Goal: Task Accomplishment & Management: Complete application form

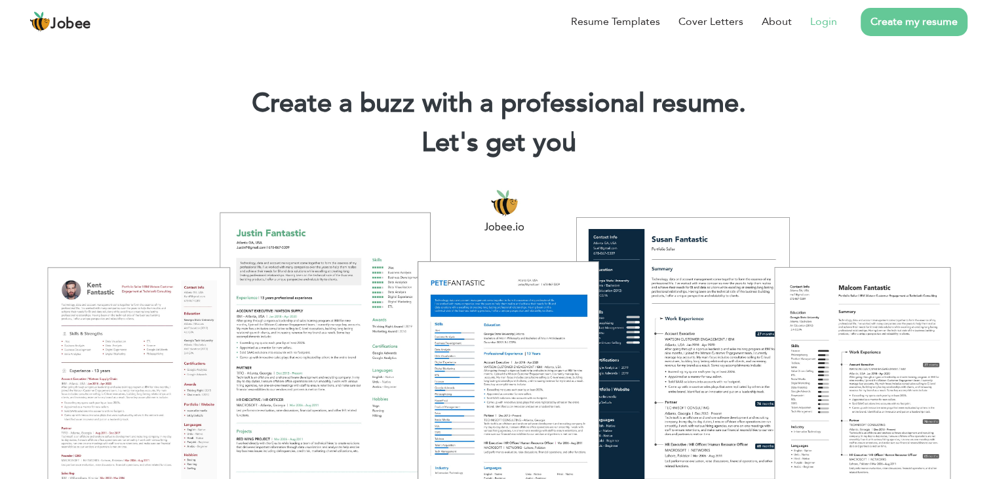
click at [818, 22] on link "Login" at bounding box center [824, 22] width 27 height 16
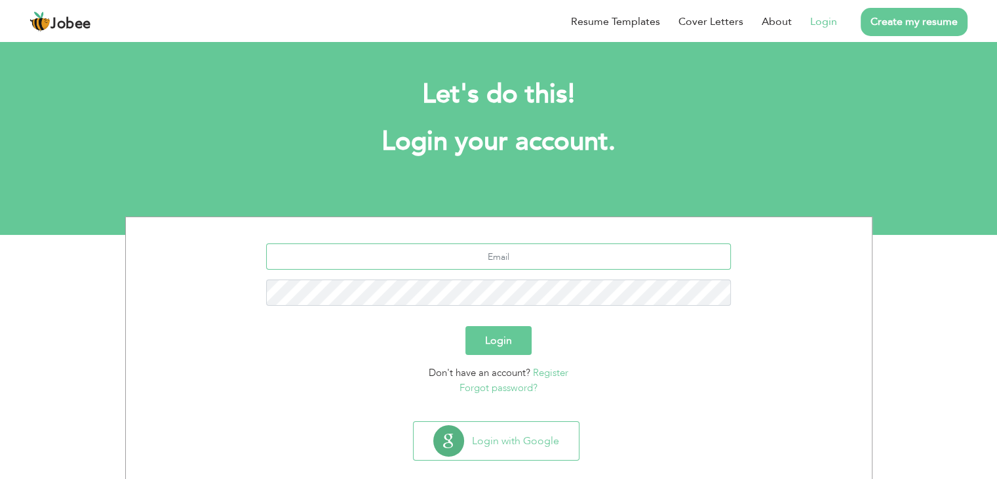
click at [517, 250] on input "text" at bounding box center [498, 256] width 465 height 26
type input "[EMAIL_ADDRESS][DOMAIN_NAME]"
click at [466, 326] on button "Login" at bounding box center [499, 340] width 66 height 29
click at [483, 251] on input "text" at bounding box center [498, 256] width 465 height 26
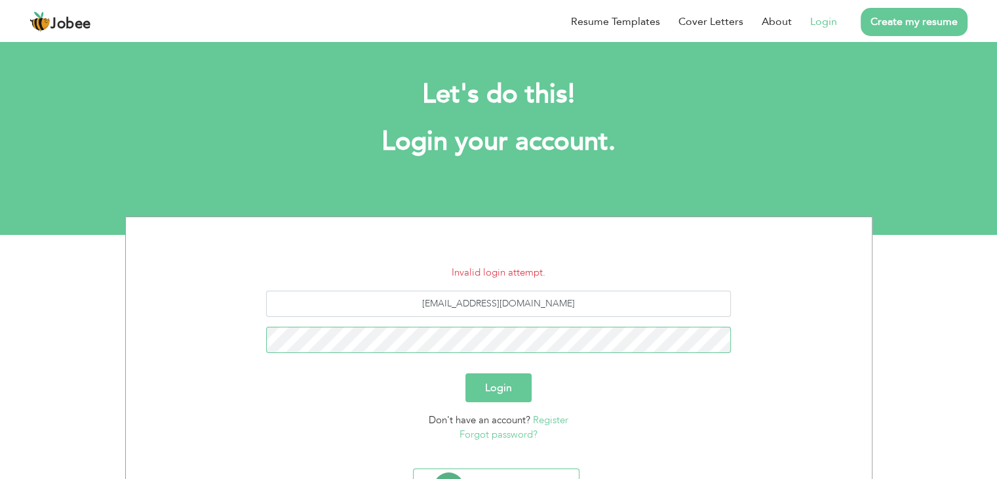
click at [466, 373] on button "Login" at bounding box center [499, 387] width 66 height 29
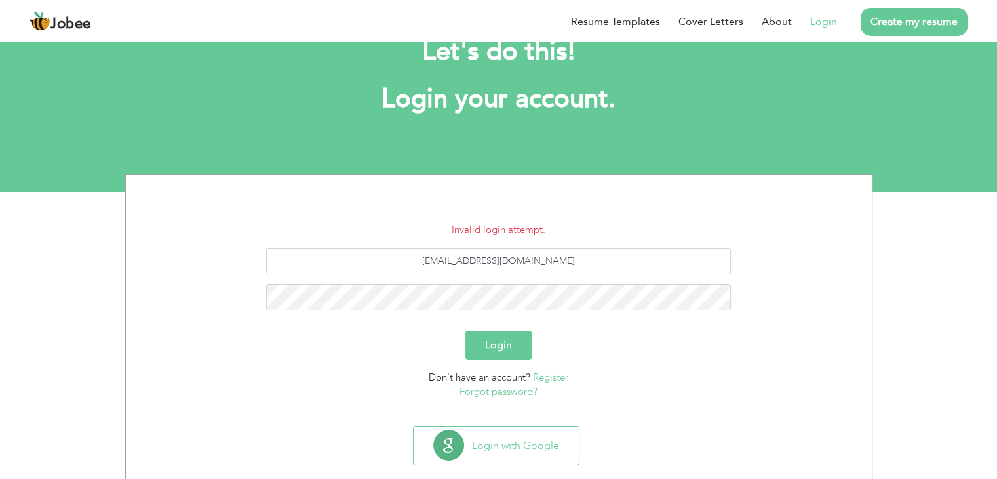
scroll to position [66, 0]
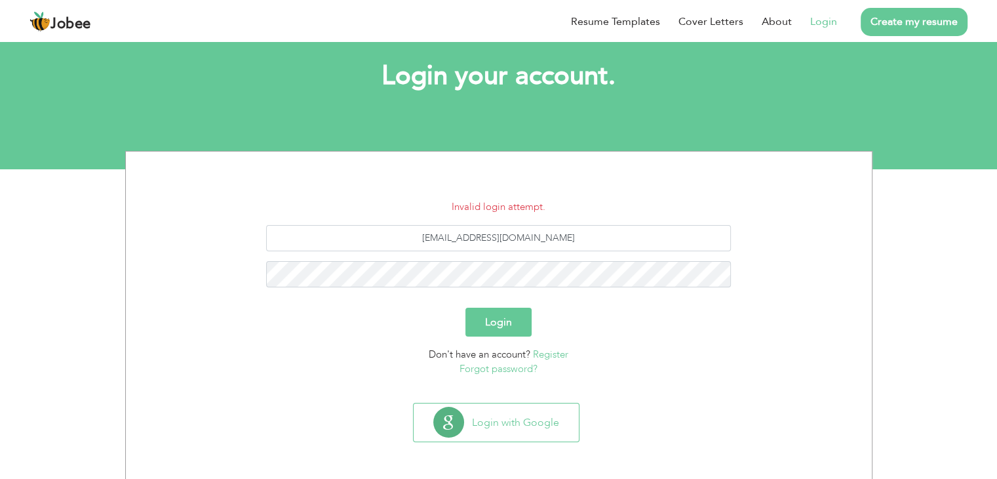
click at [516, 367] on link "Forgot password?" at bounding box center [499, 368] width 78 height 13
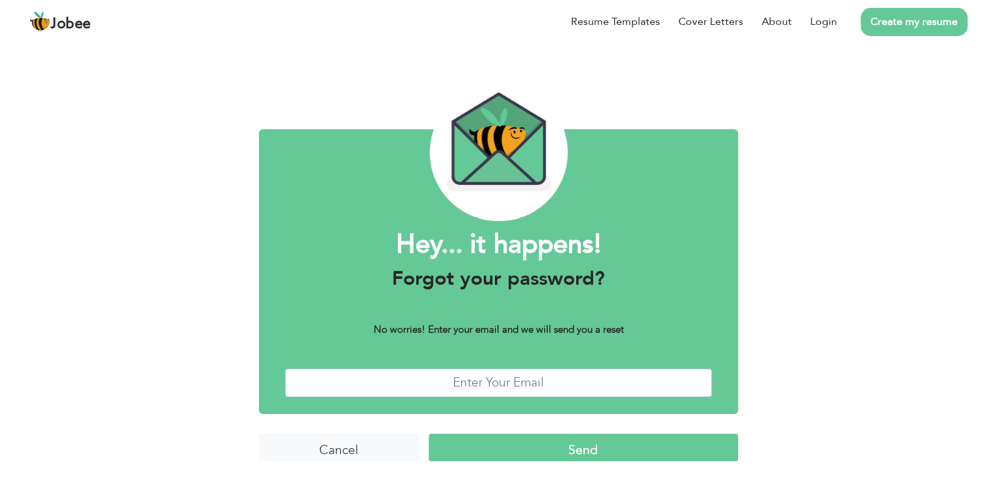
scroll to position [10, 0]
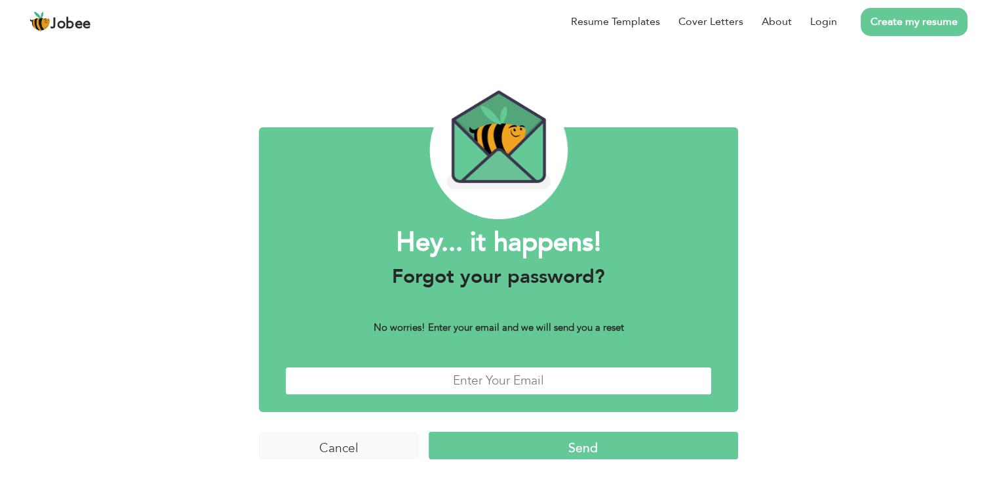
click at [480, 378] on input "text" at bounding box center [498, 381] width 427 height 28
type input "[EMAIL_ADDRESS][DOMAIN_NAME]"
click at [520, 438] on input "Send" at bounding box center [584, 445] width 310 height 28
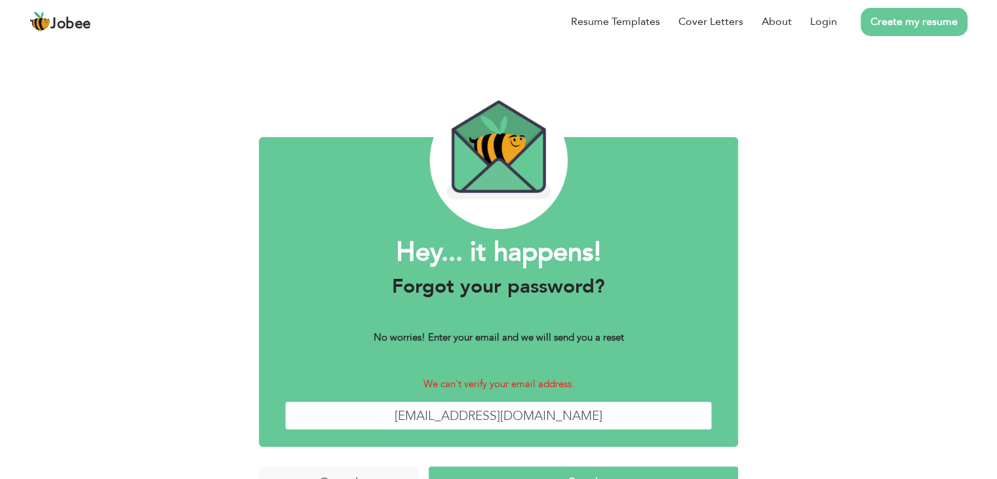
scroll to position [35, 0]
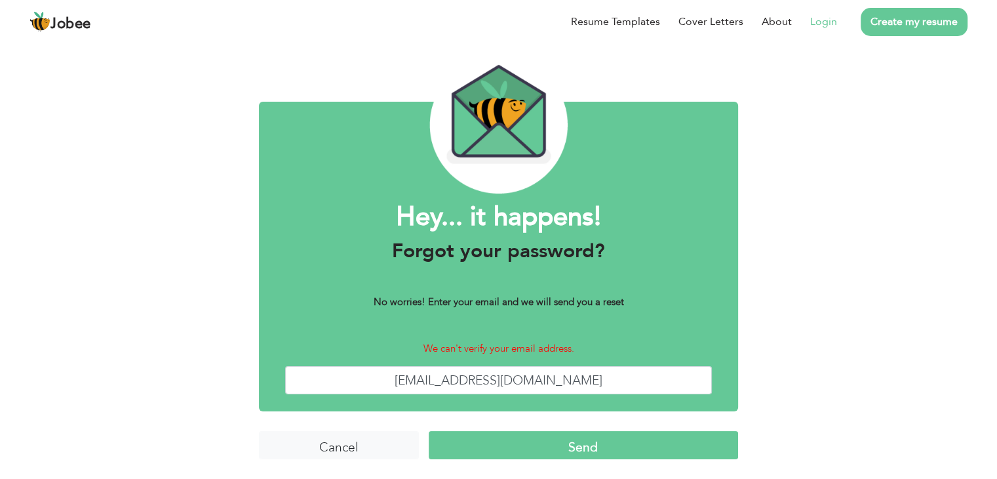
click at [830, 26] on link "Login" at bounding box center [824, 22] width 27 height 16
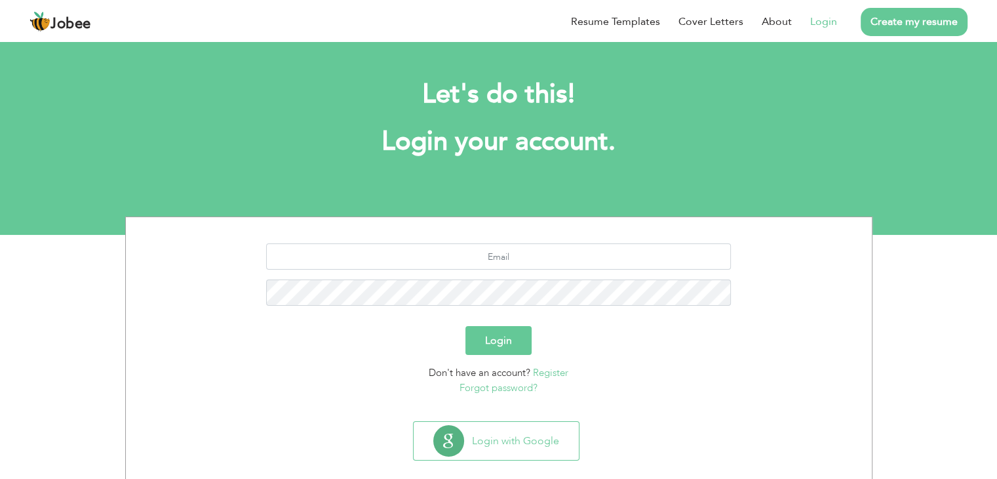
click at [904, 25] on link "Create my resume" at bounding box center [914, 22] width 107 height 28
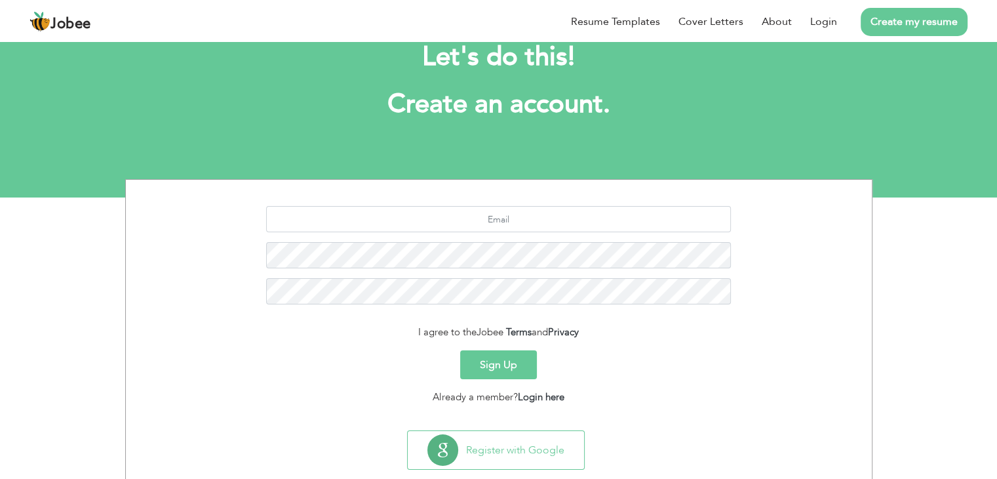
scroll to position [66, 0]
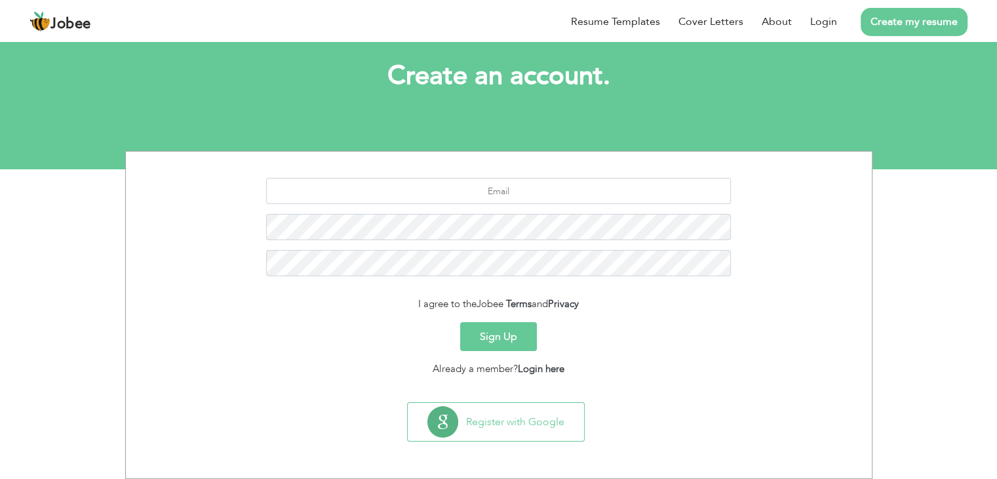
click at [497, 339] on button "Sign Up" at bounding box center [498, 336] width 77 height 29
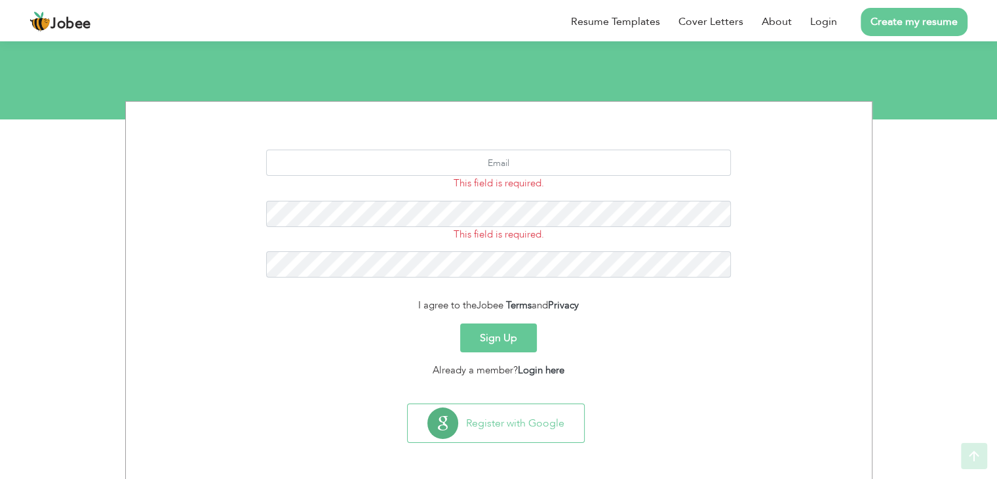
scroll to position [116, 0]
click at [475, 161] on input "text" at bounding box center [498, 162] width 465 height 26
type input "ehsanekbal@gmail.com"
click at [492, 329] on button "Sign Up" at bounding box center [498, 337] width 77 height 29
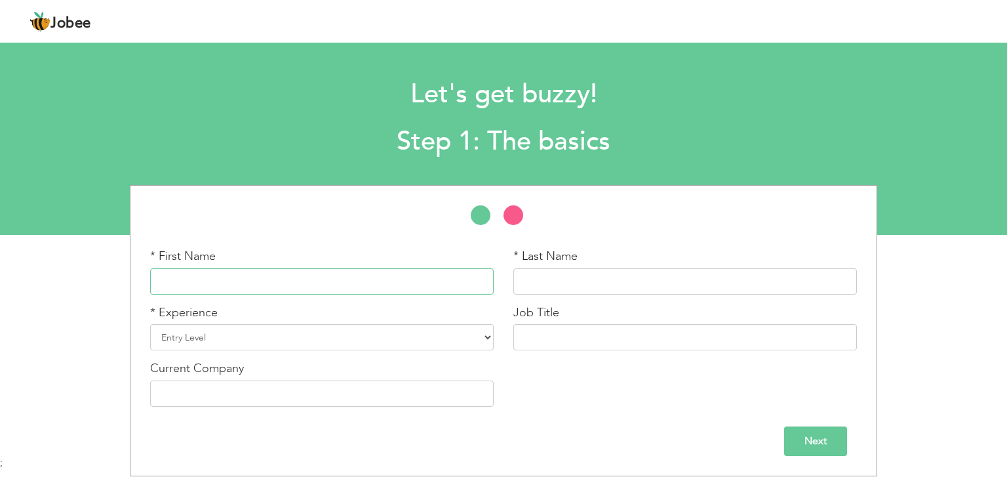
click at [327, 286] on input "text" at bounding box center [322, 281] width 344 height 26
type input "Ahsan"
type input "Iqbal"
click at [237, 340] on select "Entry Level Less than 1 Year 1 Year 2 Years 3 Years 4 Years 5 Years 6 Years 7 Y…" at bounding box center [322, 337] width 344 height 26
select select "19"
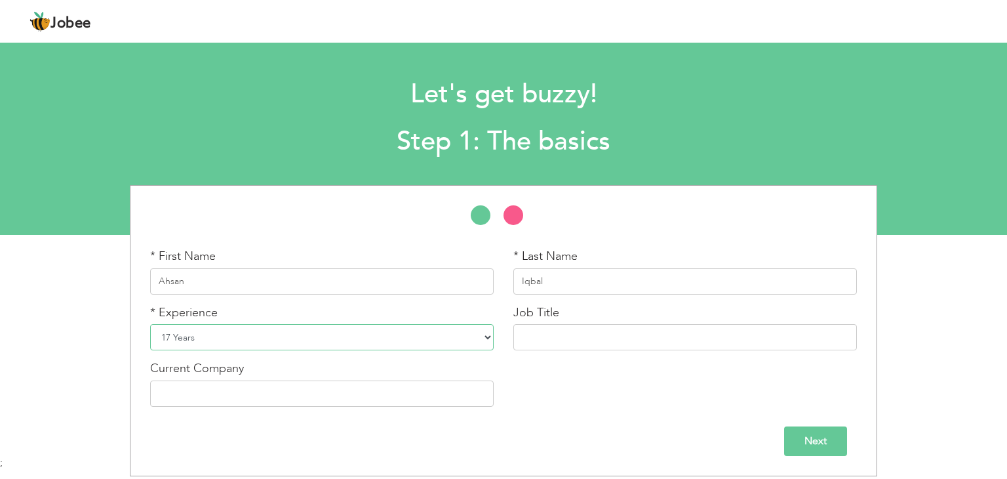
click at [150, 324] on select "Entry Level Less than 1 Year 1 Year 2 Years 3 Years 4 Years 5 Years 6 Years 7 Y…" at bounding box center [322, 337] width 344 height 26
click at [615, 339] on input "text" at bounding box center [685, 337] width 344 height 26
type input "Assistant Manger IT"
click at [273, 394] on input "text" at bounding box center [322, 393] width 344 height 26
type input "Gerrys Visa"
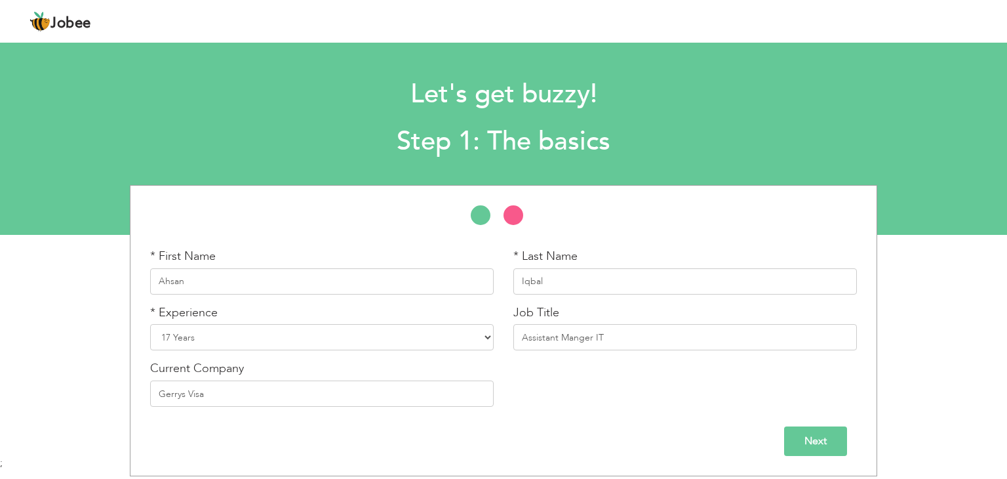
click at [812, 428] on input "Next" at bounding box center [815, 441] width 63 height 30
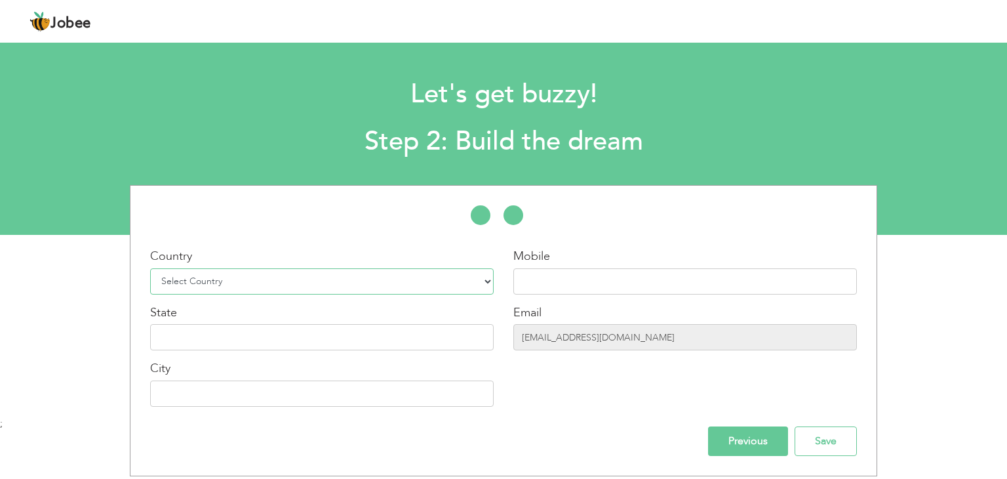
click at [262, 271] on select "Select Country Afghanistan Albania Algeria American Samoa Andorra Angola Anguil…" at bounding box center [322, 281] width 344 height 26
select select "191"
click at [150, 268] on select "Select Country Afghanistan Albania Algeria American Samoa Andorra Angola Anguil…" at bounding box center [322, 281] width 344 height 26
click at [546, 281] on input "text" at bounding box center [685, 281] width 344 height 26
type input "03126211121"
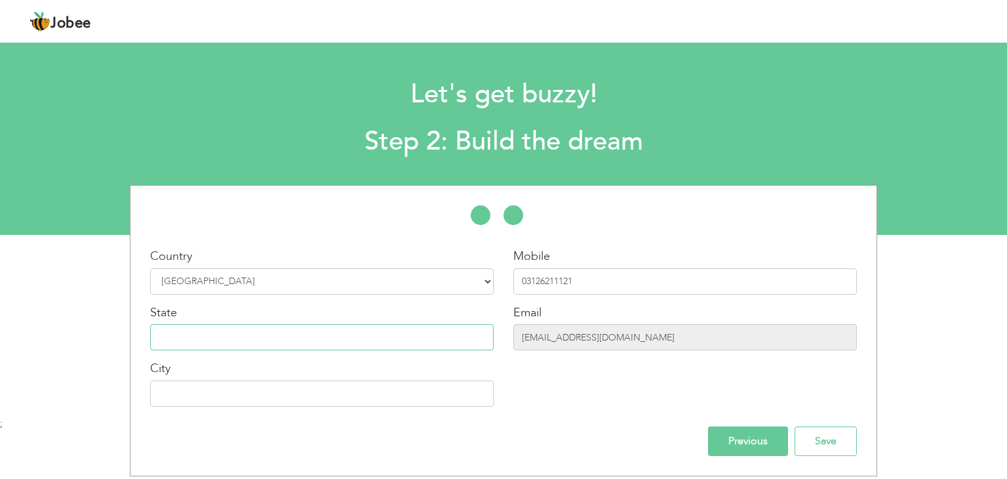
click at [391, 334] on input "text" at bounding box center [322, 337] width 344 height 26
click at [290, 398] on input "text" at bounding box center [322, 393] width 344 height 26
type input "Taxila"
click at [813, 441] on input "Save" at bounding box center [826, 441] width 62 height 30
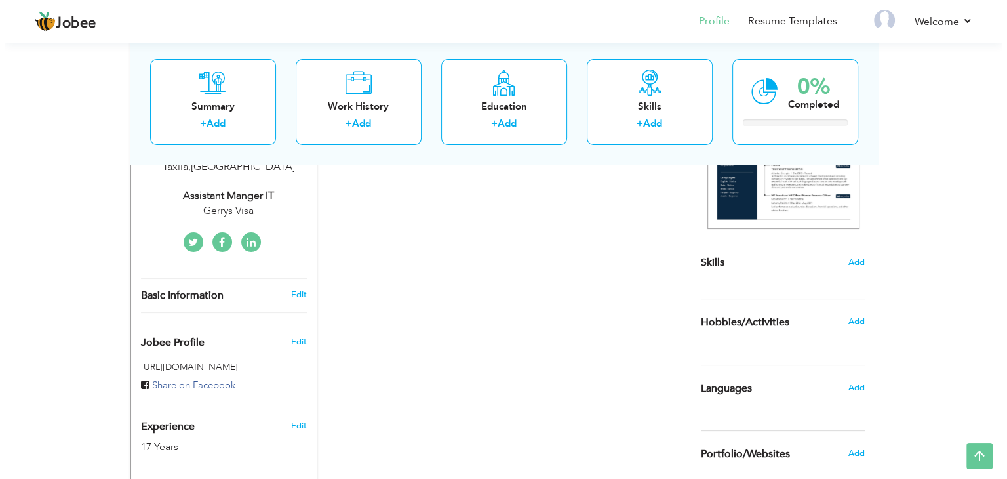
scroll to position [250, 0]
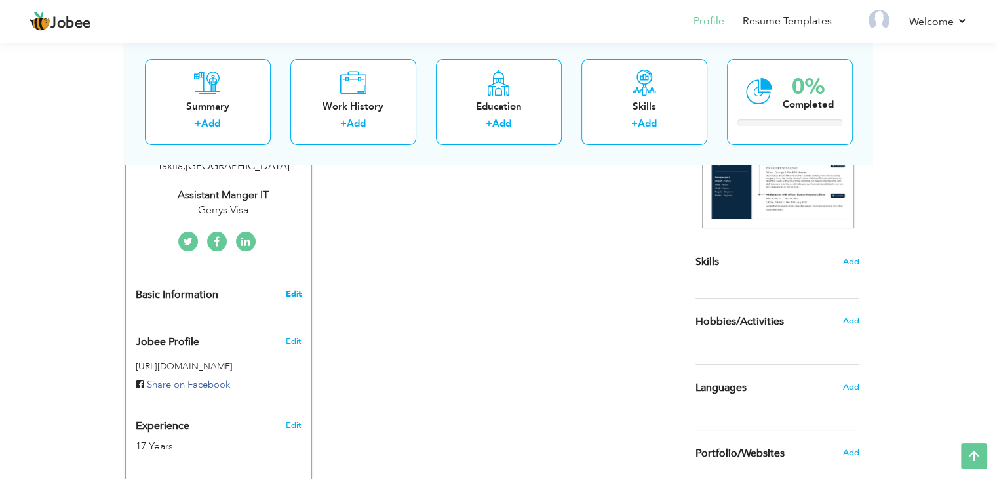
click at [296, 290] on link "Edit" at bounding box center [293, 294] width 16 height 12
type input "Ahsan"
type input "Iqbal"
type input "03126211121"
select select "number:191"
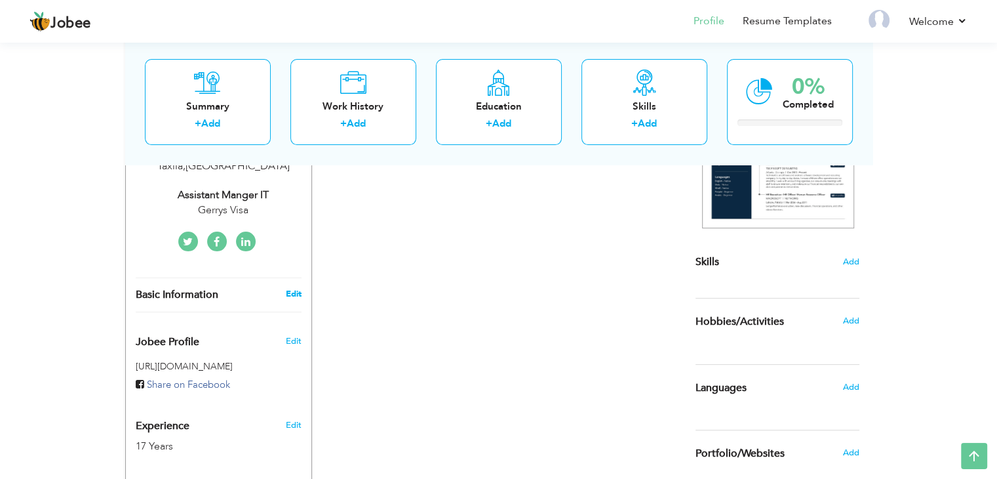
type input "Taxila"
select select "number:19"
type input "Gerrys Visa"
type input "Assistant Manger IT"
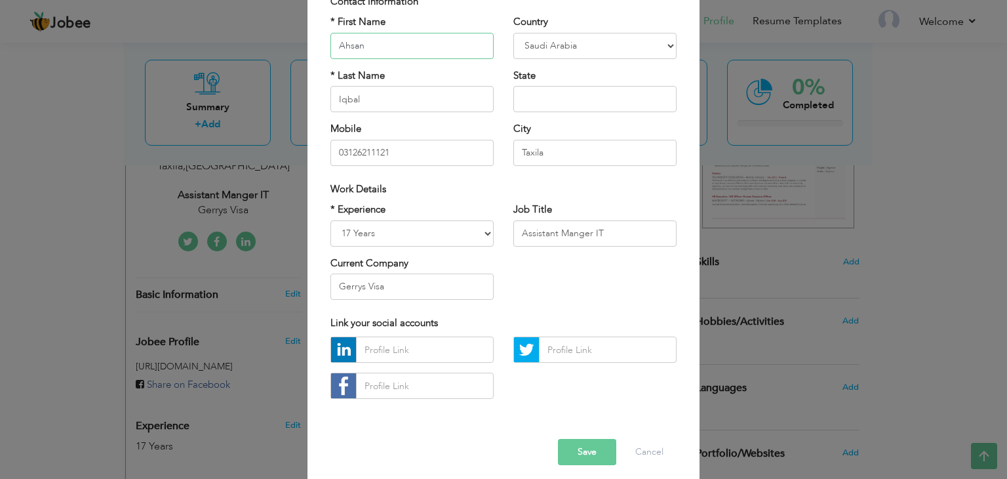
scroll to position [119, 0]
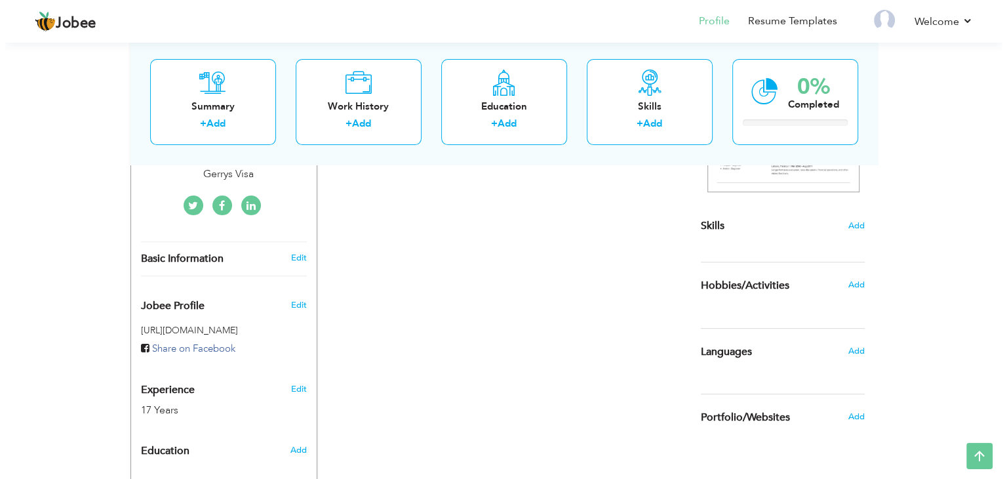
scroll to position [328, 0]
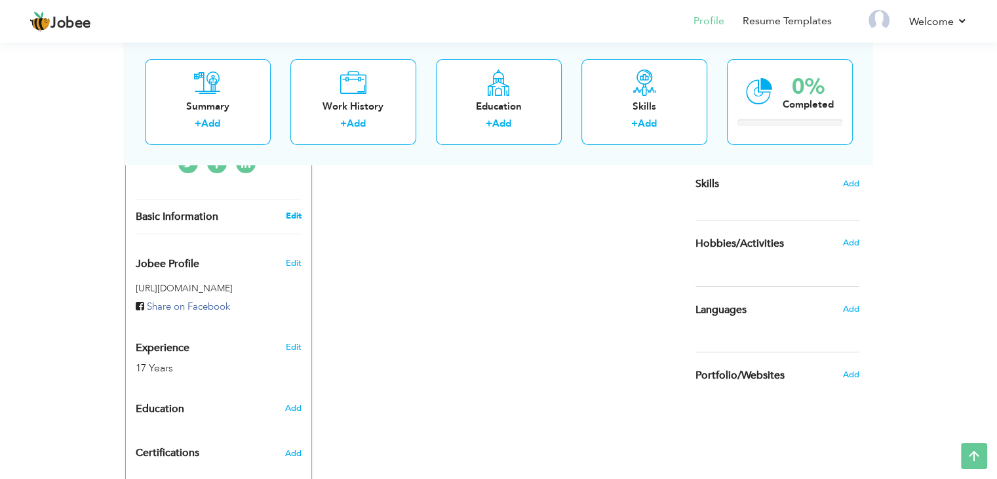
click at [295, 216] on link "Edit" at bounding box center [293, 216] width 16 height 12
type input "Ahsan"
type input "Iqbal"
type input "03126211121"
select select "number:191"
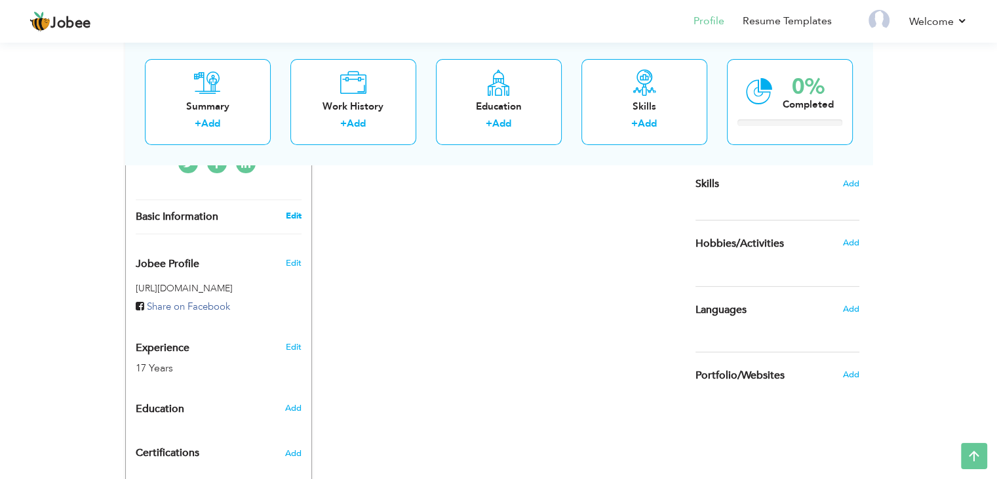
type input "Taxila"
select select "number:19"
type input "Gerrys Visa"
type input "Assistant Manger IT"
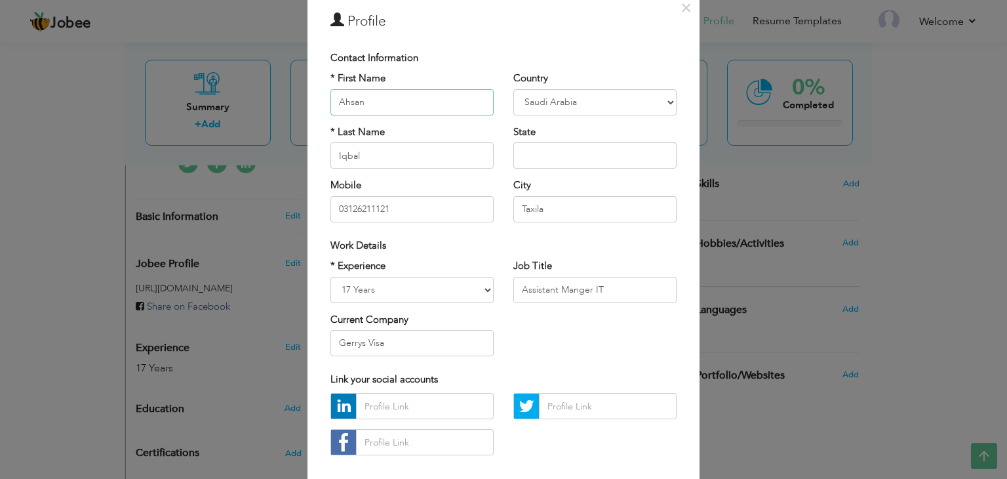
scroll to position [119, 0]
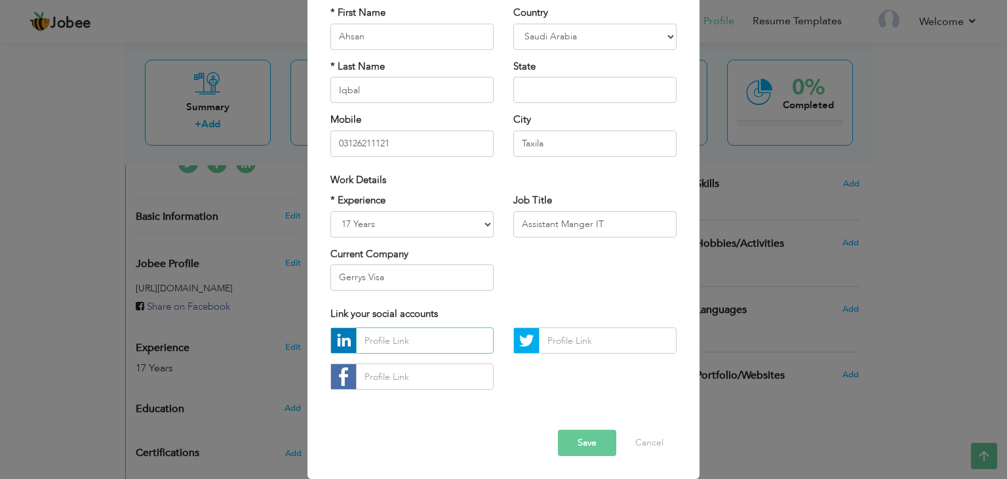
click at [376, 343] on input "text" at bounding box center [425, 340] width 138 height 26
paste input "https://www.linkedin.com/in/ahsan-iqbal-60078518/"
type input "https://www.linkedin.com/in/ahsan-iqbal-60078518/"
click at [448, 400] on div "Error Save Cancel" at bounding box center [504, 432] width 366 height 66
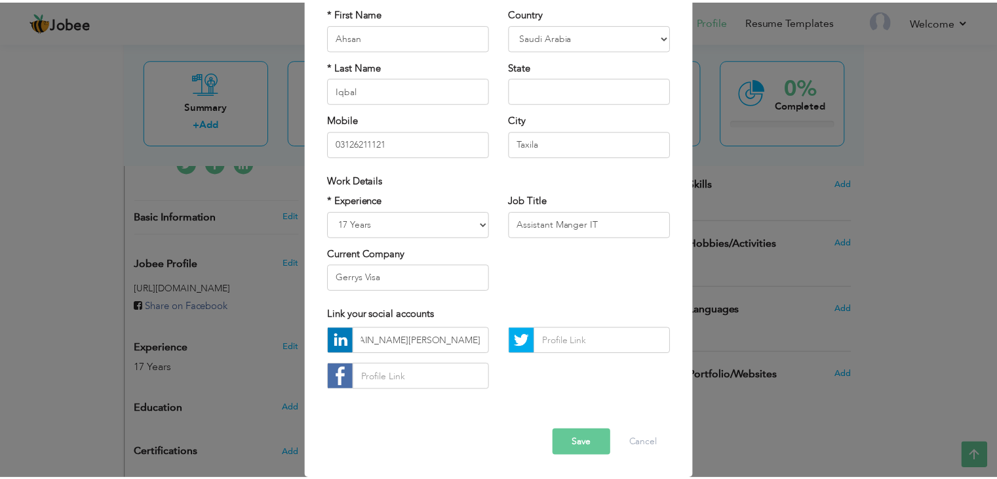
scroll to position [0, 0]
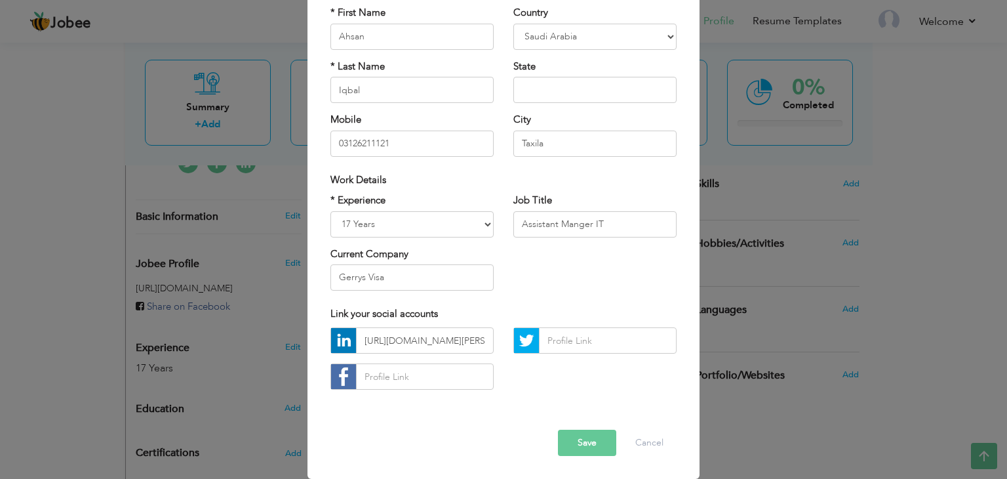
click at [578, 441] on button "Save" at bounding box center [587, 443] width 58 height 26
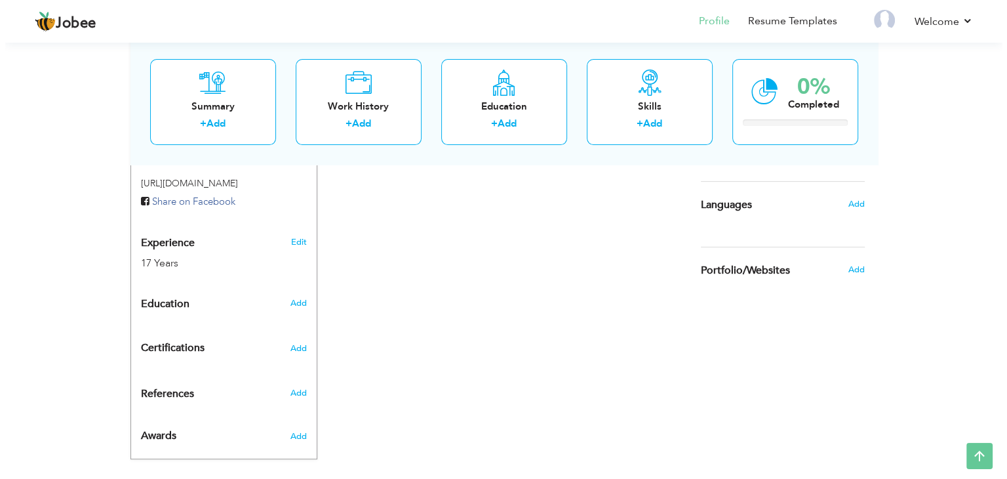
scroll to position [447, 0]
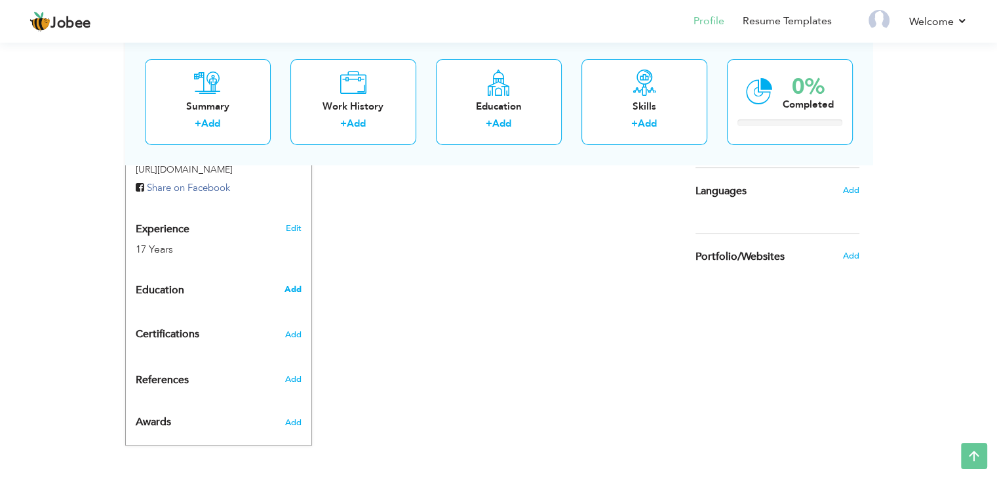
click at [292, 287] on span "Add" at bounding box center [292, 289] width 17 height 12
radio input "true"
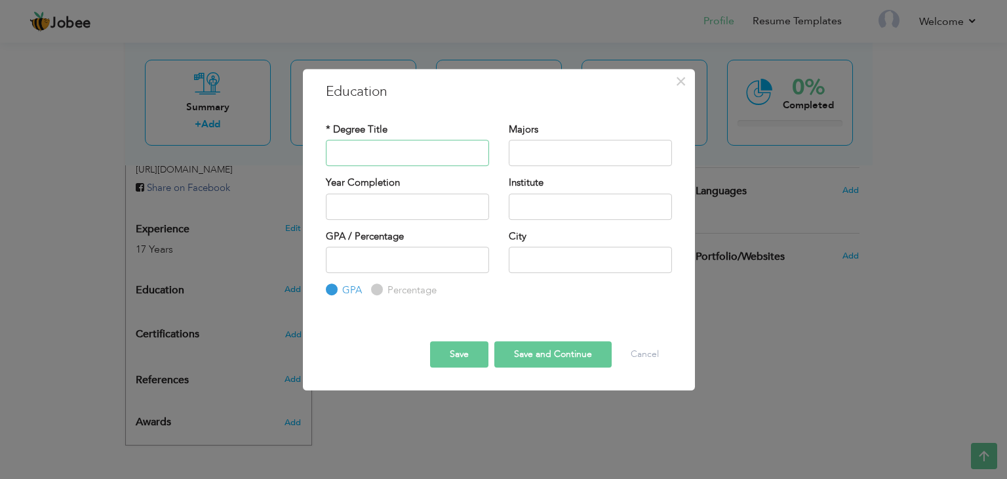
click at [353, 152] on input "text" at bounding box center [407, 153] width 163 height 26
type input "Bachelors in Information Technology"
click at [439, 183] on div "Year Completion" at bounding box center [407, 197] width 163 height 43
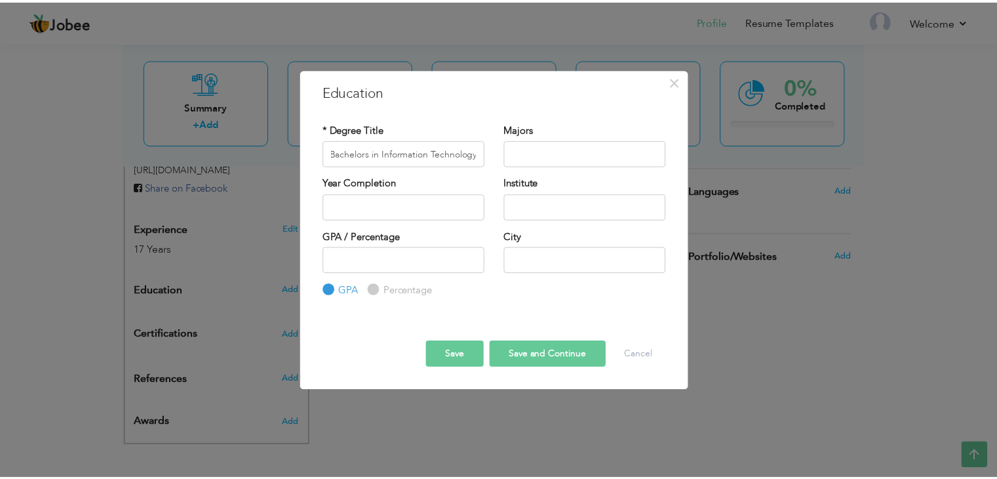
scroll to position [0, 0]
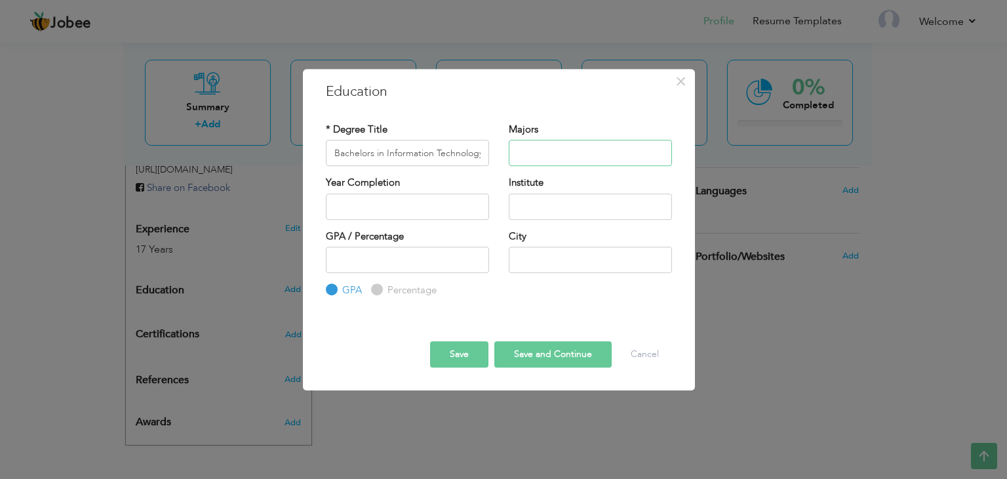
click at [551, 155] on input "text" at bounding box center [590, 153] width 163 height 26
type input "IT"
type input "2025"
click at [382, 212] on input "2025" at bounding box center [407, 206] width 163 height 26
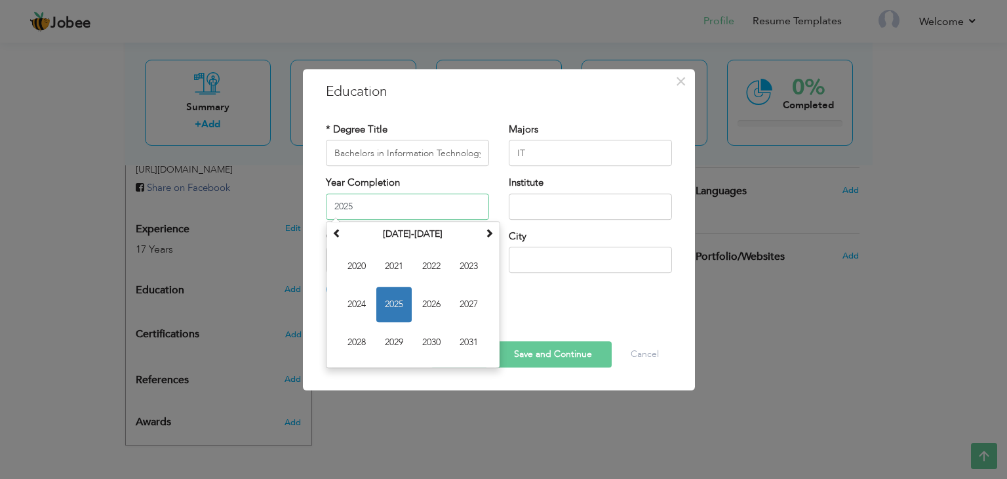
click at [391, 297] on span "2025" at bounding box center [393, 304] width 35 height 35
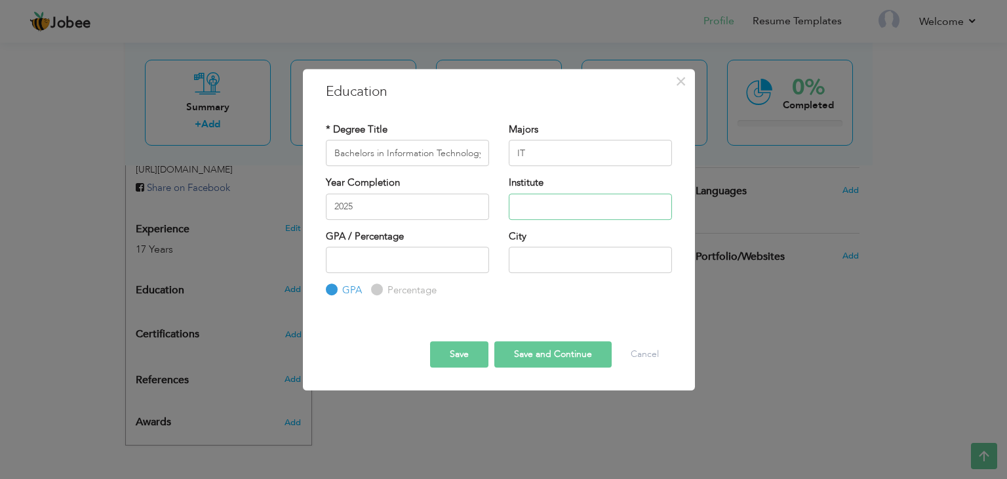
click at [537, 204] on input "text" at bounding box center [590, 206] width 163 height 26
type input "Mohi-Ud-Din [GEOGRAPHIC_DATA]"
click at [367, 260] on input "number" at bounding box center [407, 260] width 163 height 26
type input "67"
click at [398, 291] on label "Percentage" at bounding box center [410, 290] width 52 height 14
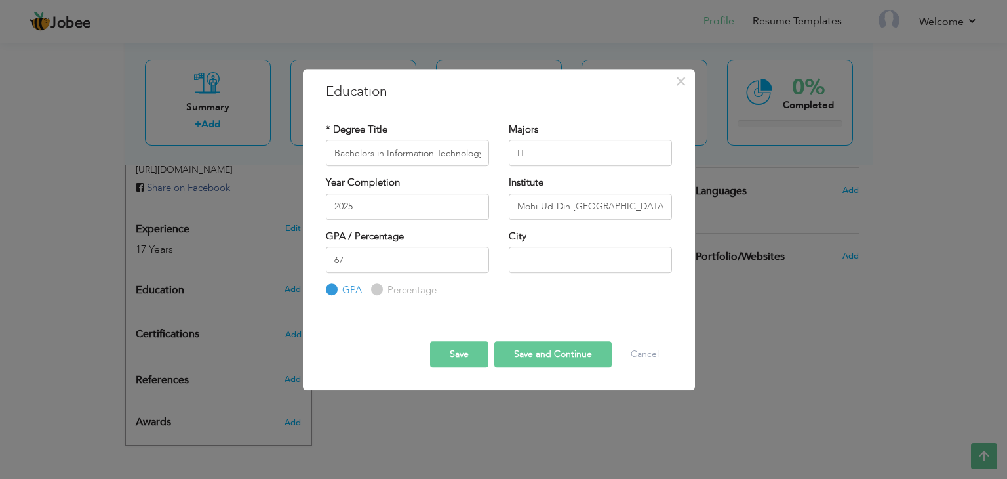
click at [380, 291] on input "Percentage" at bounding box center [375, 290] width 9 height 9
radio input "true"
click at [535, 266] on input "text" at bounding box center [590, 260] width 163 height 26
type input "I"
type input "Rawalpindi"
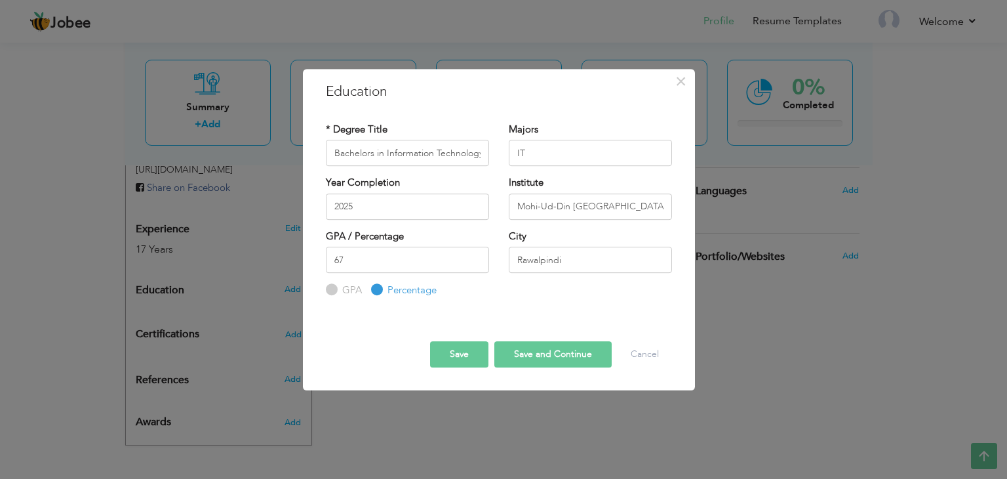
click at [540, 355] on button "Save and Continue" at bounding box center [552, 354] width 117 height 26
radio input "true"
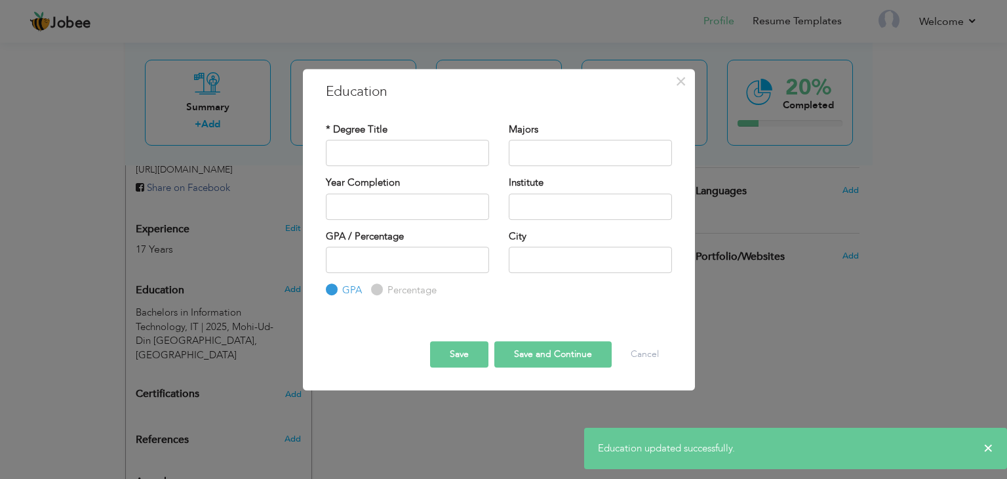
click at [462, 352] on button "Save" at bounding box center [459, 354] width 58 height 26
click at [636, 353] on button "Cancel" at bounding box center [645, 354] width 54 height 26
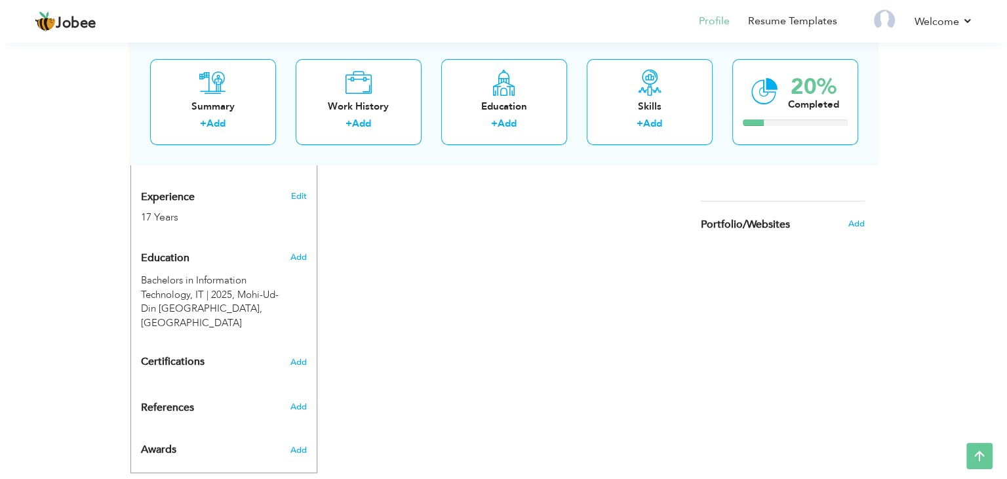
scroll to position [493, 0]
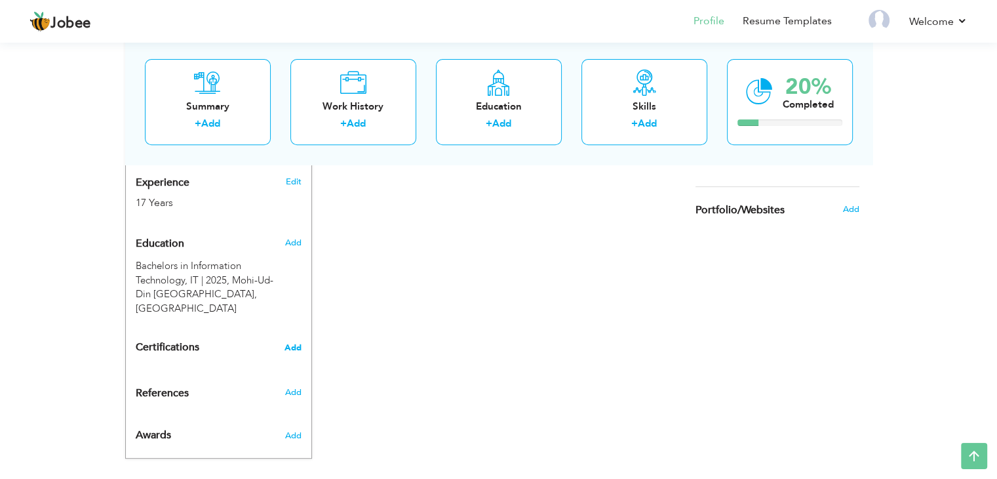
click at [287, 343] on span "Add" at bounding box center [293, 347] width 17 height 9
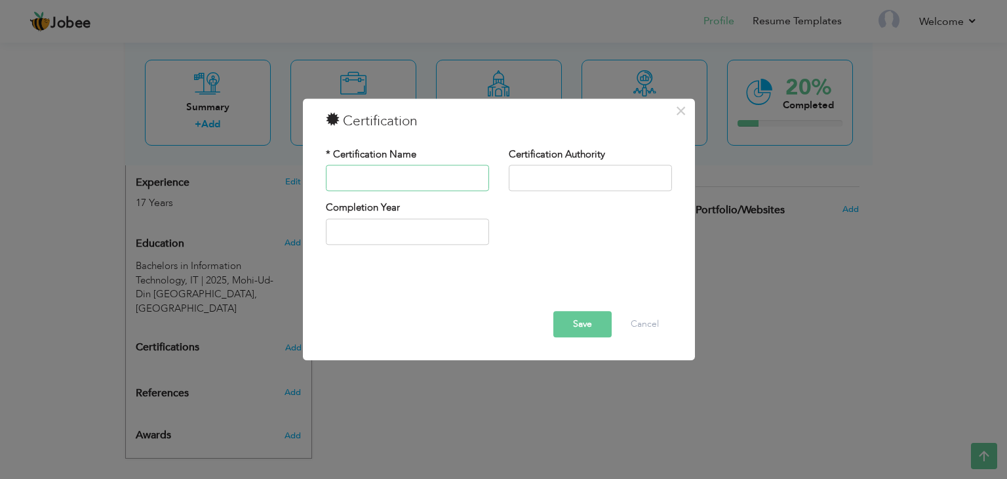
click at [392, 173] on input "text" at bounding box center [407, 178] width 163 height 26
type input "[DOMAIN_NAME]"
click at [560, 176] on input "text" at bounding box center [590, 178] width 163 height 26
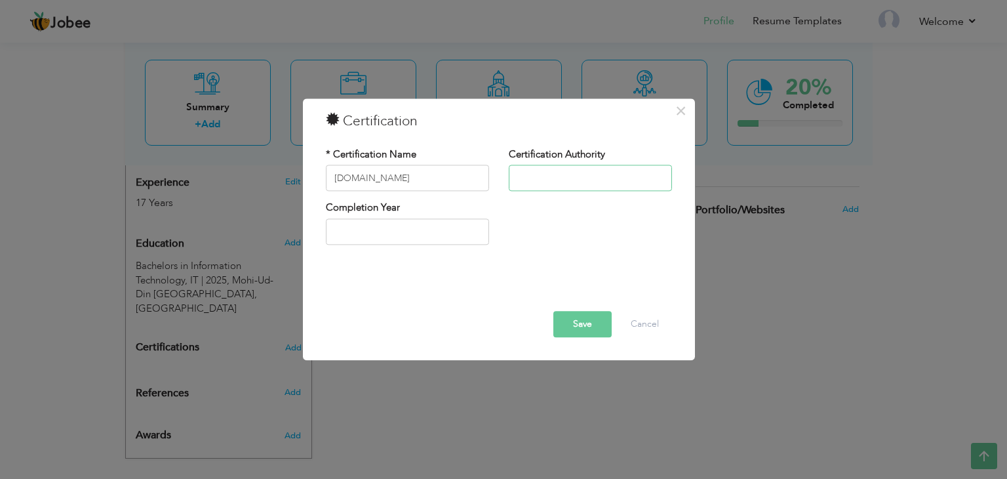
click at [560, 176] on input "text" at bounding box center [590, 178] width 163 height 26
click at [538, 176] on input "text" at bounding box center [590, 178] width 163 height 26
paste input "Sina Institute of Networks and Aesthetics"
type input "Sina Institute of Networks and Aesthetics"
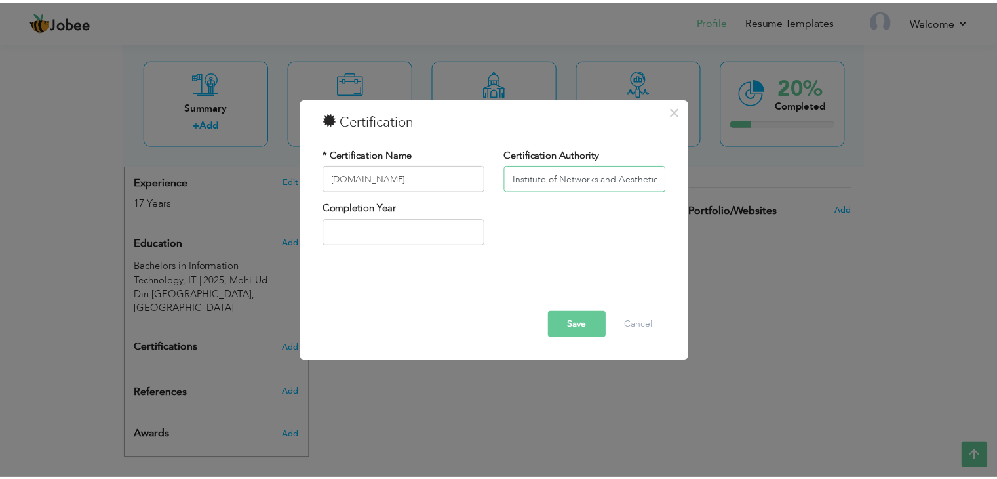
scroll to position [0, 0]
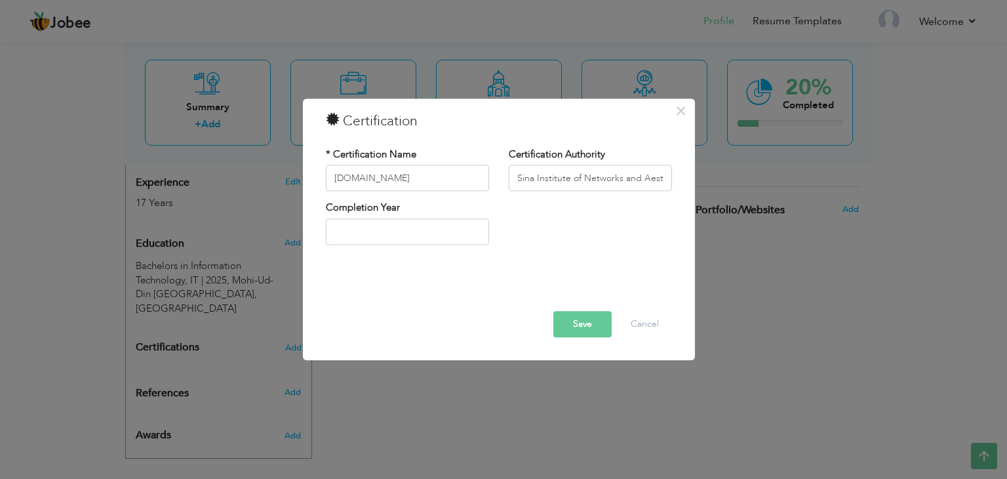
click at [559, 226] on div "Completion Year" at bounding box center [499, 227] width 366 height 53
click at [574, 314] on button "Save" at bounding box center [582, 324] width 58 height 26
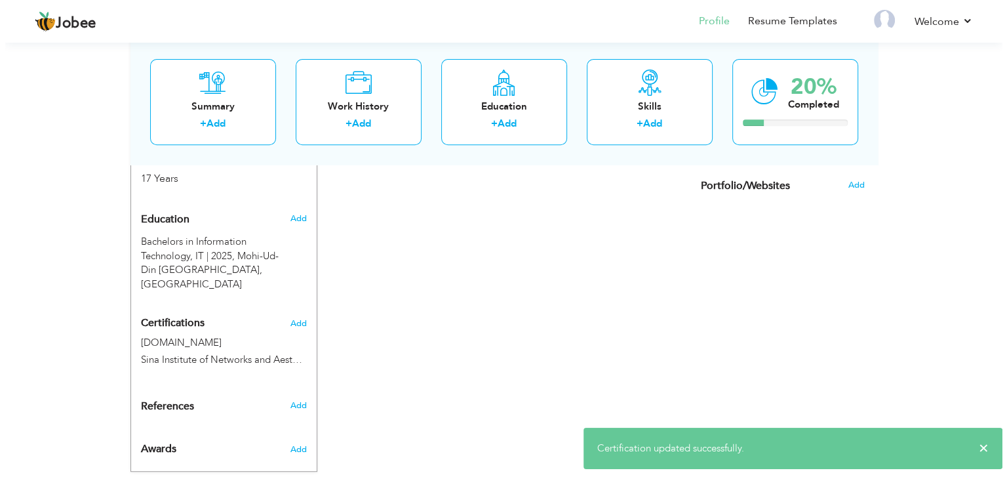
scroll to position [530, 0]
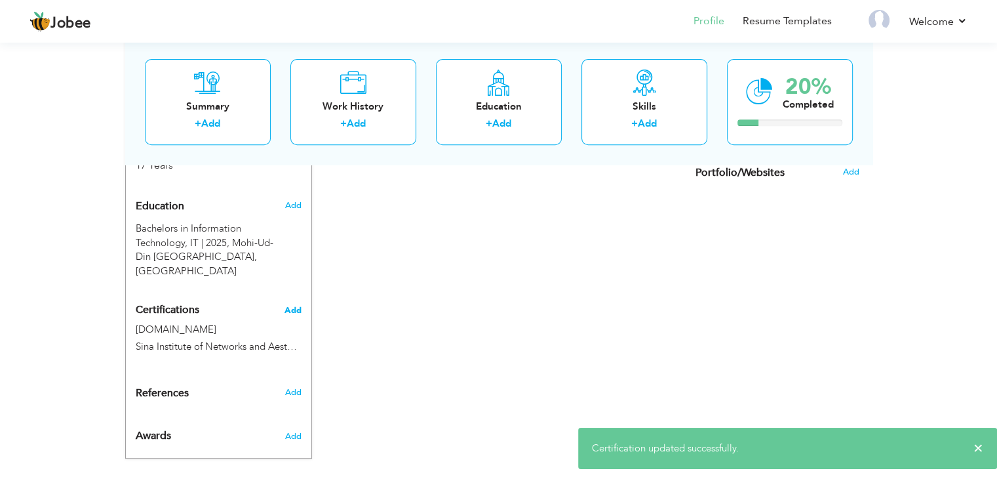
click at [296, 306] on span "Add" at bounding box center [293, 310] width 17 height 9
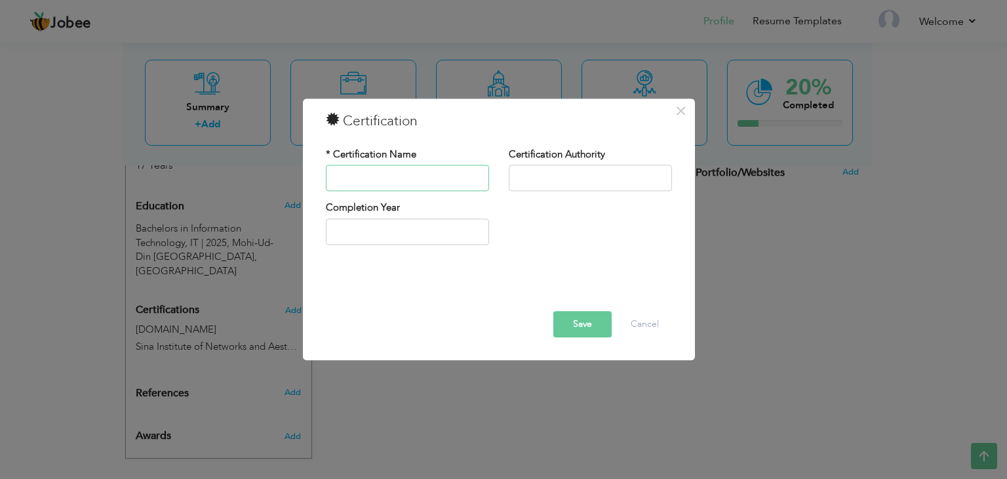
paste input "MVC"
type input "MVC"
click at [527, 183] on input "text" at bounding box center [590, 178] width 163 height 26
paste input "Sina Institute of Networks and Aesthetics"
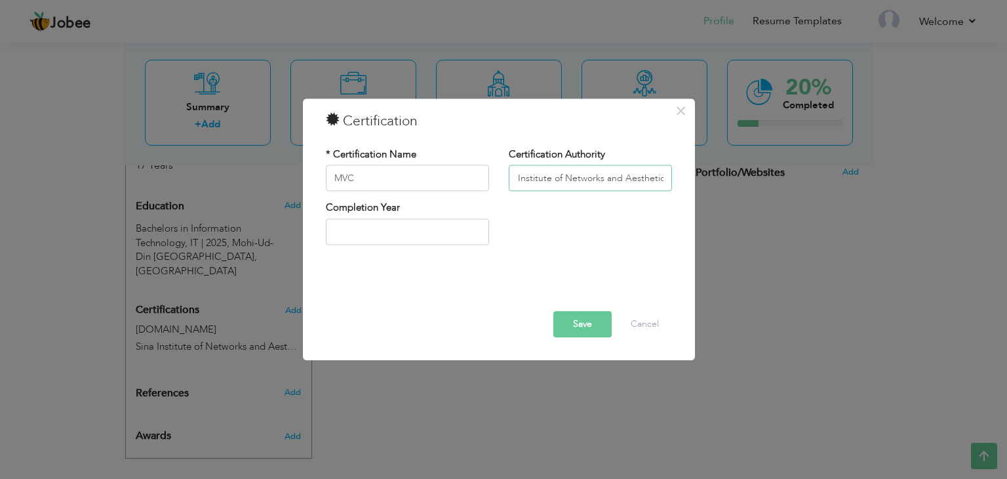
type input "Sina Institute of Networks and Aesthetics"
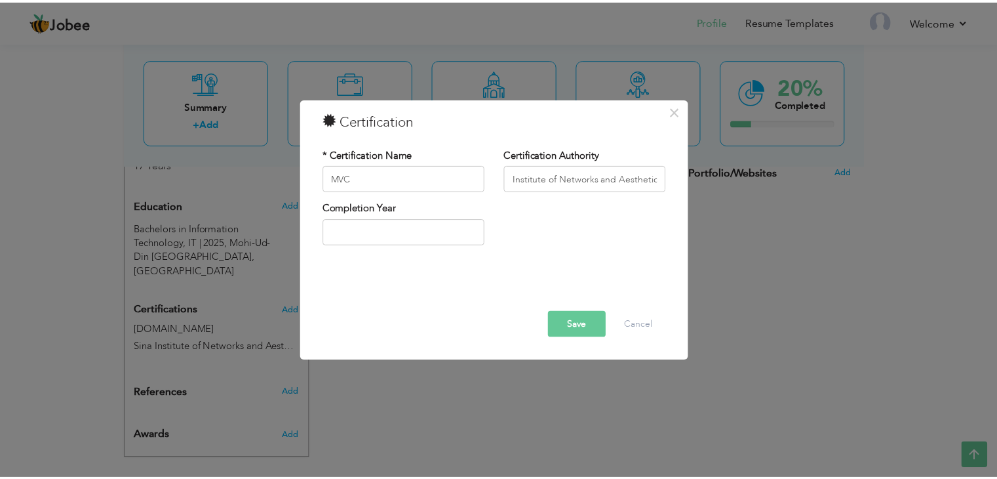
scroll to position [0, 0]
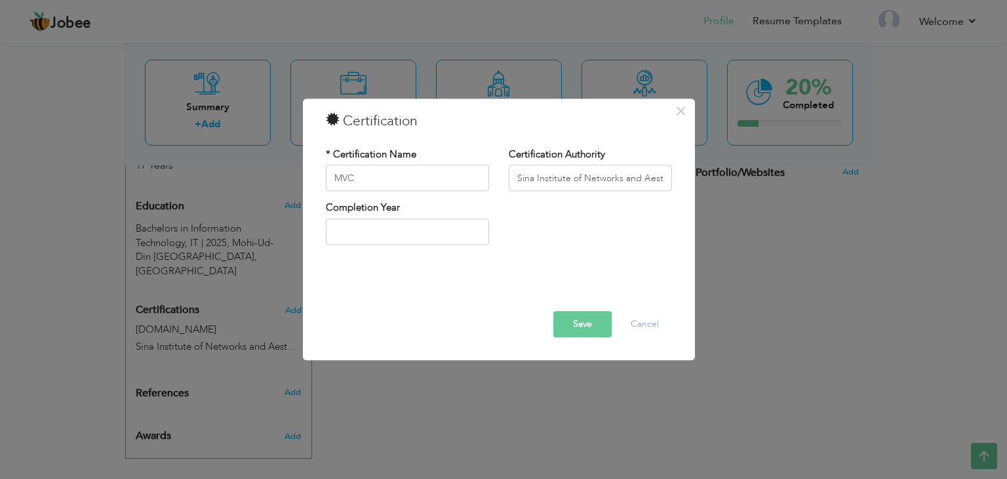
click at [583, 330] on button "Save" at bounding box center [582, 324] width 58 height 26
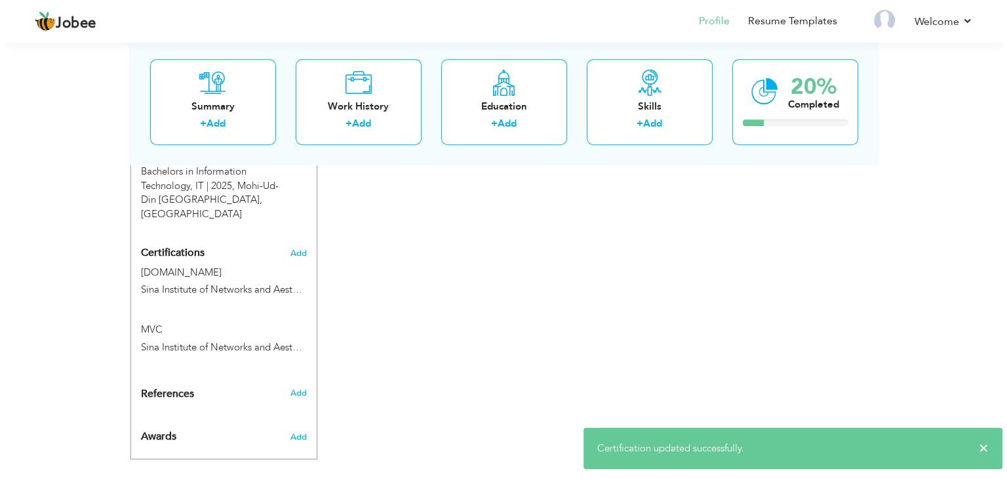
scroll to position [588, 0]
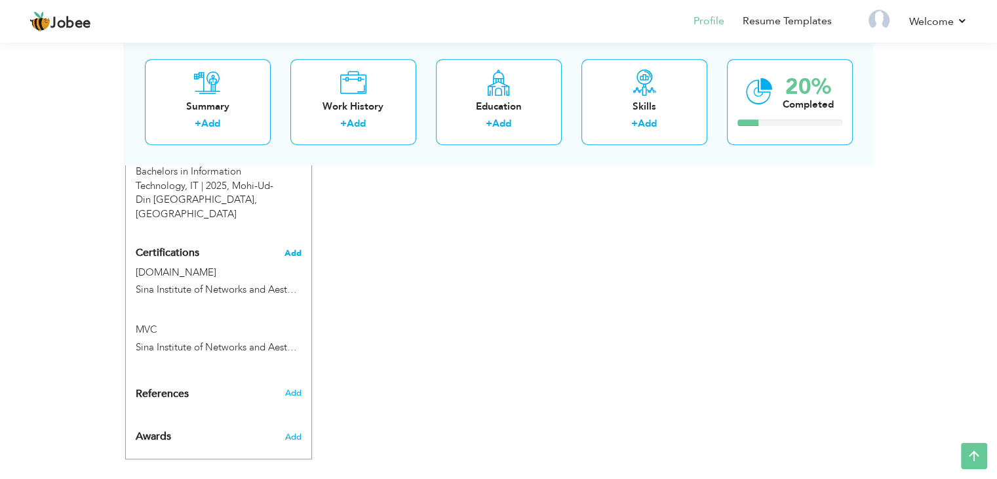
click at [289, 249] on span "Add" at bounding box center [293, 253] width 17 height 9
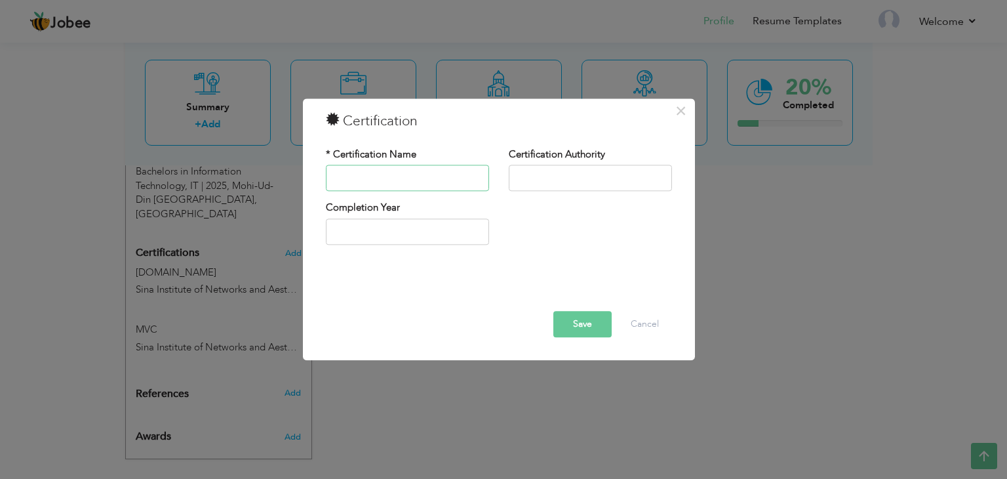
paste input "Television Institute: Production"
drag, startPoint x: 473, startPoint y: 179, endPoint x: 463, endPoint y: 179, distance: 9.8
click at [471, 179] on input "Television Institute: Production" at bounding box center [407, 178] width 163 height 26
drag, startPoint x: 410, startPoint y: 176, endPoint x: 375, endPoint y: 179, distance: 35.5
click at [375, 179] on input "Television Institute: Production" at bounding box center [407, 178] width 163 height 26
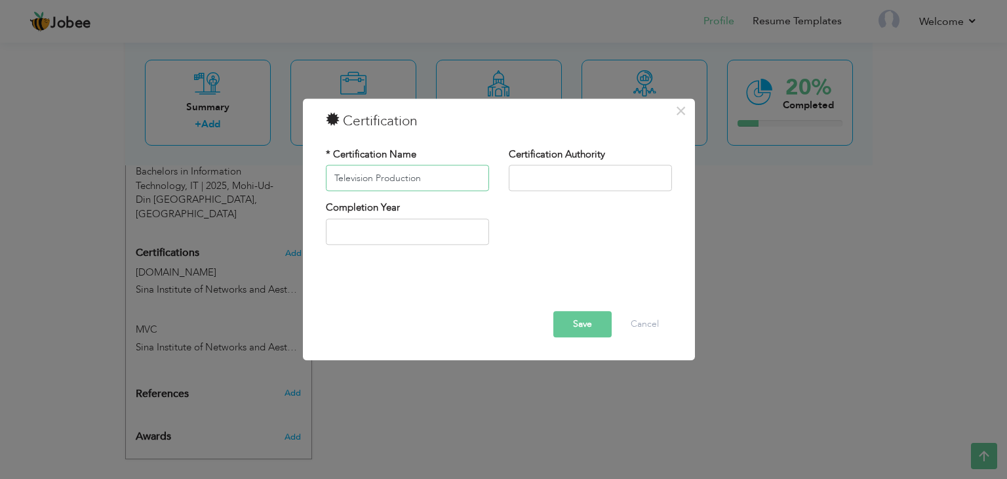
type input "Television Production"
click at [573, 168] on input "text" at bounding box center [590, 178] width 163 height 26
paste input "Institute of Media Sciences, [GEOGRAPHIC_DATA]"
type input "Institute of Media Sciences, [GEOGRAPHIC_DATA]"
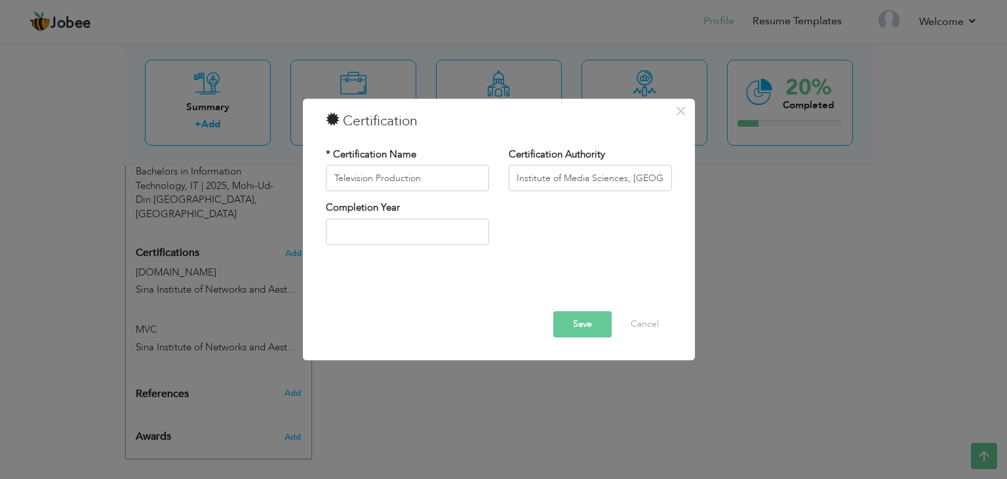
click at [589, 321] on button "Save" at bounding box center [582, 324] width 58 height 26
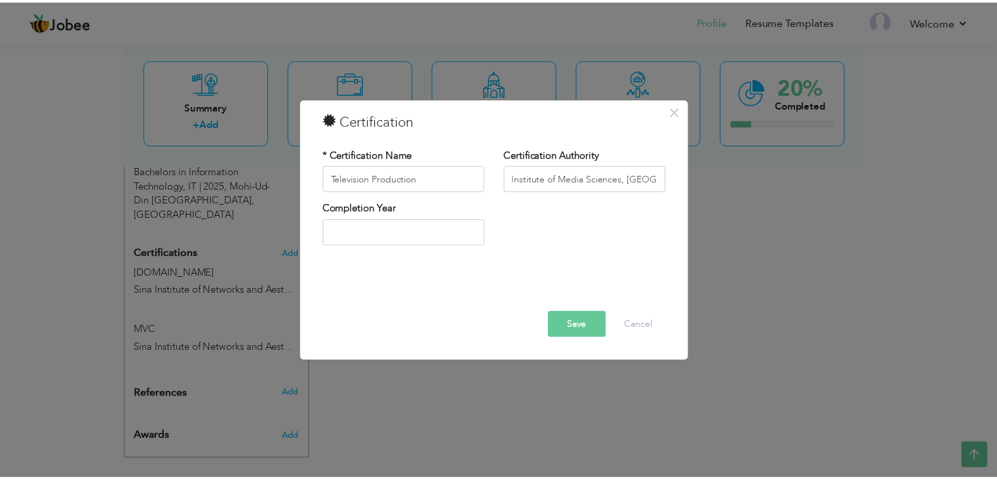
scroll to position [0, 0]
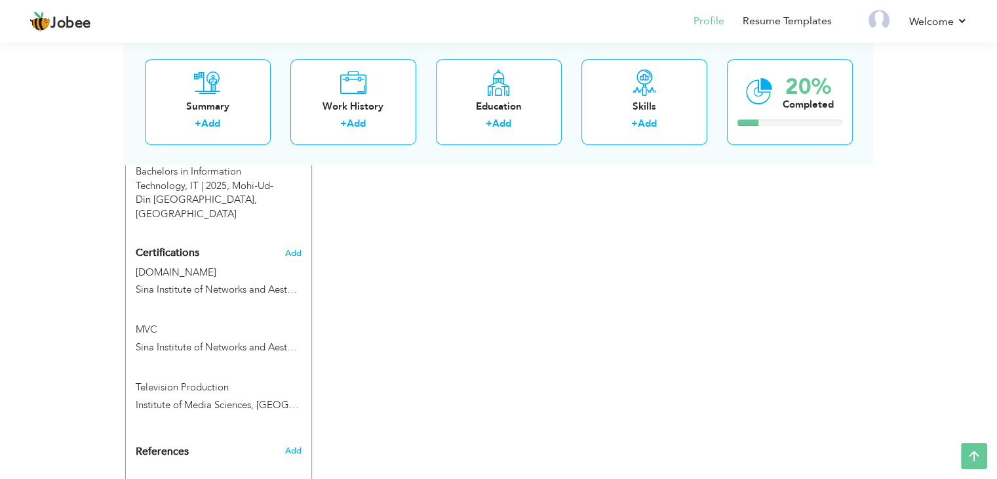
click at [404, 192] on div "CV Import Profile Strength 0% Select an Item from right menu Work History * Job…" at bounding box center [499, 80] width 374 height 841
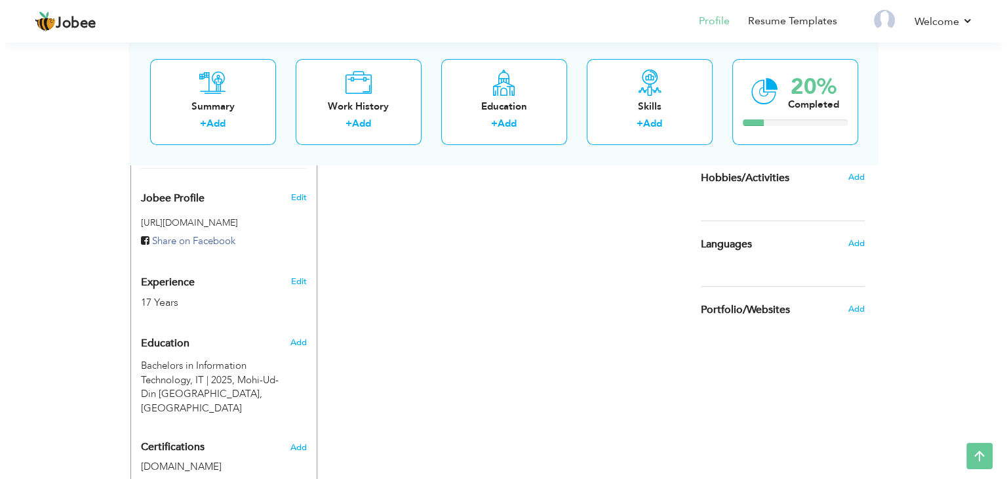
scroll to position [645, 0]
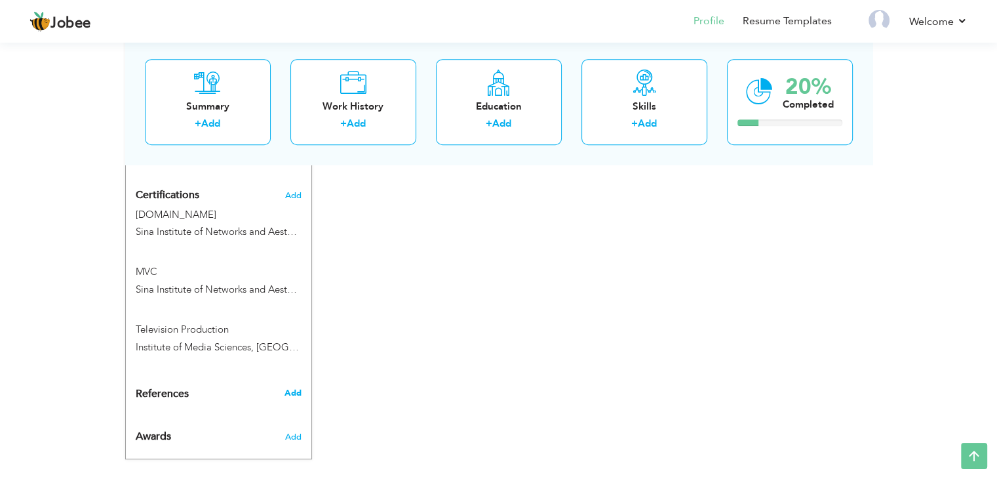
click at [294, 387] on span "Add" at bounding box center [292, 393] width 17 height 12
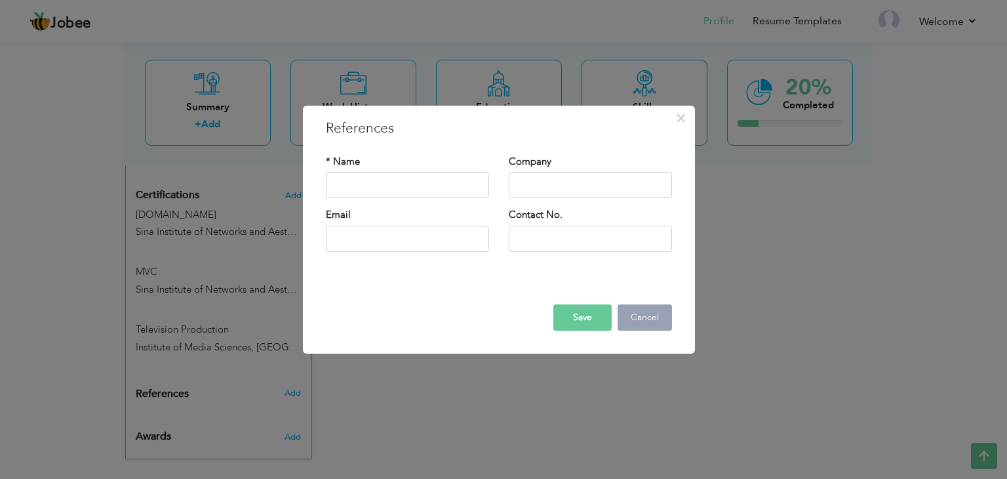
click at [639, 313] on button "Cancel" at bounding box center [645, 317] width 54 height 26
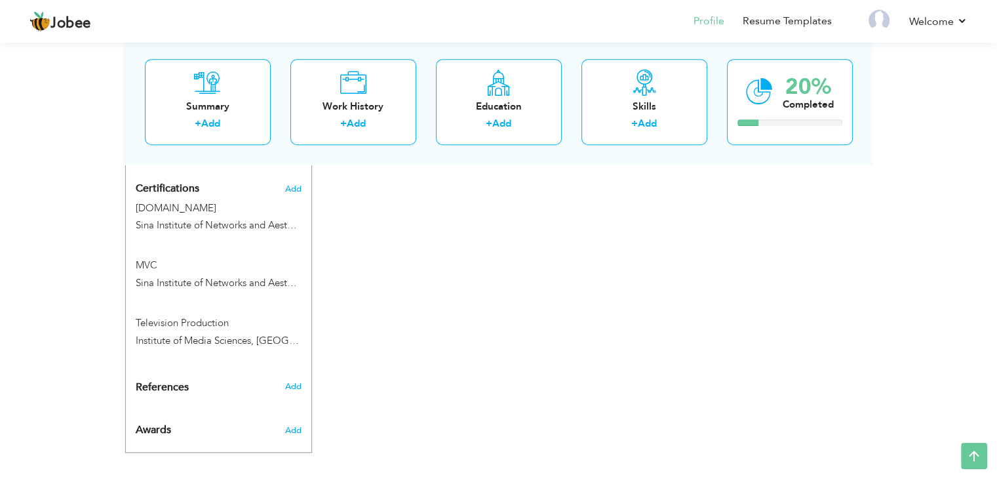
scroll to position [655, 0]
click at [301, 421] on h3 "Add" at bounding box center [293, 427] width 16 height 12
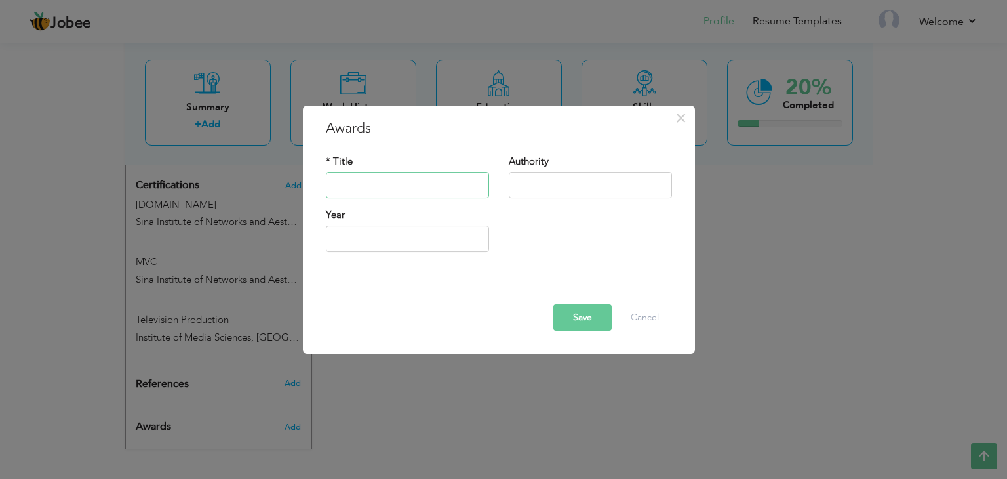
paste input "BEST EMPLOYEE CERTIFICATE"
type input "BEST EMPLOYEE CERTIFICATE"
click at [553, 204] on div "Authority" at bounding box center [590, 181] width 183 height 53
click at [560, 180] on input "text" at bounding box center [590, 185] width 163 height 26
type input "Makkays"
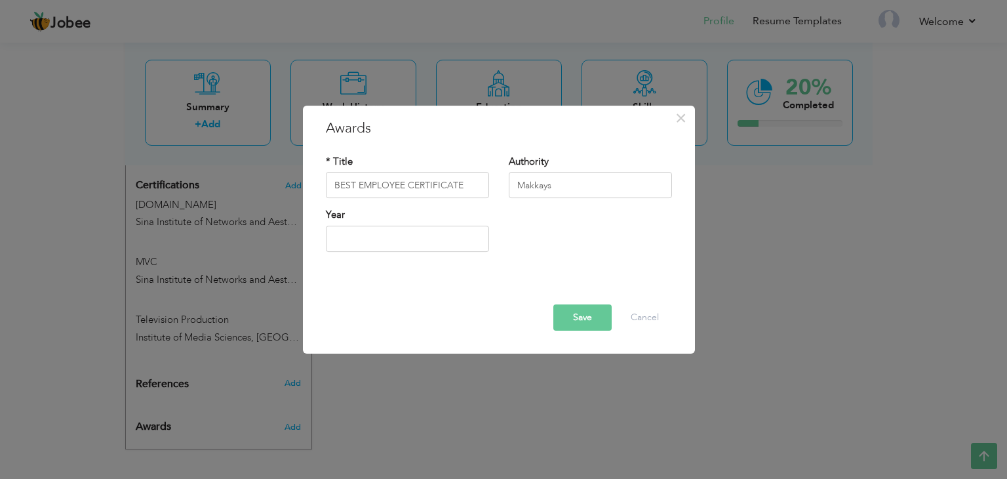
click at [588, 316] on button "Save" at bounding box center [582, 317] width 58 height 26
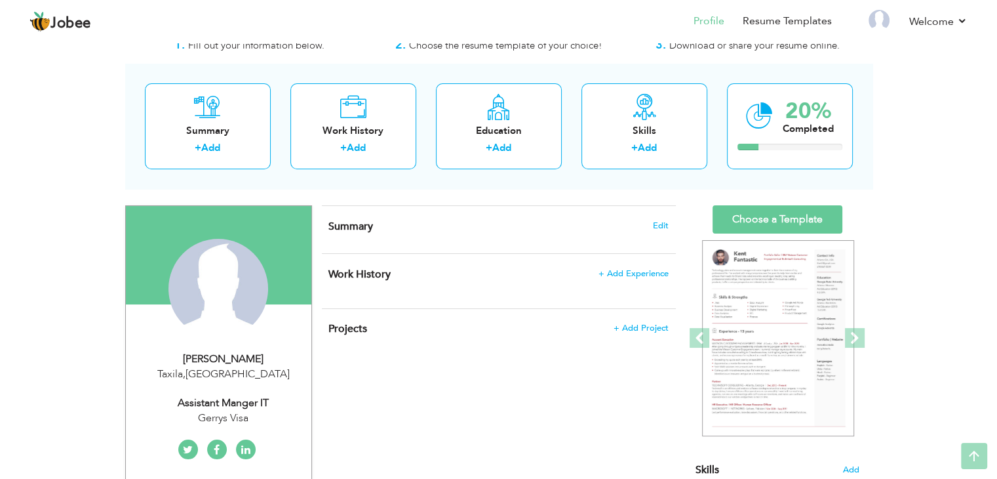
scroll to position [0, 0]
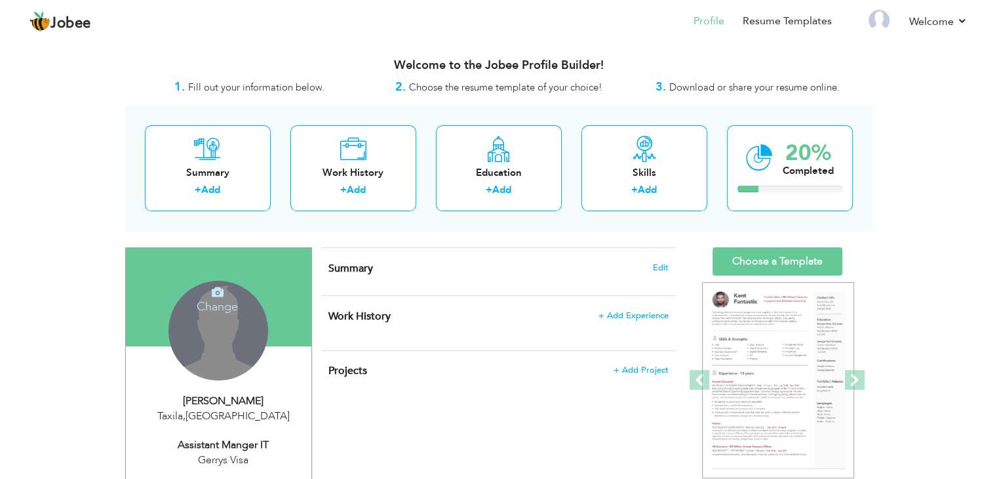
click at [207, 302] on h4 "Change" at bounding box center [217, 297] width 94 height 31
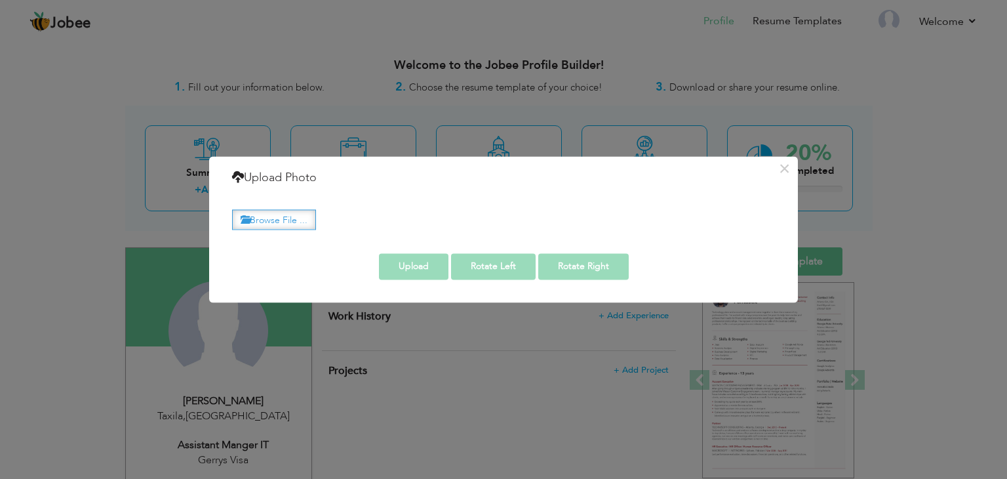
click at [286, 221] on label "Browse File ..." at bounding box center [274, 219] width 84 height 20
click at [0, 0] on input "Browse File ..." at bounding box center [0, 0] width 0 height 0
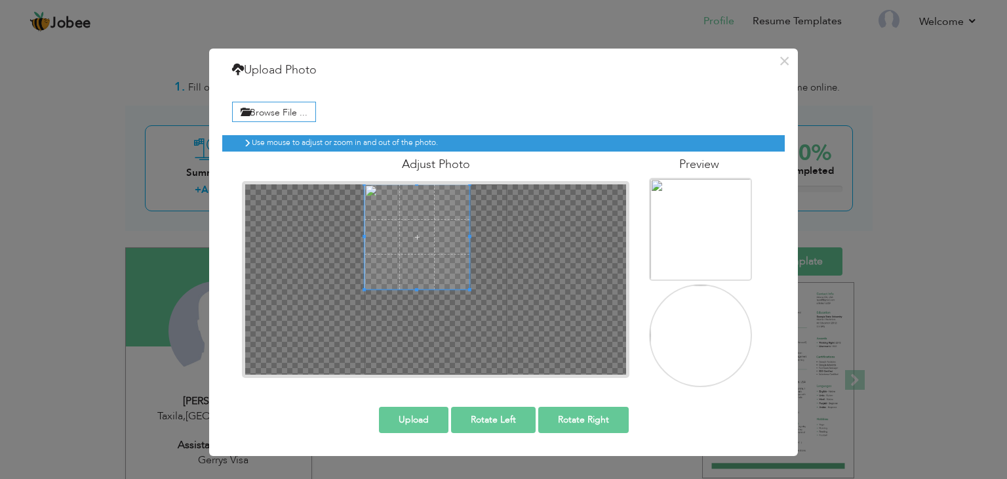
click at [365, 203] on div at bounding box center [435, 279] width 381 height 190
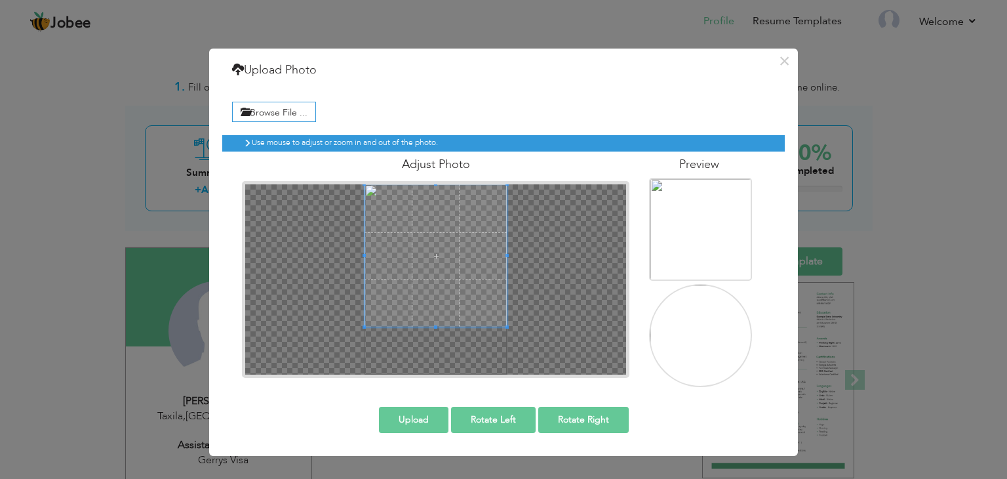
click at [526, 351] on div at bounding box center [435, 279] width 381 height 190
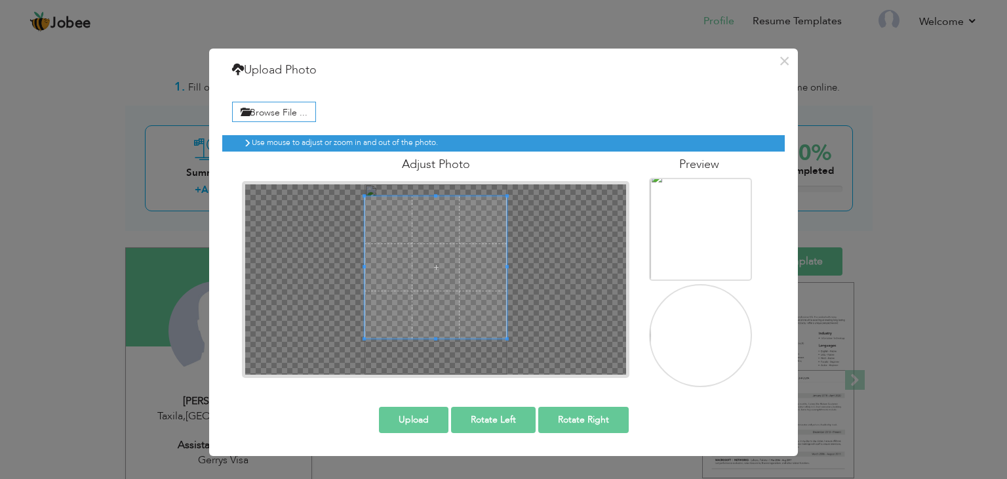
click at [484, 281] on span at bounding box center [436, 267] width 142 height 142
click at [407, 412] on button "Upload" at bounding box center [414, 420] width 70 height 26
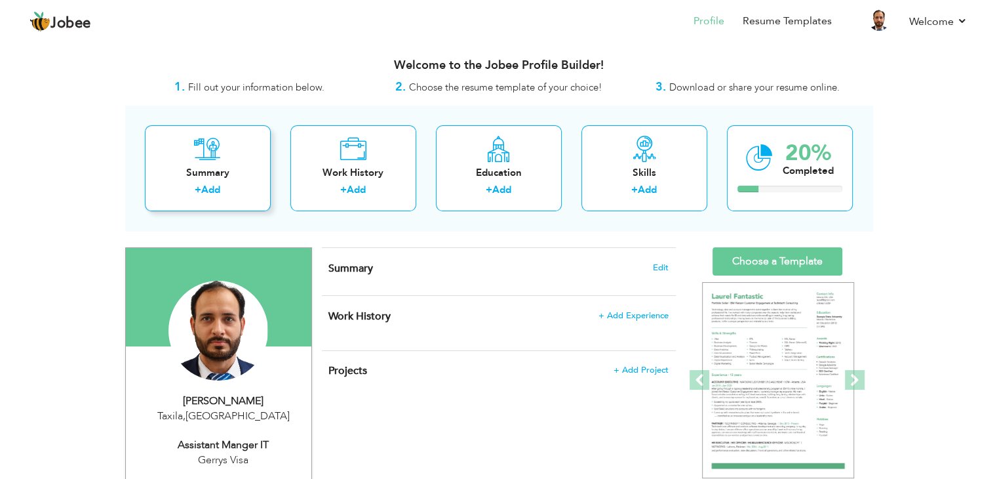
click at [220, 188] on link "Add" at bounding box center [210, 189] width 19 height 13
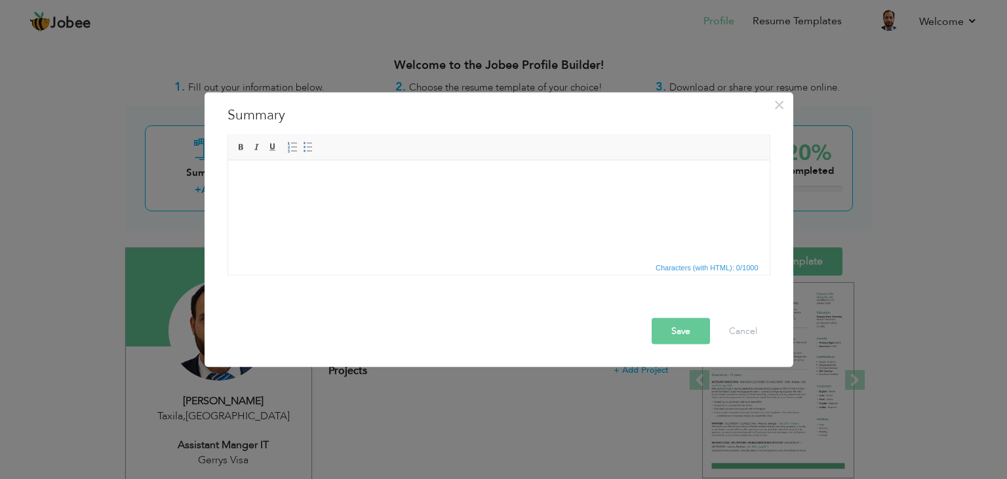
click at [323, 200] on html at bounding box center [499, 180] width 542 height 40
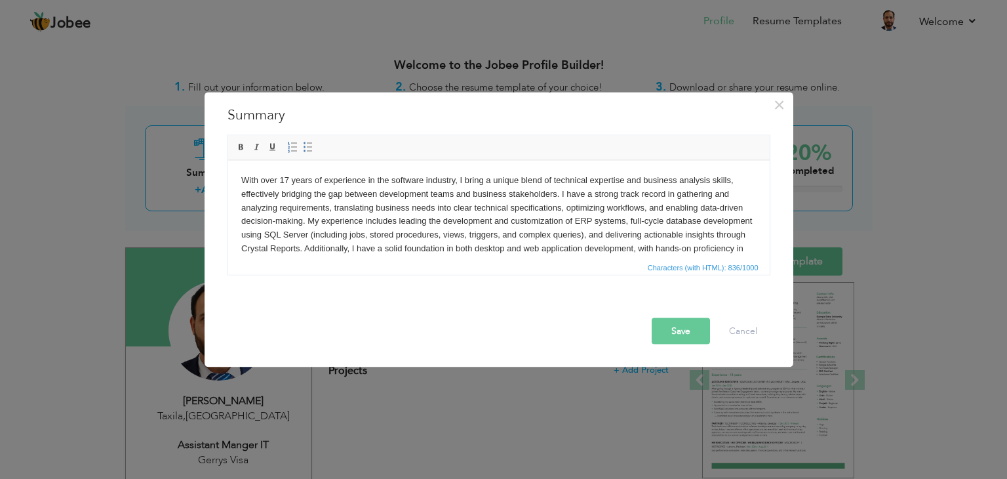
scroll to position [8, 0]
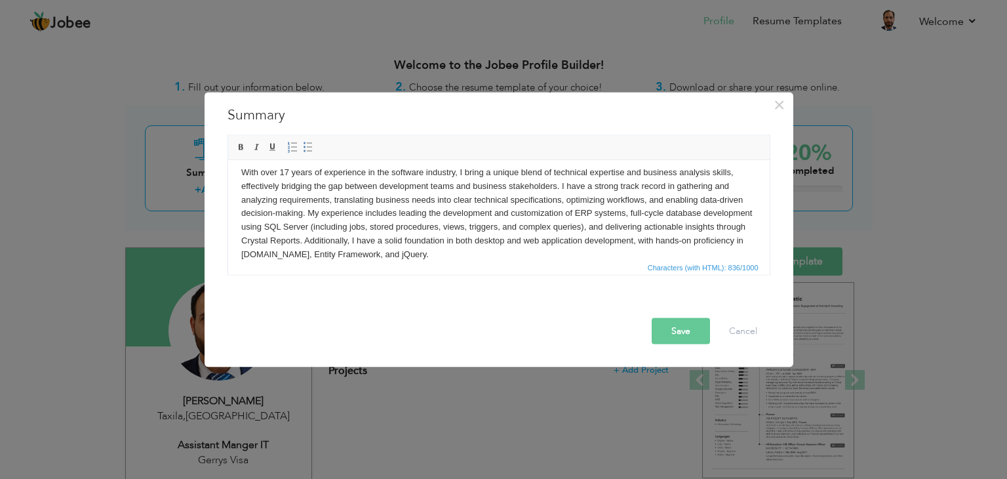
click at [677, 320] on button "Save" at bounding box center [681, 331] width 58 height 26
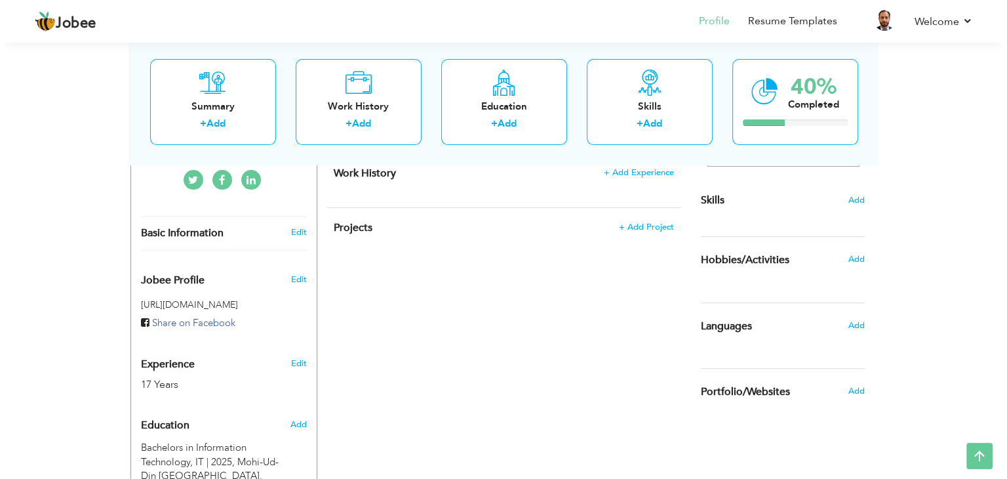
scroll to position [262, 0]
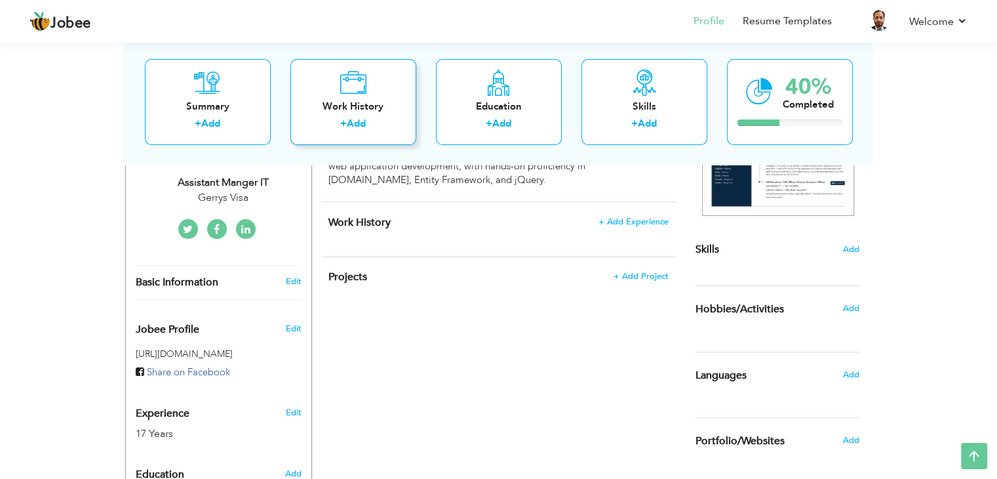
click at [354, 123] on link "Add" at bounding box center [356, 123] width 19 height 13
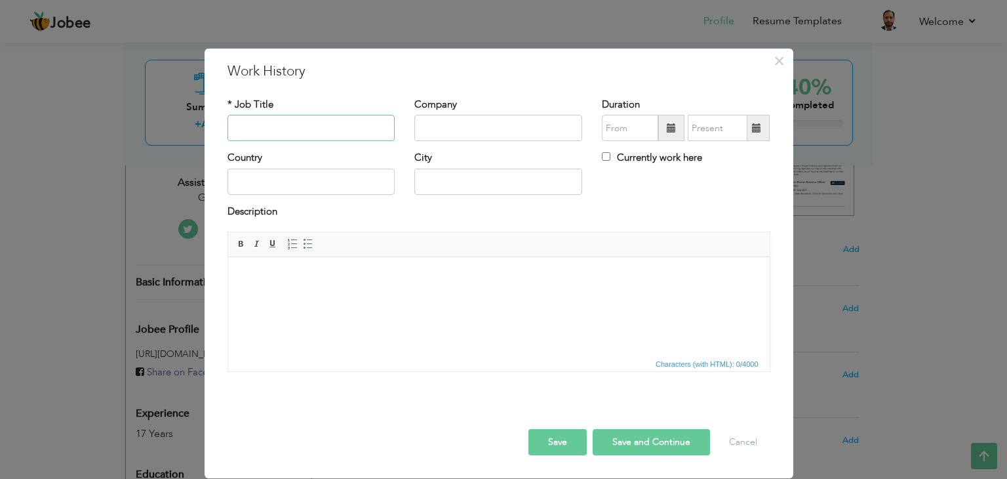
click at [305, 136] on input "text" at bounding box center [312, 128] width 168 height 26
type input "Assistant Manager IT"
click at [457, 126] on input "text" at bounding box center [498, 128] width 168 height 26
type input "Gerrys Visa"
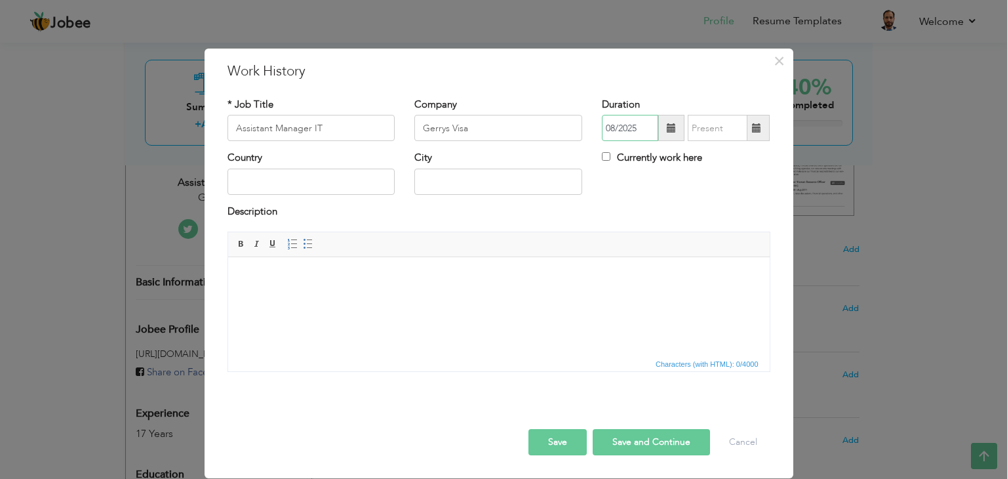
click at [611, 132] on input "08/2025" at bounding box center [630, 128] width 56 height 26
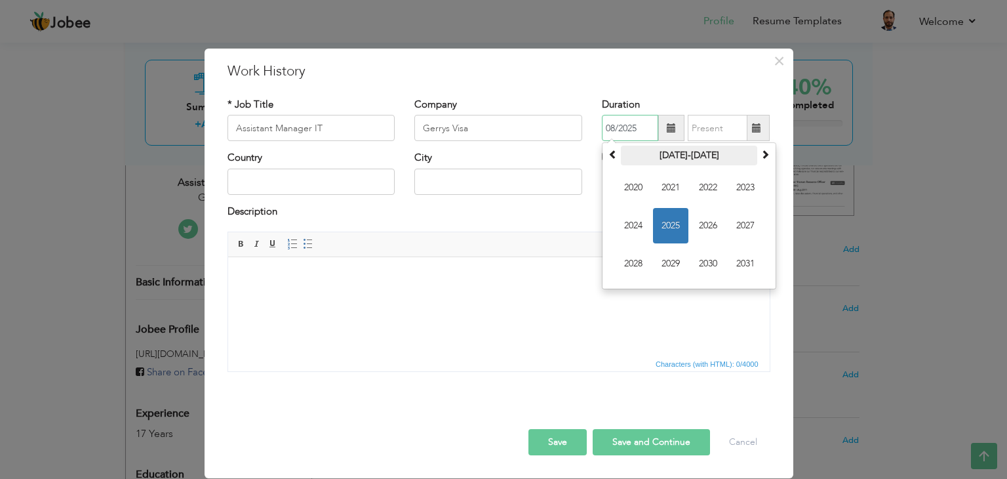
click at [622, 161] on th "2020-2031" at bounding box center [689, 156] width 136 height 20
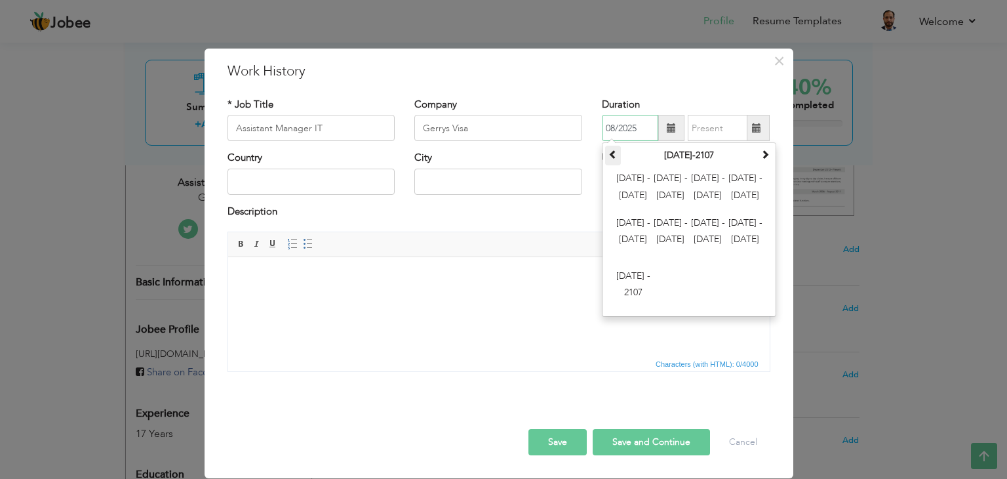
click at [613, 156] on span at bounding box center [613, 154] width 9 height 9
click at [758, 156] on th at bounding box center [765, 156] width 16 height 20
click at [616, 163] on th at bounding box center [613, 156] width 16 height 20
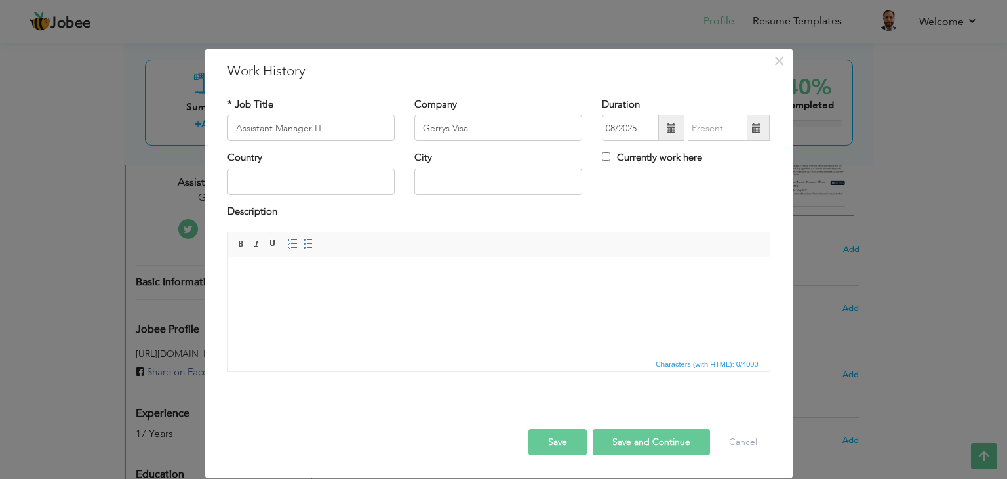
click at [664, 129] on span at bounding box center [671, 128] width 26 height 26
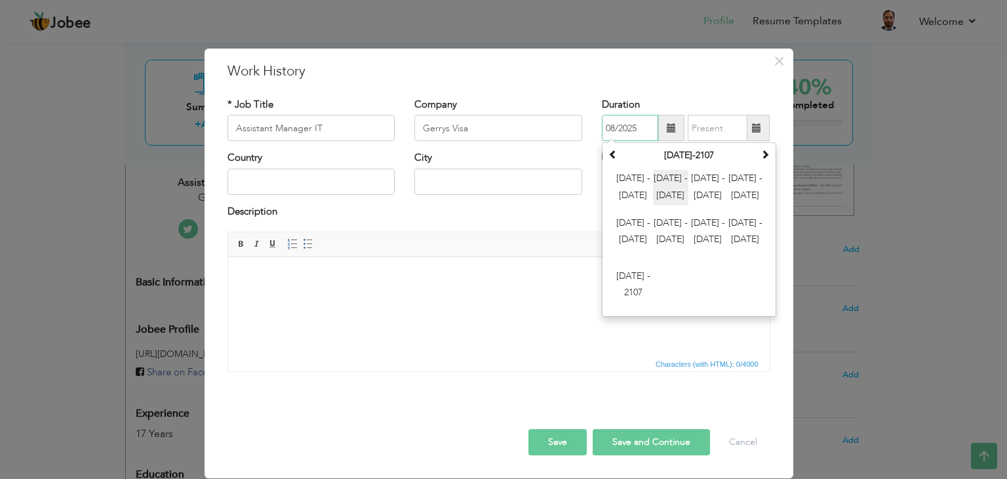
click at [673, 183] on span "2012 - 2023" at bounding box center [670, 187] width 35 height 35
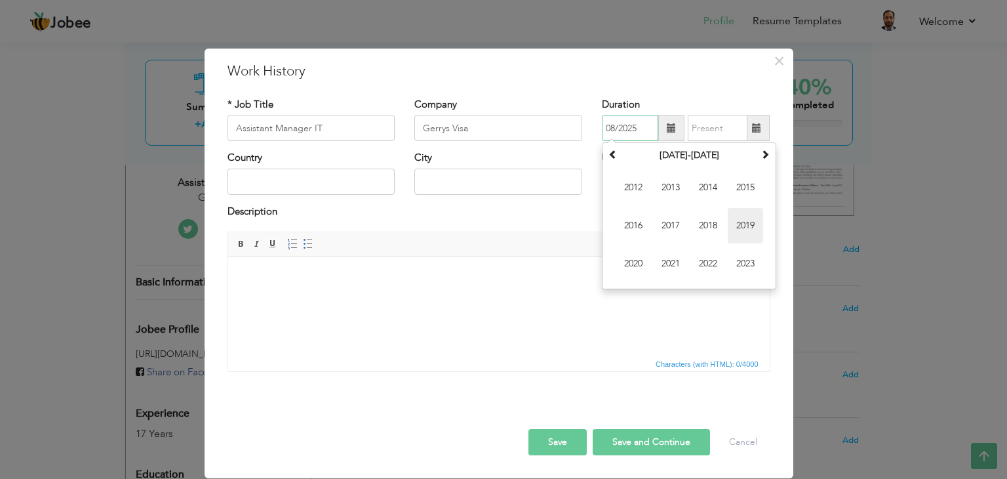
click at [732, 227] on span "2019" at bounding box center [745, 225] width 35 height 35
click at [708, 190] on span "Mar" at bounding box center [707, 187] width 35 height 35
type input "03/2019"
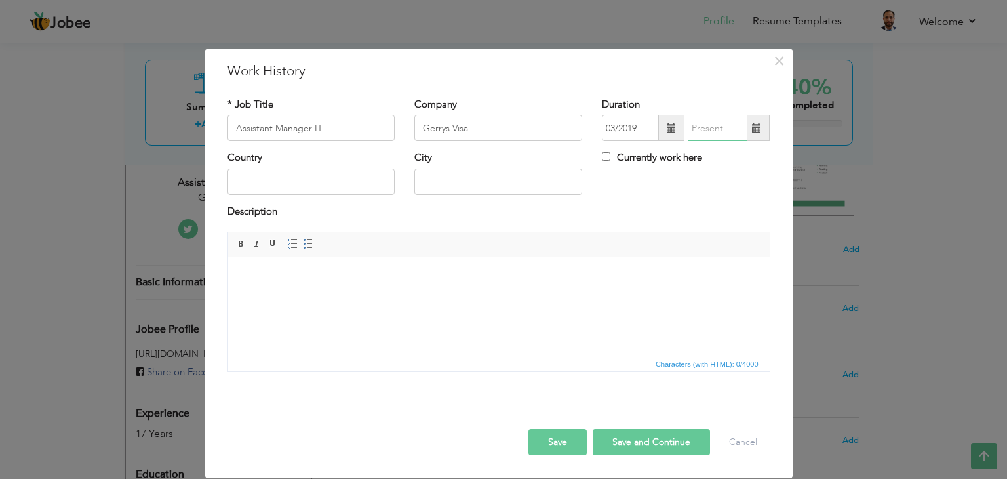
type input "08/2025"
click at [721, 128] on input "08/2025" at bounding box center [718, 128] width 60 height 26
click at [665, 180] on div "Country City Currently work here" at bounding box center [499, 177] width 563 height 53
click at [752, 132] on span at bounding box center [757, 128] width 26 height 26
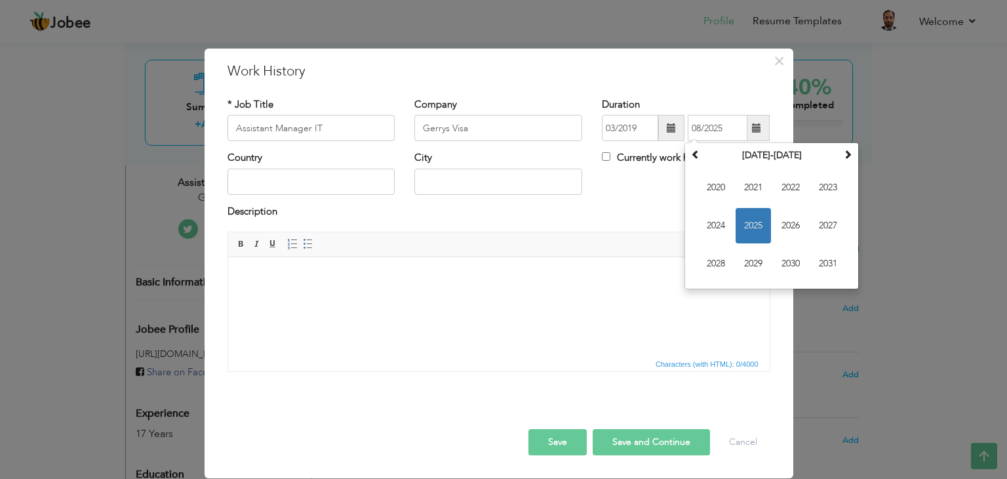
click at [654, 155] on label "Currently work here" at bounding box center [652, 158] width 100 height 14
click at [610, 155] on input "Currently work here" at bounding box center [606, 156] width 9 height 9
checkbox input "true"
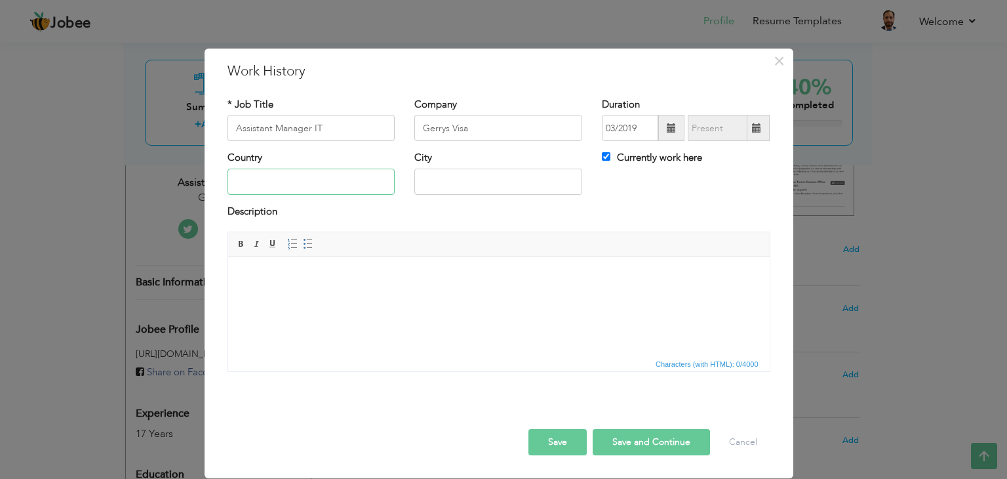
click at [310, 182] on input "text" at bounding box center [312, 182] width 168 height 26
type input "[GEOGRAPHIC_DATA]"
click at [486, 195] on div "City" at bounding box center [499, 177] width 188 height 53
click at [488, 189] on input "text" at bounding box center [498, 182] width 168 height 26
type input "[GEOGRAPHIC_DATA]"
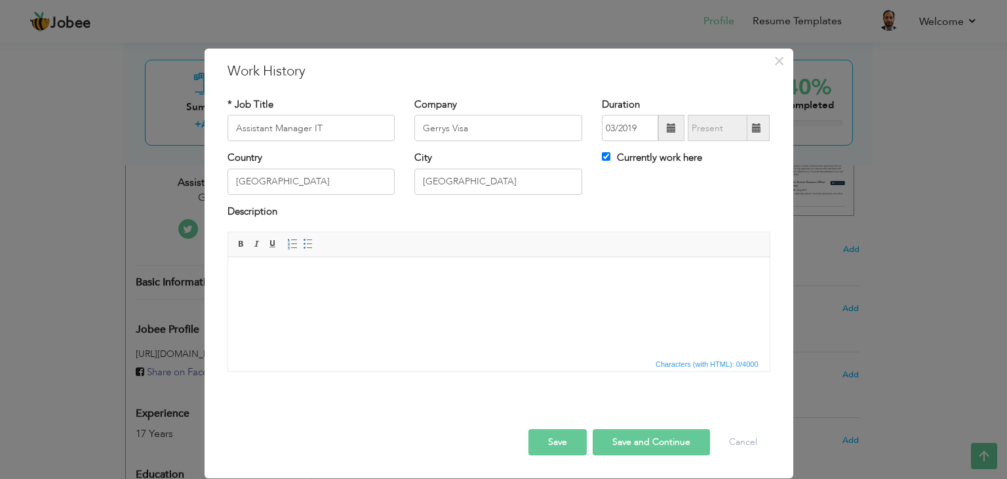
click at [348, 297] on html at bounding box center [499, 277] width 542 height 40
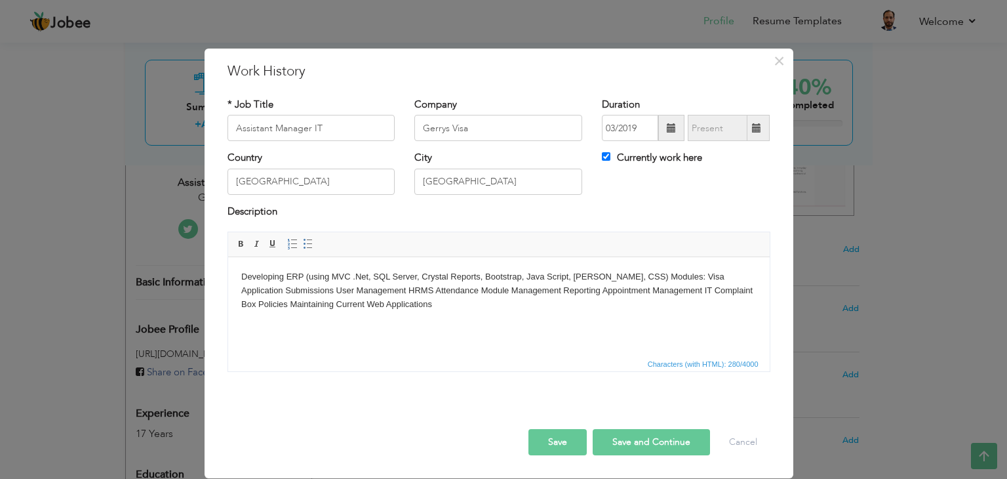
click at [285, 278] on body "Developing ERP (using MVC .Net, SQL Server, Crystal Reports, Bootstrap, Java Sc…" at bounding box center [498, 290] width 515 height 41
click at [633, 443] on button "Save and Continue" at bounding box center [651, 442] width 117 height 26
checkbox input "false"
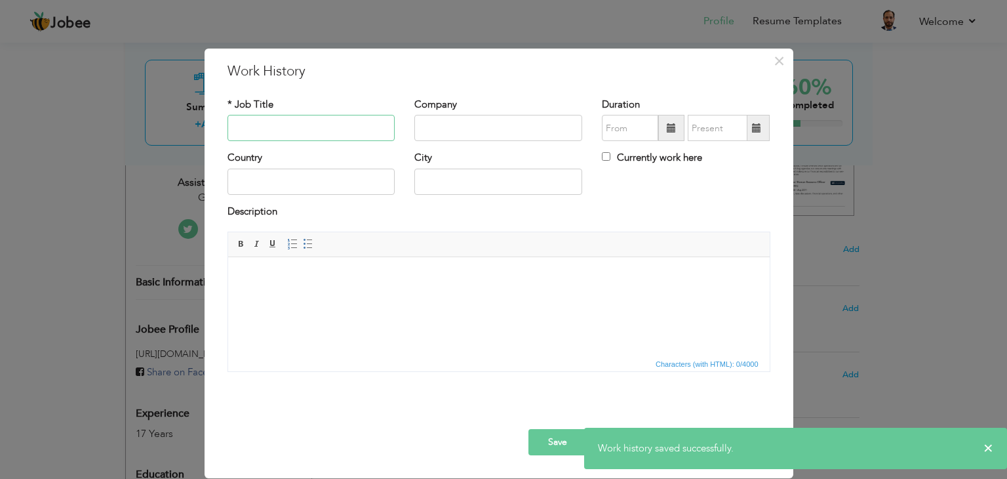
click at [294, 131] on input "text" at bounding box center [312, 128] width 168 height 26
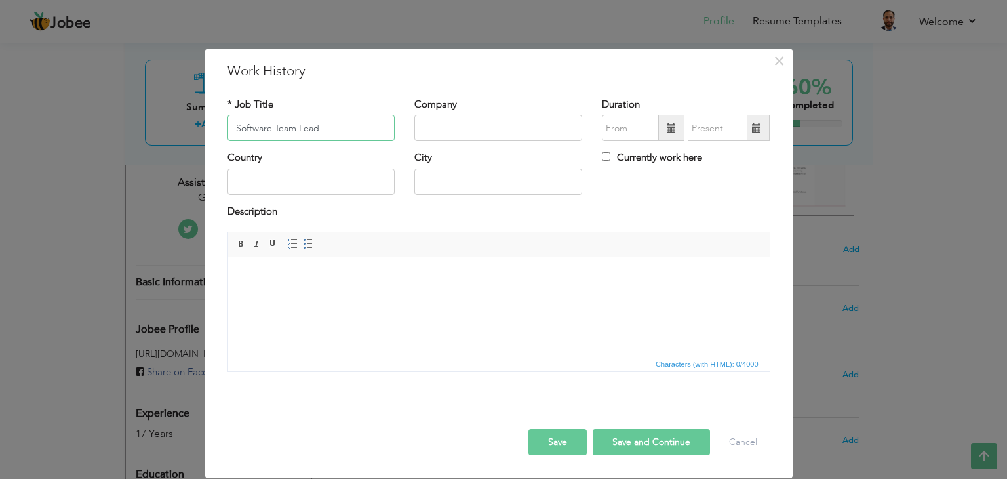
type input "Software Team Lead"
click at [471, 134] on input "text" at bounding box center [498, 128] width 168 height 26
type input "Makkays"
click at [637, 135] on input "text" at bounding box center [630, 128] width 56 height 26
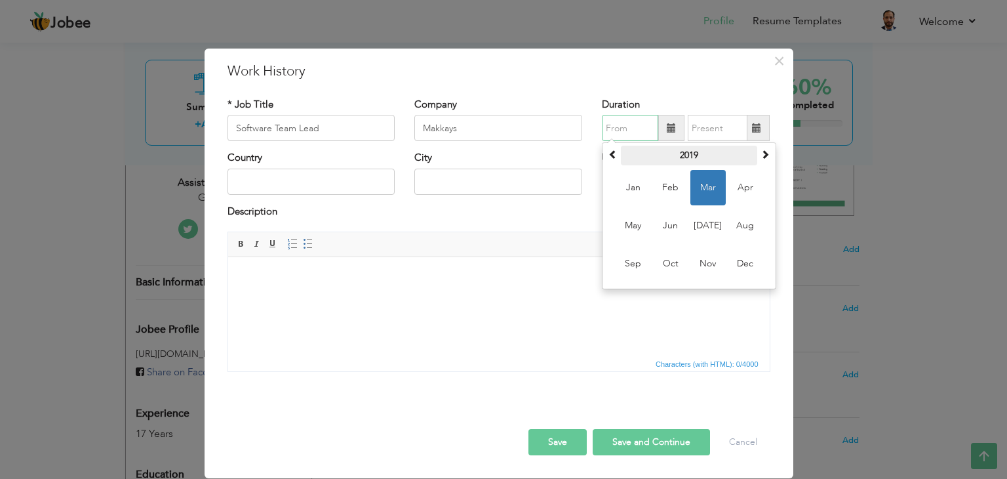
click at [679, 153] on th "2019" at bounding box center [689, 156] width 136 height 20
click at [620, 162] on th at bounding box center [613, 156] width 16 height 20
click at [712, 224] on span "2010" at bounding box center [707, 225] width 35 height 35
click at [671, 191] on span "Feb" at bounding box center [670, 187] width 35 height 35
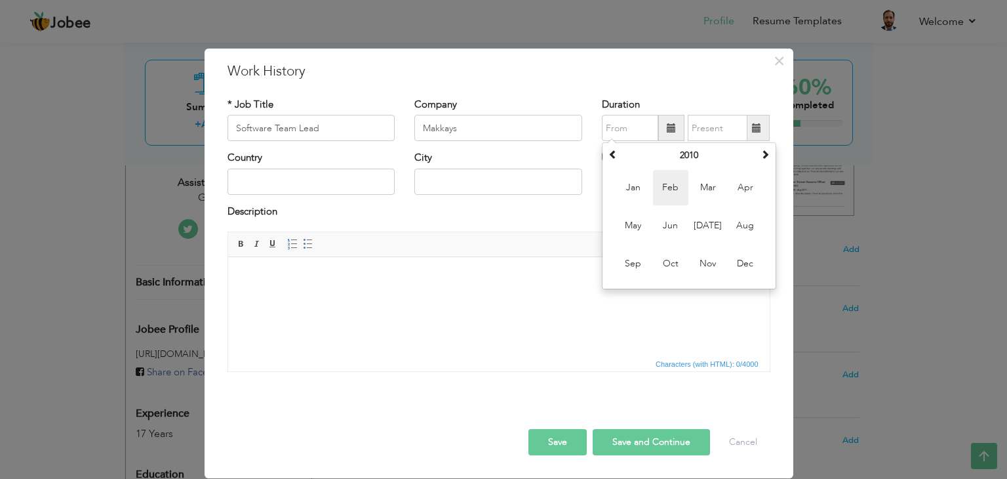
type input "02/2010"
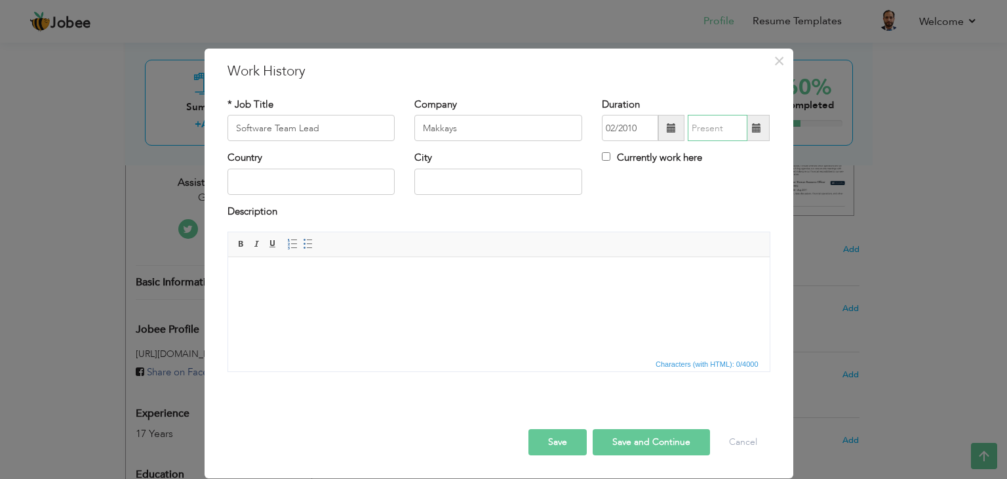
click at [712, 130] on input "text" at bounding box center [718, 128] width 60 height 26
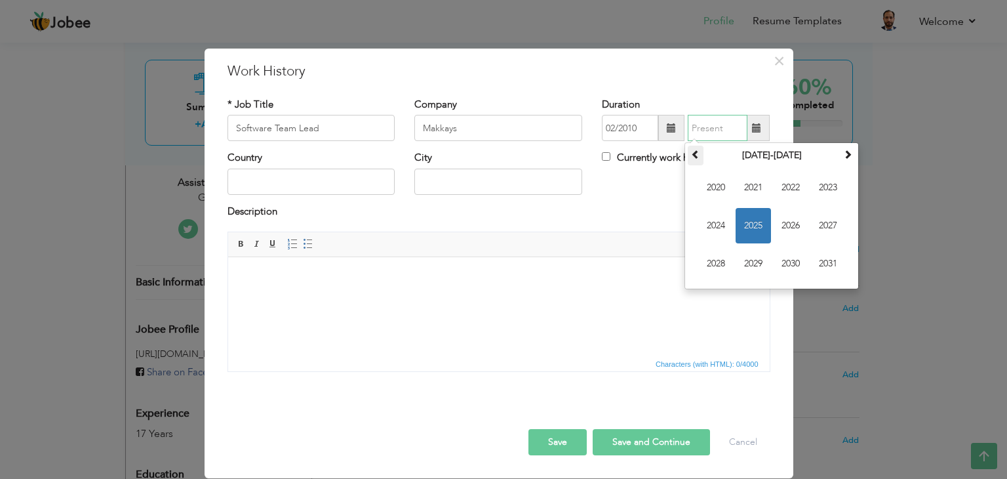
click at [696, 157] on span at bounding box center [695, 154] width 9 height 9
click at [758, 268] on span "2019" at bounding box center [753, 263] width 35 height 35
click at [722, 193] on span "Jan" at bounding box center [715, 187] width 35 height 35
type input "01/2019"
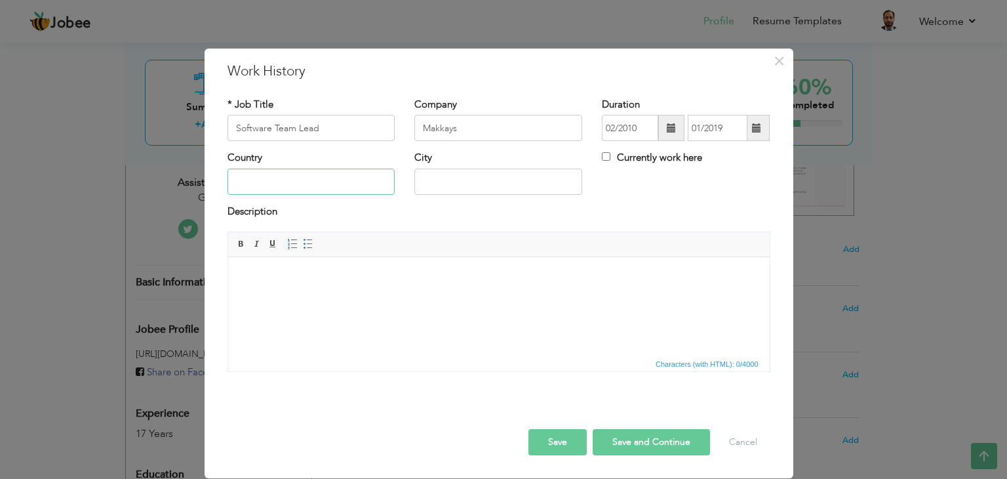
click at [315, 176] on input "text" at bounding box center [312, 182] width 168 height 26
type input "[GEOGRAPHIC_DATA]"
click at [349, 275] on body at bounding box center [498, 277] width 515 height 14
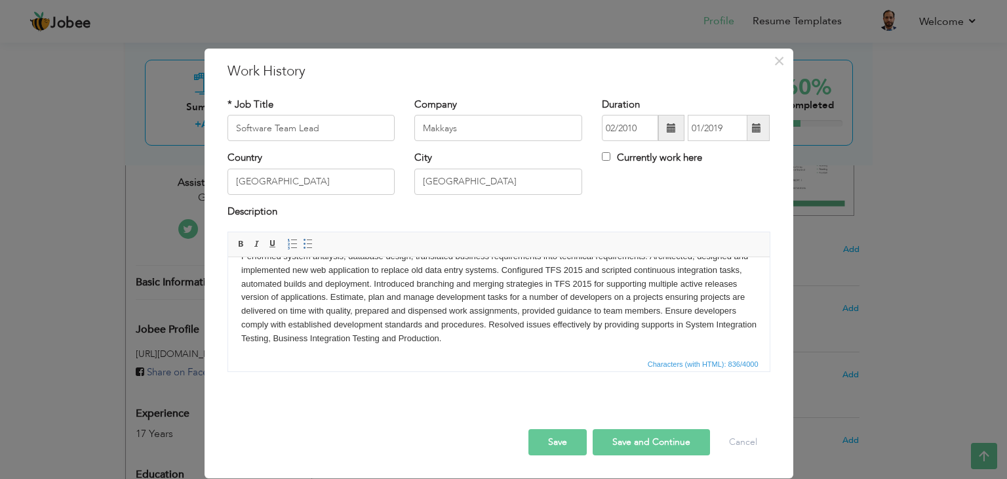
scroll to position [23, 0]
click at [538, 338] on body "Performed system analysis, database design, translated business requirements in…" at bounding box center [498, 295] width 515 height 96
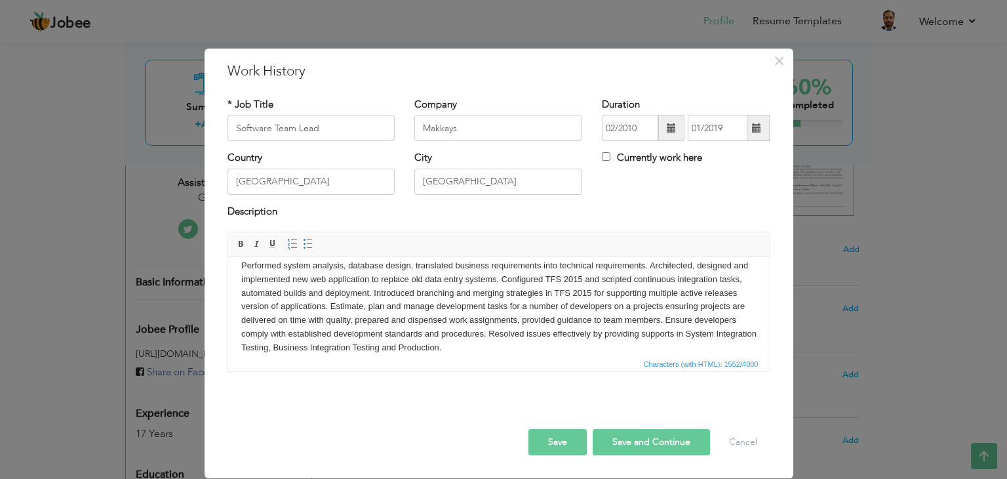
scroll to position [0, 0]
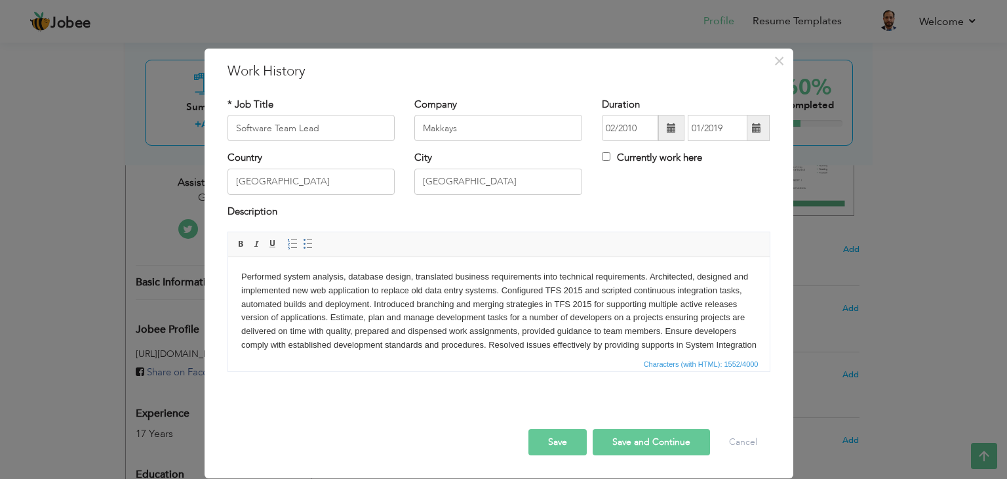
click at [241, 278] on body "Performed system analysis, database design, translated business requirements in…" at bounding box center [498, 358] width 515 height 177
click at [306, 242] on span at bounding box center [308, 244] width 10 height 10
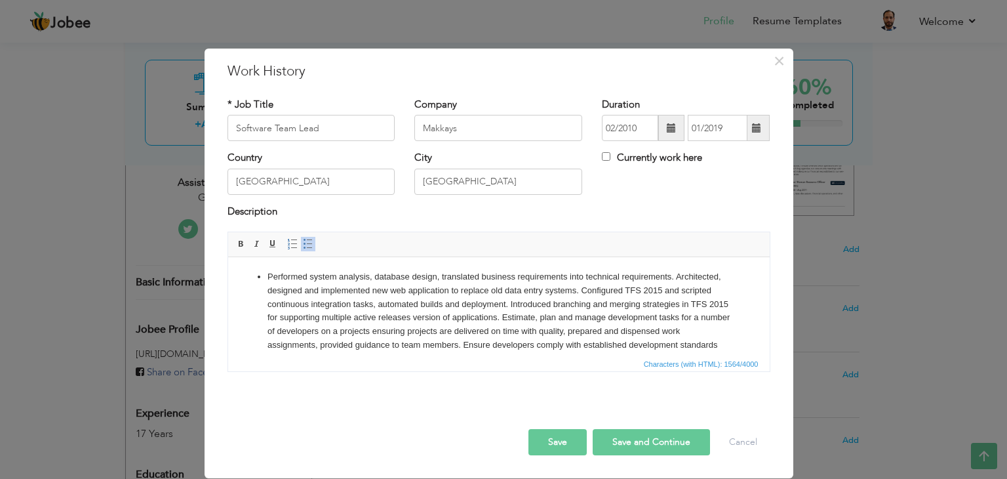
click at [676, 275] on li "Performed system analysis, database design, translated business requirements in…" at bounding box center [498, 324] width 463 height 109
click at [628, 293] on li "Architected, designed and implemented new web application to replace old data e…" at bounding box center [498, 332] width 463 height 96
click at [680, 315] on li "Configured TFS 2015 and scripted continuous integration tasks, automated builds…" at bounding box center [498, 339] width 463 height 82
click at [652, 346] on li "Estimate, plan and manage development tasks for a number of developers on a pro…" at bounding box center [498, 352] width 463 height 54
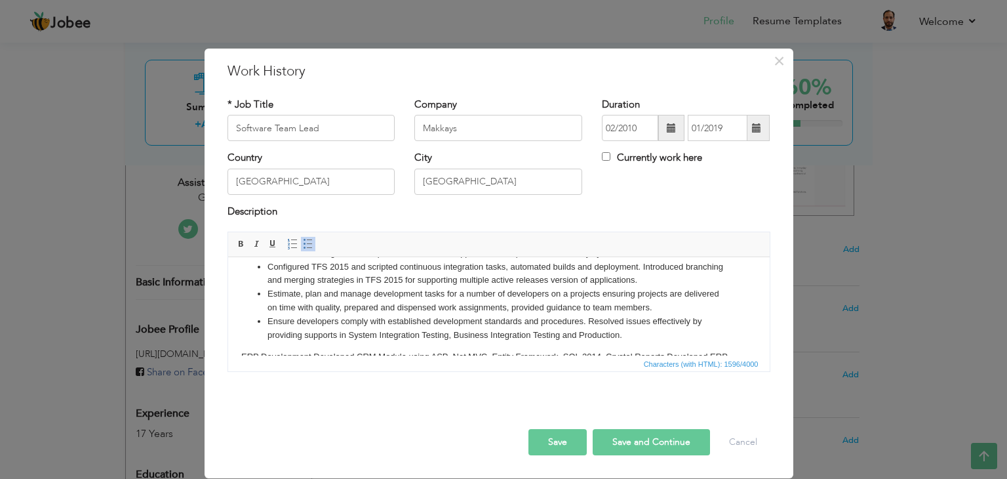
scroll to position [8, 0]
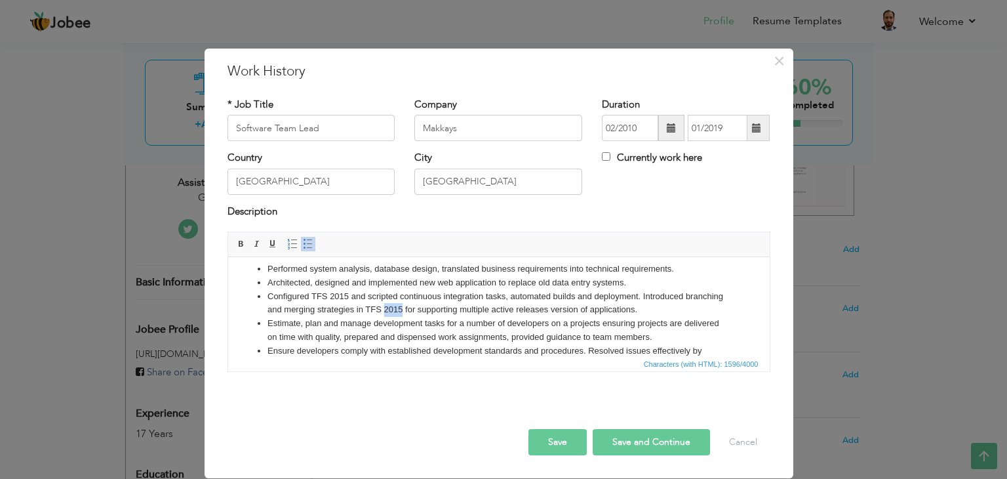
drag, startPoint x: 440, startPoint y: 308, endPoint x: 423, endPoint y: 309, distance: 17.1
click at [423, 309] on li "Configured TFS 2015 and scripted continuous integration tasks, automated builds…" at bounding box center [498, 304] width 463 height 28
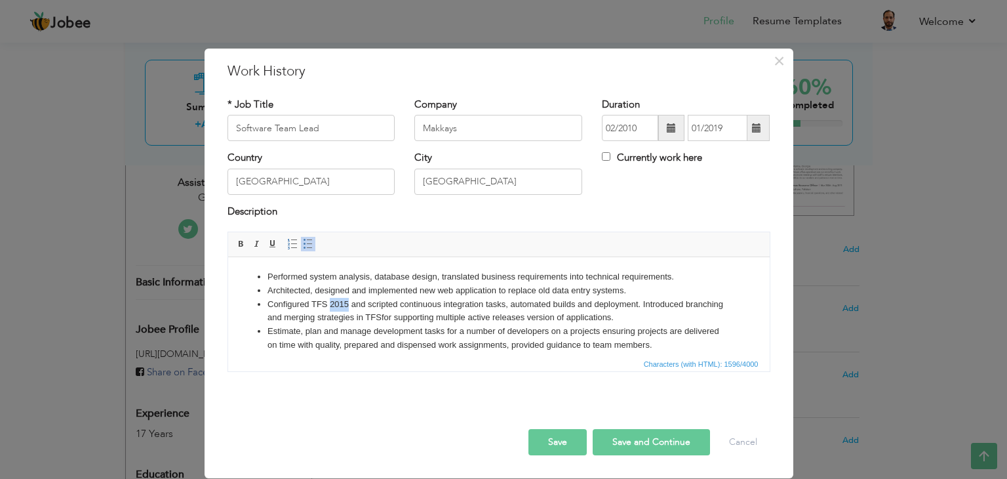
drag, startPoint x: 346, startPoint y: 303, endPoint x: 330, endPoint y: 301, distance: 15.9
click at [330, 301] on li "Configured TFS 2015 and scripted continuous integration tasks, automated builds…" at bounding box center [498, 312] width 463 height 28
click at [316, 302] on li "Configured TFS and scripted continuous integration tasks, automated builds and …" at bounding box center [498, 312] width 463 height 28
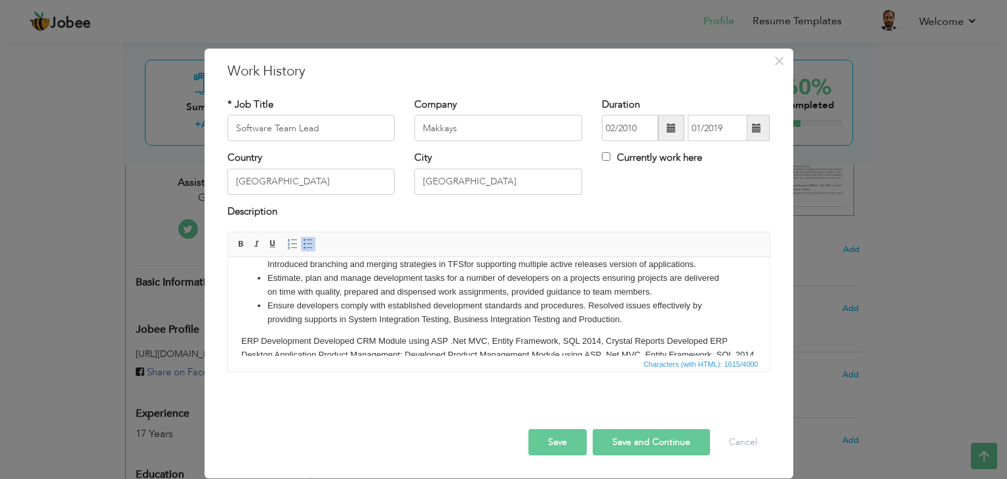
scroll to position [55, 0]
click at [588, 304] on li "Ensure developers comply with established development standards and procedures.…" at bounding box center [498, 311] width 463 height 28
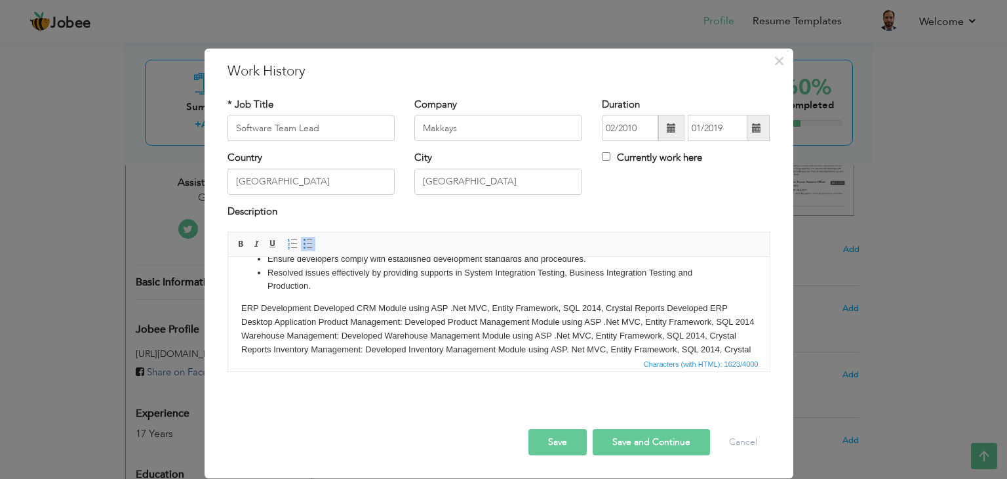
scroll to position [121, 0]
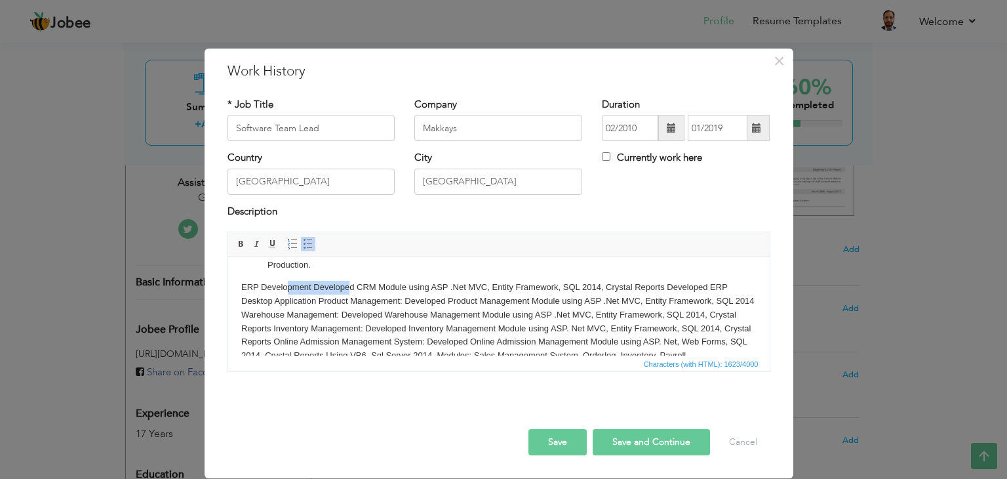
drag, startPoint x: 351, startPoint y: 286, endPoint x: 285, endPoint y: 286, distance: 66.9
click at [285, 286] on body "Performed system analysis, database design, translated business requirements in…" at bounding box center [498, 256] width 515 height 213
click at [351, 287] on body "Performed system analysis, database design, translated business requirements in…" at bounding box center [498, 256] width 515 height 213
click at [312, 287] on body "Performed system analysis, database design, translated business requirements in…" at bounding box center [498, 256] width 515 height 213
drag, startPoint x: 310, startPoint y: 286, endPoint x: 238, endPoint y: 288, distance: 72.2
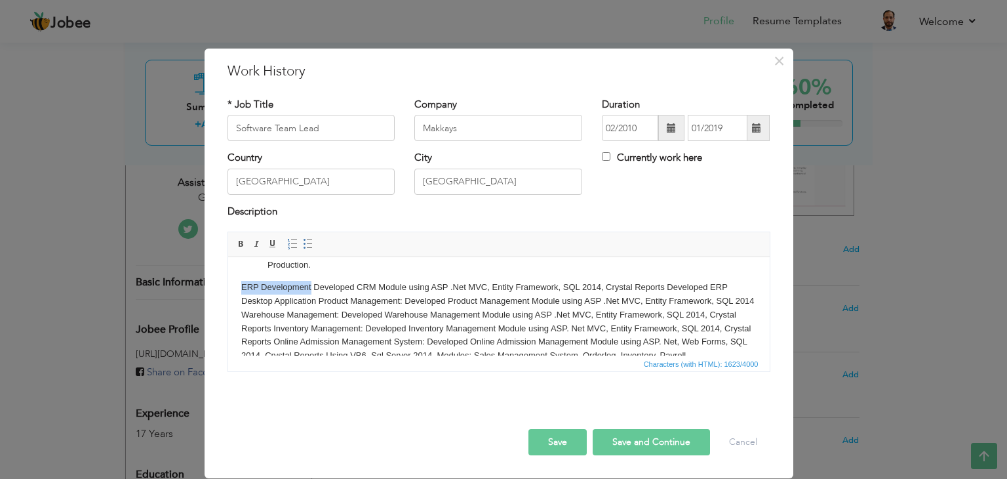
click at [238, 288] on html "Performed system analysis, database design, translated business requirements in…" at bounding box center [499, 255] width 542 height 239
click at [241, 244] on span at bounding box center [241, 244] width 10 height 10
click at [319, 289] on body "Performed system analysis, database design, translated business requirements in…" at bounding box center [498, 256] width 515 height 213
drag, startPoint x: 377, startPoint y: 286, endPoint x: 358, endPoint y: 286, distance: 19.0
click at [358, 286] on body "Performed system analysis, database design, translated business requirements in…" at bounding box center [498, 256] width 515 height 213
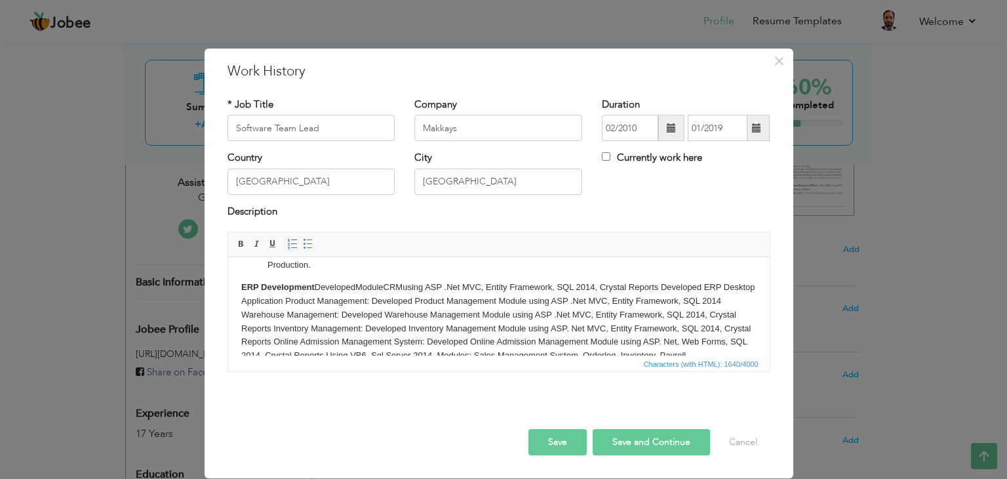
click at [369, 293] on body "Performed system analysis, database design, translated business requirements in…" at bounding box center [498, 256] width 515 height 213
click at [318, 287] on body "Performed system analysis, database design, translated business requirements in…" at bounding box center [498, 256] width 515 height 213
click at [314, 301] on body "Performed system analysis, database design, translated business requirements in…" at bounding box center [498, 263] width 515 height 227
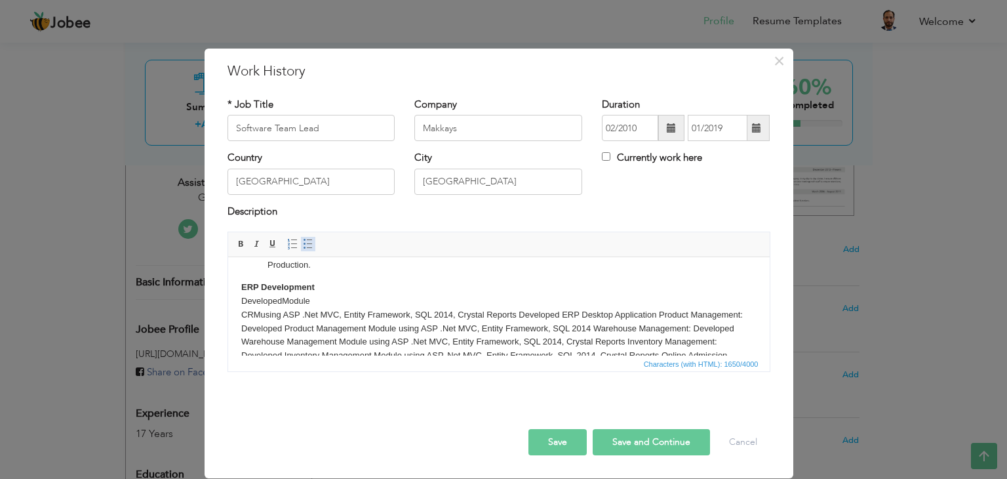
click at [306, 243] on span at bounding box center [308, 244] width 10 height 10
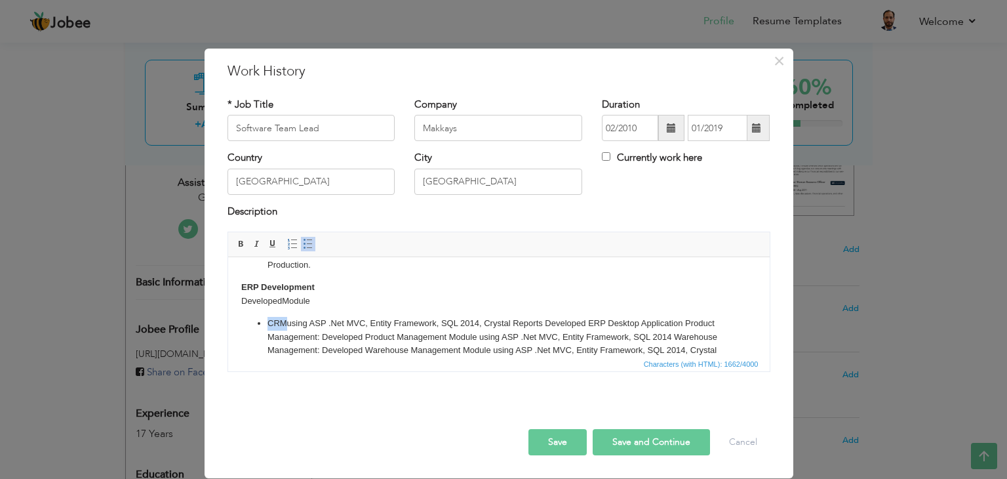
drag, startPoint x: 285, startPoint y: 324, endPoint x: 268, endPoint y: 323, distance: 16.4
click at [268, 323] on li "​​​​​​​ CRM using ASP .Net MVC, Entity Framework, SQL 2014, Crystal Reports Dev…" at bounding box center [498, 365] width 463 height 96
click at [239, 243] on span at bounding box center [241, 244] width 10 height 10
drag, startPoint x: 283, startPoint y: 298, endPoint x: 294, endPoint y: 296, distance: 12.1
click at [283, 298] on body "Performed system analysis, database design, translated business requirements in…" at bounding box center [498, 281] width 515 height 262
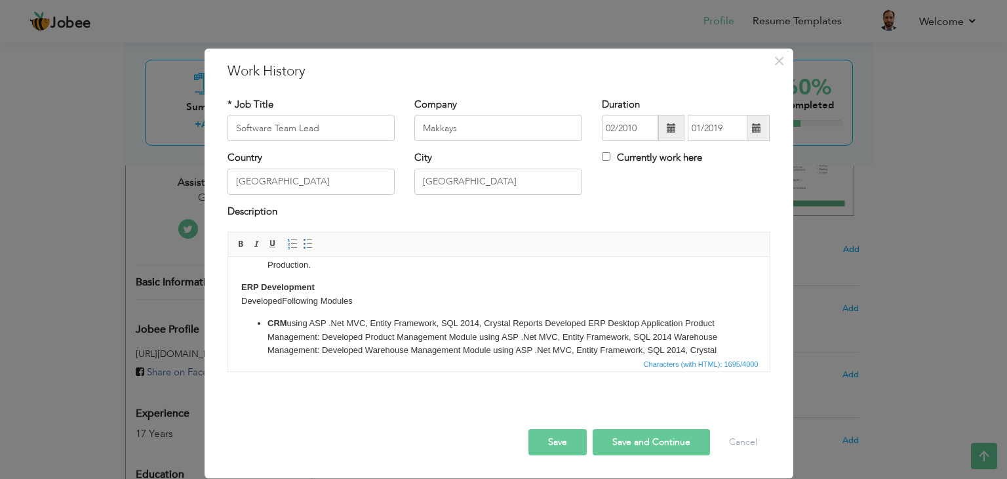
click at [305, 323] on li "CRM using ASP .Net MVC, Entity Framework, SQL 2014, Crystal Reports Developed E…" at bounding box center [498, 365] width 463 height 96
click at [286, 324] on li "CRM using ASP .Net MVC, Entity Framework, SQL 2014, Crystal Reports Developed E…" at bounding box center [498, 365] width 463 height 96
click at [291, 324] on li "CRM: using ASP .Net MVC, Entity Framework, SQL 2014, Crystal Reports Developed …" at bounding box center [498, 365] width 463 height 96
click at [689, 323] on li "CRM: using ASP .Net MVC, Entity Framework, SQL 2014, Crystal Reports Developed …" at bounding box center [498, 365] width 463 height 96
drag, startPoint x: 351, startPoint y: 336, endPoint x: 266, endPoint y: 338, distance: 85.3
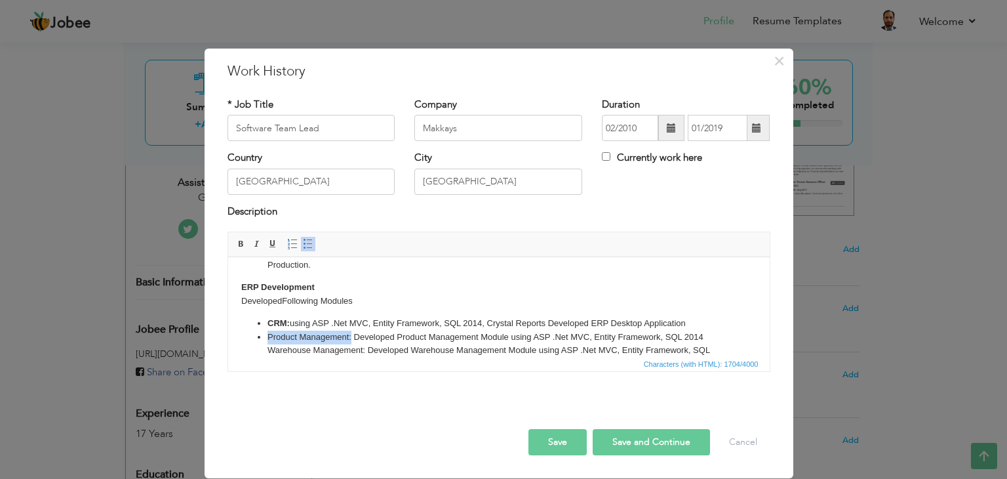
click ul "CRM: using ASP .Net MVC, Entity Framework, SQL 2014, Crystal Reports Developed …"
click at [239, 241] on span at bounding box center [241, 244] width 10 height 10
click at [407, 344] on li "Product Management: Developed Product Management Module using ASP .Net MVC, Ent…" at bounding box center [498, 371] width 463 height 82
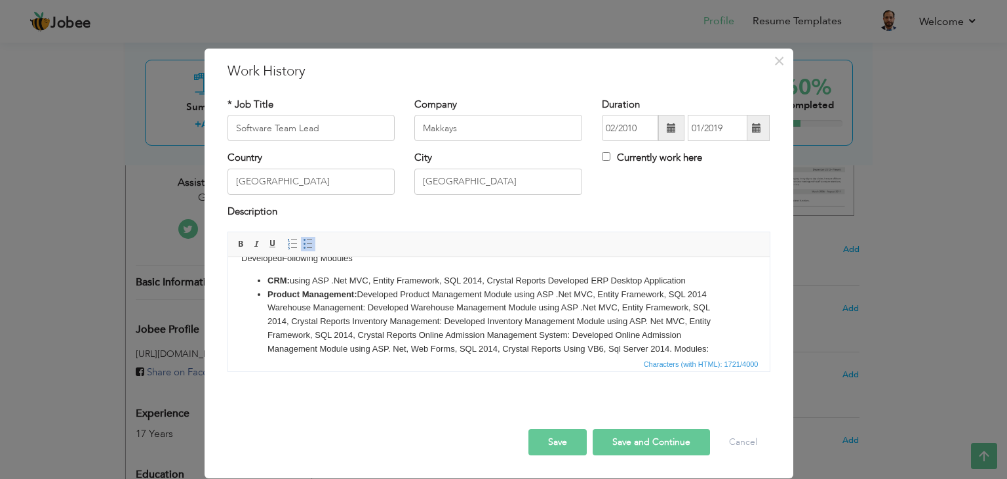
scroll to position [186, 0]
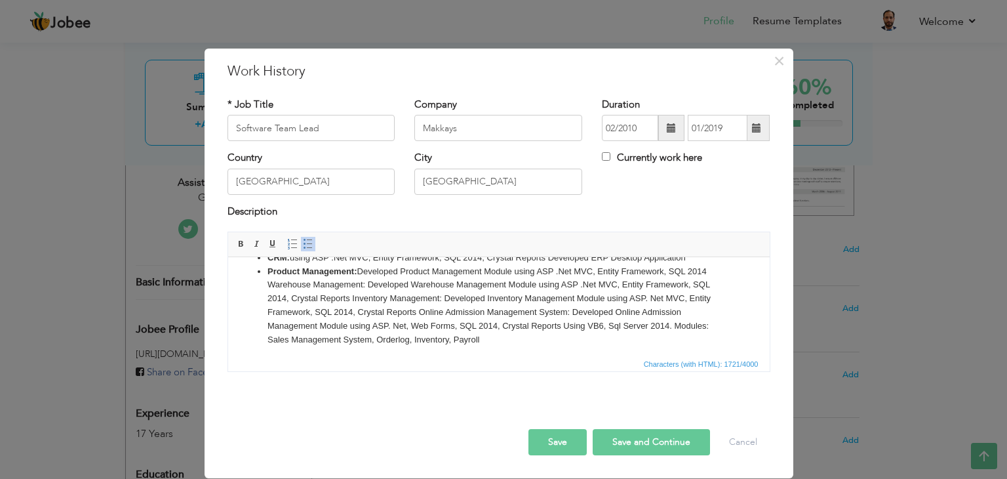
drag, startPoint x: 489, startPoint y: 342, endPoint x: 487, endPoint y: 325, distance: 17.8
click at [487, 325] on li "Product Management: Developed Product Management Module using ASP .Net MVC, Ent…" at bounding box center [498, 306] width 463 height 82
click at [500, 299] on li "Product Management: Developed Product Management Module using ASP .Net MVC, Ent…" at bounding box center [498, 306] width 463 height 82
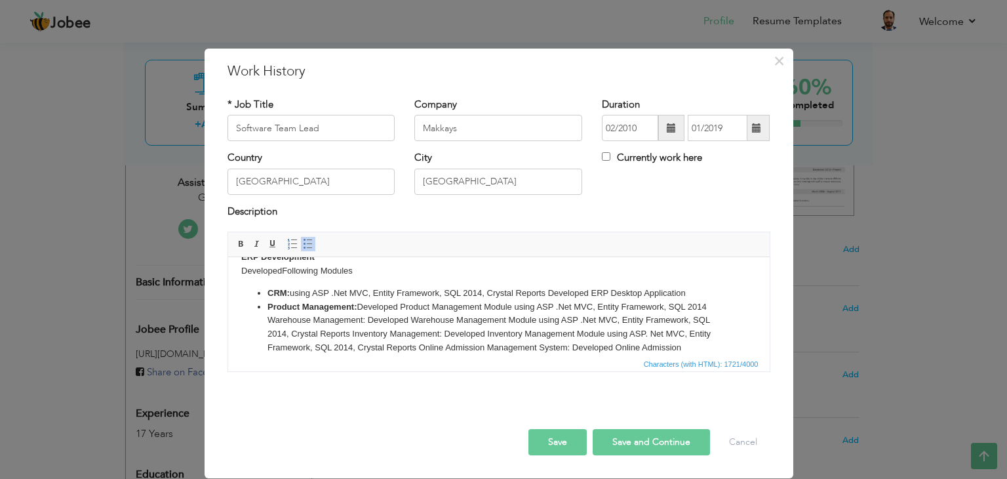
scroll to position [121, 0]
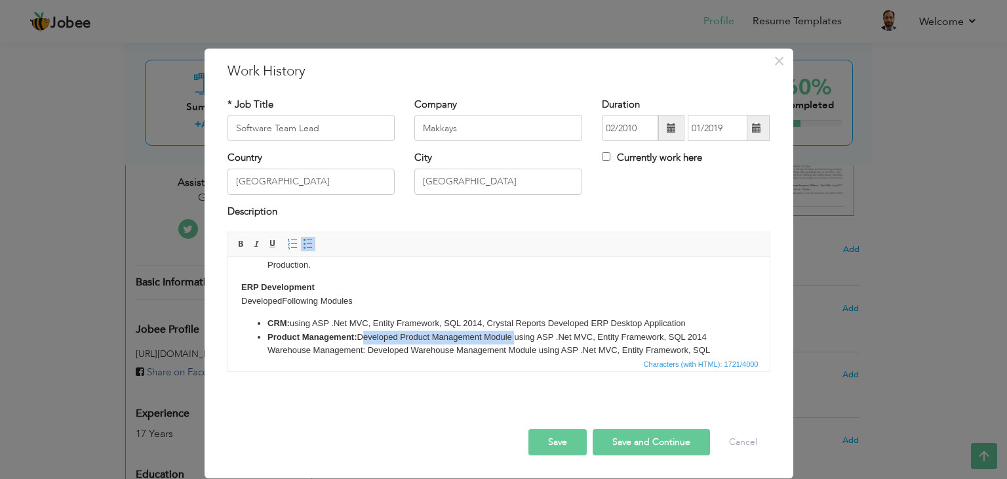
drag, startPoint x: 359, startPoint y: 336, endPoint x: 513, endPoint y: 334, distance: 154.8
click at [513, 334] on li "Product Management: Developed Product Management Module using ASP .Net MVC, Ent…" at bounding box center [498, 371] width 463 height 82
click at [557, 336] on li "Product Management: using ASP .Net MVC, Entity Framework, SQL 2014 Warehouse Ma…" at bounding box center [498, 371] width 463 height 82
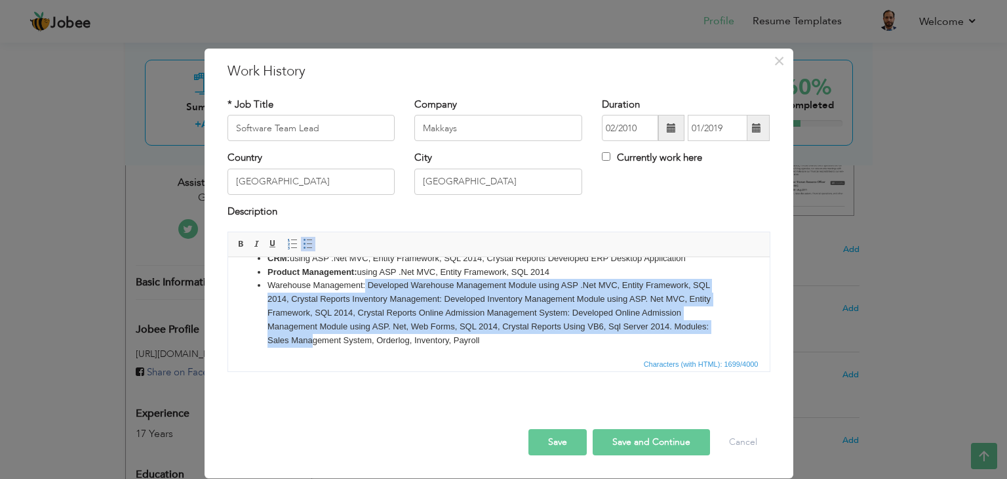
scroll to position [190, 0]
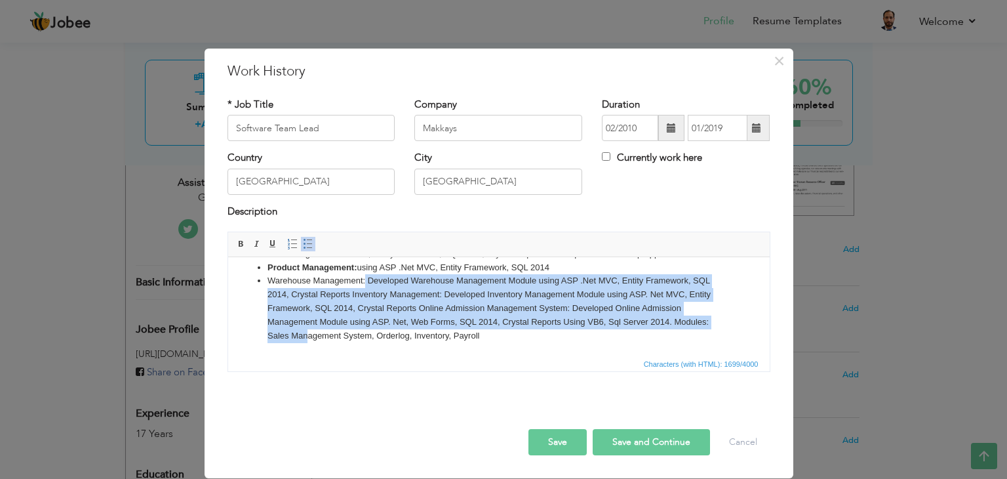
drag, startPoint x: 364, startPoint y: 350, endPoint x: 313, endPoint y: 338, distance: 52.6
click at [308, 346] on html "Performed system analysis, database design, translated business requirements in…" at bounding box center [499, 211] width 542 height 289
click at [386, 289] on li "Warehouse Management: Developed Warehouse Management Module using ASP .Net MVC,…" at bounding box center [498, 308] width 463 height 68
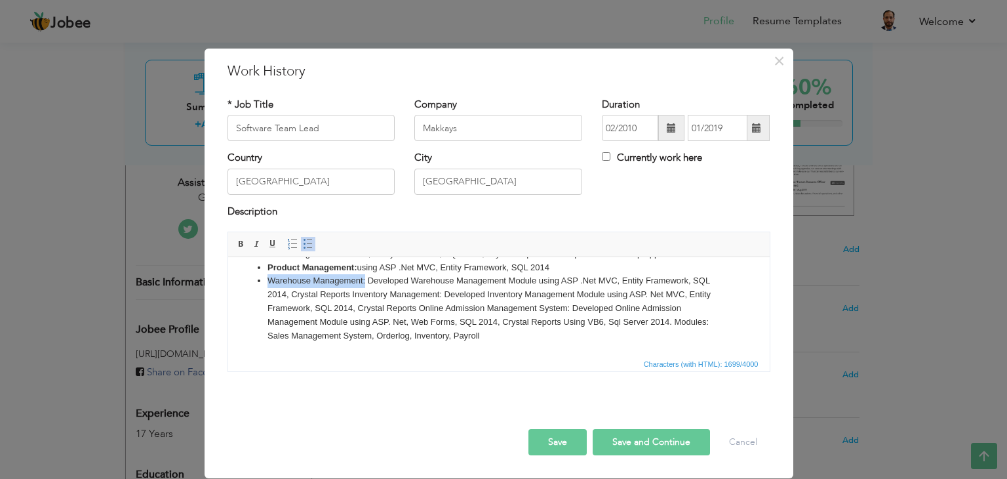
drag, startPoint x: 364, startPoint y: 281, endPoint x: 266, endPoint y: 281, distance: 97.7
click at [267, 281] on li "Warehouse Management: Developed Warehouse Management Module using ASP .Net MVC,…" at bounding box center [498, 308] width 463 height 68
click at [239, 242] on span at bounding box center [241, 244] width 10 height 10
drag, startPoint x: 543, startPoint y: 281, endPoint x: 374, endPoint y: 281, distance: 168.5
click at [374, 281] on li "Warehouse Management: Developed Warehouse Management Module using ASP .Net MVC,…" at bounding box center [498, 308] width 463 height 68
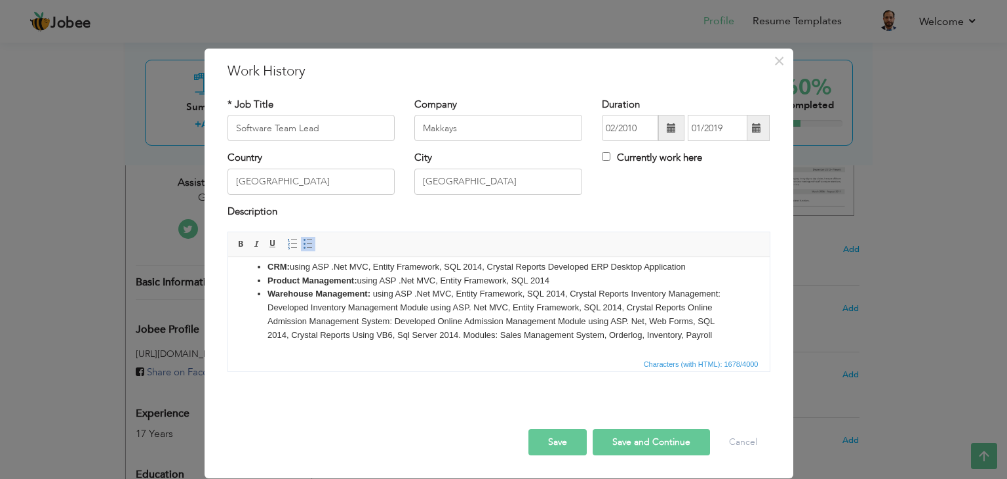
scroll to position [176, 0]
click at [629, 294] on li "Warehouse Management: ​​​​​​​ using ASP .Net MVC, Entity Framework, SQL 2014, C…" at bounding box center [498, 315] width 463 height 54
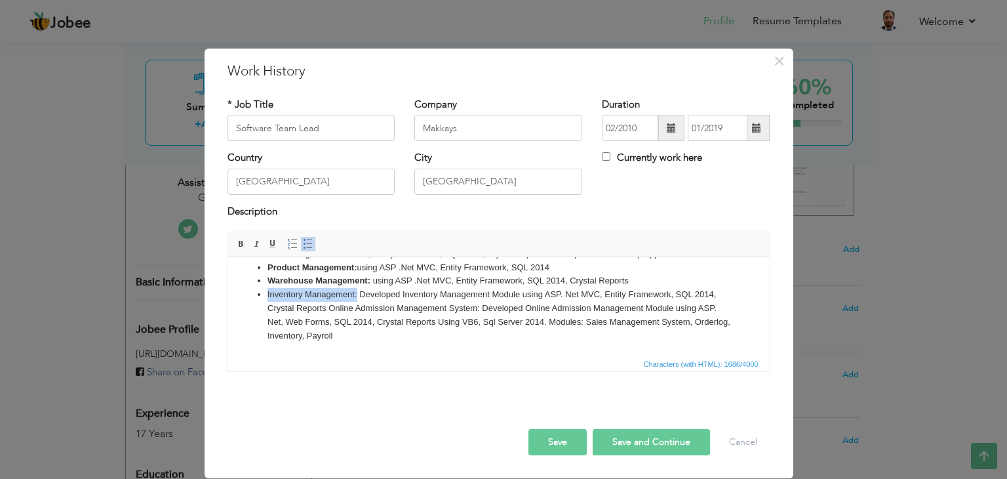
drag, startPoint x: 355, startPoint y: 295, endPoint x: 267, endPoint y: 296, distance: 88.5
click at [267, 296] on li "Inventory Management: Developed Inventory Management Module using ASP. Net MVC,…" at bounding box center [498, 315] width 463 height 54
click at [244, 244] on span at bounding box center [241, 244] width 10 height 10
drag, startPoint x: 525, startPoint y: 293, endPoint x: 366, endPoint y: 293, distance: 159.3
click at [366, 293] on li "Inventory Management: Developed Inventory Management Module using ASP. Net MVC,…" at bounding box center [498, 315] width 463 height 54
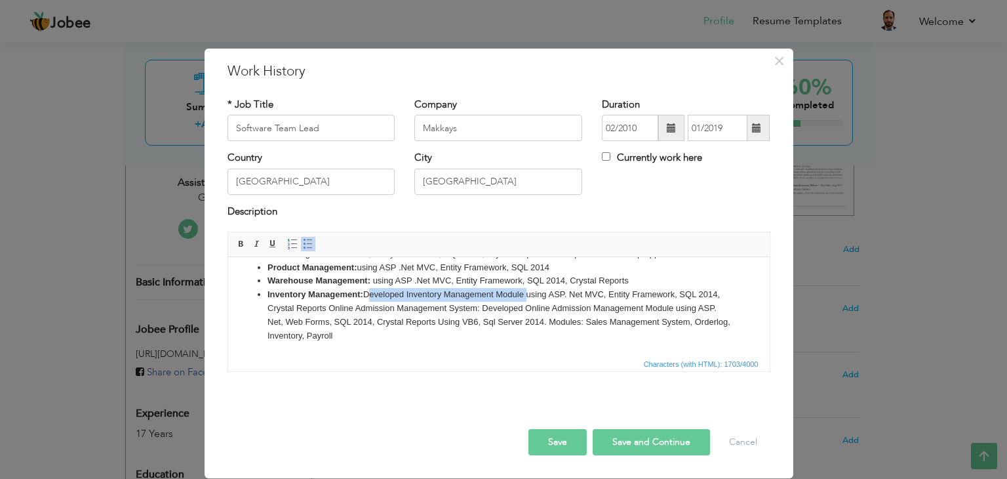
scroll to position [176, 0]
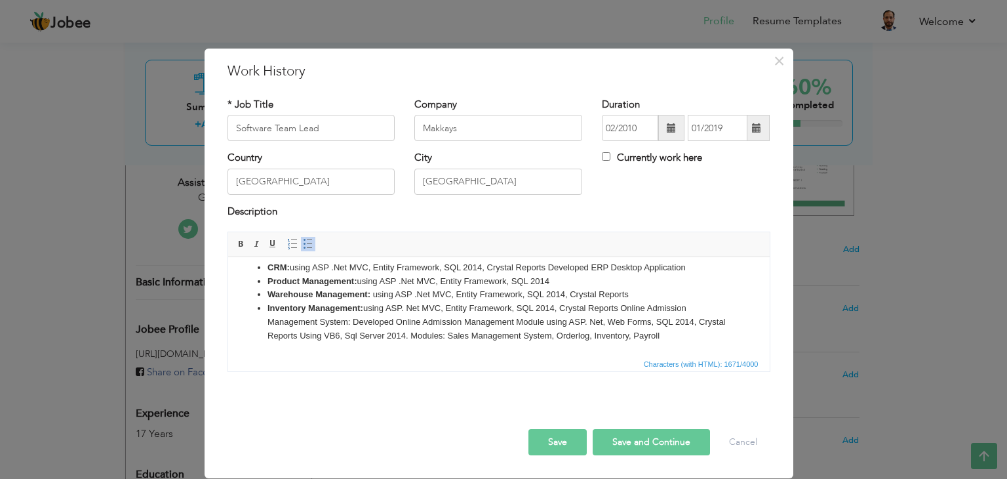
click at [626, 310] on li "Inventory Management: using ASP. Net MVC, Entity Framework, SQL 2014, Crystal R…" at bounding box center [498, 322] width 463 height 41
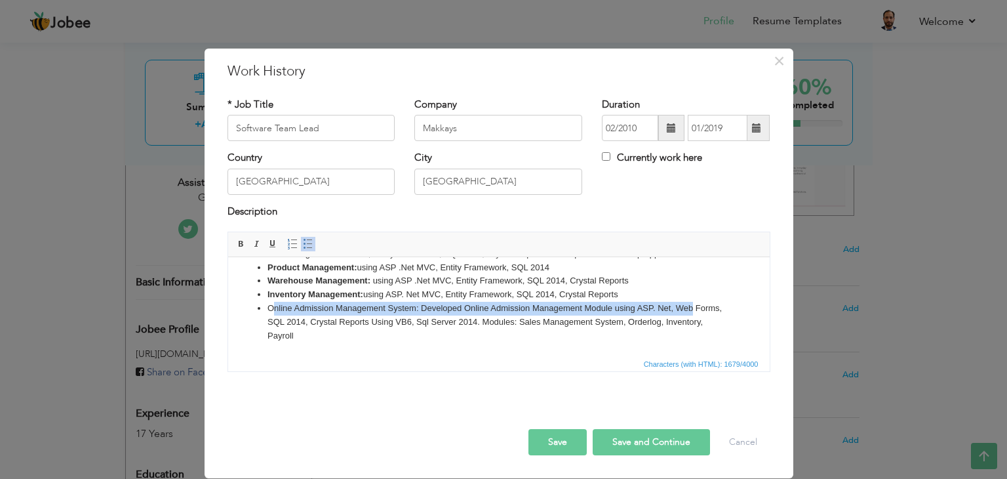
drag, startPoint x: 291, startPoint y: 308, endPoint x: 694, endPoint y: 304, distance: 403.3
click at [694, 304] on li "Online Admission Management System: Developed Online Admission Management Modul…" at bounding box center [498, 322] width 463 height 41
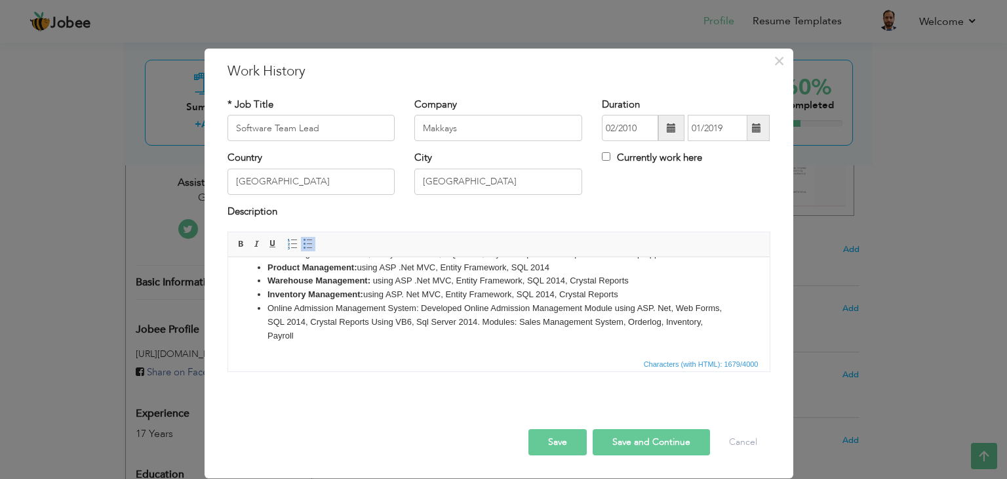
click at [559, 334] on li "Online Admission Management System: Developed Online Admission Management Modul…" at bounding box center [498, 322] width 463 height 41
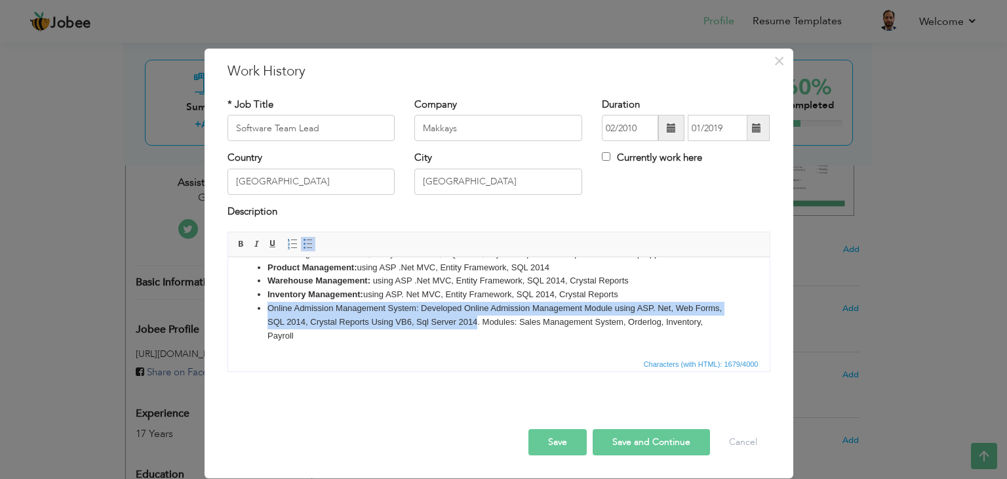
drag, startPoint x: 267, startPoint y: 308, endPoint x: 506, endPoint y: 317, distance: 239.5
click at [506, 317] on li "Online Admission Management System: Developed Online Admission Management Modul…" at bounding box center [498, 322] width 463 height 41
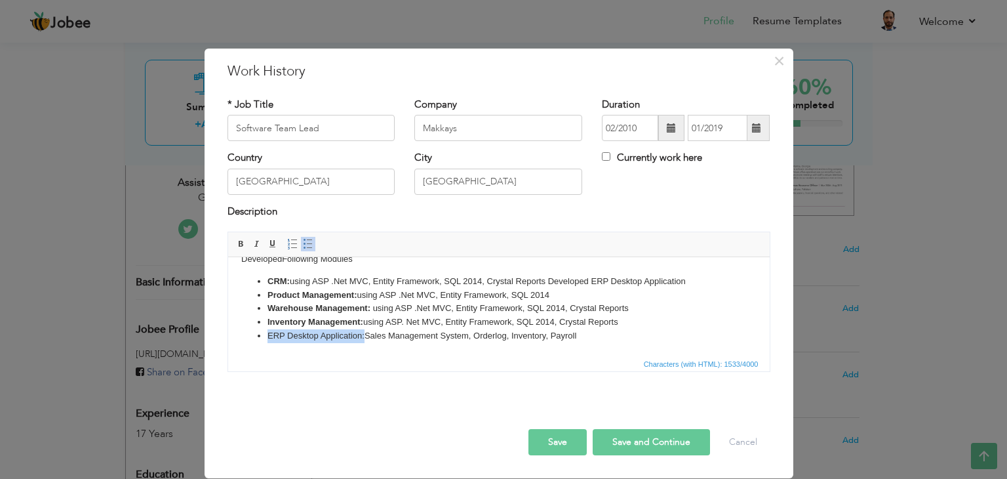
drag, startPoint x: 365, startPoint y: 336, endPoint x: 267, endPoint y: 336, distance: 97.7
click at [267, 336] on li "ERP Desktop Application: Sales Management System, Orderlog, Inventory, Payroll" at bounding box center [498, 336] width 463 height 14
click at [426, 326] on li "Inventory Management: using ASP. Net MVC, Entity Framework, SQL 2014, Crystal R…" at bounding box center [498, 322] width 463 height 14
click at [374, 333] on li "ERP Desktop Application: Sales Management System, Orderlog, Inventory, Payroll" at bounding box center [498, 336] width 463 height 14
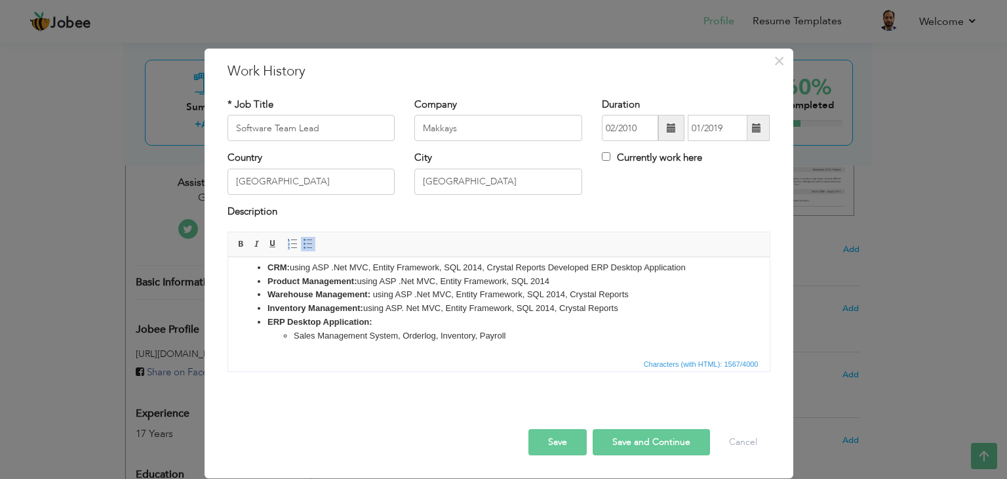
click at [387, 327] on li "ERP Desktop Application: Sales Management System, Orderlog, Inventory, Payroll" at bounding box center [498, 329] width 463 height 28
click at [384, 319] on li "ERP Desktop Application: Sales Management System, Orderlog, Inventory, Payroll" at bounding box center [498, 329] width 463 height 28
click at [369, 323] on strong "ERP Desktop Application:" at bounding box center [319, 322] width 105 height 10
click at [372, 321] on li "ERP Desktop Application: Sales Management System, Orderlog, Inventory, Payroll" at bounding box center [498, 329] width 463 height 28
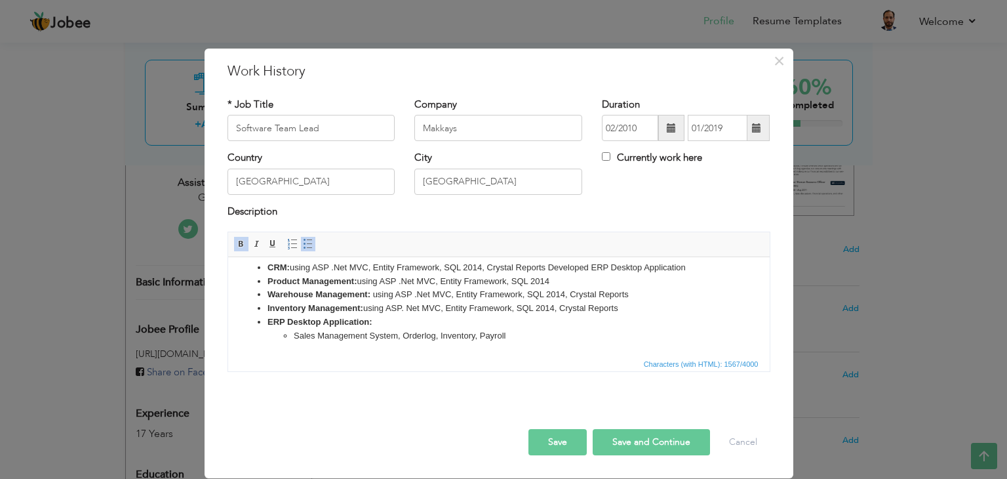
click at [361, 323] on strong "ERP Desktop Application:" at bounding box center [319, 322] width 105 height 10
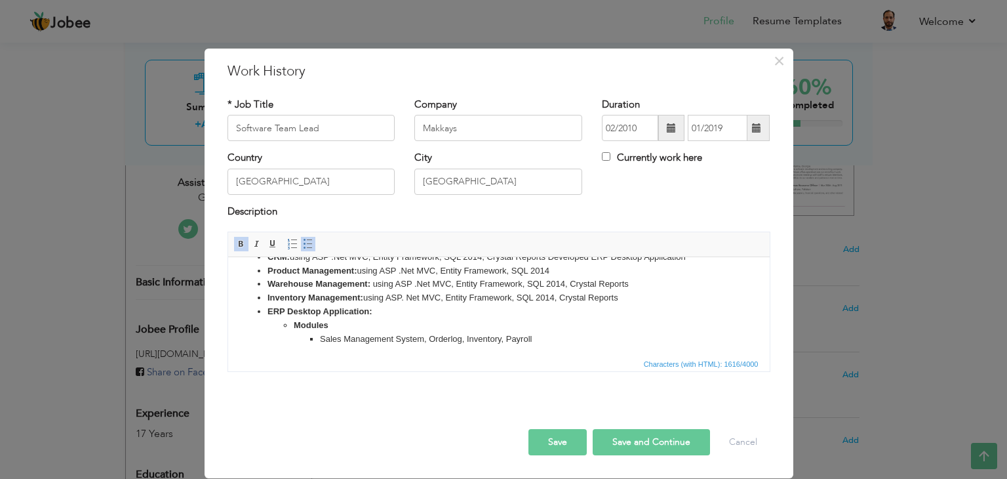
scroll to position [190, 0]
click at [430, 335] on li "Sales Management System, Orderlog, Inventory, Payroll" at bounding box center [498, 336] width 358 height 14
click at [430, 334] on li "Sales Management System, Orderlog, Inventory, Payroll" at bounding box center [498, 336] width 358 height 14
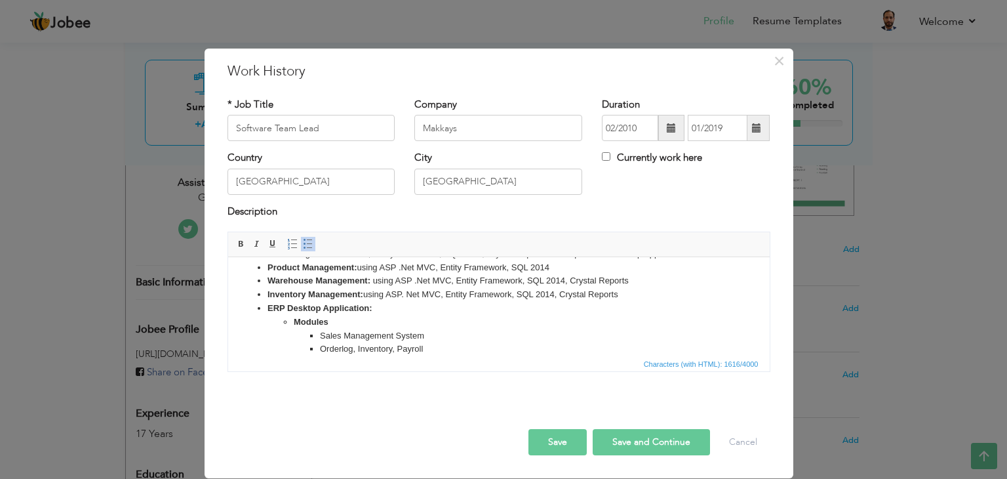
click at [353, 349] on li "Orderlog, Inventory, Payroll" at bounding box center [498, 349] width 358 height 14
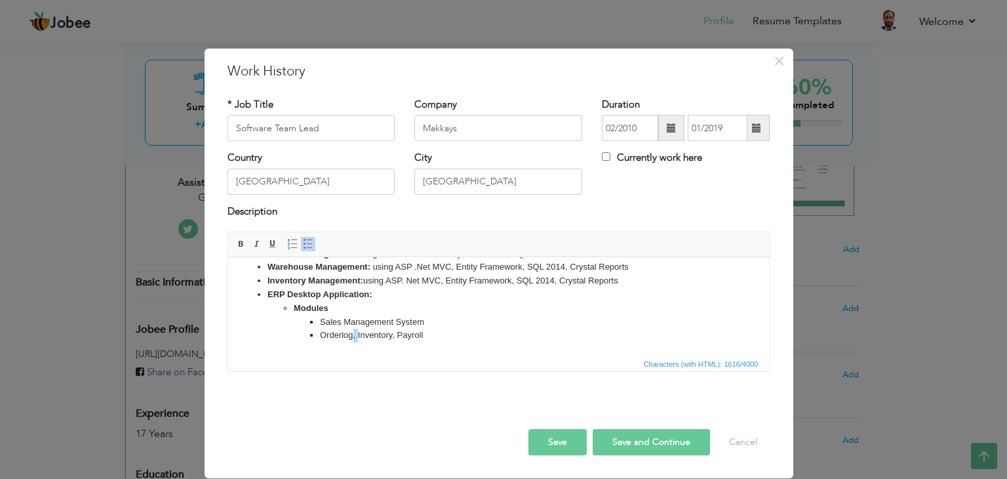
click at [357, 349] on html "Performed system analysis, database design, translated business requirements in…" at bounding box center [499, 204] width 542 height 302
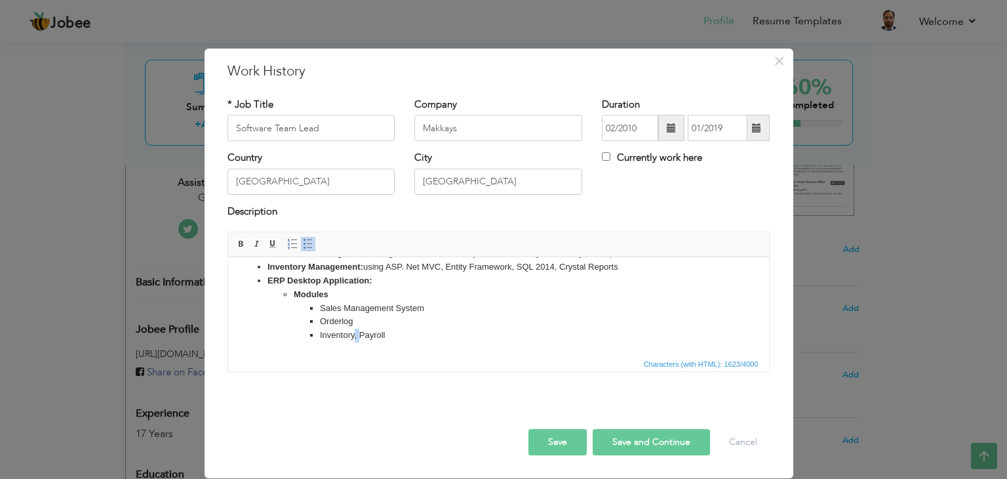
drag, startPoint x: 353, startPoint y: 351, endPoint x: 359, endPoint y: 346, distance: 7.5
click at [359, 346] on html "Performed system analysis, database design, translated business requirements in…" at bounding box center [499, 197] width 542 height 316
click at [353, 351] on li "Payroll" at bounding box center [498, 349] width 358 height 14
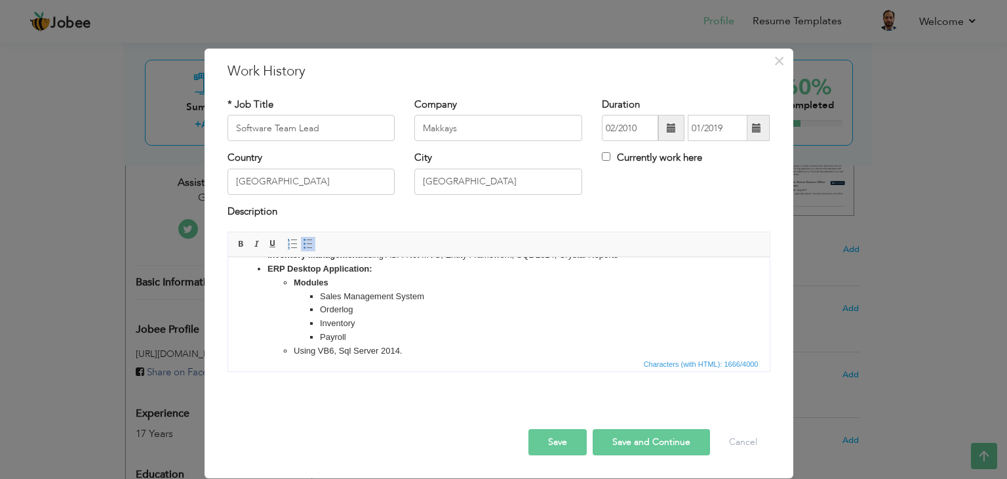
click at [426, 338] on li "Payroll" at bounding box center [498, 337] width 358 height 14
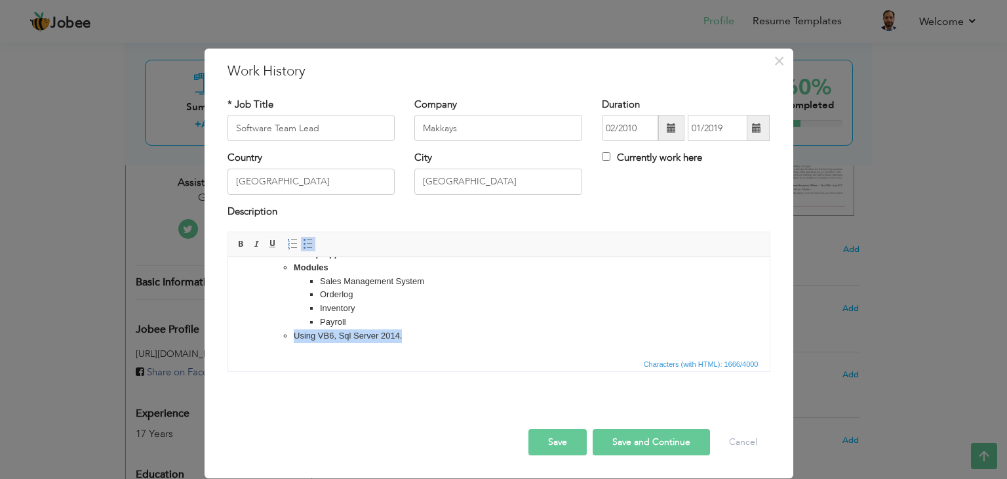
drag, startPoint x: 406, startPoint y: 348, endPoint x: 292, endPoint y: 341, distance: 113.6
click at [293, 341] on li "Using VB6, Sql Server 2014." at bounding box center [498, 336] width 410 height 14
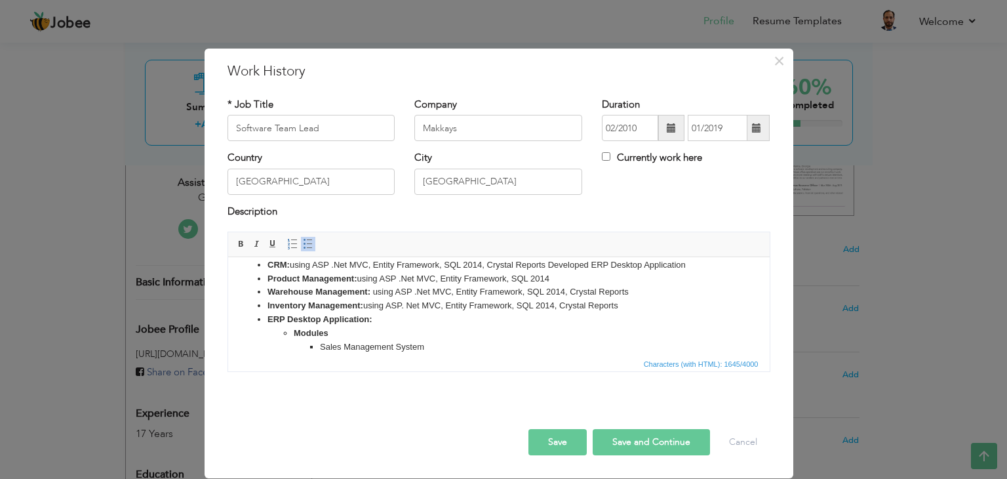
click at [372, 320] on li "ERP Desktop Application: ​​​​​​​ Modules Sales Management System Orderlog Inven…" at bounding box center [498, 361] width 463 height 96
click at [378, 320] on li "ERP Desktop Application: ​​​​​​​ Modules Sales Management System Orderlog Inven…" at bounding box center [498, 361] width 463 height 96
click at [370, 320] on strong "ERP Desktop Application:" at bounding box center [319, 319] width 105 height 10
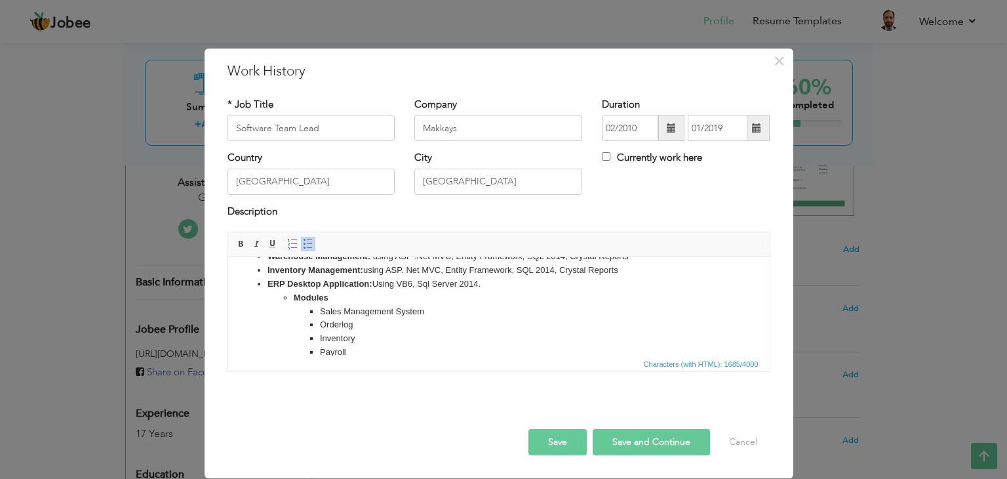
scroll to position [245, 0]
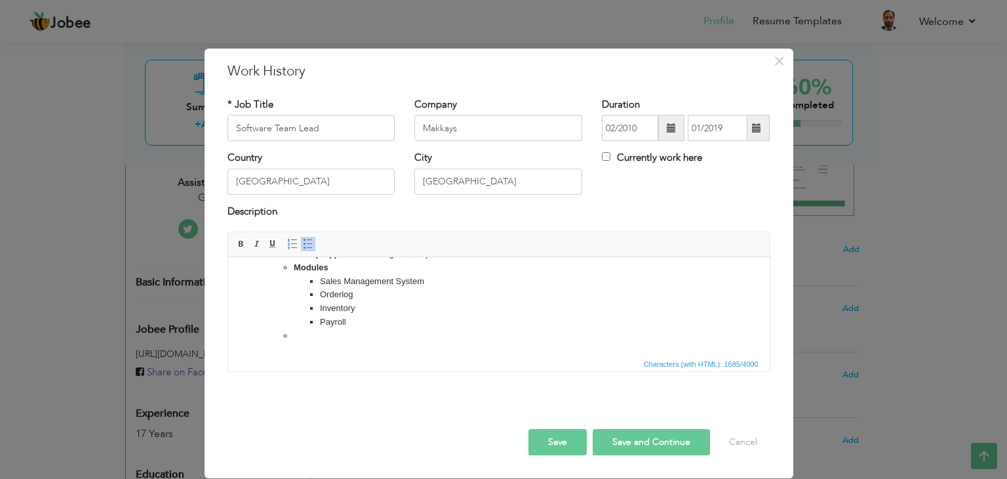
click at [309, 334] on li at bounding box center [498, 336] width 410 height 14
click at [500, 302] on li "Orderlog" at bounding box center [498, 309] width 358 height 14
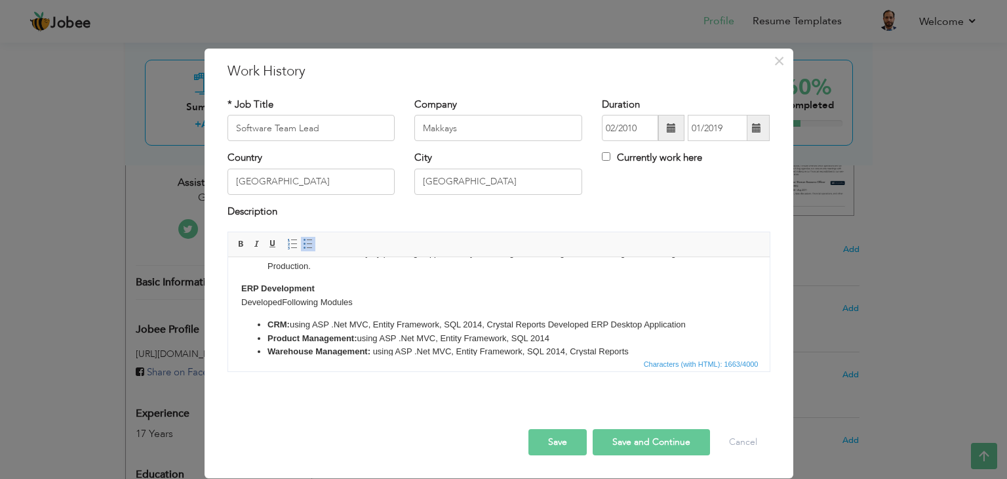
scroll to position [100, 0]
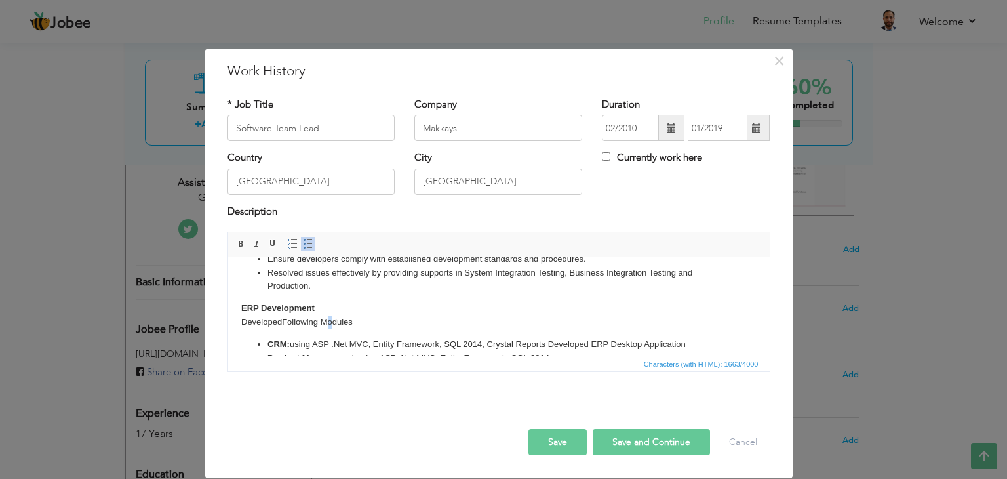
click at [328, 322] on body "Performed system analysis, database design, translated business requirements in…" at bounding box center [498, 322] width 515 height 304
click strong "CRM:"
click at [283, 333] on body "Performed system analysis, database design, translated business requirements in…" at bounding box center [498, 322] width 515 height 304
click at [267, 333] on body "Performed system analysis, database design, translated business requirements in…" at bounding box center [498, 322] width 515 height 304
click strong "CRM:"
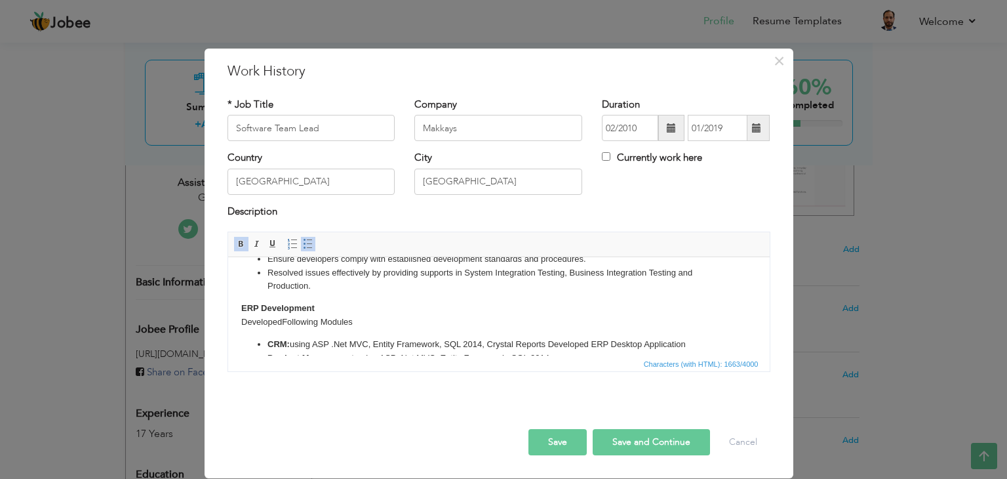
click at [367, 322] on body "Performed system analysis, database design, translated business requirements in…" at bounding box center [498, 322] width 515 height 304
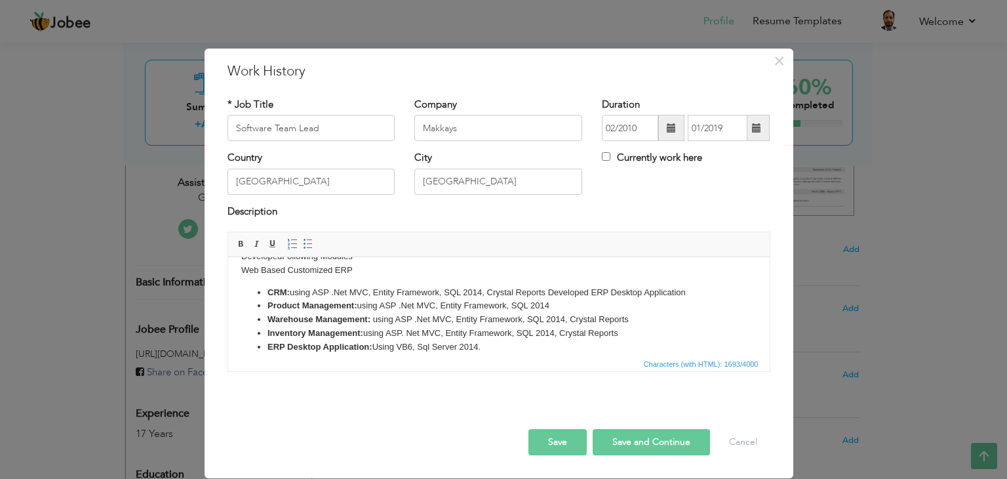
scroll to position [231, 0]
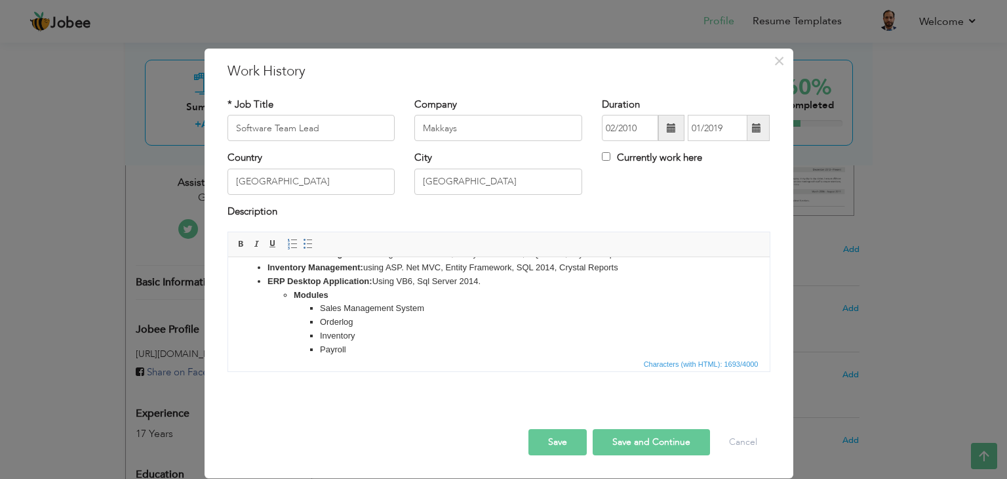
click ul "CRM: using ASP .Net MVC, Entity Framework, SQL 2014, Crystal Reports Developed …"
click at [304, 245] on span at bounding box center [308, 244] width 10 height 10
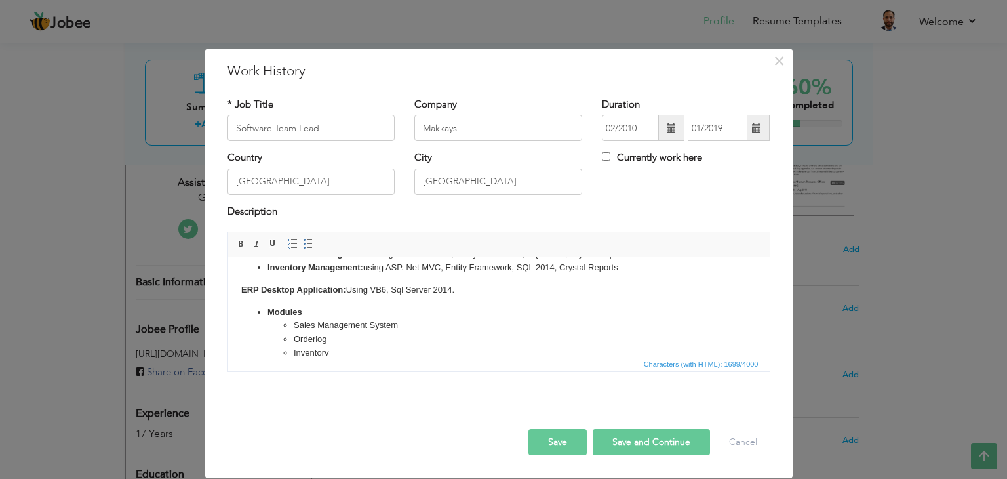
click ul "​​​​​​​ Modules Sales Management System Orderlog Inventory Payroll"
click at [307, 242] on span at bounding box center [308, 244] width 10 height 10
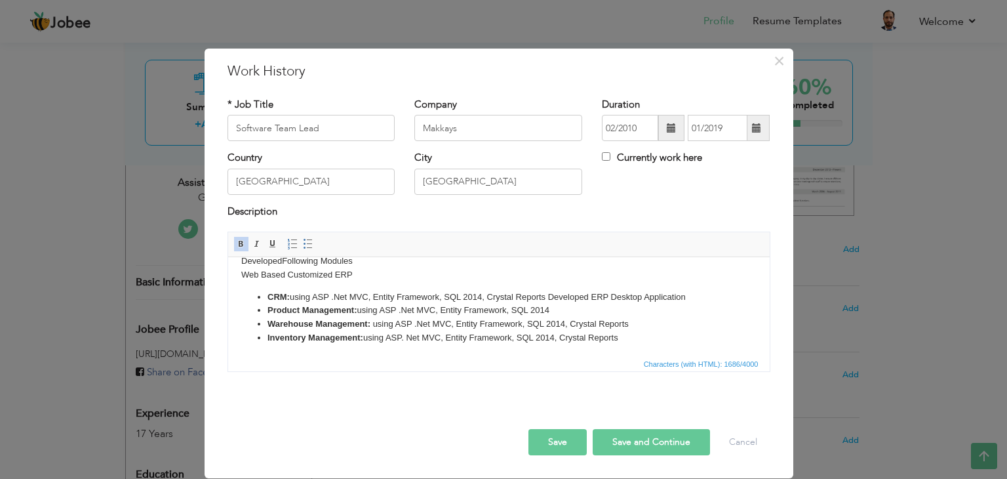
scroll to position [210, 0]
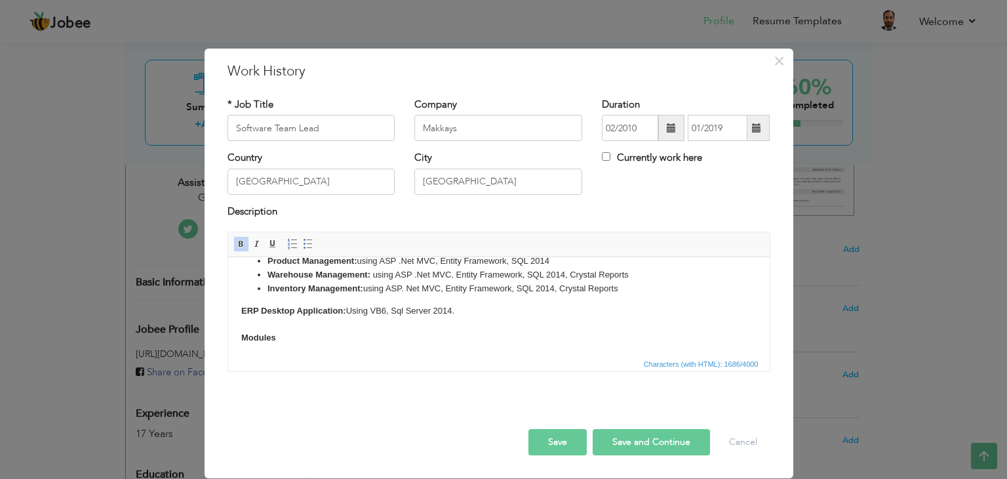
click at [260, 326] on body "Performed system analysis, database design, translated business requirements in…" at bounding box center [498, 234] width 515 height 348
click at [251, 336] on body "Performed system analysis, database design, translated business requirements in…" at bounding box center [498, 227] width 515 height 334
click at [281, 325] on body "Performed system analysis, database design, translated business requirements in…" at bounding box center [498, 227] width 515 height 334
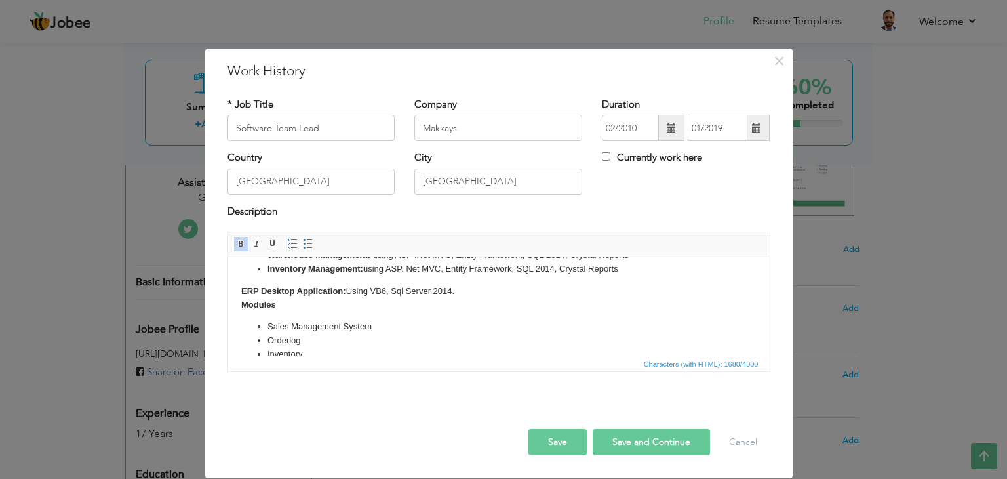
scroll to position [262, 0]
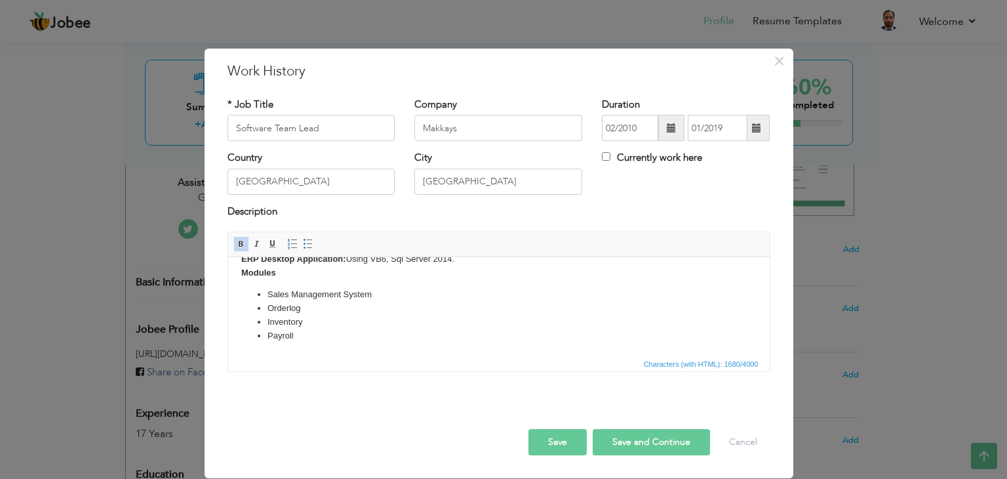
click at [317, 342] on html "Performed system analysis, database design, translated business requirements in…" at bounding box center [499, 175] width 542 height 361
click at [244, 351] on html "Performed system analysis, database design, translated business requirements in…" at bounding box center [499, 175] width 542 height 361
click at [245, 357] on span "Characters (with HTML): 1680/4000" at bounding box center [499, 363] width 542 height 16
click at [296, 339] on li "Payroll" at bounding box center [498, 336] width 463 height 14
click at [306, 243] on span at bounding box center [308, 244] width 10 height 10
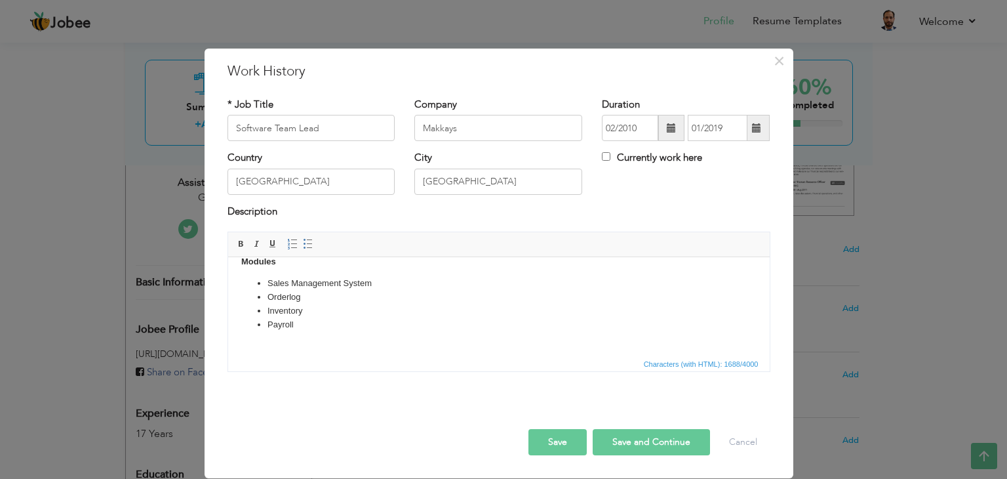
scroll to position [283, 0]
drag, startPoint x: 313, startPoint y: 338, endPoint x: 230, endPoint y: 340, distance: 82.6
click at [230, 340] on html "Performed system analysis, database design, translated business requirements in…" at bounding box center [499, 165] width 542 height 382
click at [334, 341] on body "Performed system analysis, database design, translated business requirements in…" at bounding box center [498, 165] width 515 height 356
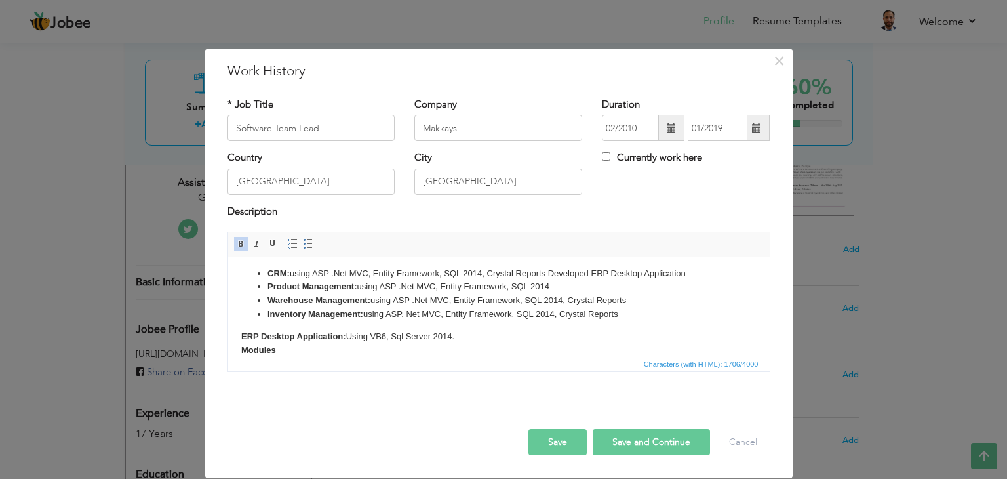
scroll to position [152, 0]
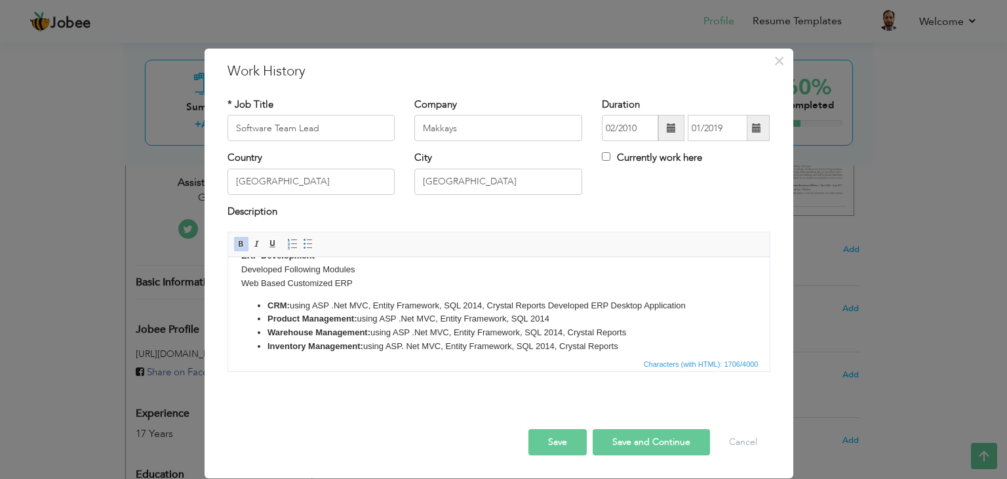
click at [563, 436] on button "Save" at bounding box center [558, 442] width 58 height 26
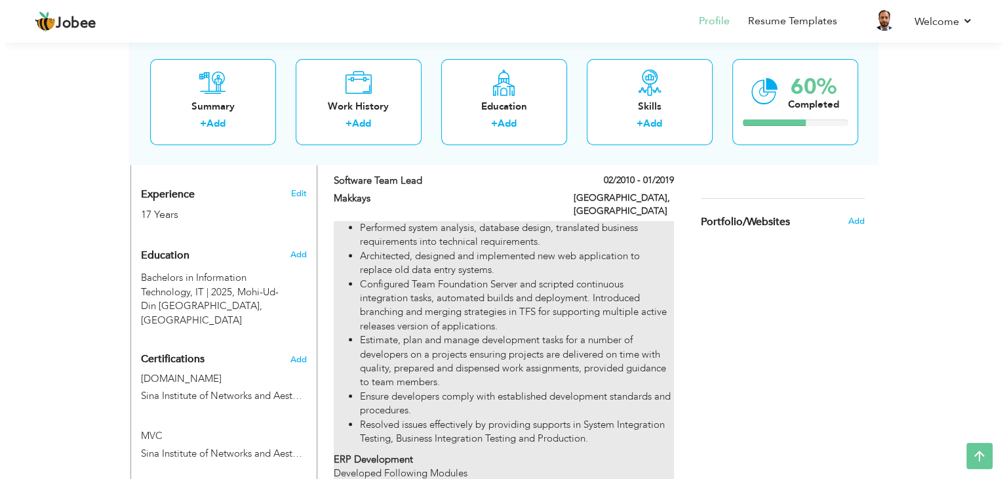
scroll to position [459, 0]
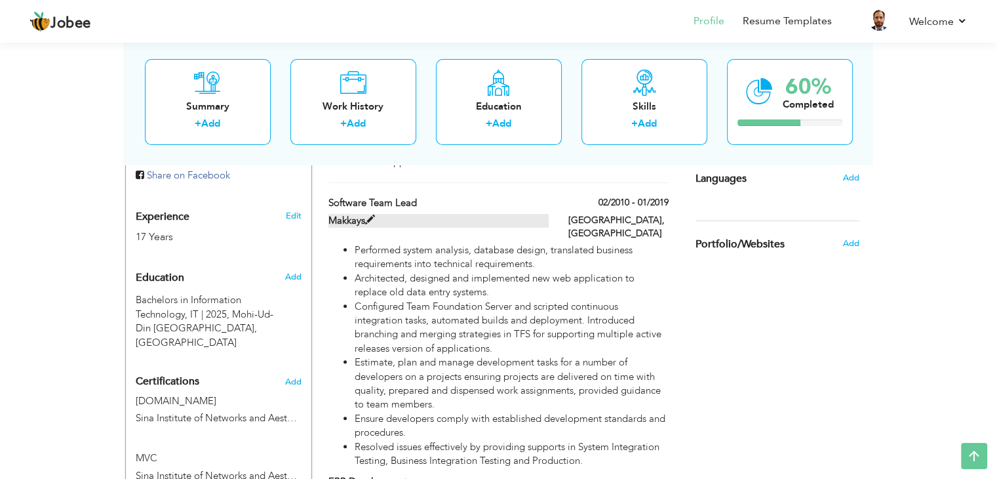
click at [372, 215] on span at bounding box center [370, 220] width 10 height 10
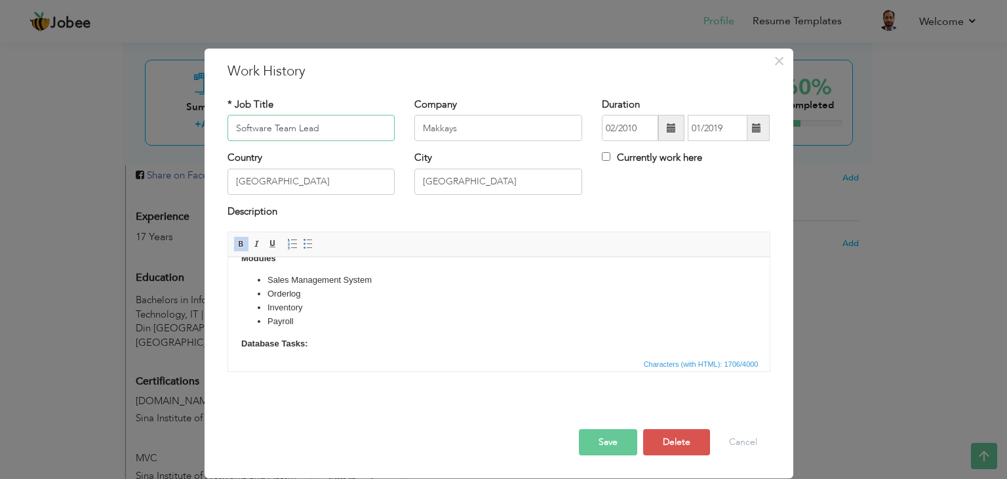
scroll to position [283, 0]
click at [332, 336] on body "Performed system analysis, database design, translated business requirements in…" at bounding box center [498, 165] width 515 height 356
click at [301, 243] on link "Insert/Remove Bulleted List" at bounding box center [308, 244] width 14 height 14
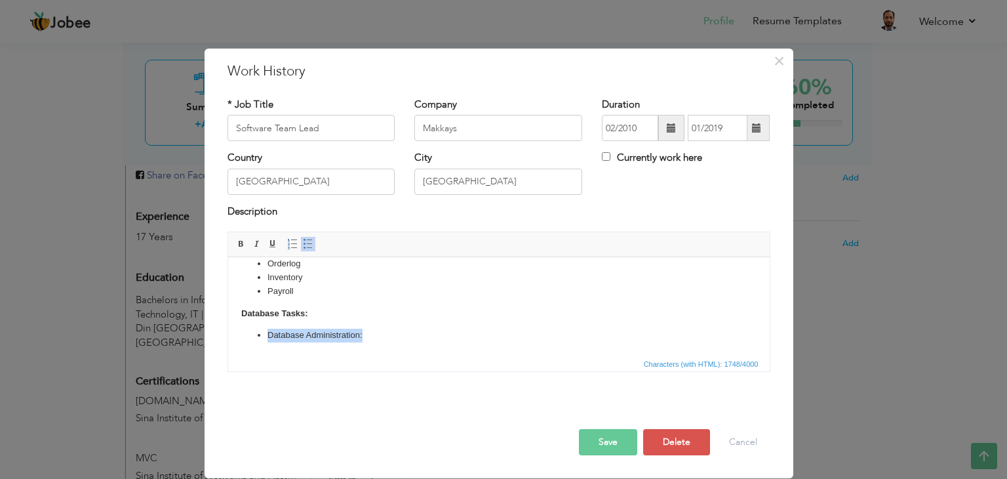
drag, startPoint x: 346, startPoint y: 333, endPoint x: 268, endPoint y: 334, distance: 77.4
click at [268, 334] on li "Database Administration:" at bounding box center [498, 336] width 463 height 14
click at [241, 242] on span at bounding box center [241, 244] width 10 height 10
click at [382, 343] on html "Performed system analysis, database design, translated business requirements in…" at bounding box center [499, 153] width 542 height 405
click at [386, 335] on li "Database Administration:" at bounding box center [498, 336] width 463 height 14
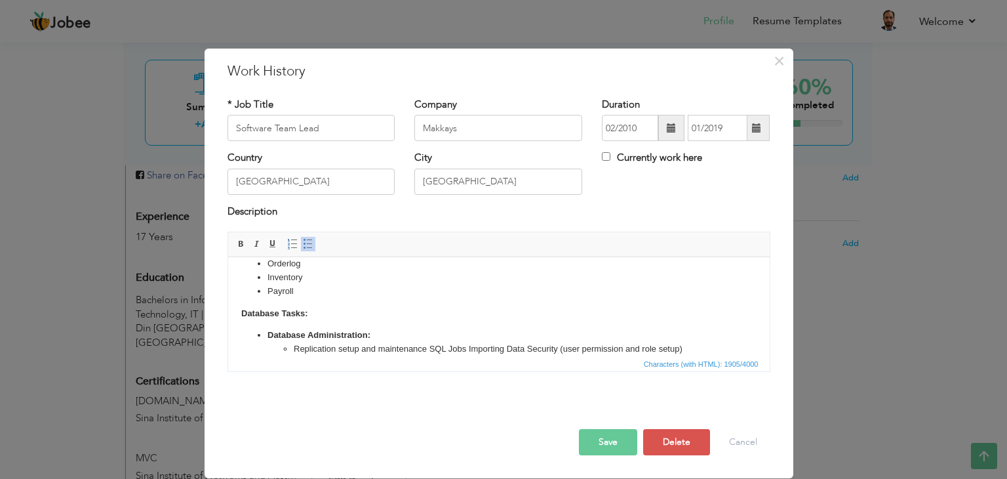
scroll to position [318, 0]
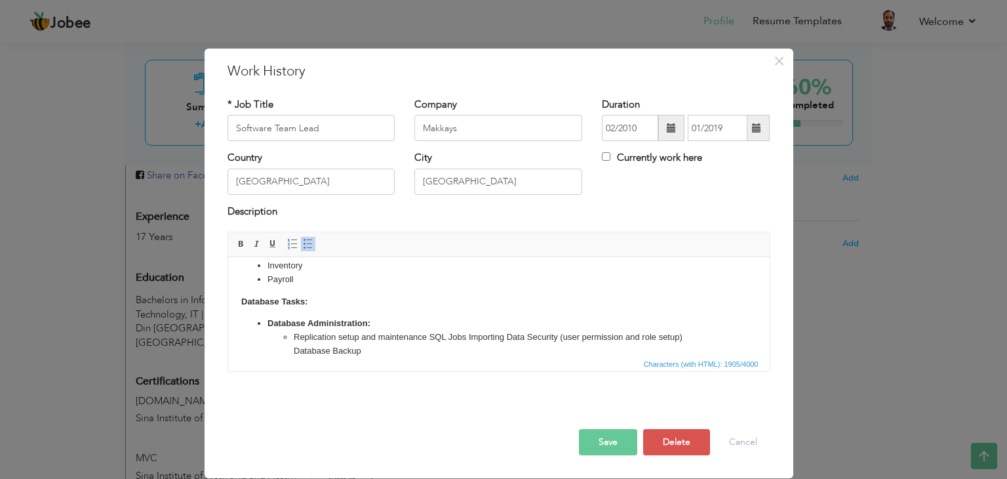
click at [430, 336] on li "​​​​​​​ Replication setup and maintenance SQL Jobs Importing Data Security (use…" at bounding box center [498, 344] width 410 height 28
click at [332, 351] on li "SQL Jobs Importing Data Security (user permission and role setup) Database Back…" at bounding box center [498, 351] width 410 height 14
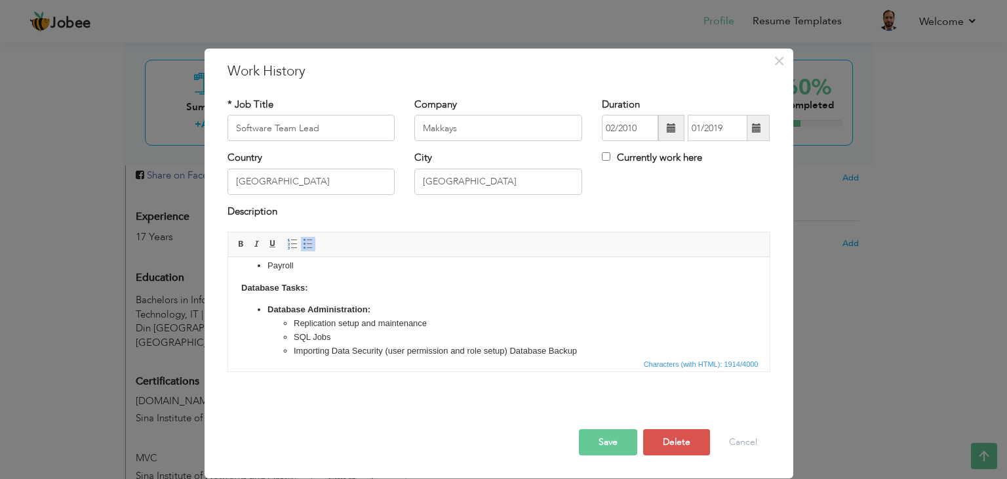
click at [351, 351] on li "Importing Data Security (user permission and role setup) Database Backup" at bounding box center [498, 351] width 410 height 14
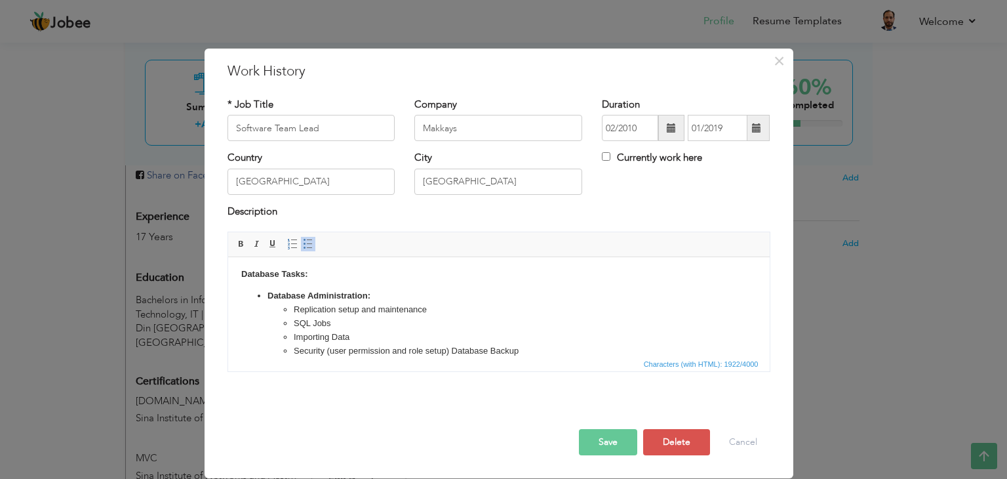
click at [451, 350] on li "Security (user permission and role setup) Database Backup" at bounding box center [498, 351] width 410 height 14
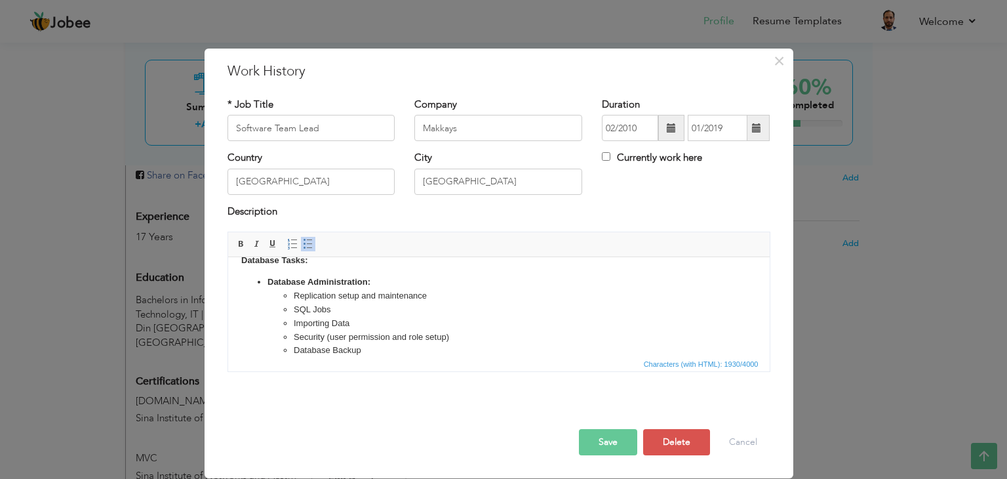
click at [360, 348] on li "Database Backup" at bounding box center [498, 351] width 410 height 14
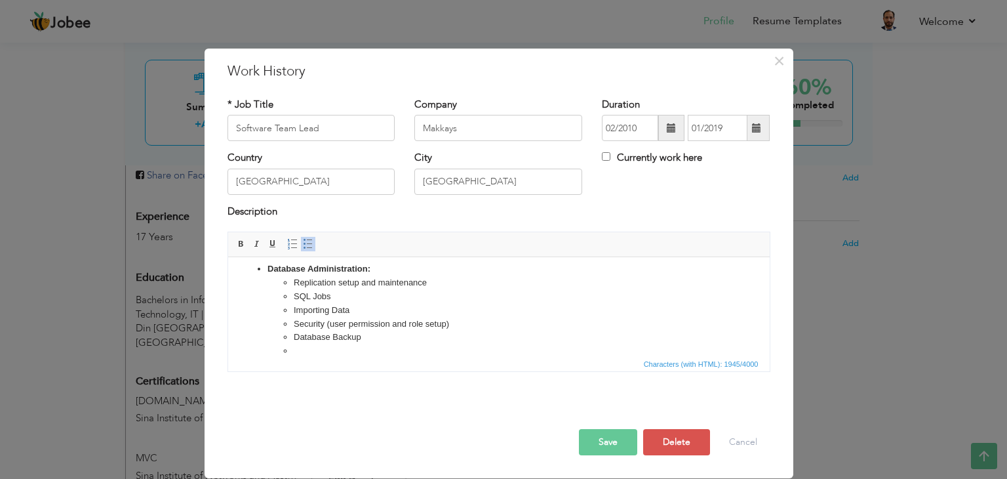
click at [310, 245] on span at bounding box center [308, 244] width 10 height 10
click at [295, 246] on span at bounding box center [292, 244] width 10 height 10
click at [304, 246] on span at bounding box center [308, 244] width 10 height 10
click at [281, 347] on li "​​​​​​​ ​​​​​​​" at bounding box center [498, 351] width 463 height 14
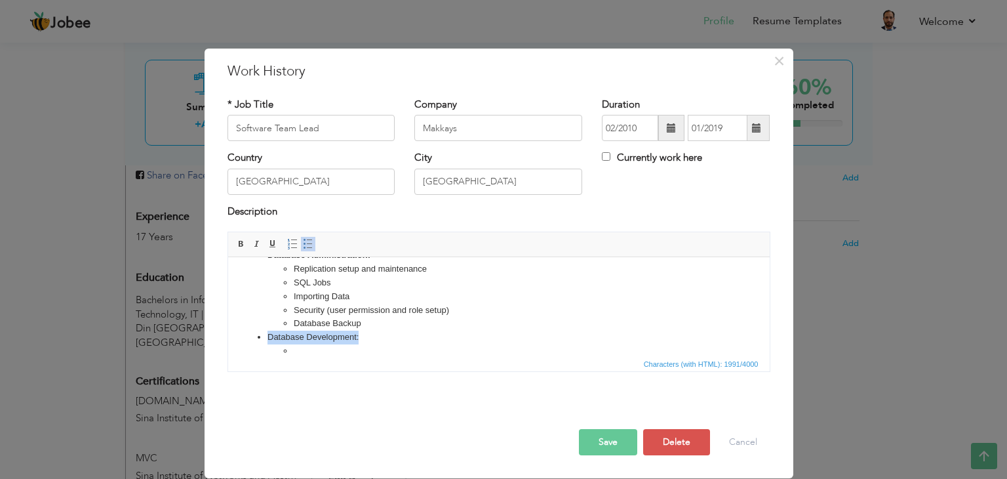
click at [356, 338] on li "​​​​​​​Database Development:" at bounding box center [498, 344] width 463 height 28
click at [296, 351] on li at bounding box center [498, 351] width 410 height 14
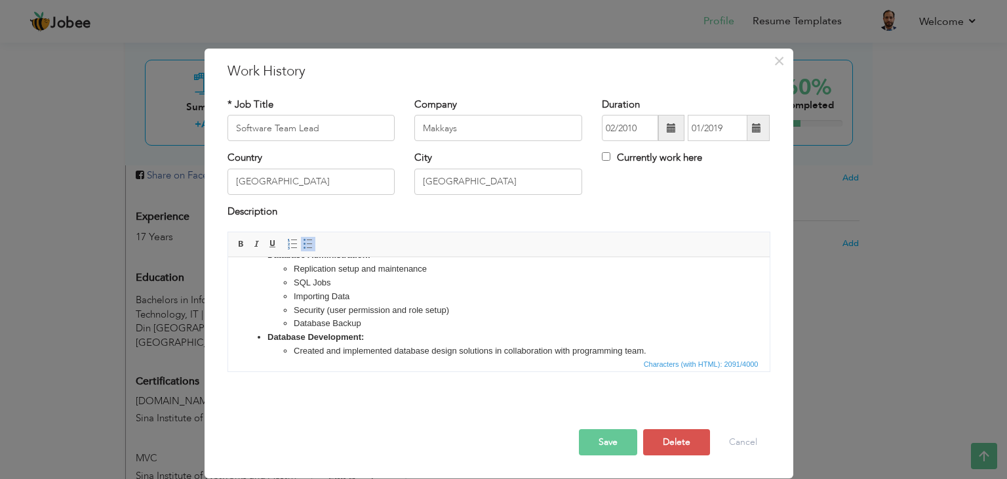
scroll to position [401, 0]
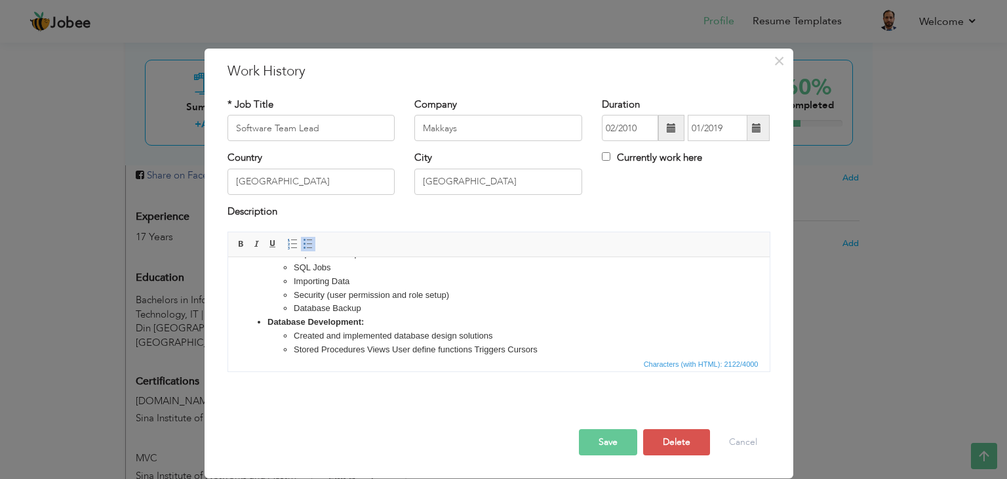
click at [367, 347] on li "Stored Procedures Views User define functions Triggers Cursors" at bounding box center [498, 350] width 410 height 14
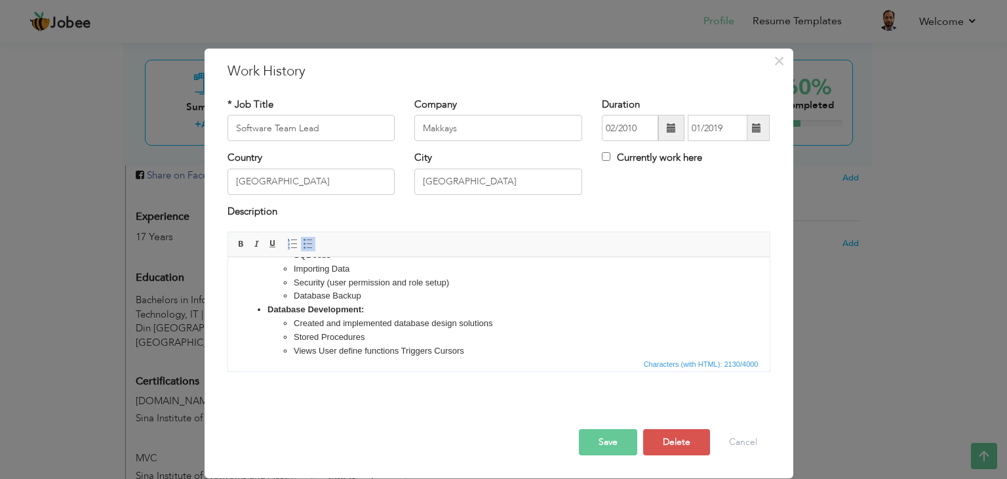
click at [317, 349] on li "Views User define functions Triggers Cursors" at bounding box center [498, 351] width 410 height 14
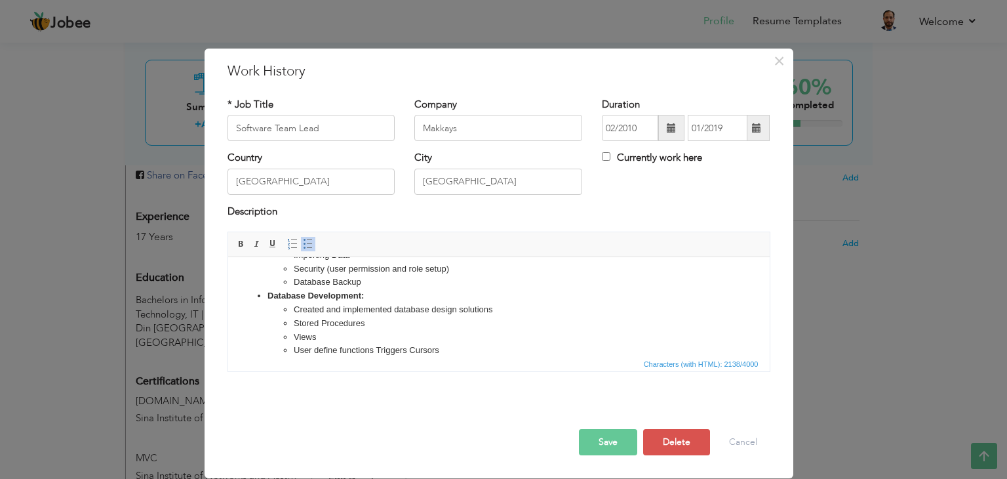
click at [374, 351] on li "User define functions Triggers Cursors" at bounding box center [498, 351] width 410 height 14
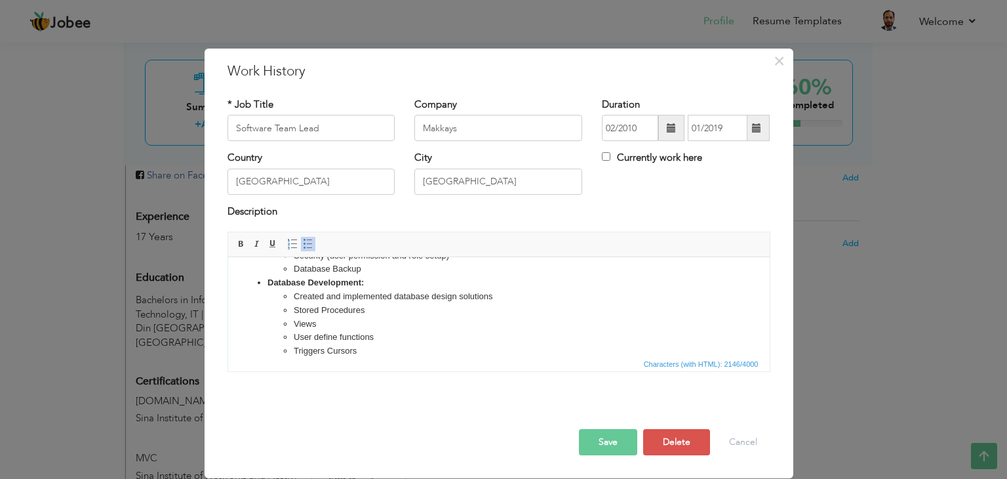
click at [325, 349] on li "Triggers Cursors" at bounding box center [498, 351] width 410 height 14
click at [391, 325] on li "User define functions" at bounding box center [498, 324] width 410 height 14
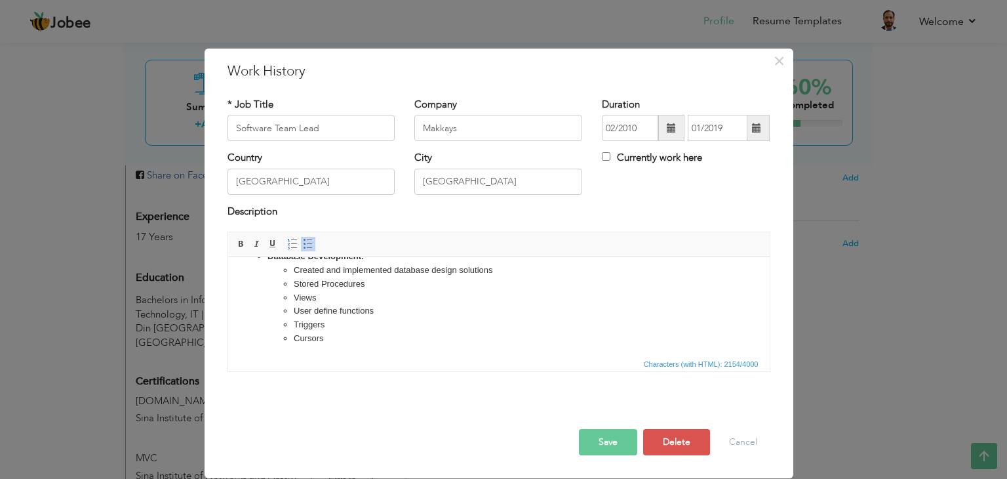
scroll to position [470, 0]
click at [330, 333] on li "Cursors" at bounding box center [498, 336] width 410 height 14
click at [285, 350] on html "Performed system analysis, database design, translated business requirements in…" at bounding box center [499, 72] width 542 height 569
click at [335, 340] on li "Cursors" at bounding box center [498, 336] width 410 height 14
click at [303, 244] on span at bounding box center [308, 244] width 10 height 10
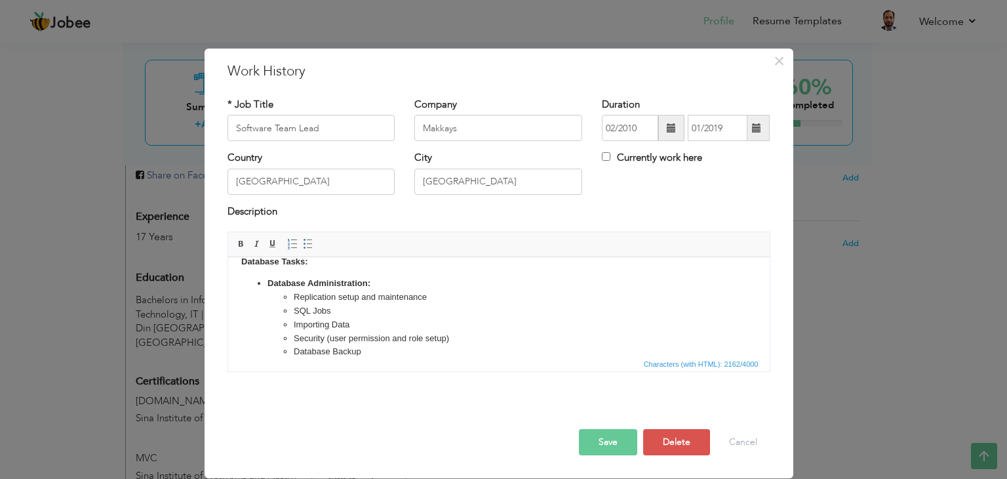
scroll to position [338, 0]
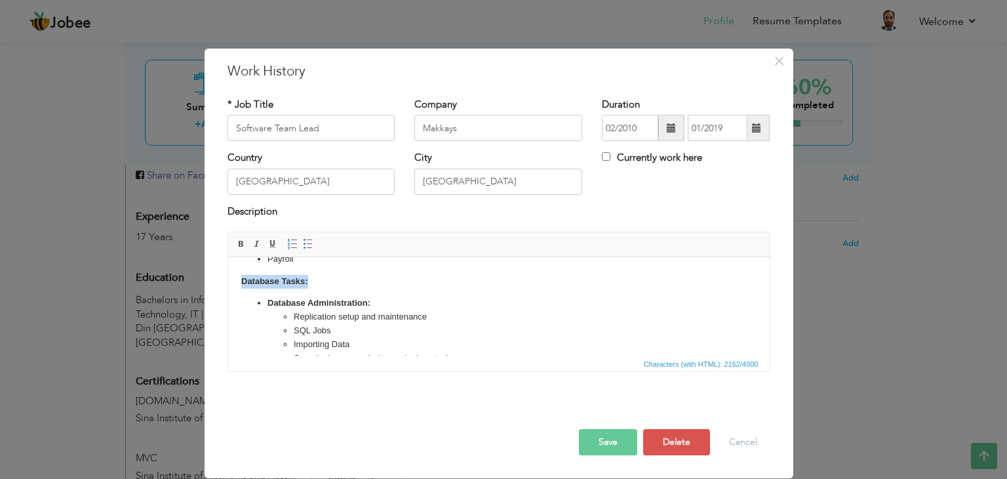
drag, startPoint x: 309, startPoint y: 281, endPoint x: 240, endPoint y: 277, distance: 69.0
click at [241, 277] on body "Performed system analysis, database design, translated business requirements in…" at bounding box center [498, 214] width 515 height 564
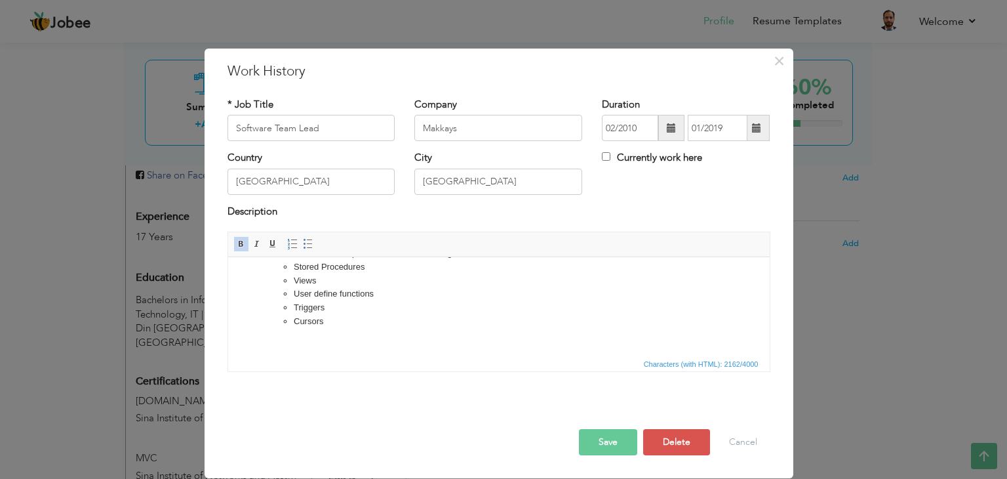
scroll to position [492, 0]
click at [259, 331] on body "Performed system analysis, database design, translated business requirements in…" at bounding box center [498, 60] width 515 height 564
click at [349, 336] on body "Performed system analysis, database design, translated business requirements in…" at bounding box center [498, 60] width 515 height 564
drag, startPoint x: 349, startPoint y: 336, endPoint x: 239, endPoint y: 339, distance: 109.6
click at [239, 339] on html "Performed system analysis, database design, translated business requirements in…" at bounding box center [499, 60] width 542 height 590
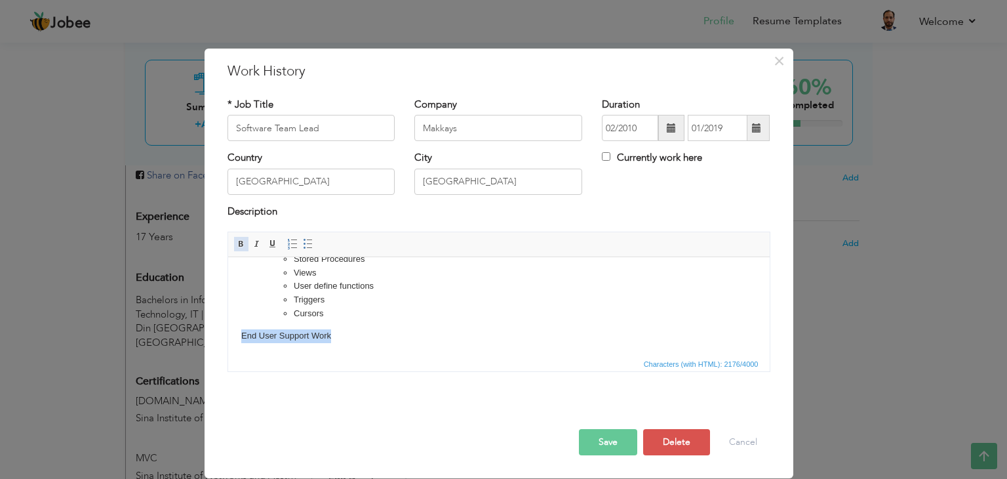
click at [236, 242] on span at bounding box center [241, 244] width 10 height 10
click at [351, 338] on body "Performed system analysis, database design, translated business requirements in…" at bounding box center [498, 60] width 515 height 564
click at [366, 317] on li "Cursors" at bounding box center [498, 314] width 410 height 14
click at [361, 336] on body "Performed system analysis, database design, translated business requirements in…" at bounding box center [498, 60] width 515 height 564
click at [303, 244] on span at bounding box center [308, 244] width 10 height 10
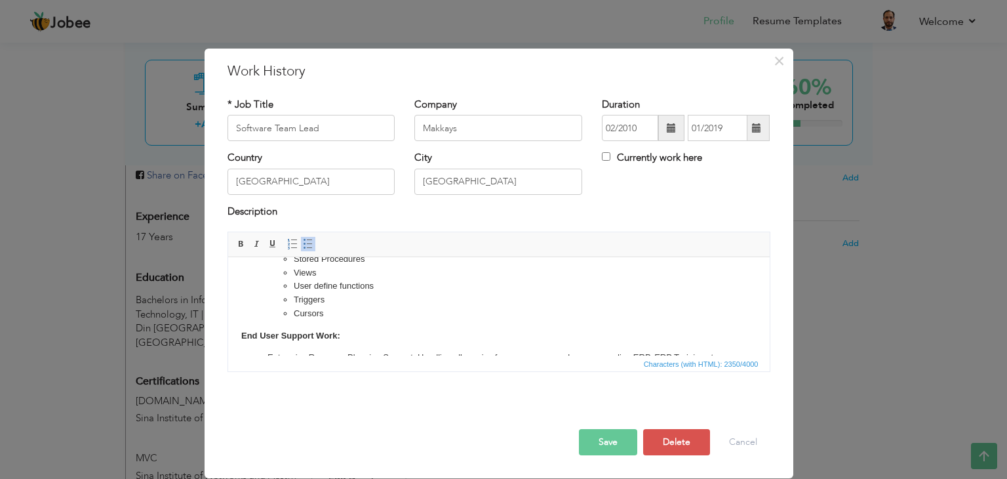
scroll to position [512, 0]
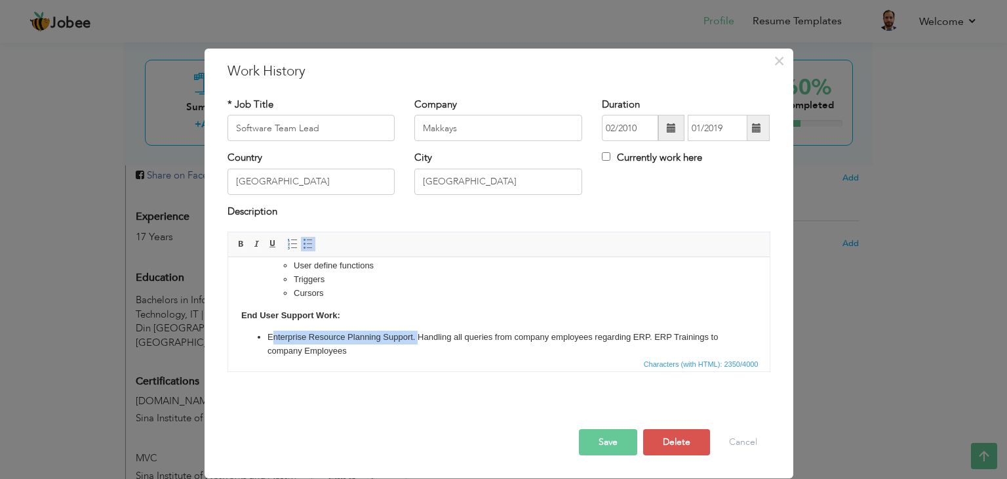
drag, startPoint x: 417, startPoint y: 336, endPoint x: 270, endPoint y: 335, distance: 146.9
click at [270, 335] on li "Enterprise Resource Planning Support. Handling all queries from company employe…" at bounding box center [498, 344] width 463 height 28
click at [503, 336] on li "Handling all queries from company employees regarding ERP. ERP Trainings to com…" at bounding box center [498, 337] width 463 height 14
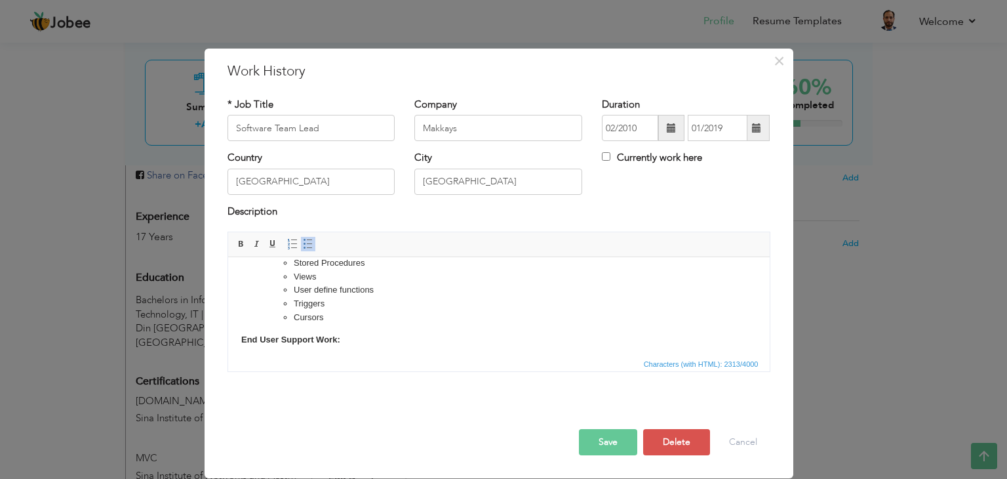
scroll to position [527, 0]
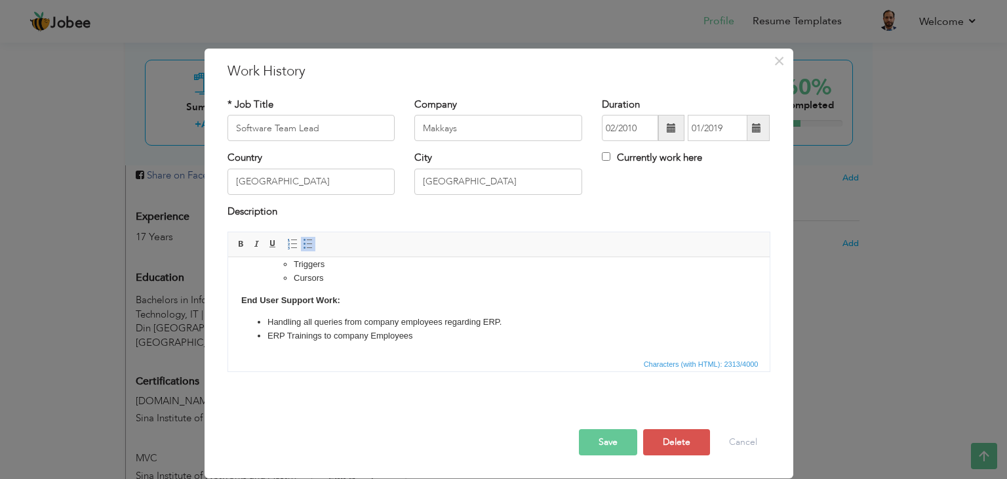
click at [414, 340] on li "ERP Trainings to company Employees" at bounding box center [498, 336] width 463 height 14
click at [307, 247] on span at bounding box center [308, 244] width 10 height 10
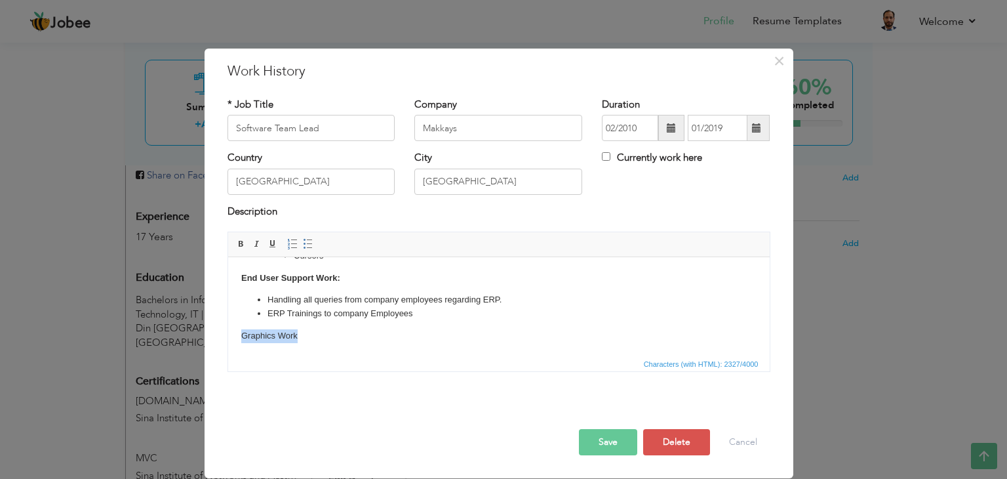
drag, startPoint x: 298, startPoint y: 350, endPoint x: 228, endPoint y: 354, distance: 71.0
click at [228, 354] on html "Performed system analysis, database design, translated business requirements in…" at bounding box center [499, 32] width 542 height 649
click at [243, 247] on span at bounding box center [241, 244] width 10 height 10
click at [307, 336] on body "Performed system analysis, database design, translated business requirements in…" at bounding box center [498, 32] width 515 height 622
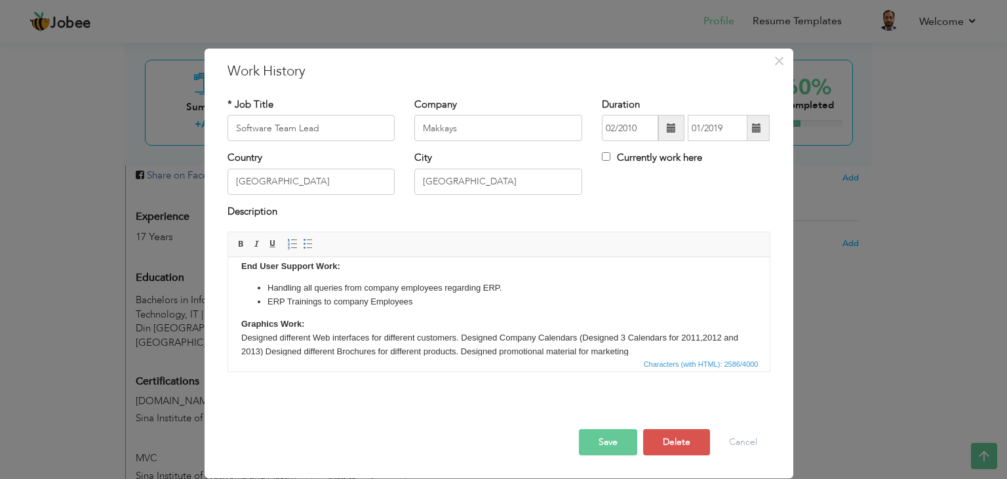
click at [242, 333] on body "Performed system analysis, database design, translated business requirements in…" at bounding box center [498, 33] width 515 height 649
click at [301, 240] on link "Insert/Remove Bulleted List" at bounding box center [308, 244] width 14 height 14
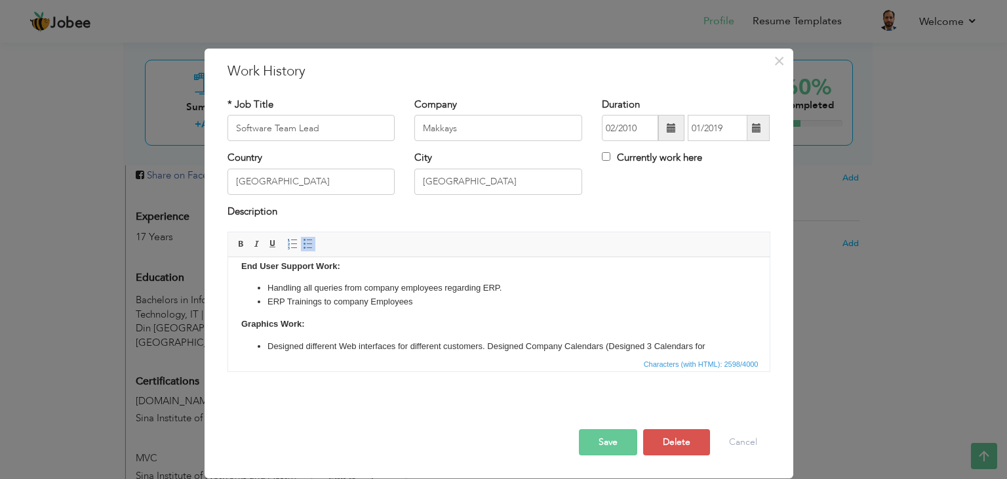
click at [487, 345] on li "Designed different Web interfaces for different customers. Designed Company Cal…" at bounding box center [498, 354] width 463 height 28
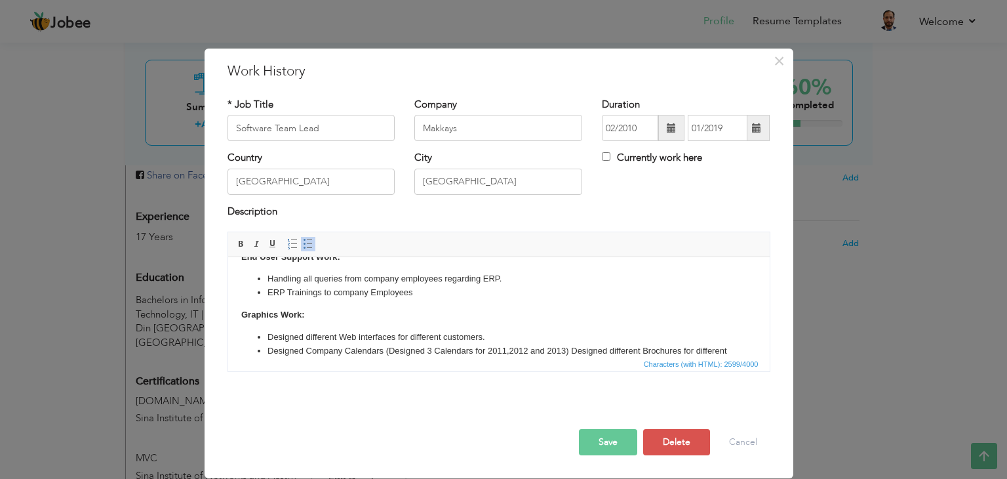
click at [570, 351] on li "Designed Company Calendars (Designed 3 Calendars for 2011,2012 and 2013) Design…" at bounding box center [498, 358] width 463 height 28
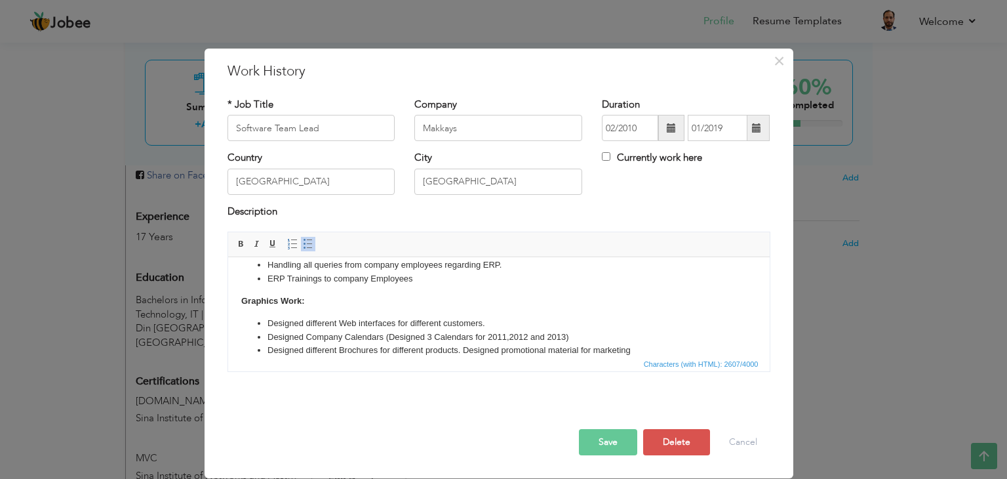
click at [462, 350] on li "Designed different Brochures for different products. Designed promotional mater…" at bounding box center [498, 351] width 463 height 14
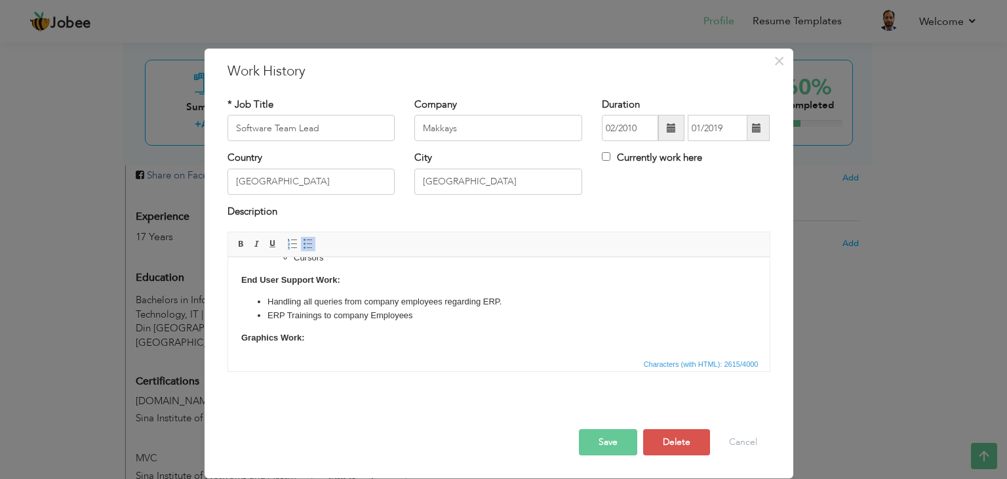
scroll to position [613, 0]
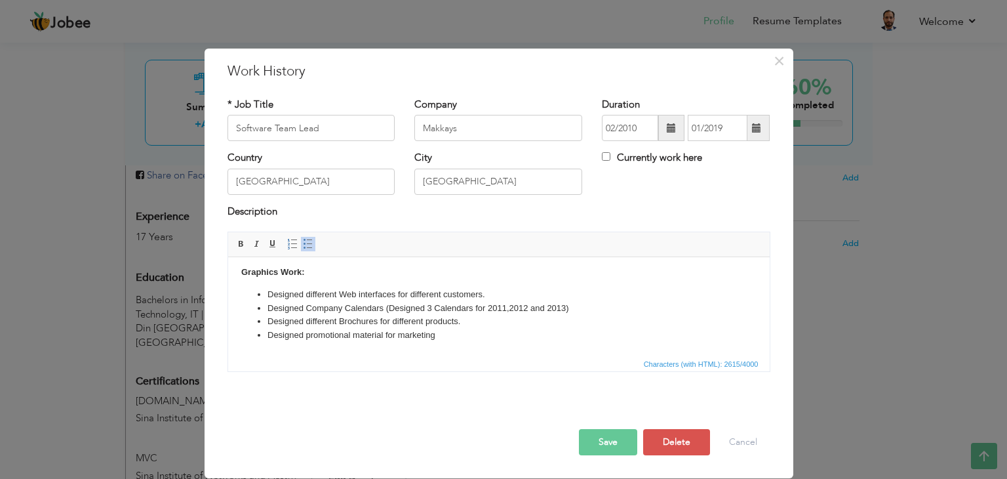
click at [445, 329] on li "Designed promotional material for marketing" at bounding box center [498, 336] width 463 height 14
click at [304, 245] on span at bounding box center [308, 244] width 10 height 10
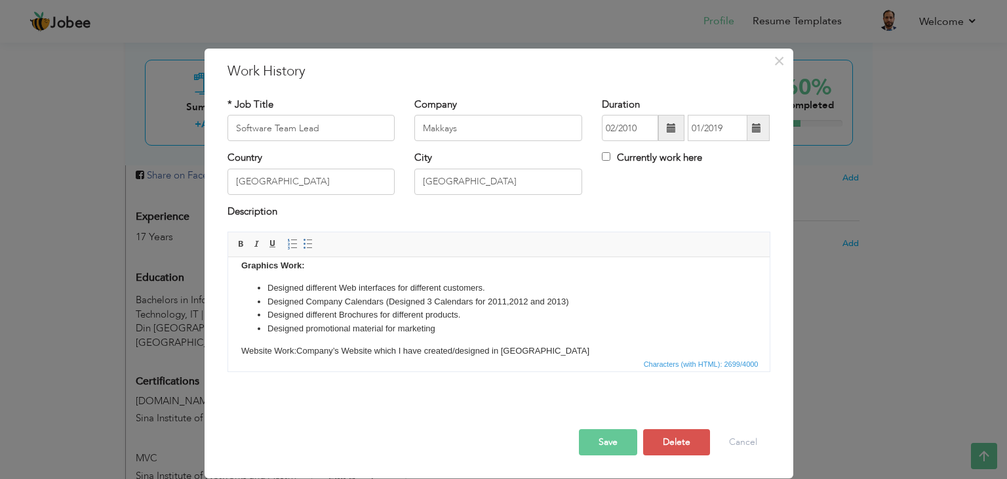
scroll to position [635, 0]
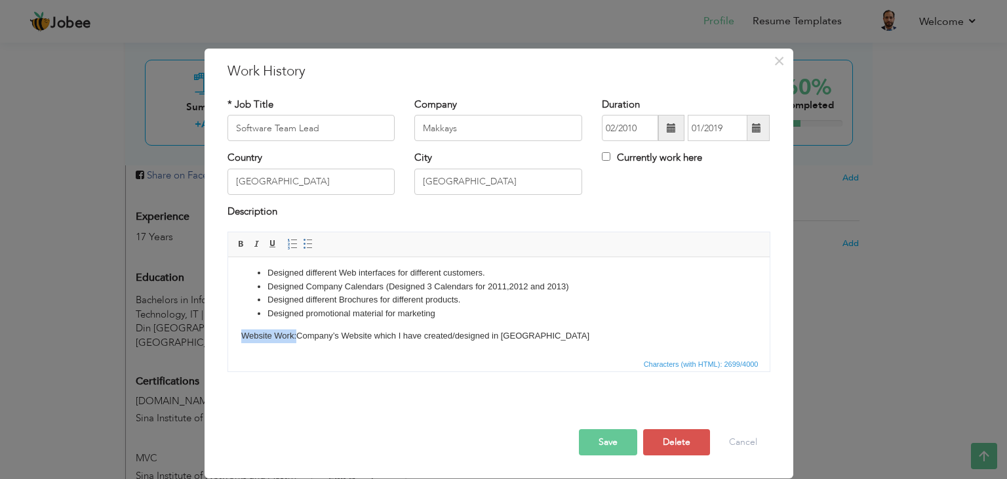
drag, startPoint x: 294, startPoint y: 350, endPoint x: 239, endPoint y: 350, distance: 55.1
click at [239, 244] on span at bounding box center [241, 244] width 10 height 10
click at [603, 435] on button "Save" at bounding box center [608, 442] width 58 height 26
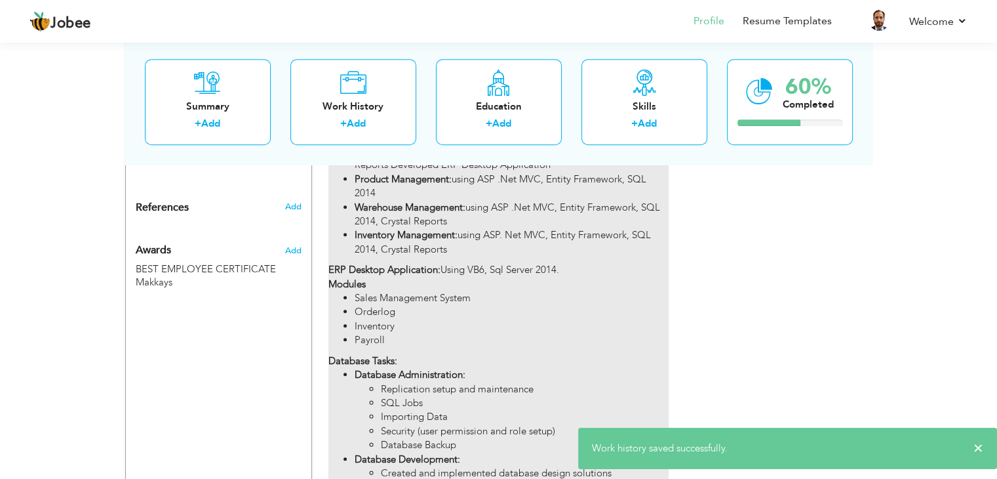
scroll to position [787, 0]
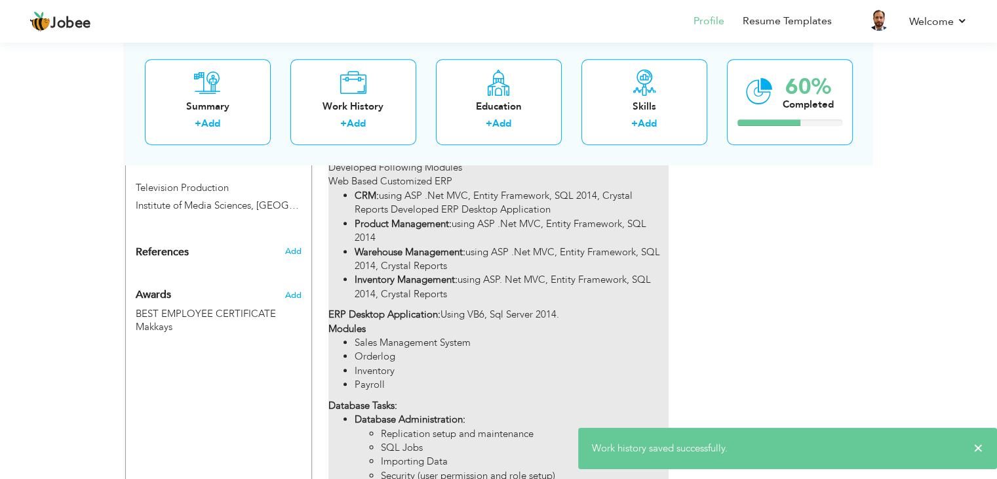
click at [480, 350] on li "Orderlog" at bounding box center [511, 357] width 313 height 14
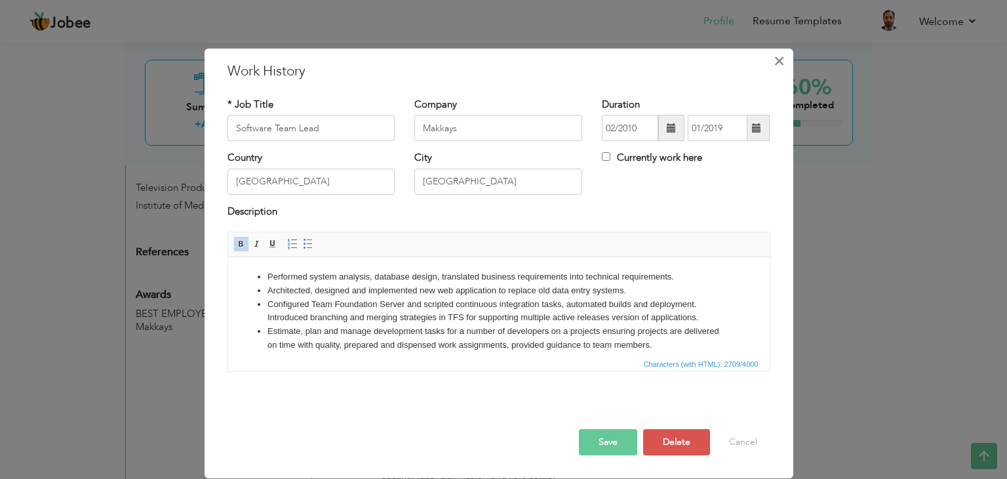
click at [775, 66] on span "×" at bounding box center [779, 61] width 11 height 24
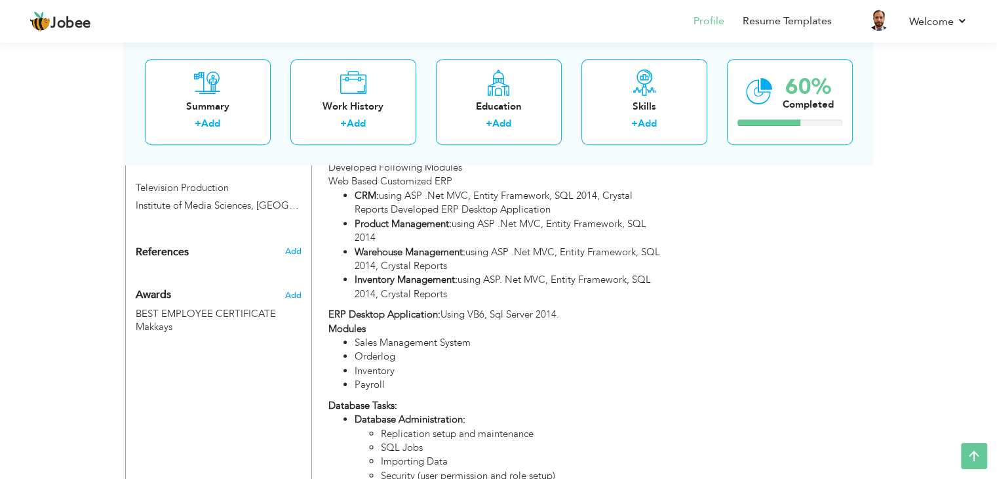
click at [852, 262] on div "Choose a Template ‹" at bounding box center [779, 134] width 187 height 1348
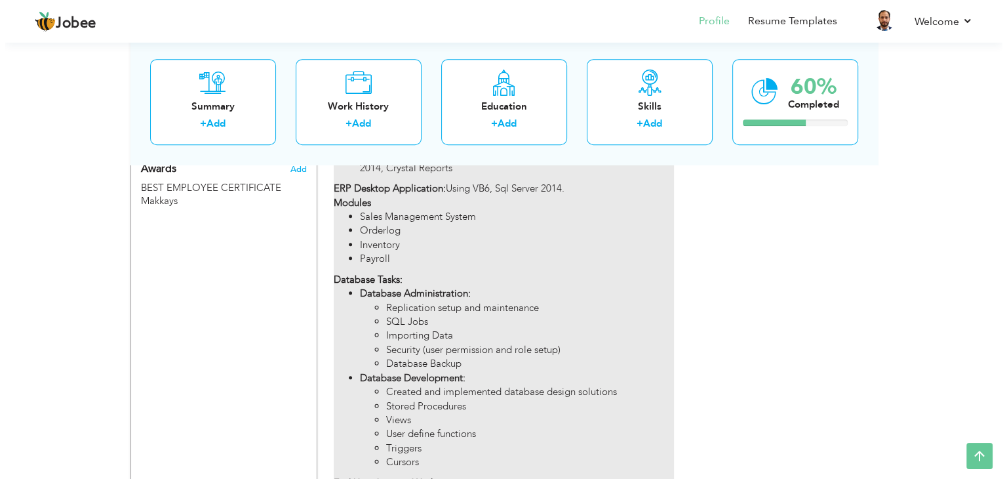
scroll to position [1020, 0]
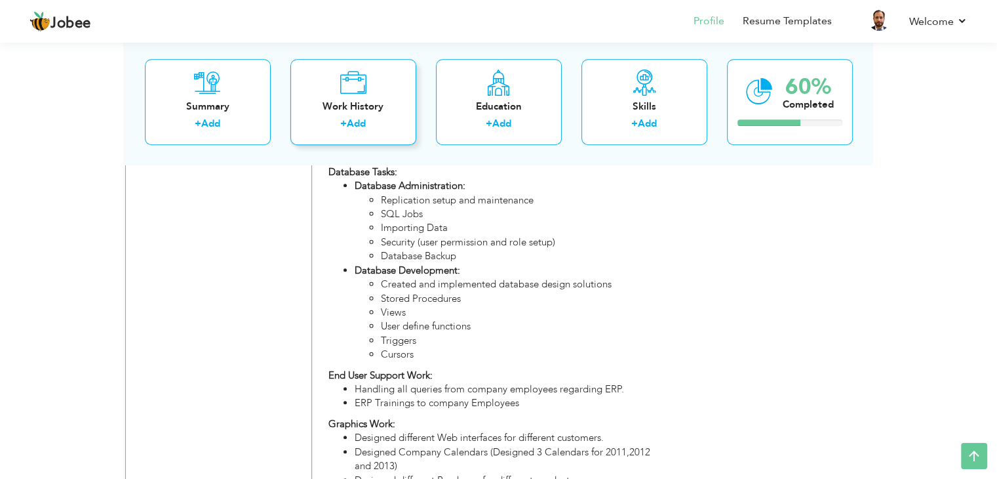
click at [364, 90] on icon at bounding box center [353, 83] width 27 height 26
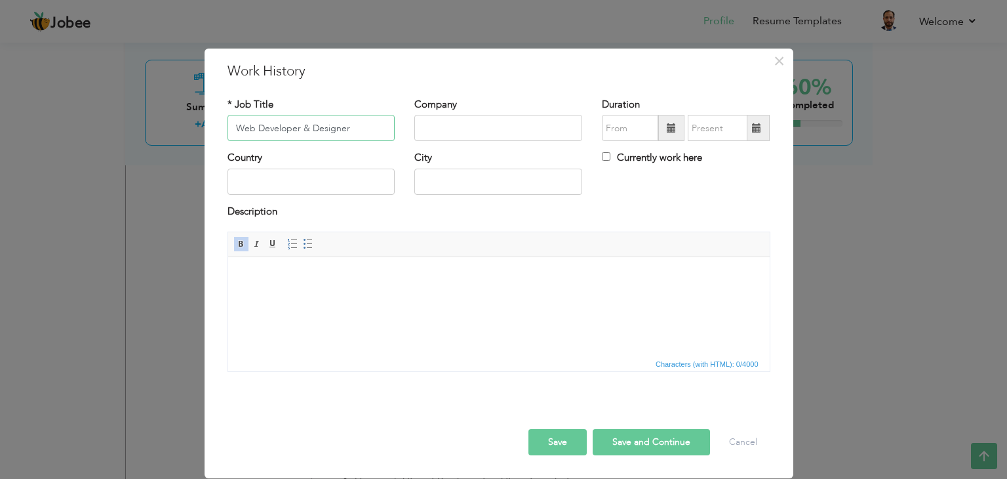
type input "Web Developer & Designer"
click at [475, 137] on input "text" at bounding box center [498, 128] width 168 height 26
type input "IES [GEOGRAPHIC_DATA]"
click at [616, 127] on input "text" at bounding box center [630, 128] width 56 height 26
click at [668, 124] on span at bounding box center [671, 127] width 9 height 9
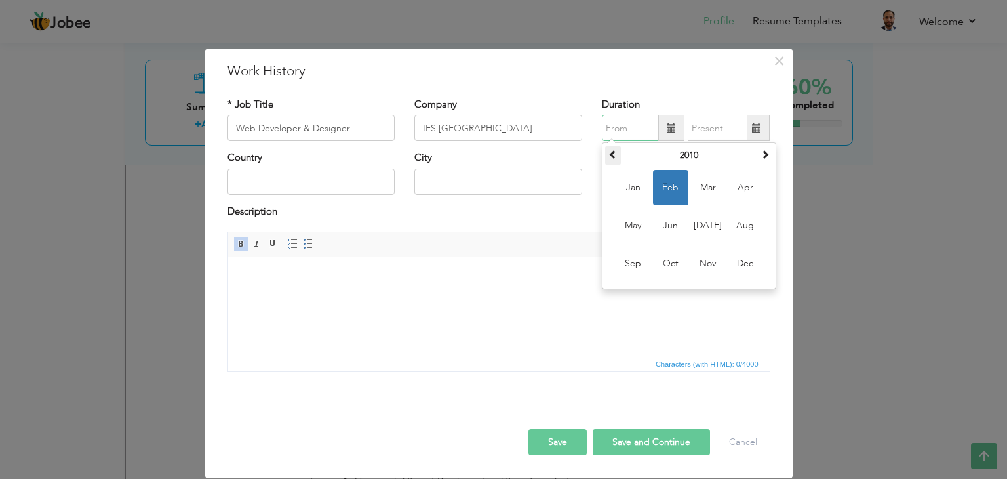
click at [611, 150] on span at bounding box center [613, 154] width 9 height 9
click at [702, 186] on span "Mar" at bounding box center [707, 187] width 35 height 35
type input "03/2008"
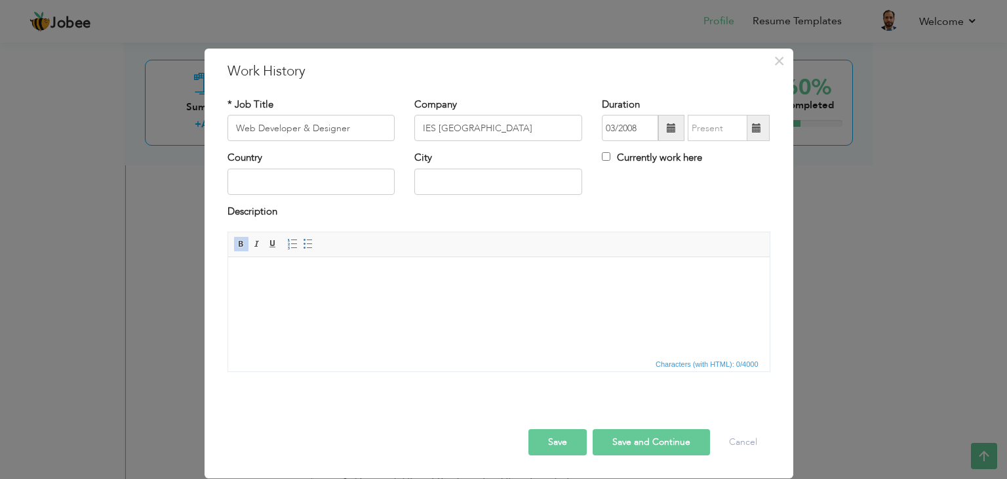
click at [755, 123] on span at bounding box center [756, 127] width 9 height 9
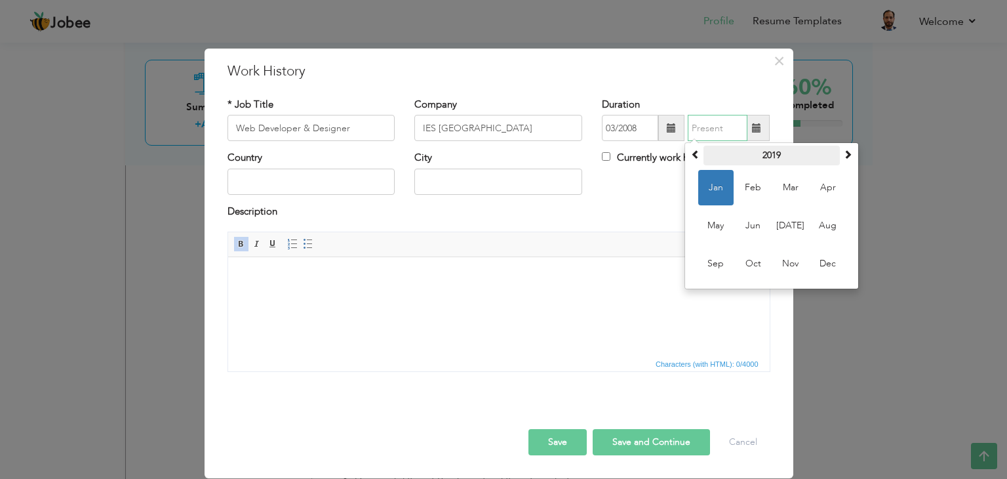
click at [746, 150] on th "2019" at bounding box center [772, 156] width 136 height 20
click at [705, 161] on th "2014-2025" at bounding box center [772, 156] width 136 height 20
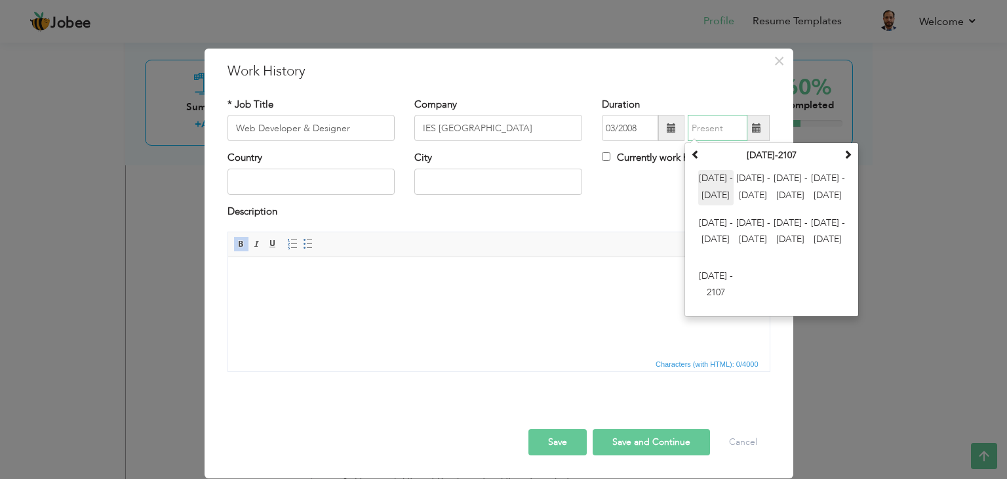
click at [725, 187] on span "2000 - 2011" at bounding box center [715, 187] width 35 height 35
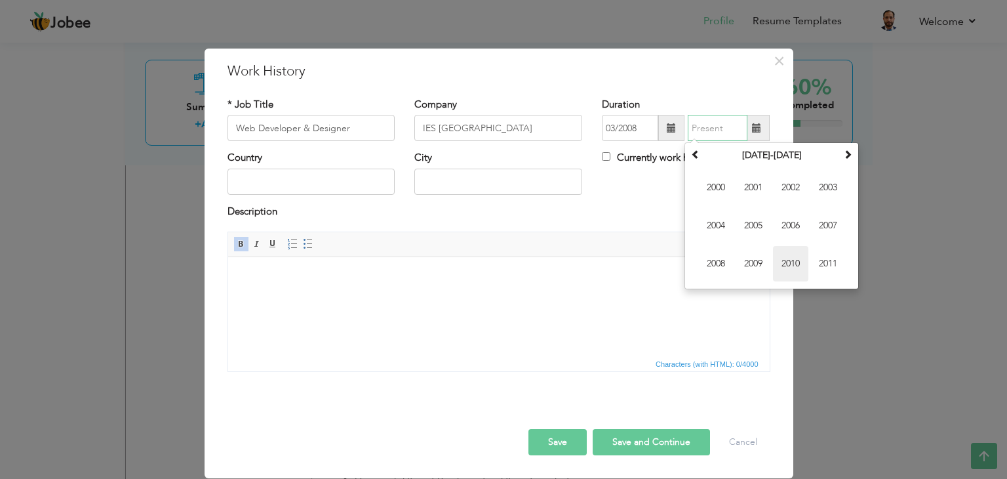
click at [792, 260] on span "2010" at bounding box center [790, 263] width 35 height 35
click at [719, 193] on span "Jan" at bounding box center [715, 187] width 35 height 35
type input "01/2010"
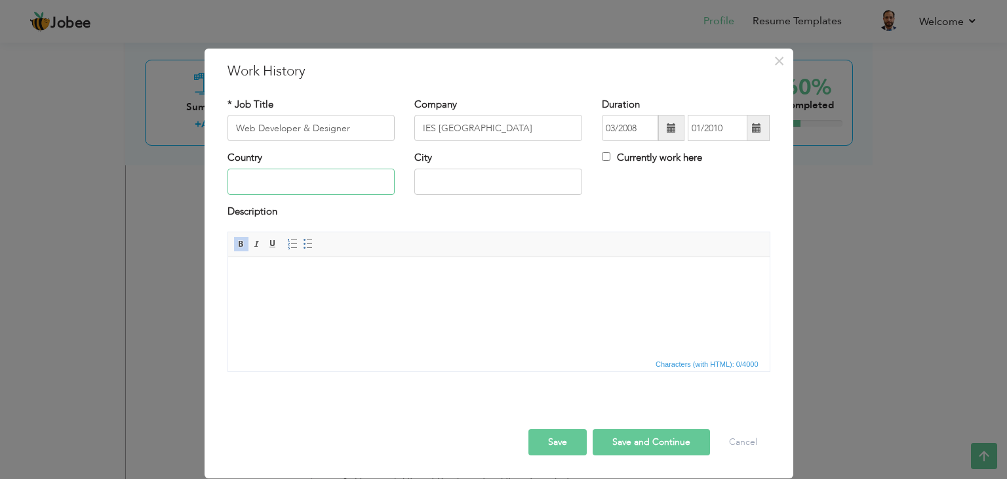
click at [290, 175] on input "text" at bounding box center [312, 182] width 168 height 26
type input "[GEOGRAPHIC_DATA]"
click at [320, 294] on html at bounding box center [499, 277] width 542 height 40
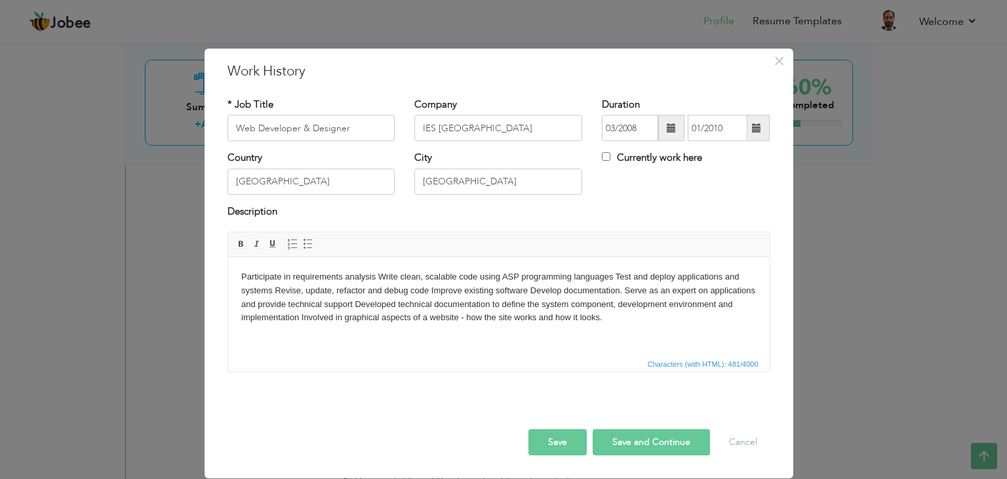
click at [241, 276] on body "Participate in requirements analysis Write clean, scalable code using ASP progr…" at bounding box center [498, 297] width 515 height 54
click at [303, 242] on span at bounding box center [308, 244] width 10 height 10
click at [403, 276] on li "Participate in requirements analysis Write clean, scalable code using ASP progr…" at bounding box center [498, 304] width 463 height 68
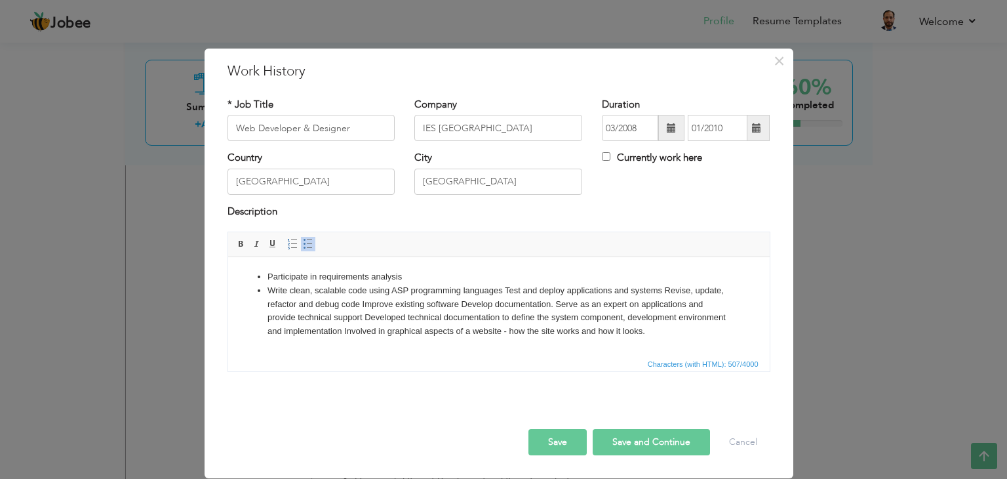
click at [504, 290] on li "Write clean, scalable code using ASP programming languages Test and deploy appl…" at bounding box center [498, 311] width 463 height 54
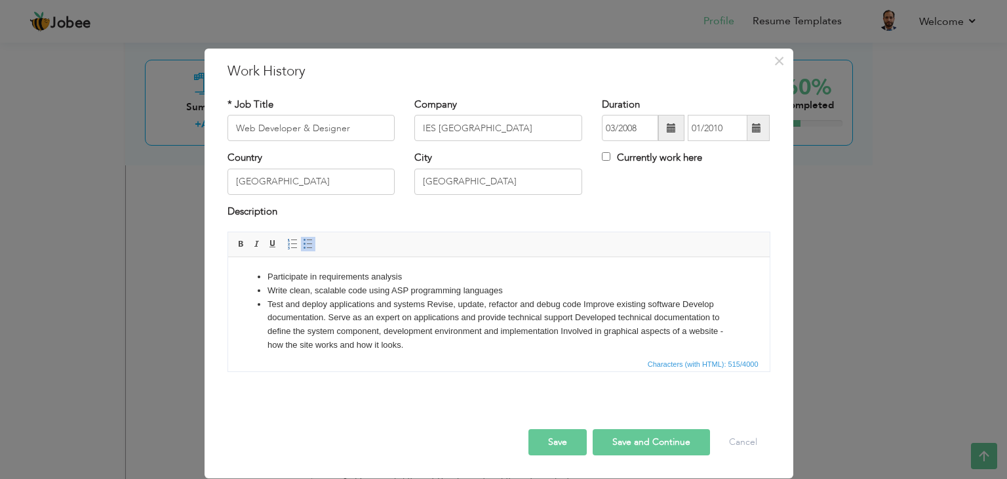
click at [427, 302] on li "Test and deploy applications and systems Revise, update, refactor and debug cod…" at bounding box center [498, 325] width 463 height 54
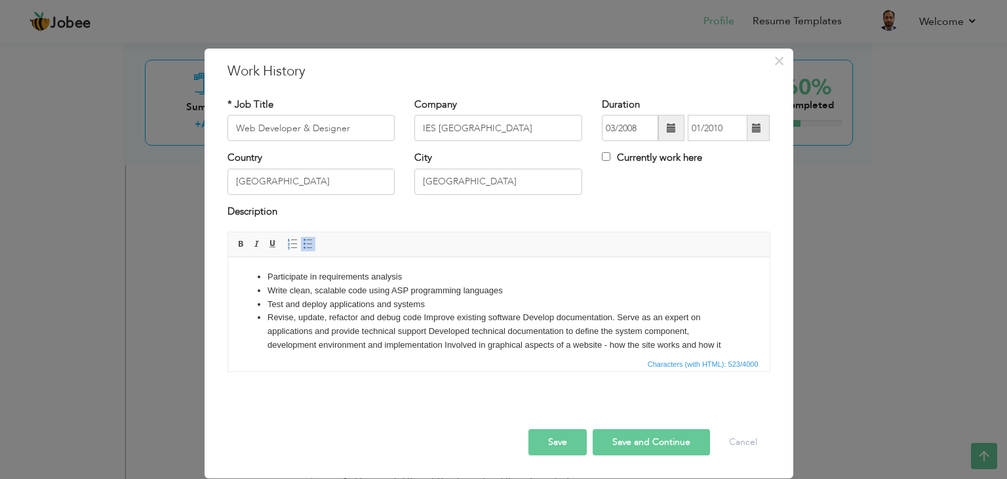
click at [424, 317] on li "Revise, update, refactor and debug code Improve existing software Develop docum…" at bounding box center [498, 338] width 463 height 54
click at [367, 332] on li "Improve existing software Develop documentation. Serve as an expert on applicat…" at bounding box center [498, 345] width 463 height 41
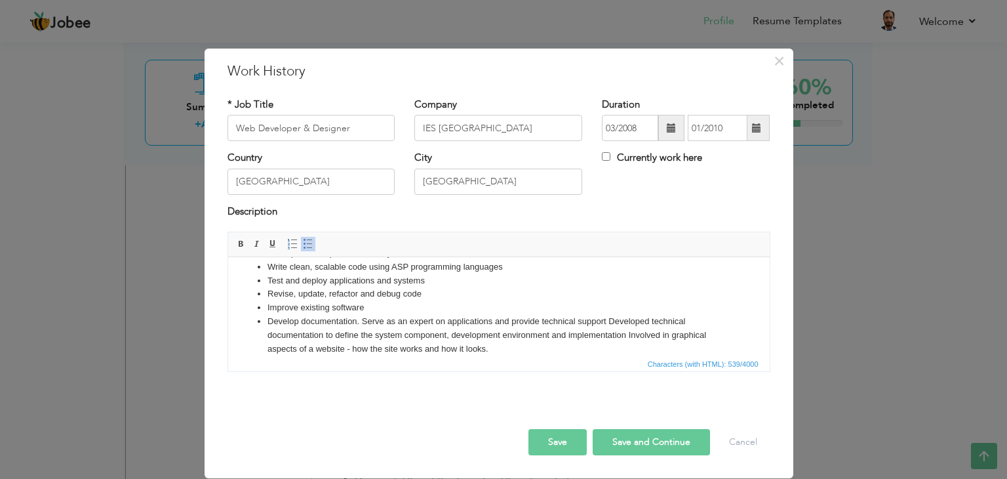
scroll to position [37, 0]
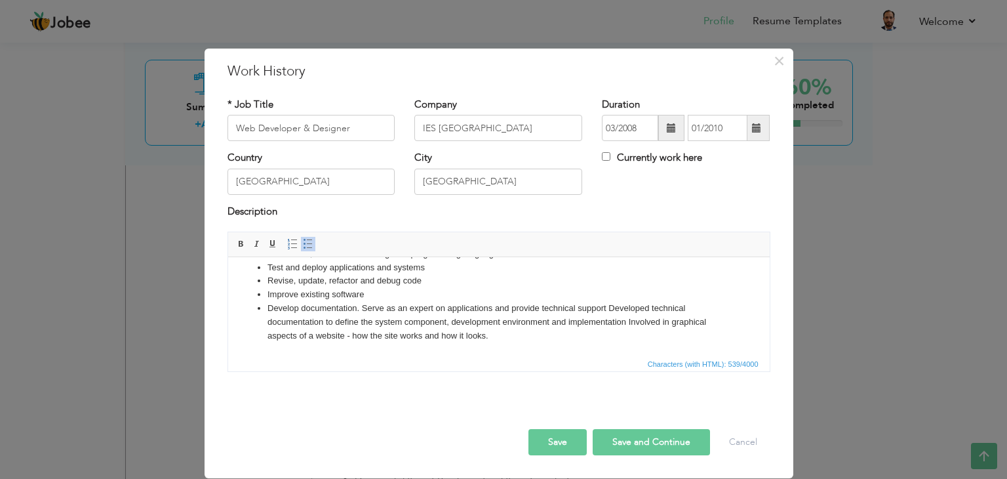
click at [626, 320] on li "Develop documentation. Serve as an expert on applications and provide technical…" at bounding box center [498, 322] width 463 height 41
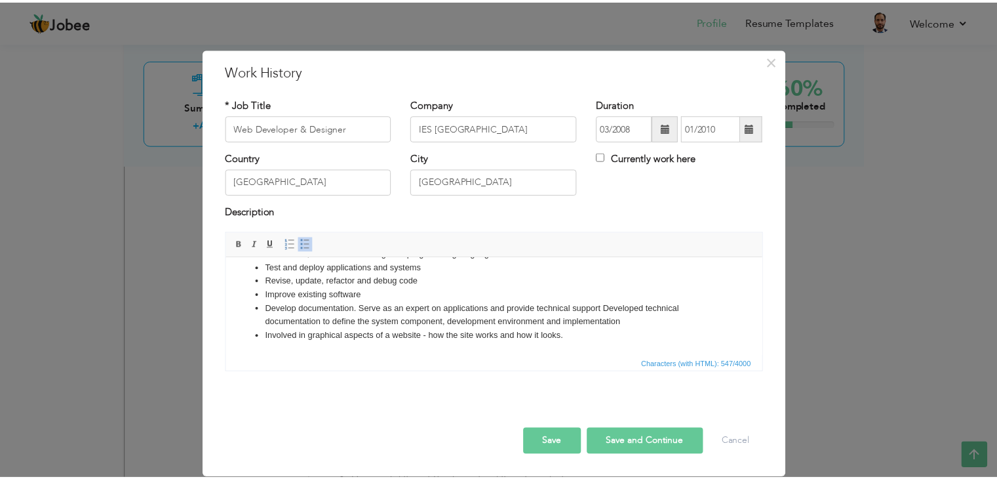
scroll to position [0, 0]
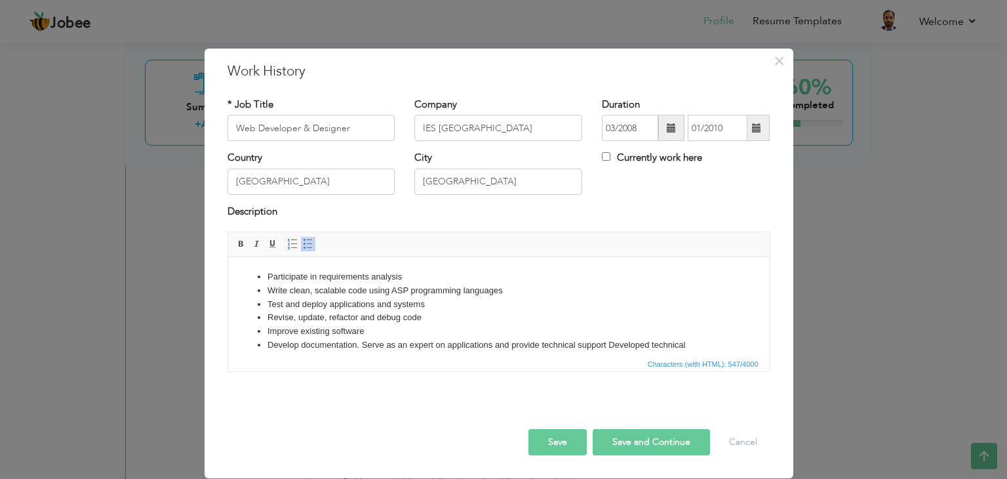
click at [567, 436] on button "Save" at bounding box center [558, 442] width 58 height 26
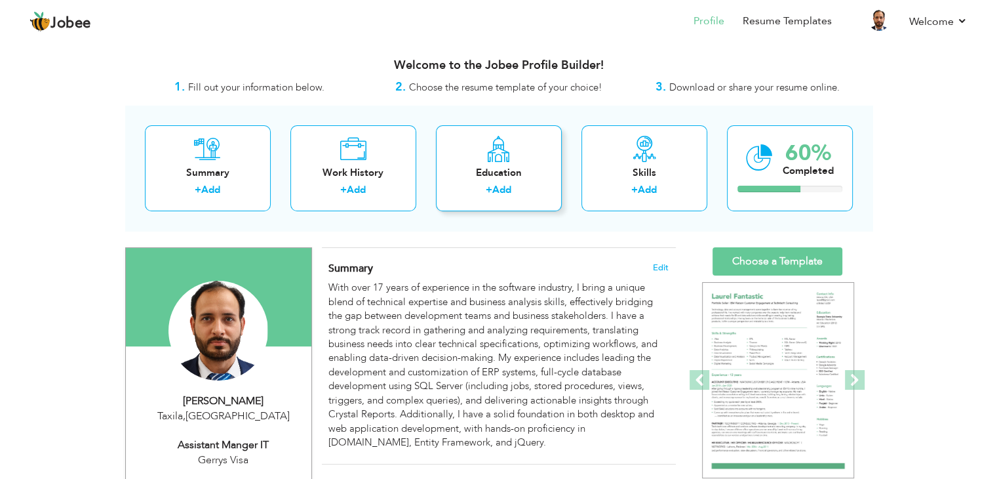
click at [481, 161] on div "Education + Add" at bounding box center [499, 168] width 126 height 86
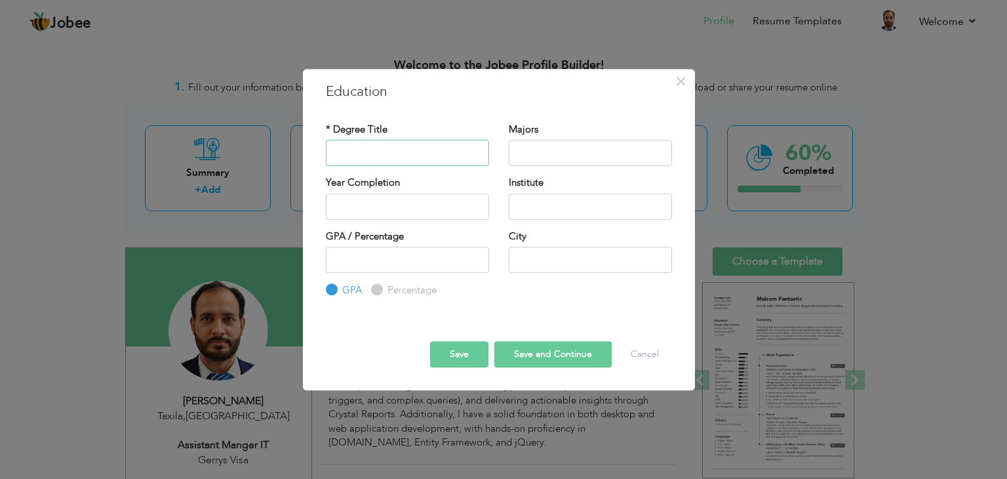
click at [409, 161] on input "text" at bounding box center [407, 153] width 163 height 26
type input "Bachelors in Information Technology"
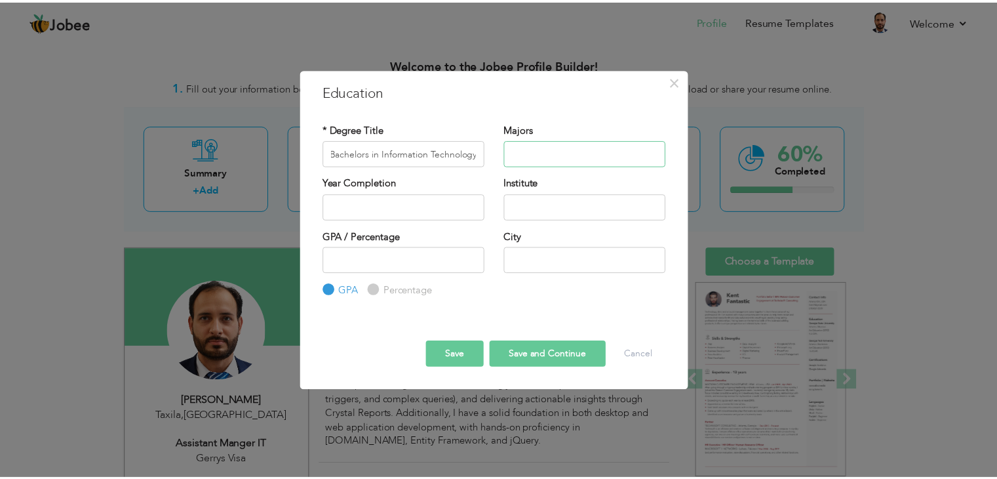
scroll to position [0, 0]
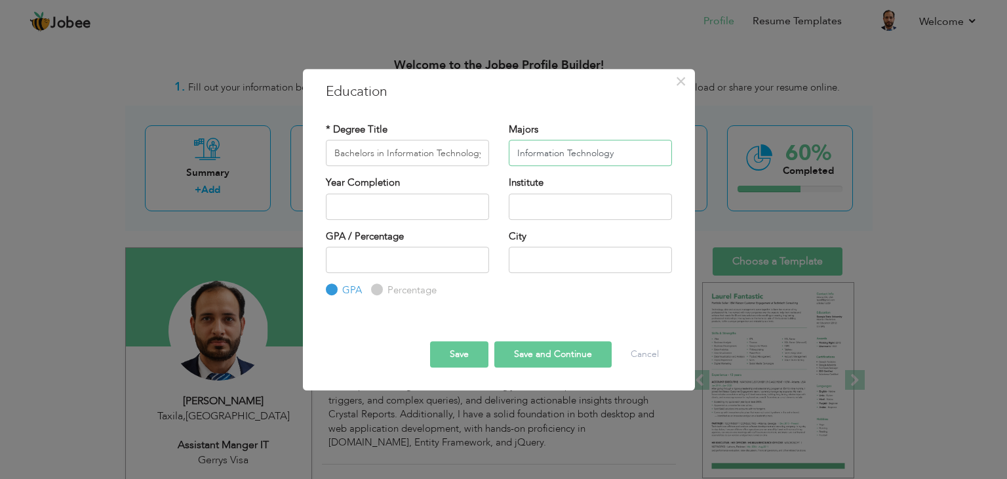
type input "Information Technology"
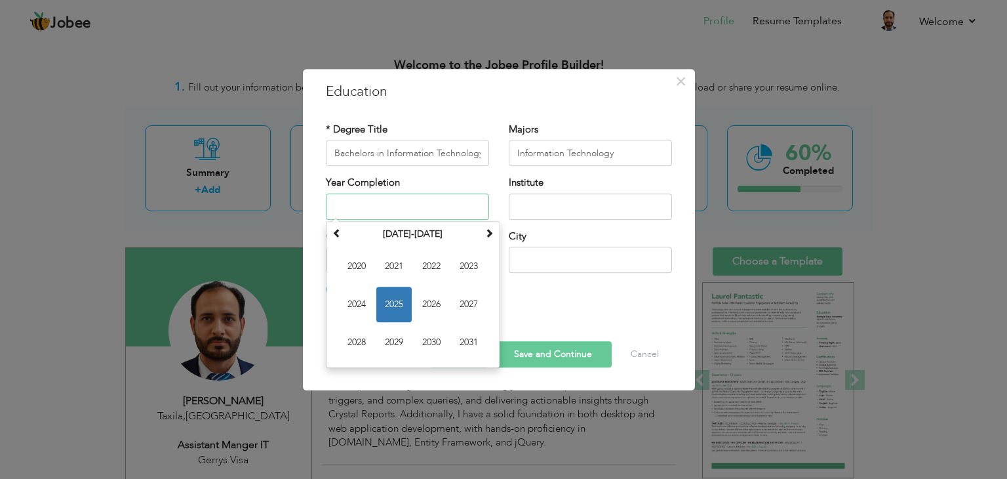
click at [428, 205] on input "text" at bounding box center [407, 206] width 163 height 26
click at [396, 298] on span "2025" at bounding box center [393, 304] width 35 height 35
type input "2025"
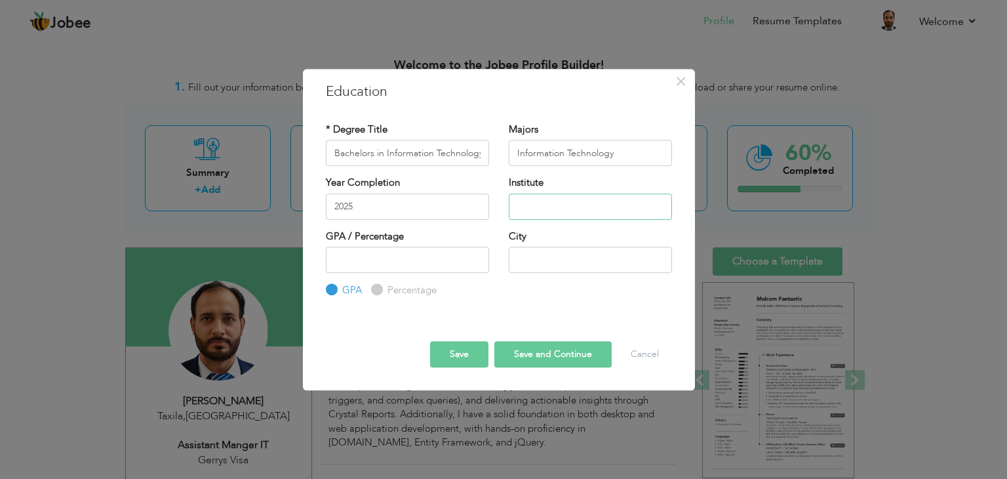
click at [551, 207] on input "text" at bounding box center [590, 206] width 163 height 26
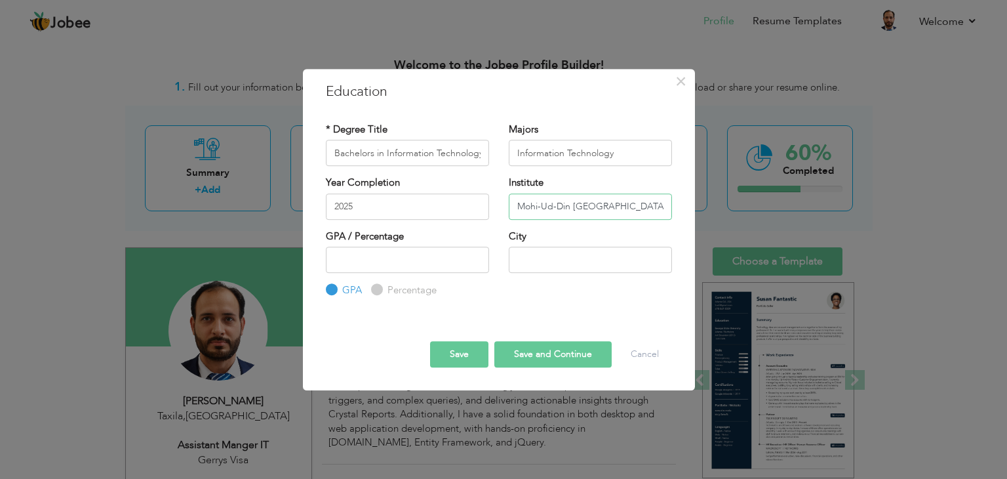
type input "Mohi-Ud-Din [GEOGRAPHIC_DATA]"
click at [435, 268] on input "number" at bounding box center [407, 260] width 163 height 26
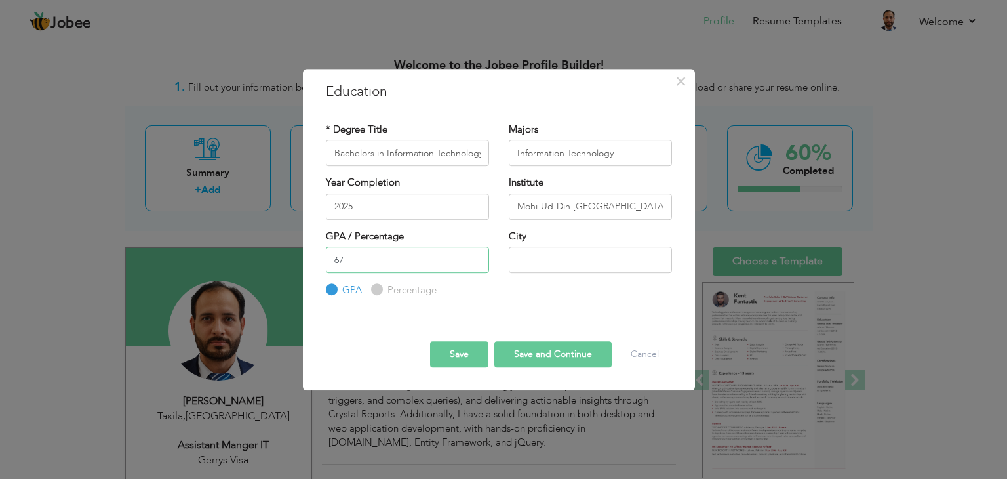
type input "67"
click at [412, 298] on div "Education with same "Degree Level /Degree Title & Year Complition" already exis…" at bounding box center [499, 298] width 366 height 1
click at [420, 291] on label "Percentage" at bounding box center [410, 290] width 52 height 14
click at [380, 291] on input "Percentage" at bounding box center [375, 290] width 9 height 9
radio input "true"
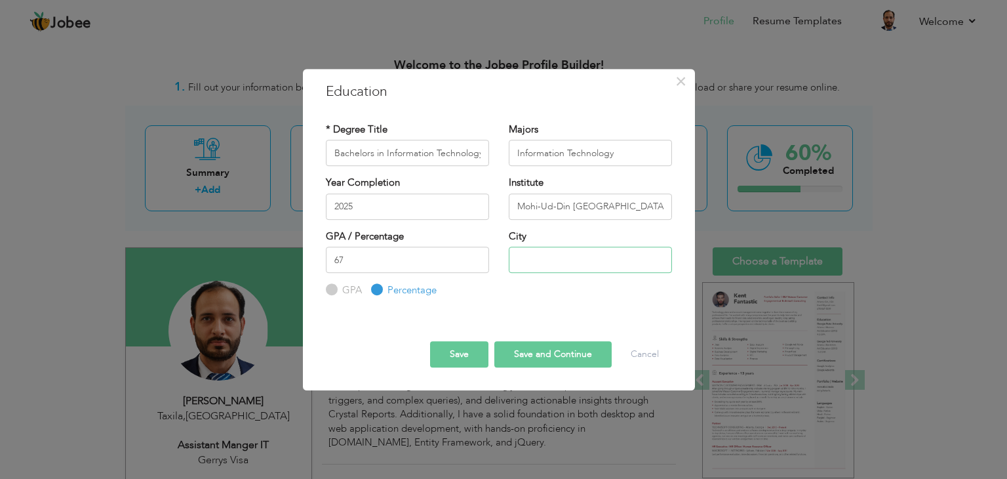
click at [569, 260] on input "text" at bounding box center [590, 260] width 163 height 26
type input "Rawalpindi"
click at [466, 351] on button "Save" at bounding box center [459, 354] width 58 height 26
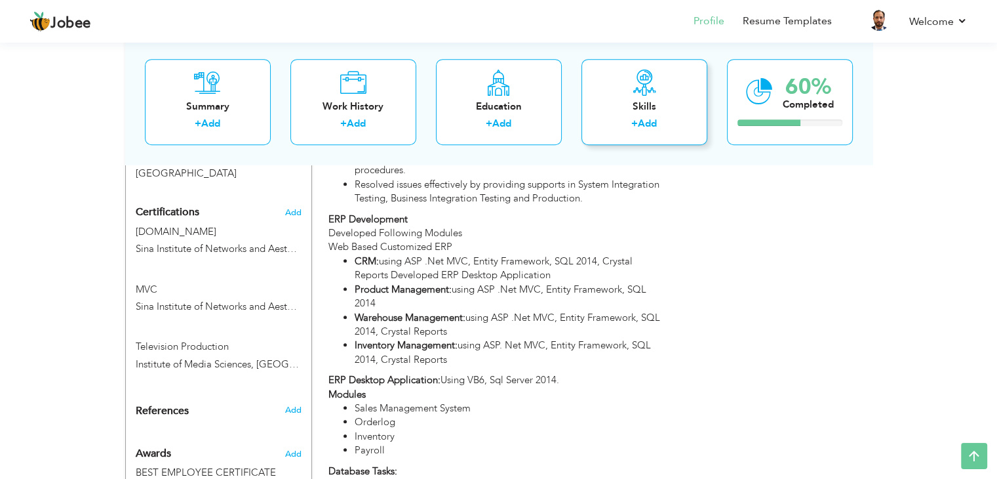
scroll to position [459, 0]
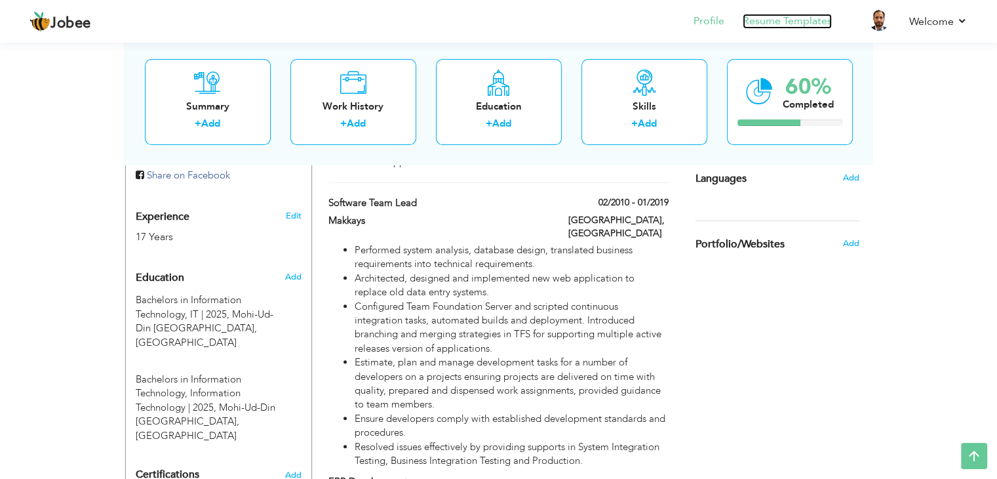
click at [776, 27] on link "Resume Templates" at bounding box center [787, 21] width 89 height 15
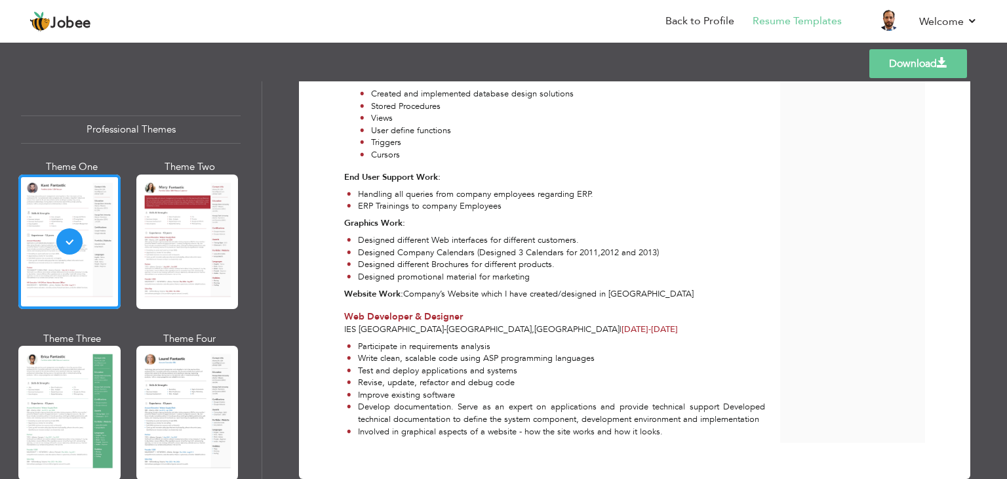
scroll to position [835, 0]
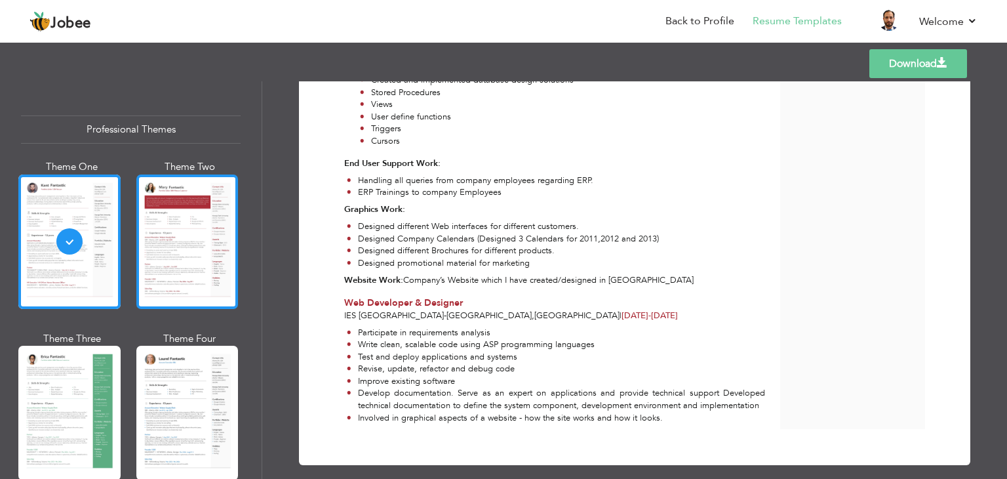
click at [152, 198] on div at bounding box center [187, 241] width 102 height 134
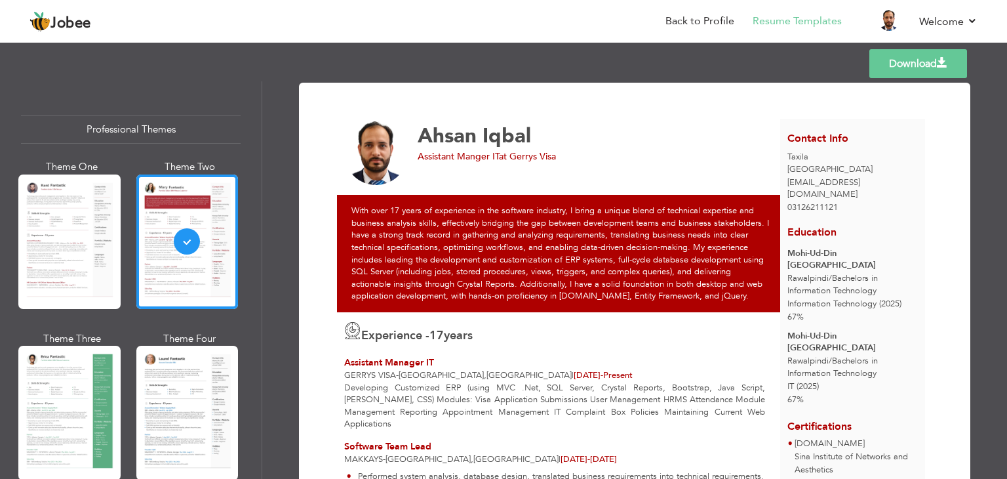
scroll to position [0, 0]
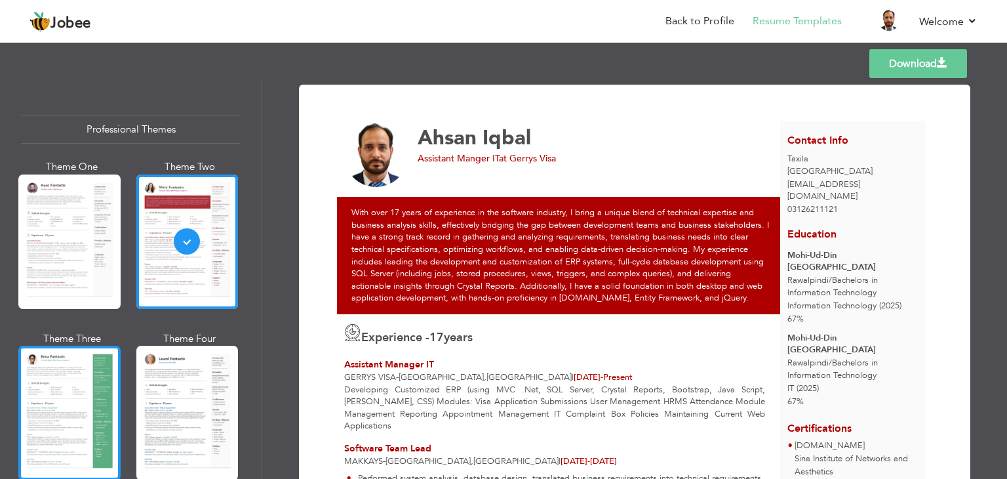
click at [84, 359] on div at bounding box center [69, 413] width 102 height 134
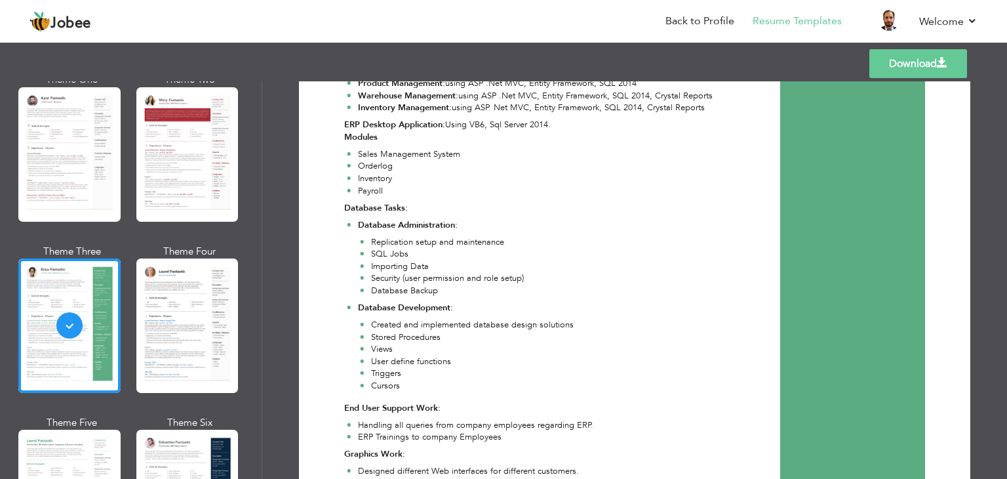
scroll to position [66, 0]
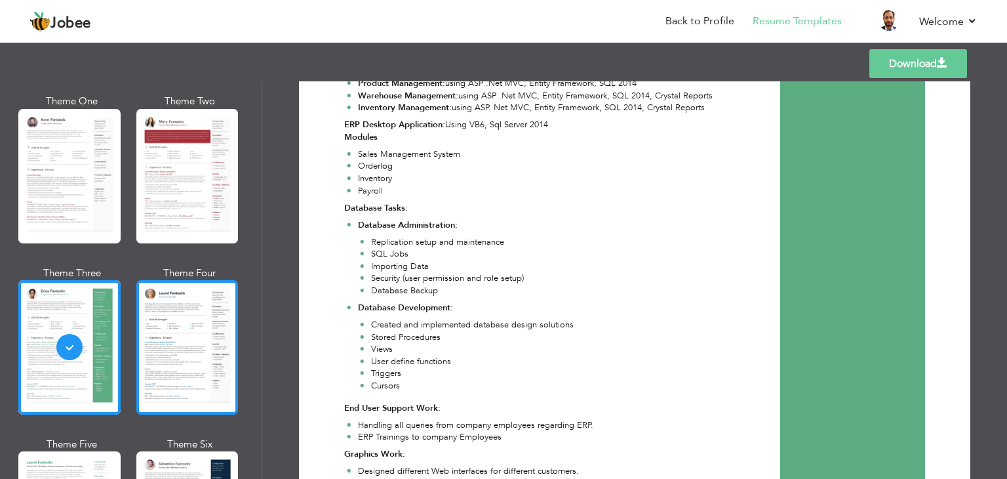
click at [215, 304] on div at bounding box center [187, 347] width 102 height 134
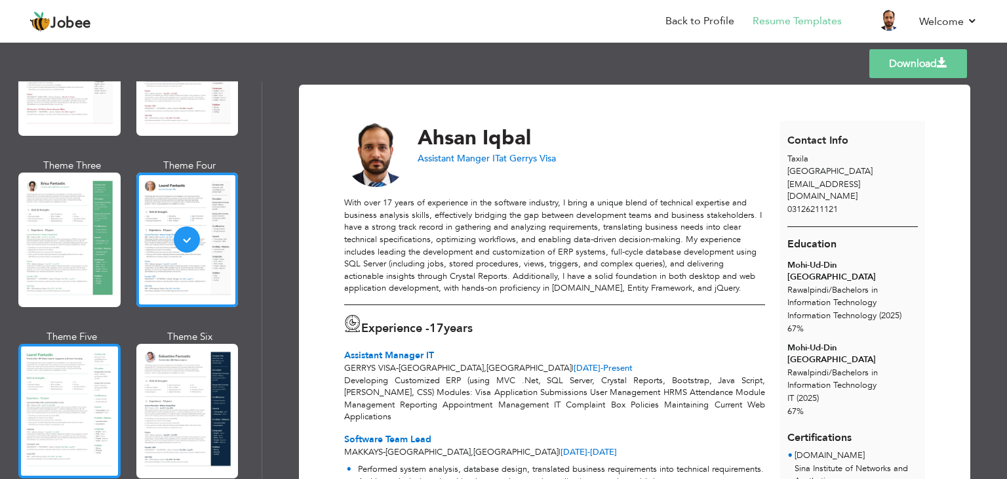
scroll to position [197, 0]
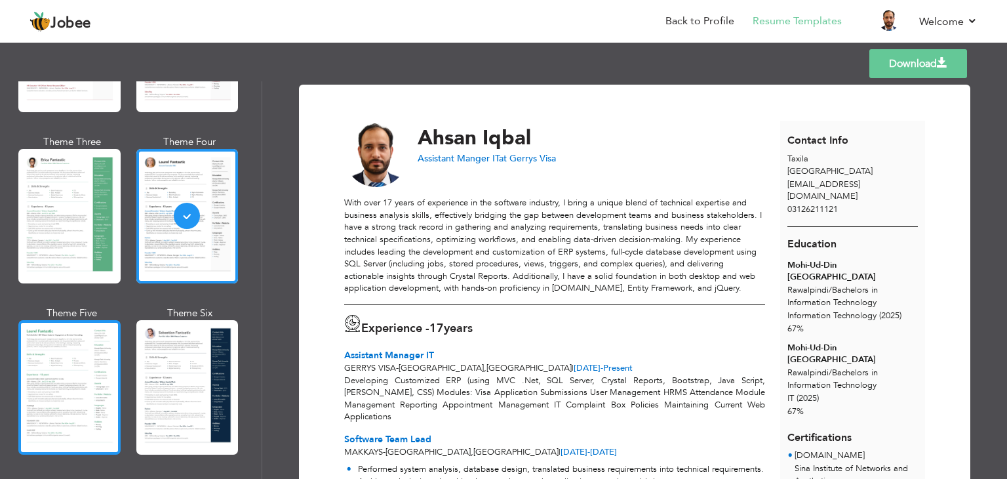
click at [75, 361] on div at bounding box center [69, 387] width 102 height 134
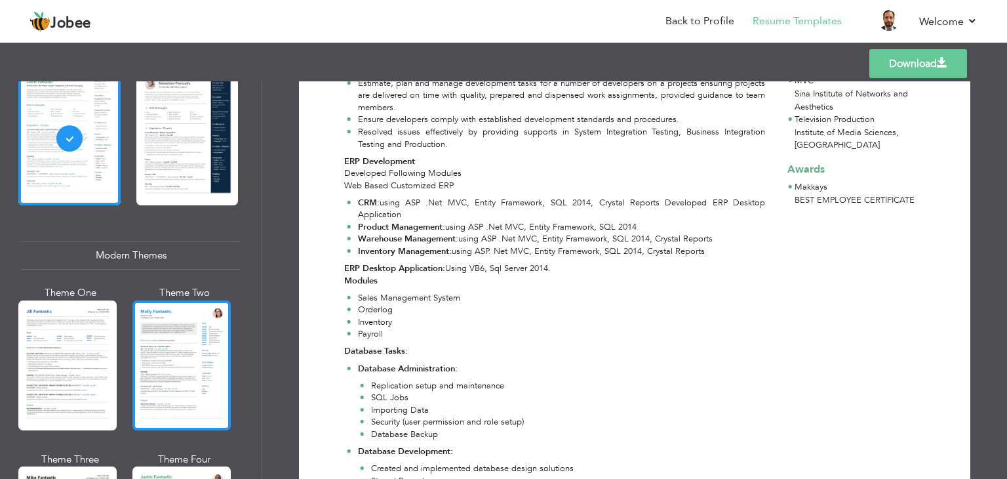
scroll to position [459, 0]
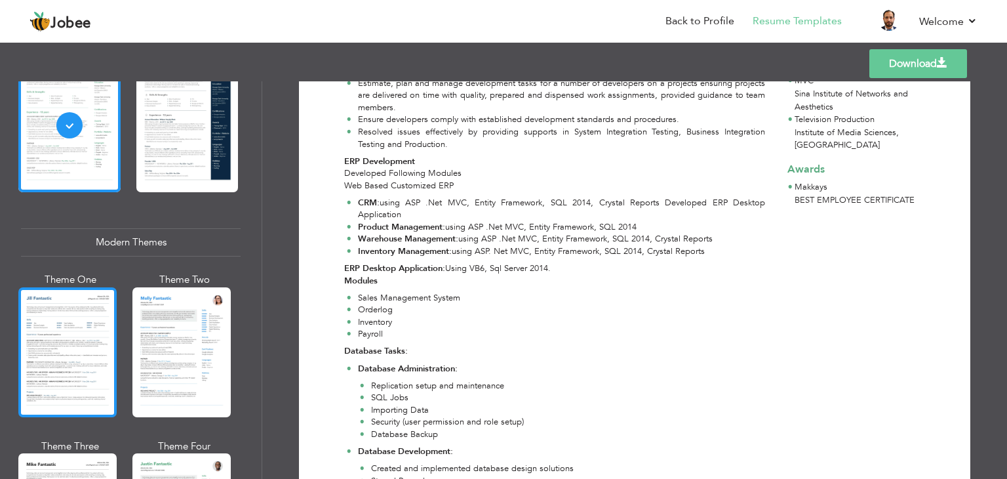
click at [66, 342] on div at bounding box center [67, 352] width 98 height 130
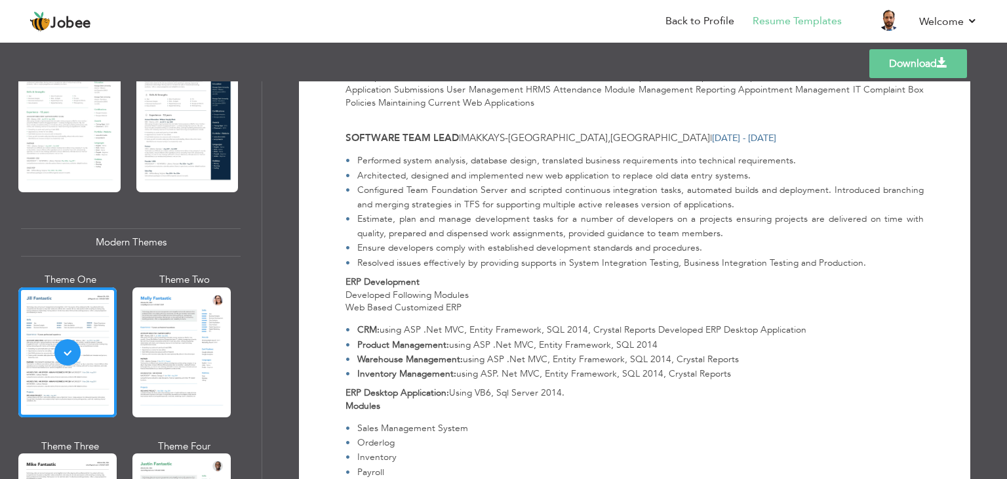
scroll to position [328, 0]
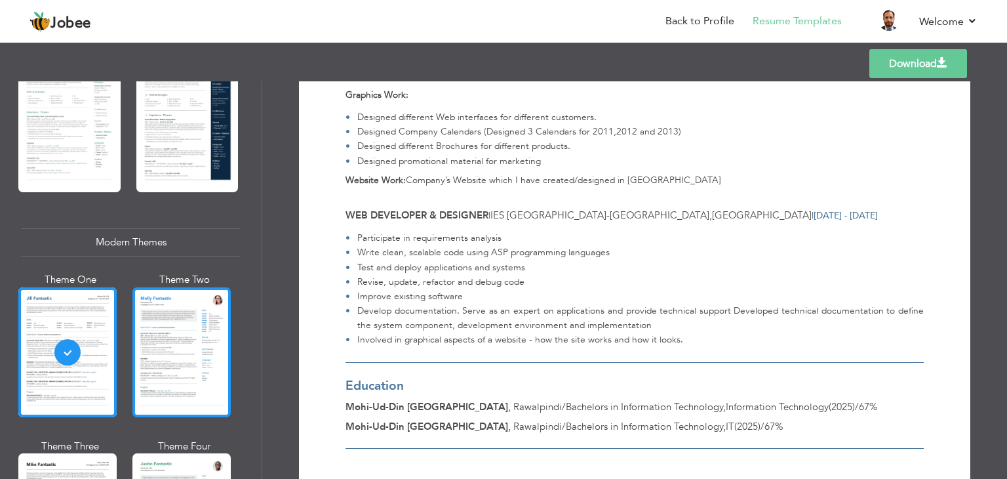
click at [201, 344] on div at bounding box center [181, 352] width 98 height 130
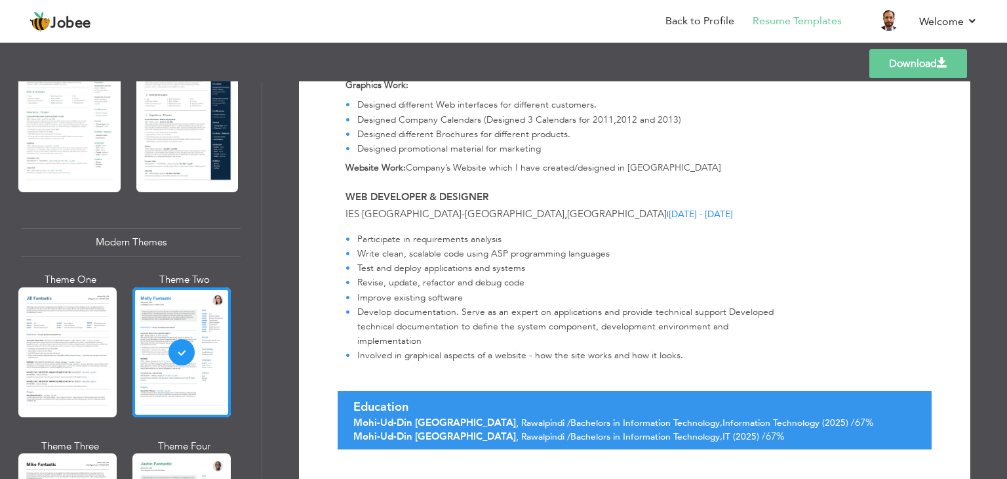
scroll to position [1176, 0]
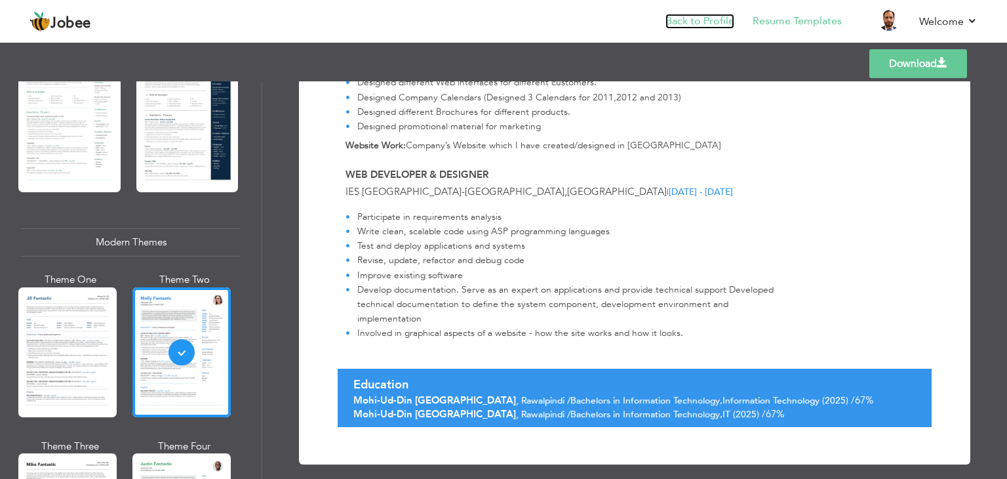
click at [696, 21] on link "Back to Profile" at bounding box center [700, 21] width 69 height 15
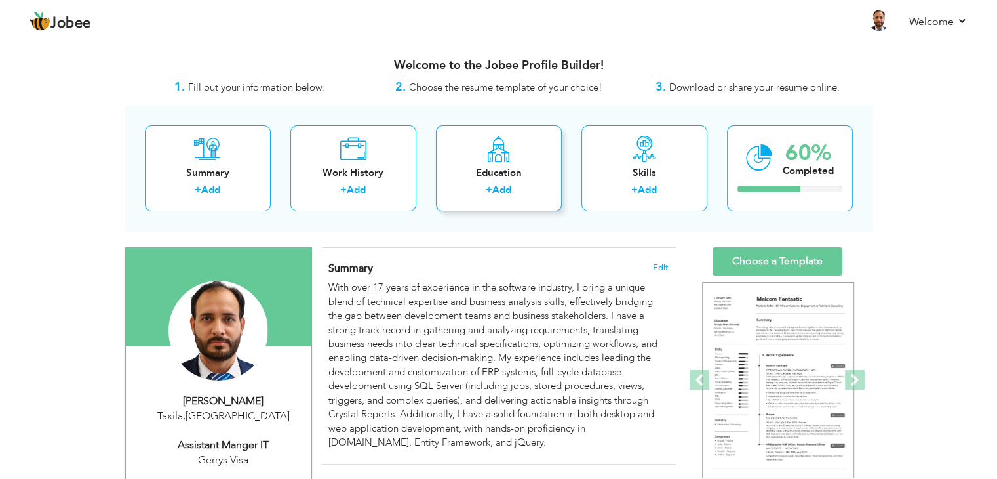
click at [490, 155] on icon at bounding box center [499, 149] width 26 height 26
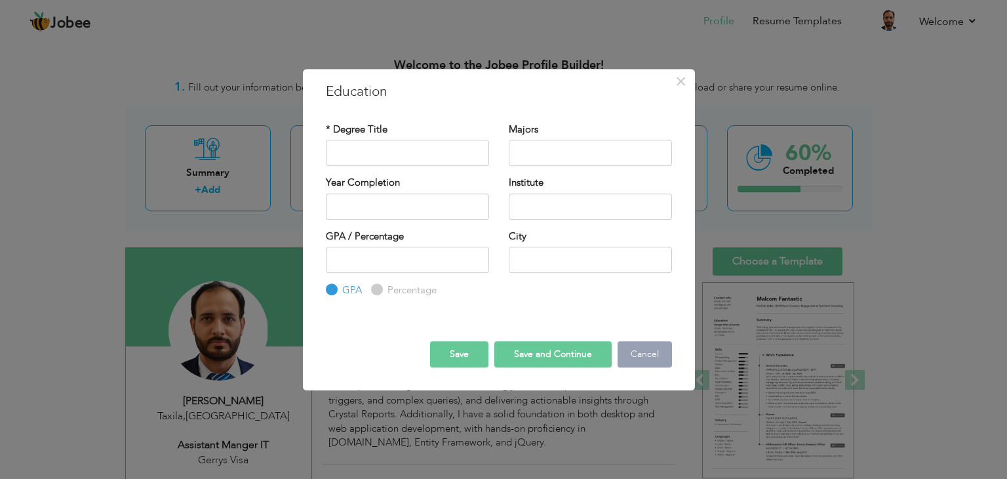
click at [640, 347] on button "Cancel" at bounding box center [645, 354] width 54 height 26
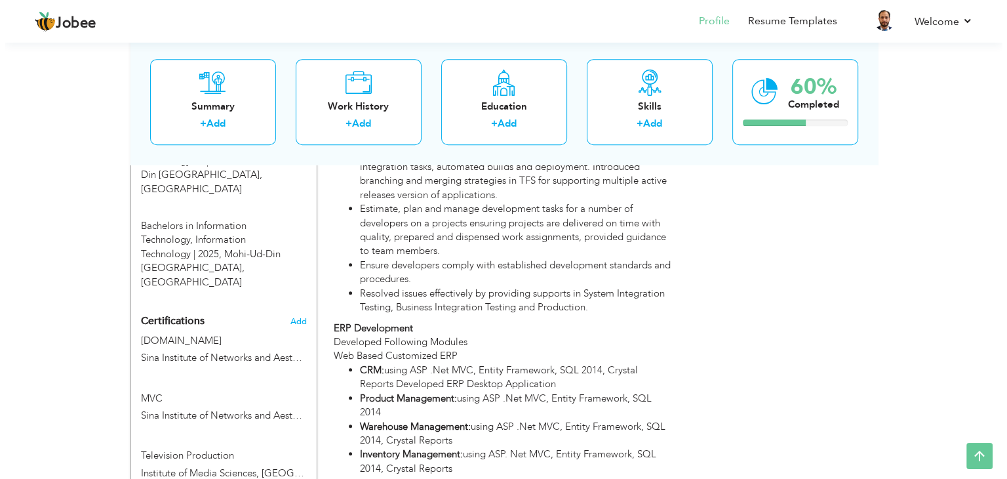
scroll to position [525, 0]
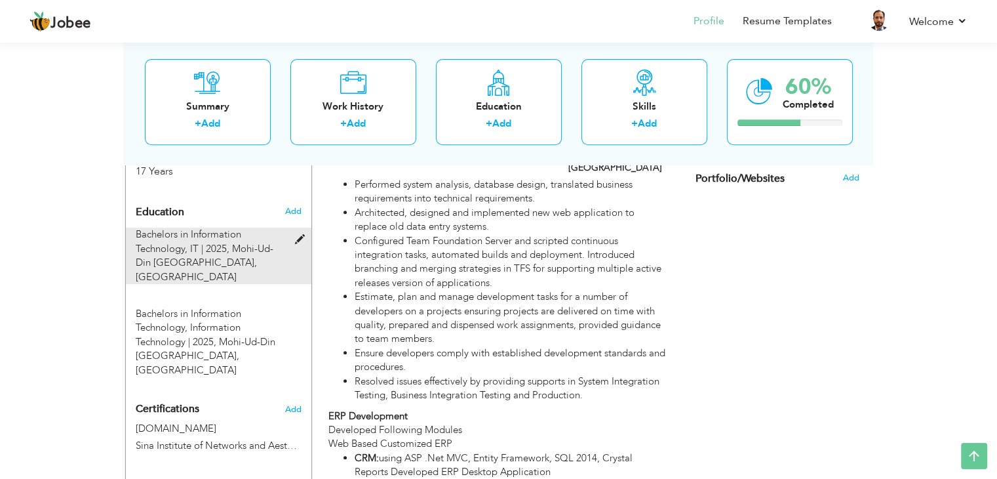
click at [300, 237] on span at bounding box center [302, 240] width 16 height 10
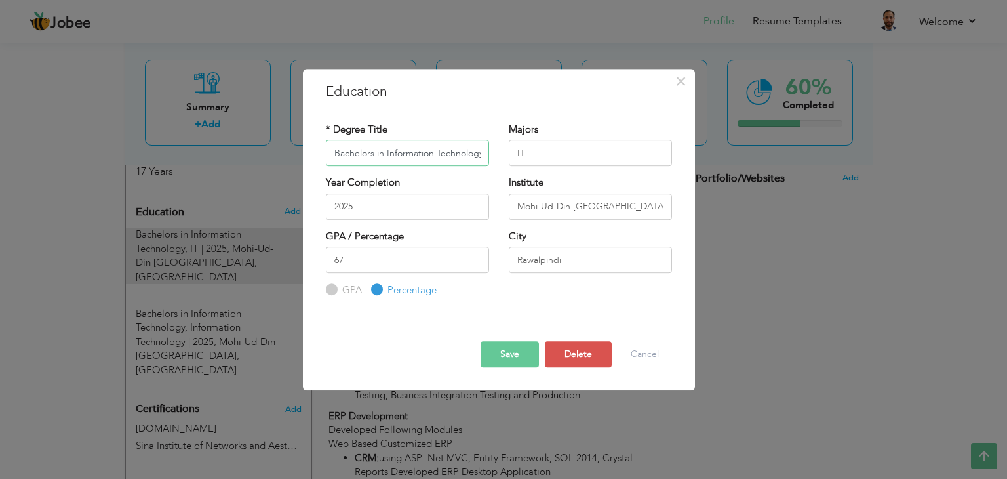
scroll to position [0, 1]
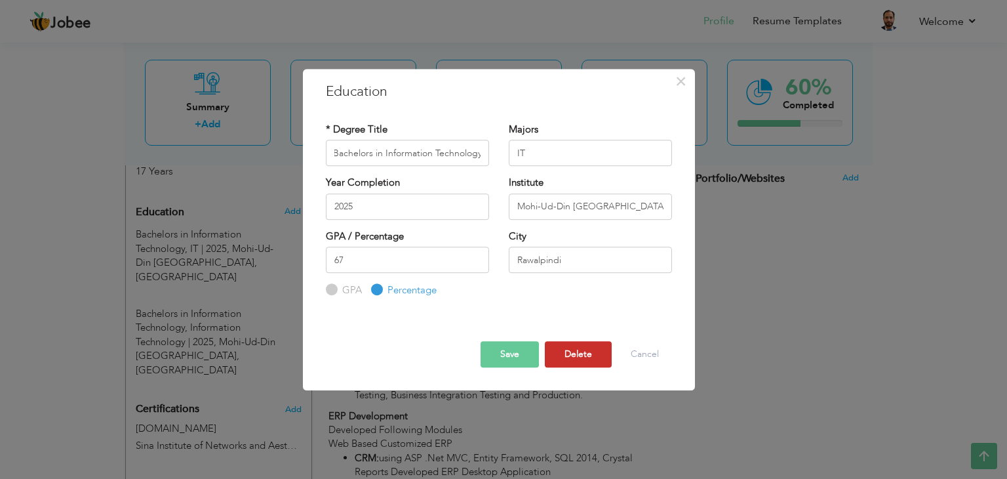
click at [569, 355] on button "Delete" at bounding box center [578, 354] width 67 height 26
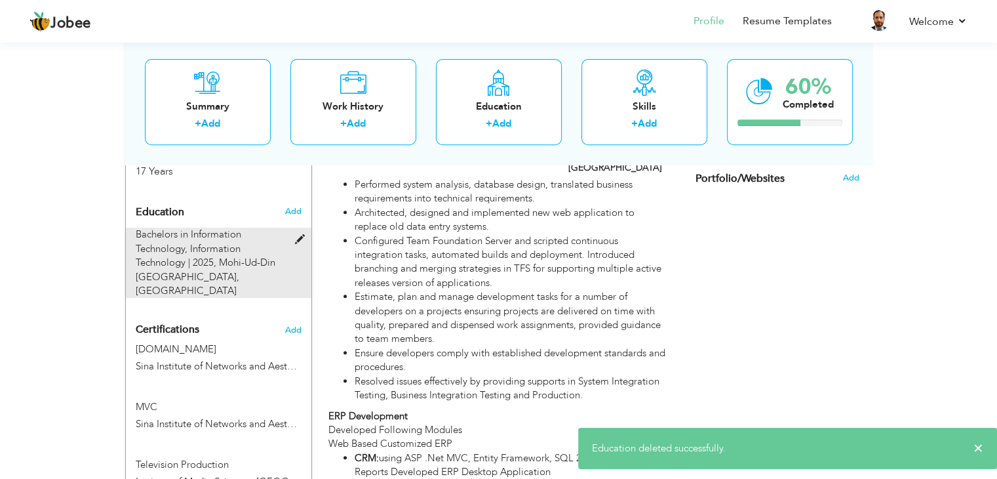
click at [298, 237] on span at bounding box center [302, 240] width 16 height 10
type input "Information Technology"
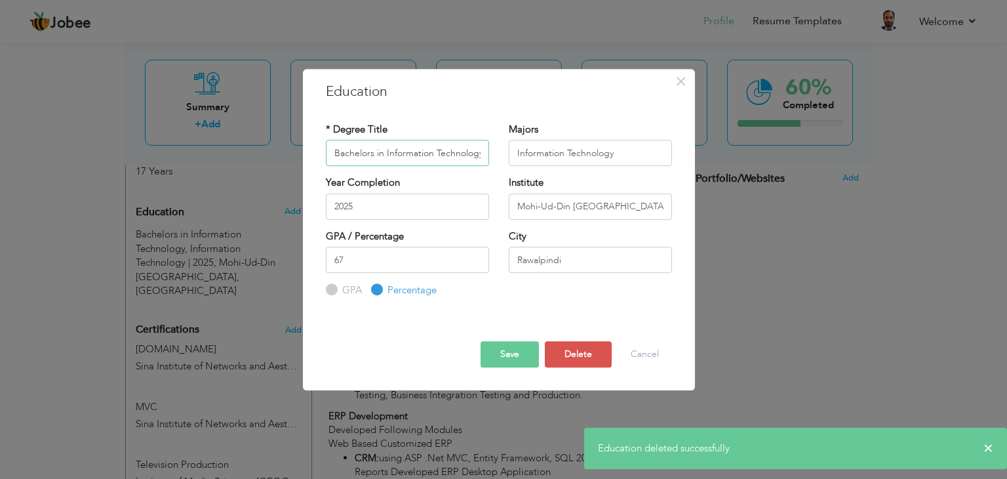
scroll to position [0, 1]
click at [359, 205] on input "2025" at bounding box center [407, 206] width 163 height 26
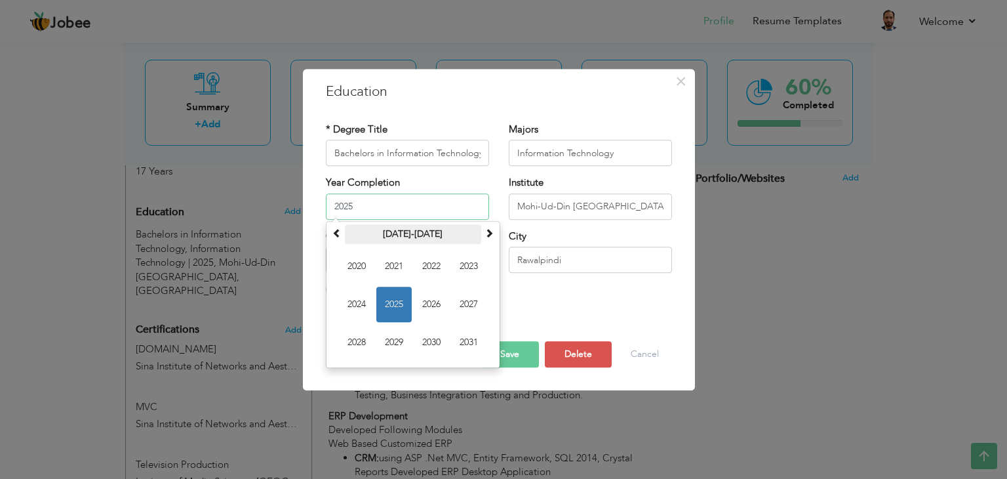
click at [345, 233] on th "2020-2031" at bounding box center [413, 234] width 136 height 20
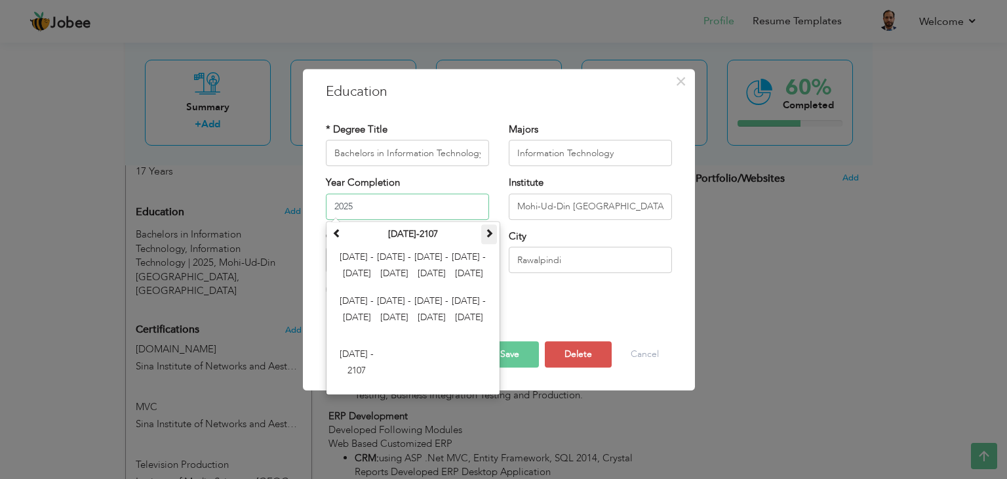
click at [494, 230] on th at bounding box center [489, 234] width 16 height 20
click at [401, 230] on th "2100-2207" at bounding box center [413, 234] width 136 height 20
click at [397, 254] on span "2112 - 2123" at bounding box center [393, 266] width 35 height 35
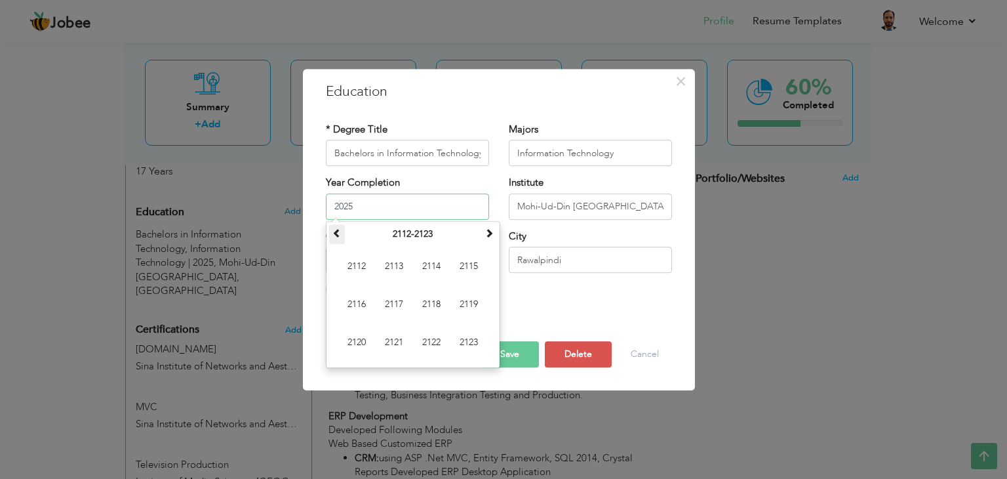
click at [341, 235] on th at bounding box center [337, 234] width 16 height 20
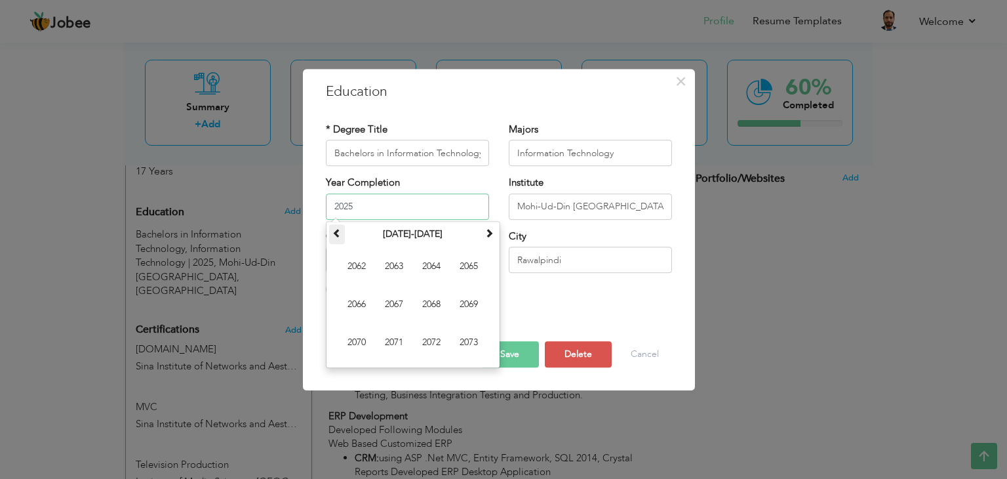
click at [341, 235] on th at bounding box center [337, 234] width 16 height 20
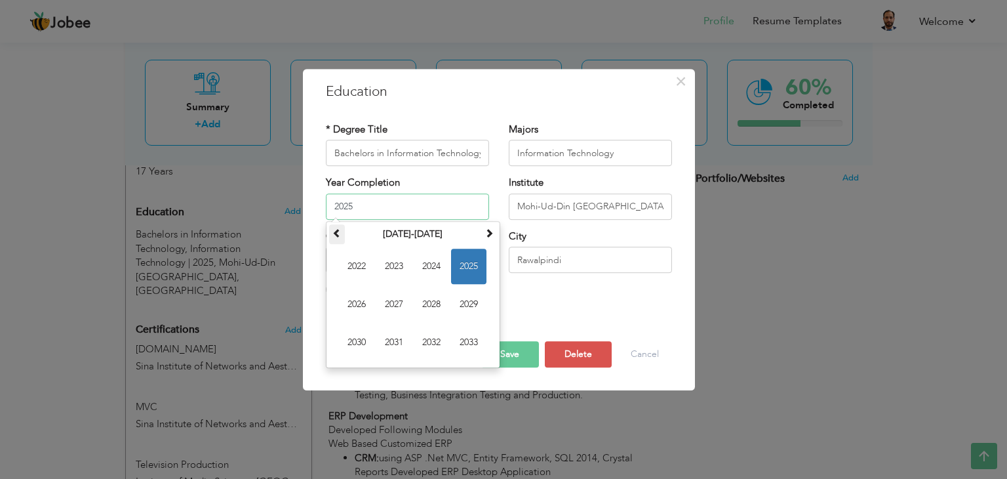
click at [341, 235] on th at bounding box center [337, 234] width 16 height 20
click at [485, 233] on span at bounding box center [489, 232] width 9 height 9
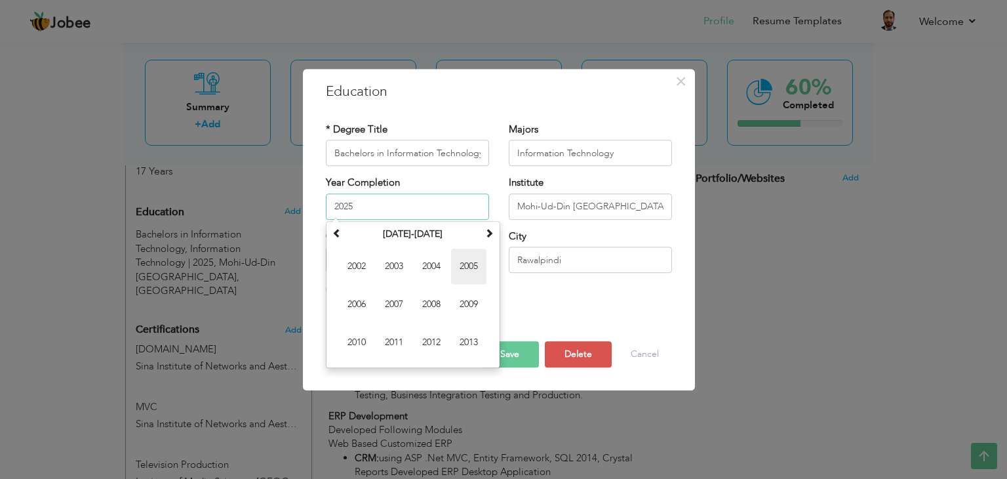
click at [466, 260] on span "2005" at bounding box center [468, 266] width 35 height 35
type input "2005"
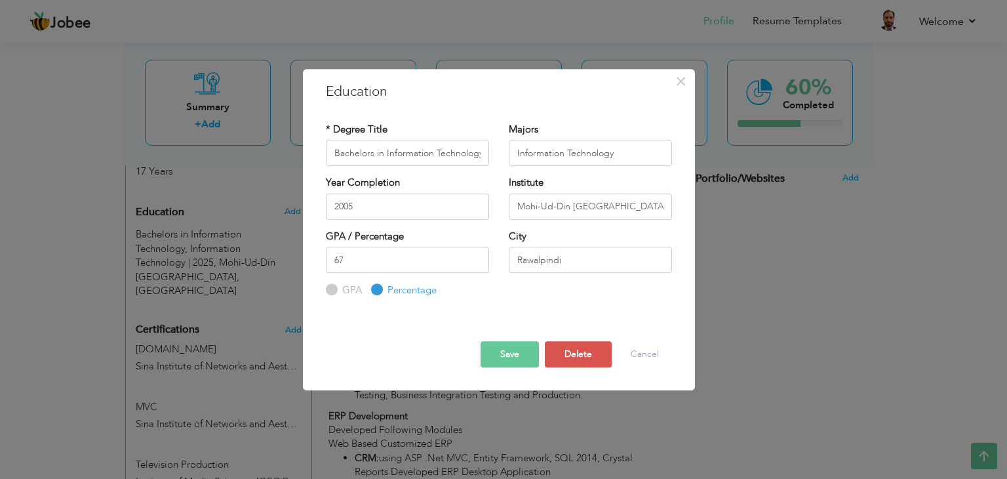
click at [519, 353] on button "Save" at bounding box center [510, 354] width 58 height 26
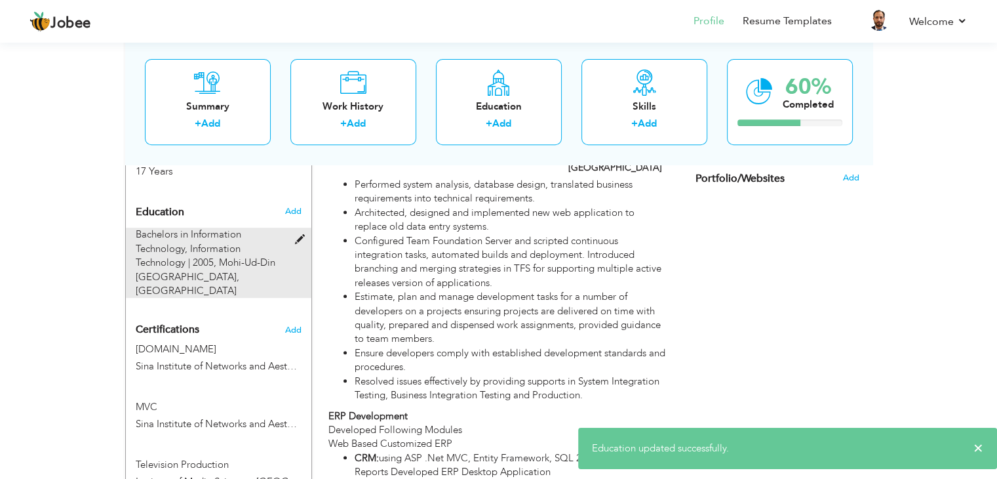
click at [296, 235] on span at bounding box center [302, 240] width 16 height 10
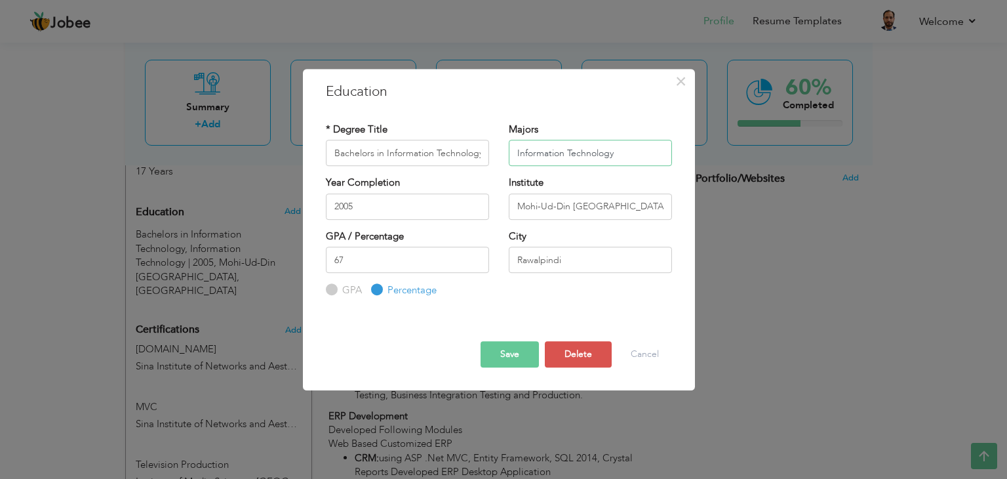
drag, startPoint x: 622, startPoint y: 150, endPoint x: 485, endPoint y: 149, distance: 136.4
click at [483, 151] on div "* Degree Title Bachelors in Information Technology Majors Information Technology" at bounding box center [499, 149] width 366 height 53
type input "IT/Software"
click at [510, 347] on button "Save" at bounding box center [510, 354] width 58 height 26
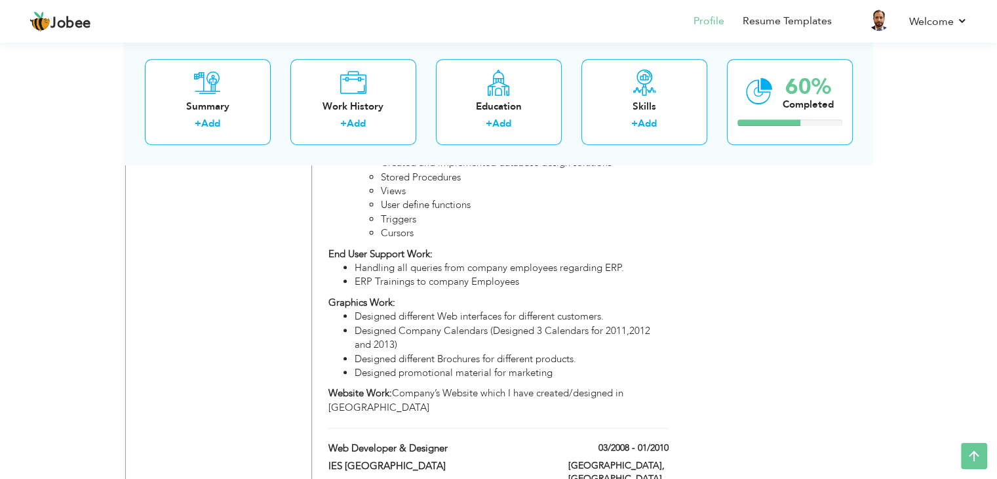
scroll to position [1111, 0]
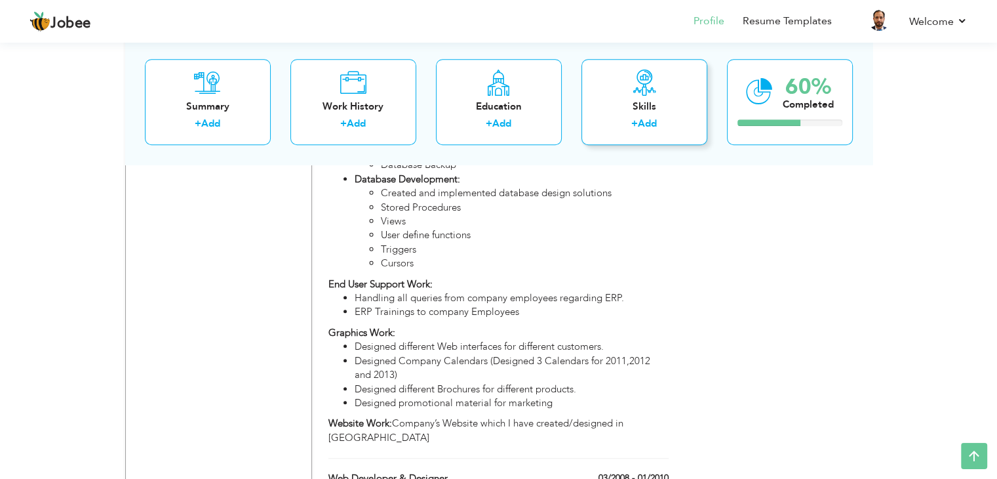
click at [632, 110] on div "Skills" at bounding box center [644, 107] width 105 height 14
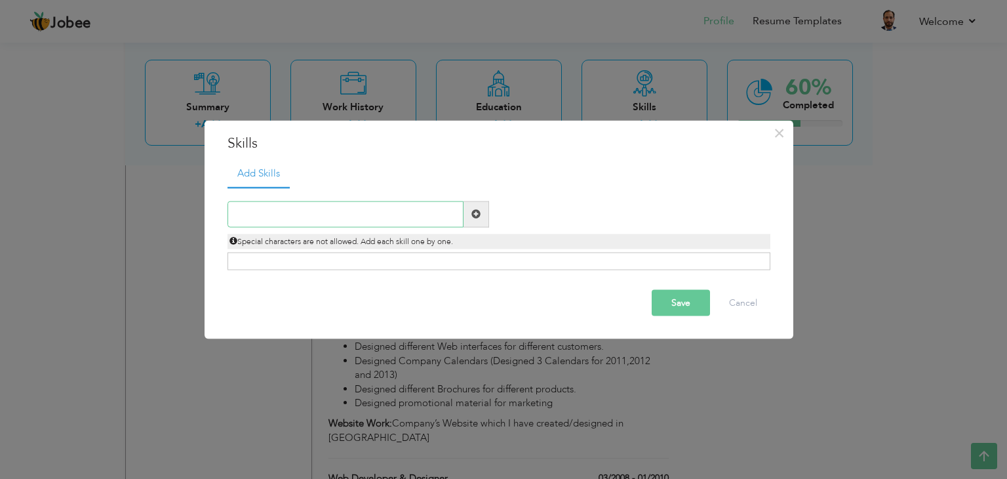
click at [300, 214] on input "text" at bounding box center [346, 214] width 236 height 26
paste input "C#.NET, VB.NET , T-SQL, PL/SQL."
type input "C#.NET, VB.NET , T-SQL, PL/SQL."
click at [469, 216] on span at bounding box center [477, 214] width 26 height 26
click at [410, 209] on input "text" at bounding box center [346, 214] width 236 height 26
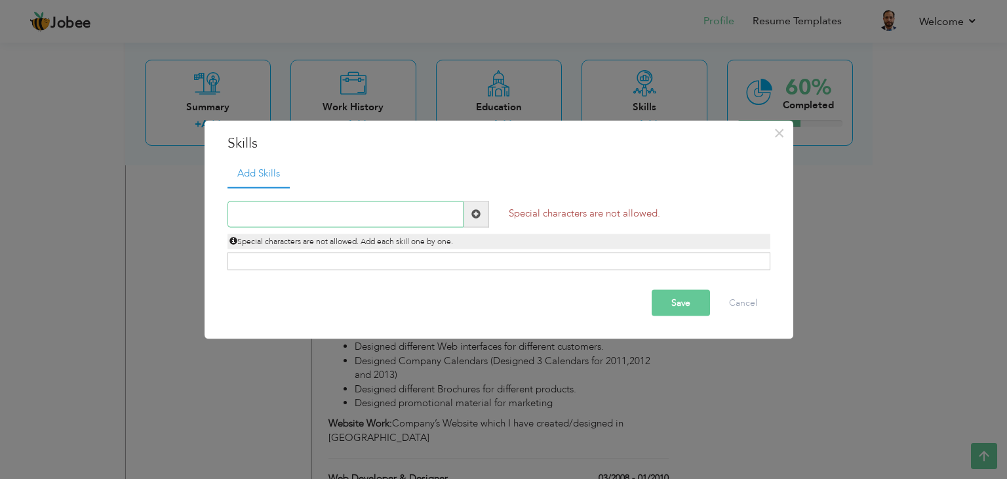
paste input "C#.NET, VB.NET , T-SQL, PL/SQL."
click at [243, 212] on input "C#.NET, VB.NET , T-SQL, PL/SQL." at bounding box center [346, 214] width 236 height 26
click at [250, 215] on input "C Sgarp.NET, VB.NET , T-SQL, PL/SQL." at bounding box center [346, 214] width 236 height 26
type input "C Sharp.NET, VB.NET , T-SQL, PL/SQL."
click at [483, 222] on span at bounding box center [477, 214] width 26 height 26
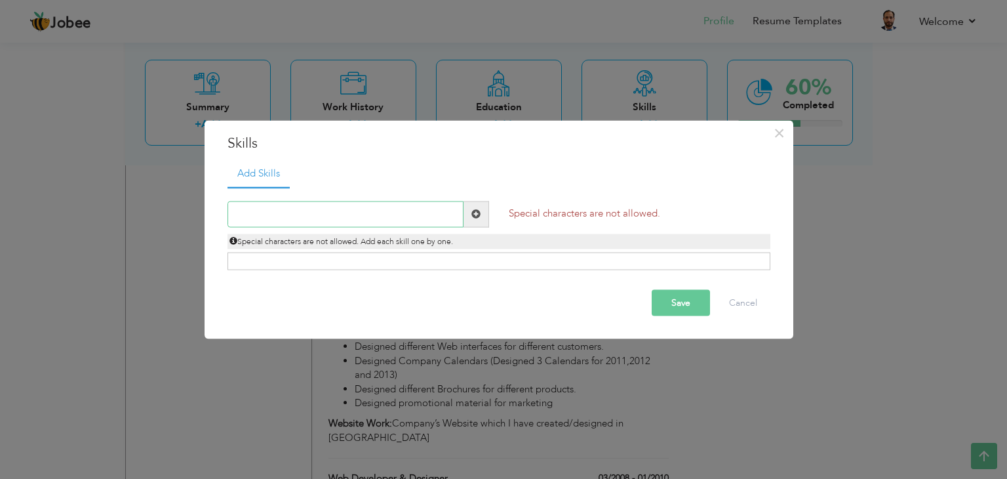
click at [371, 215] on input "text" at bounding box center [346, 214] width 236 height 26
paste input "C#.NET, VB.NET , T-SQL, PL/SQL."
click at [348, 212] on input "C#.NET, VB.NET , T-SQL, PL/SQL." at bounding box center [346, 214] width 236 height 26
click at [245, 211] on input "C#.NET, VB.NET , T-SQL, PL-SQL." at bounding box center [346, 214] width 236 height 26
type input "C#.NET, VB.NET , T-SQL, PL-SQL."
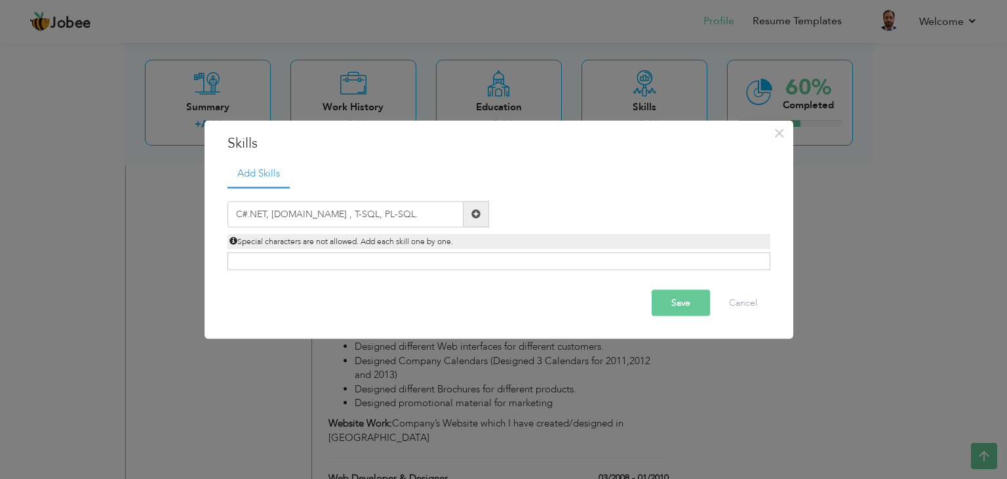
click at [475, 216] on span at bounding box center [475, 213] width 9 height 9
click at [396, 214] on input "text" at bounding box center [346, 214] width 236 height 26
paste input "C#.NET, VB.NET , T-SQL, PL/SQL."
click at [348, 212] on input "C#.NET, VB.NET , T-SQL, PL/SQL." at bounding box center [346, 214] width 236 height 26
click at [242, 213] on input "C#.NET, VB.NET , T-SQL, PL-SQL." at bounding box center [346, 214] width 236 height 26
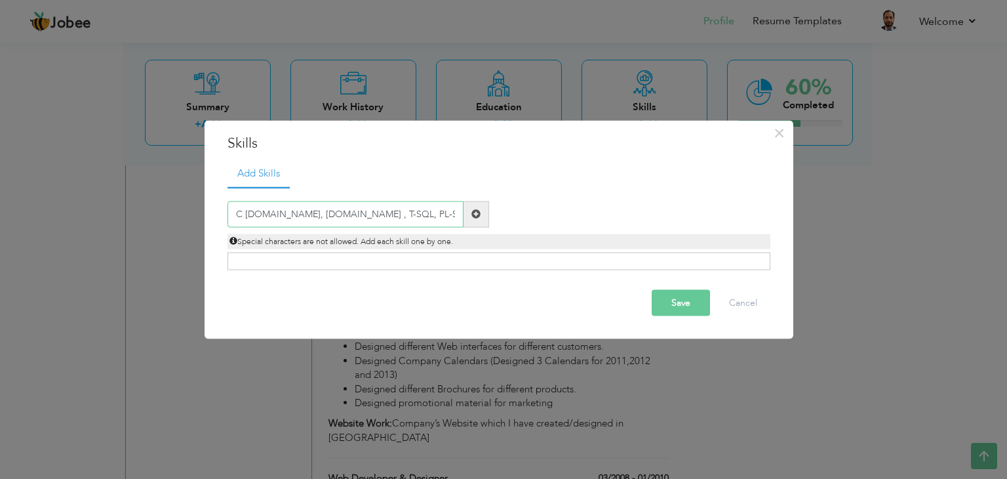
type input "C Sharp.NET, VB.NET , T-SQL, PL-SQL."
click at [481, 221] on span at bounding box center [477, 214] width 26 height 26
click at [391, 203] on input "text" at bounding box center [346, 214] width 236 height 26
paste input "C#.NET, VB.NET , T-SQL, PL/SQL."
click at [314, 210] on input "C#.NET, VB.NET , T-SQL, PL/SQL." at bounding box center [346, 214] width 236 height 26
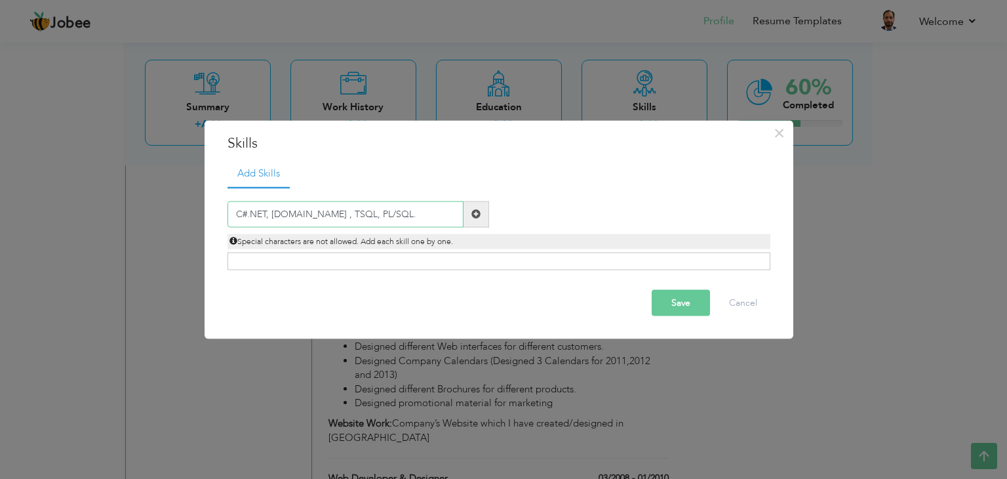
click at [346, 210] on input "C#.NET, VB.NET , TSQL, PL/SQL." at bounding box center [346, 214] width 236 height 26
click at [243, 212] on input "C#.NET, VB.NET , TSQL, PLSQL." at bounding box center [346, 214] width 236 height 26
type input "C#.NET, VB.NET , TSQL, PLSQL."
click at [464, 216] on span at bounding box center [477, 214] width 26 height 26
click at [409, 216] on input "text" at bounding box center [346, 214] width 236 height 26
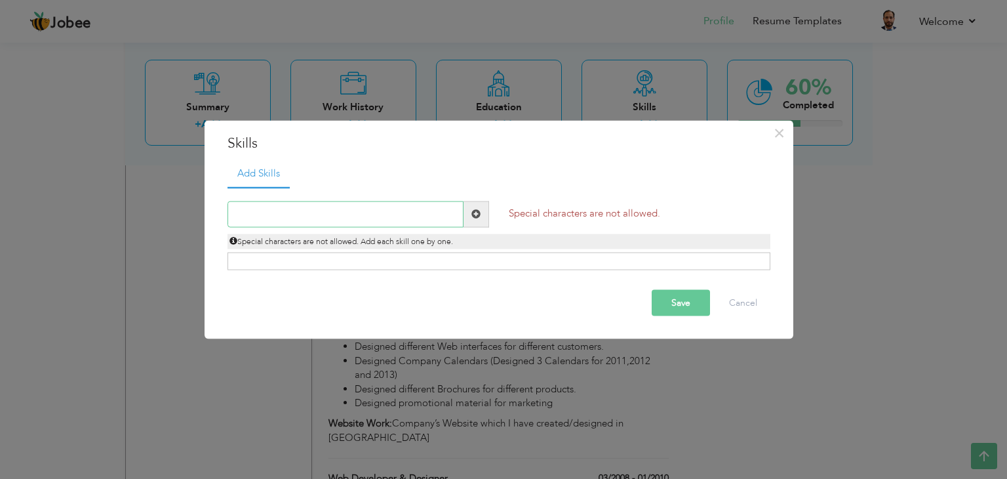
paste input "C#.NET, VB.NET , T-SQL, PL/SQL."
click at [350, 212] on input "C#.NET, VB.NET , T-SQL, PL/SQL" at bounding box center [346, 214] width 236 height 26
click at [312, 211] on input "C#.NET, VB.NET , T-SQL, PLSQL" at bounding box center [346, 214] width 236 height 26
click at [241, 212] on input "C#.NET, VB.NET , TSQL, PLSQL" at bounding box center [346, 214] width 236 height 26
drag, startPoint x: 306, startPoint y: 212, endPoint x: 178, endPoint y: 209, distance: 127.9
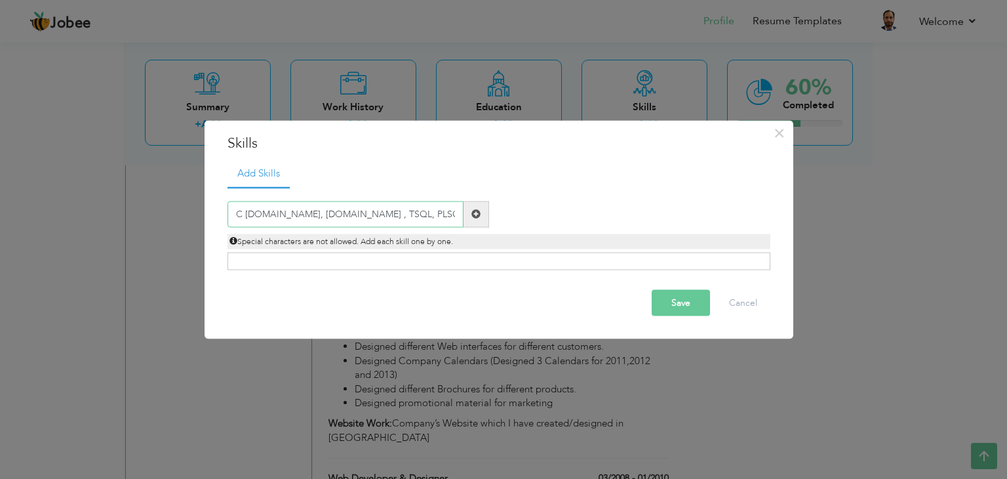
click at [178, 209] on div "× Skills Add Skills C Sharp.NET, VB.NET , TSQL, PLSQL Save" at bounding box center [503, 239] width 1007 height 479
type input "C Sharp.NET, VB.NET , TSQL, PLSQL"
click at [477, 214] on span at bounding box center [475, 213] width 9 height 9
click at [404, 214] on input "text" at bounding box center [346, 214] width 236 height 26
paste input "C Sharp.NET, VB.NET , TSQL, PLSQL"
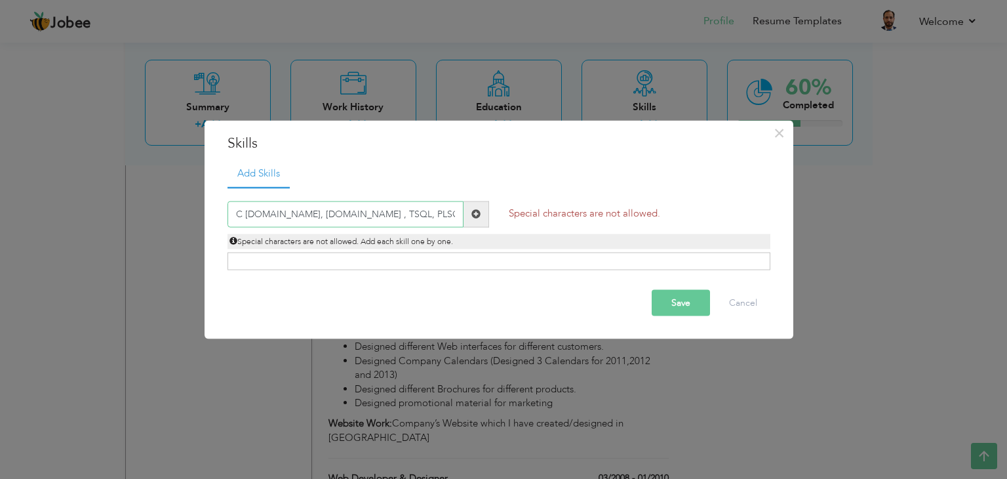
click at [353, 214] on input "C Sharp.NET, VB.NET , TSQL, PLSQL" at bounding box center [346, 214] width 236 height 26
click at [354, 216] on input "C Sharp.NET, VB.NET , TSQL, PLSQL" at bounding box center [346, 214] width 236 height 26
click at [330, 214] on input "C Sharp.NET, VB.NET , TSQL PLSQL" at bounding box center [346, 214] width 236 height 26
click at [327, 215] on input "C Sharp.NET, VB.NET , TSQL PLSQL" at bounding box center [346, 214] width 236 height 26
click at [290, 211] on input "C Sharp.NET, VB.NET TSQL PLSQL" at bounding box center [346, 214] width 236 height 26
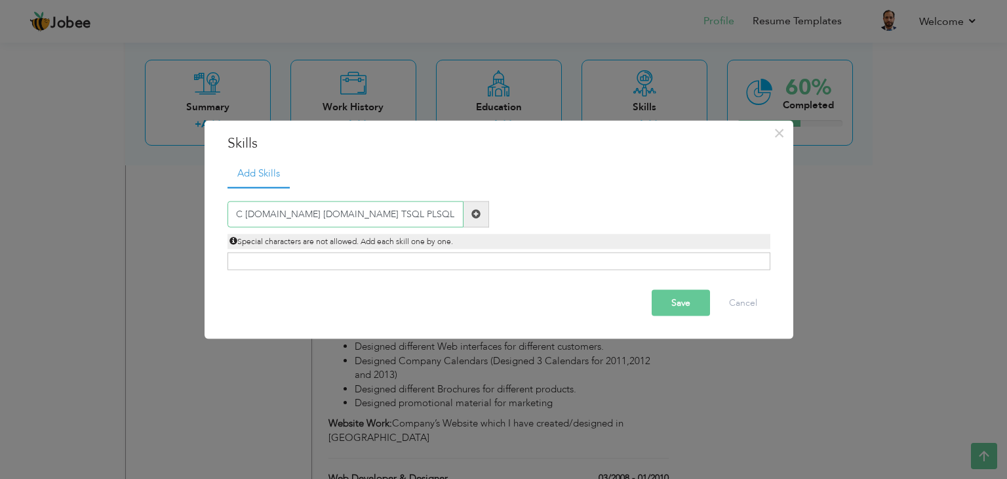
drag, startPoint x: 385, startPoint y: 216, endPoint x: 269, endPoint y: 216, distance: 116.1
click at [269, 216] on input "C Sharp.NET VB.NET TSQL PLSQL" at bounding box center [346, 214] width 236 height 26
type input "C Sharp"
click at [476, 215] on span at bounding box center [475, 213] width 9 height 9
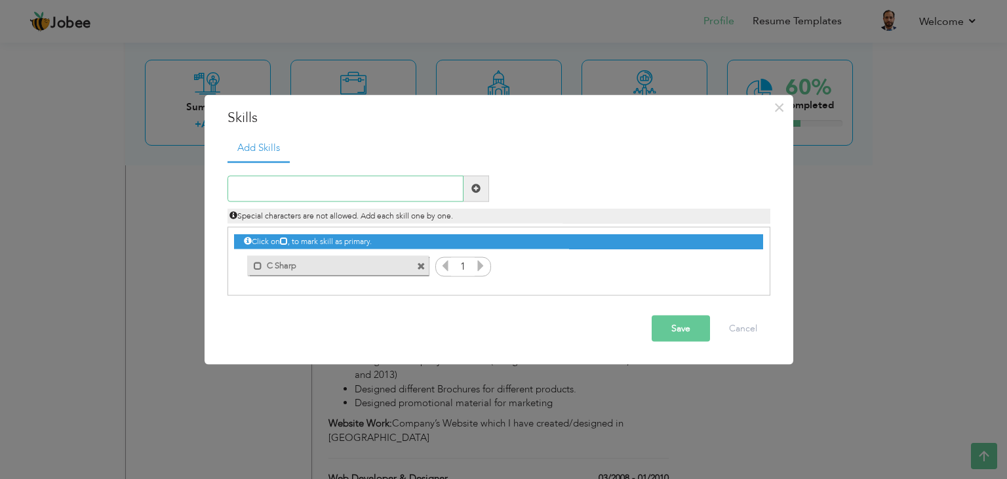
click at [325, 192] on input "text" at bounding box center [346, 188] width 236 height 26
paste input "C Sharp.NET, VB.NET , TSQL, PLSQL"
drag, startPoint x: 292, startPoint y: 187, endPoint x: 258, endPoint y: 187, distance: 34.1
click at [258, 187] on input "C Sharp.NET, VB.NET , TSQL, PLSQL" at bounding box center [346, 188] width 236 height 26
drag, startPoint x: 355, startPoint y: 189, endPoint x: 407, endPoint y: 193, distance: 52.0
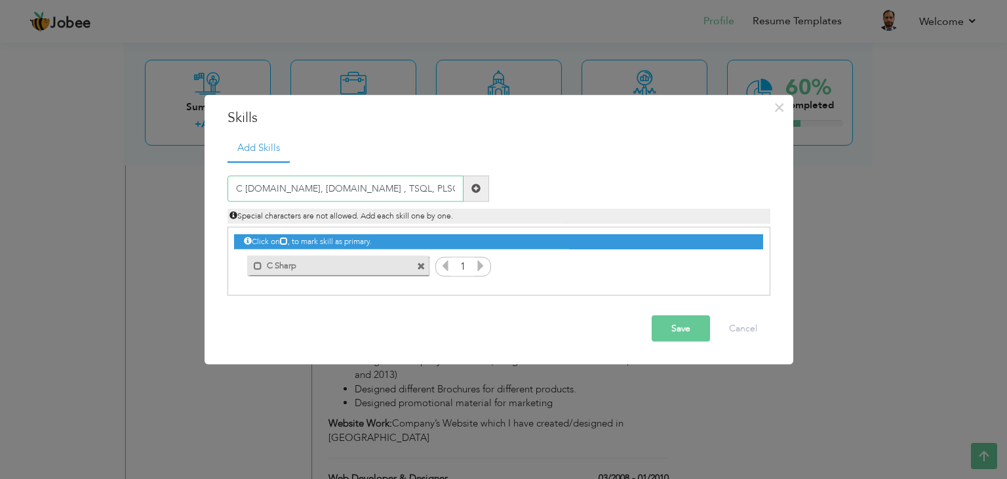
click at [407, 193] on input "C Sharp.NET, VB.NET , TSQL, PLSQL" at bounding box center [346, 188] width 236 height 26
click at [359, 197] on input "C Sharp.NET, VB.NET , TSQL, PLSQL" at bounding box center [346, 188] width 236 height 26
click at [351, 187] on input "C Sharp.NET, VB.NET , TSQL, PLSQL" at bounding box center [346, 188] width 236 height 26
drag, startPoint x: 330, startPoint y: 188, endPoint x: 211, endPoint y: 189, distance: 118.7
click at [211, 189] on div "× Skills Add Skills C Sharp.NET, VB.NET , TSQL or PLSQL C Sharp 1 Save" at bounding box center [499, 230] width 589 height 270
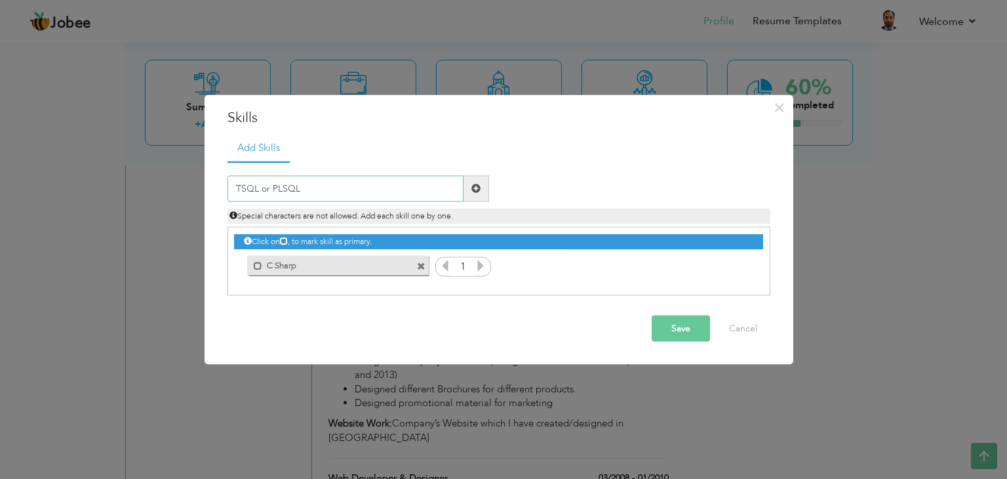
type input "TSQL or PLSQL"
click at [479, 185] on span at bounding box center [475, 188] width 9 height 9
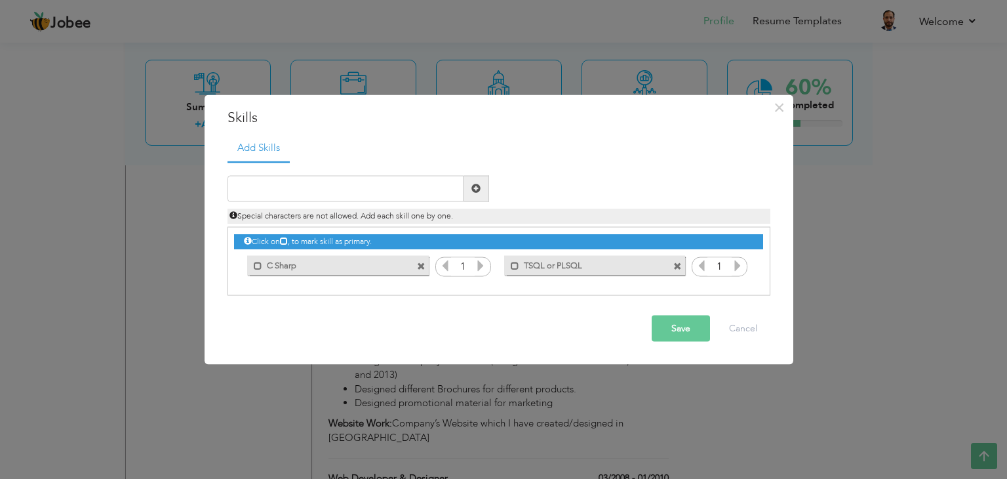
click at [550, 264] on label "TSQL or PLSQL" at bounding box center [585, 264] width 132 height 16
click at [550, 264] on label "TSQL or PLSQL" at bounding box center [587, 264] width 130 height 16
click at [555, 264] on label "TSQL or PLSQL" at bounding box center [585, 264] width 132 height 16
click at [567, 264] on label "TSQL or PLSQL" at bounding box center [585, 264] width 132 height 16
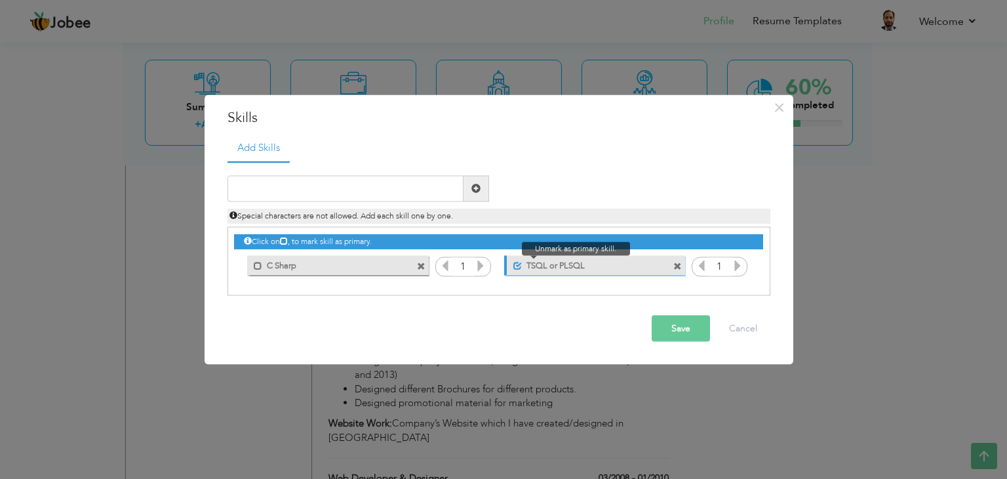
click at [519, 263] on span at bounding box center [517, 266] width 9 height 9
click at [555, 262] on label "TSQL or PLSQL" at bounding box center [585, 264] width 132 height 16
click at [555, 262] on label "TSQL or PLSQL" at bounding box center [587, 264] width 130 height 16
click at [412, 189] on input "text" at bounding box center [346, 188] width 236 height 26
click at [668, 323] on button "Save" at bounding box center [681, 328] width 58 height 26
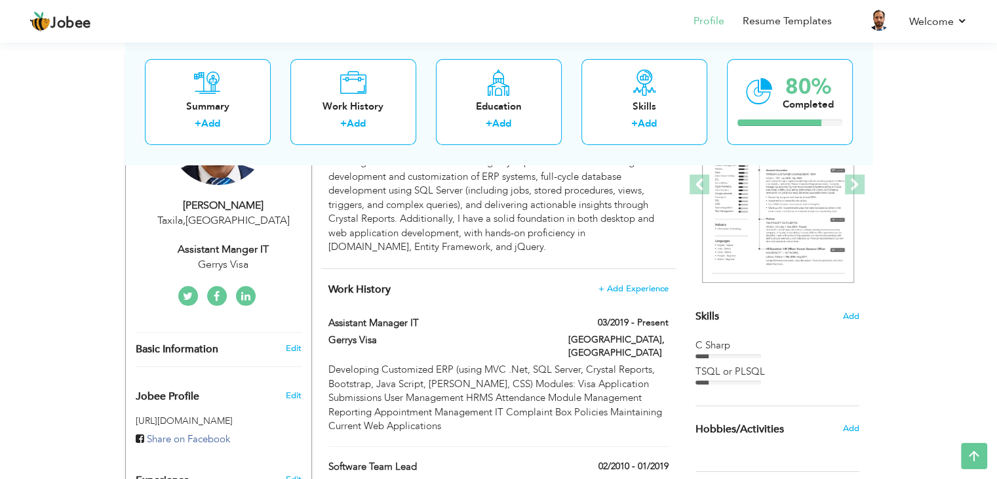
scroll to position [193, 0]
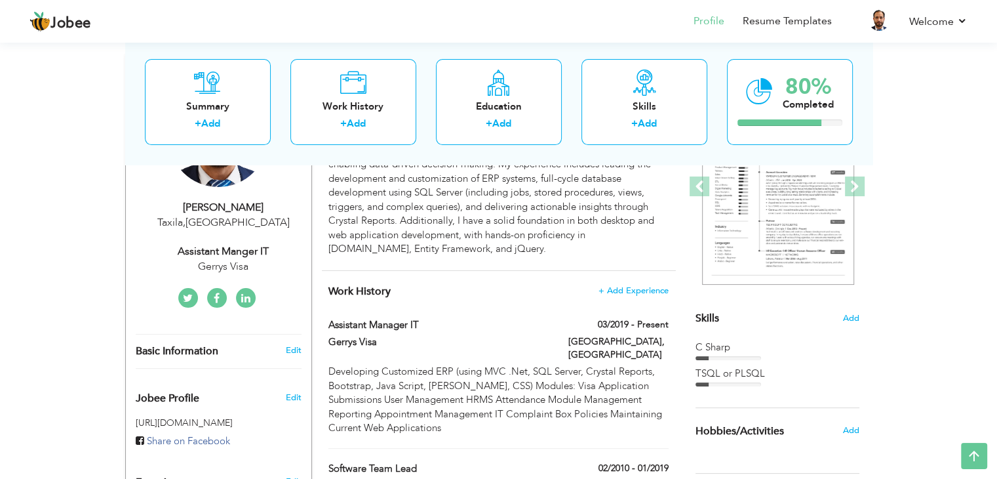
click at [720, 356] on div at bounding box center [729, 358] width 66 height 4
drag, startPoint x: 723, startPoint y: 358, endPoint x: 738, endPoint y: 356, distance: 15.2
click at [738, 356] on div at bounding box center [729, 358] width 66 height 4
drag, startPoint x: 711, startPoint y: 382, endPoint x: 733, endPoint y: 383, distance: 22.3
click at [733, 383] on div at bounding box center [729, 384] width 66 height 4
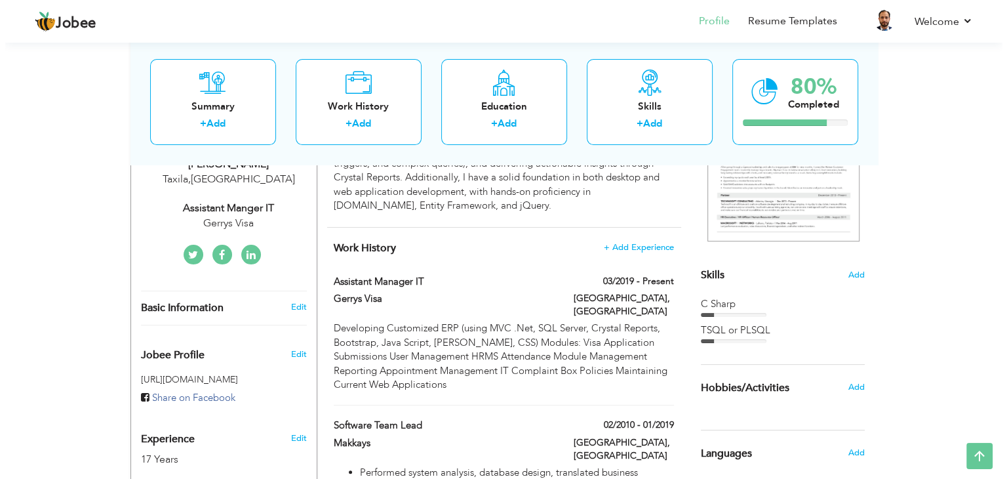
scroll to position [259, 0]
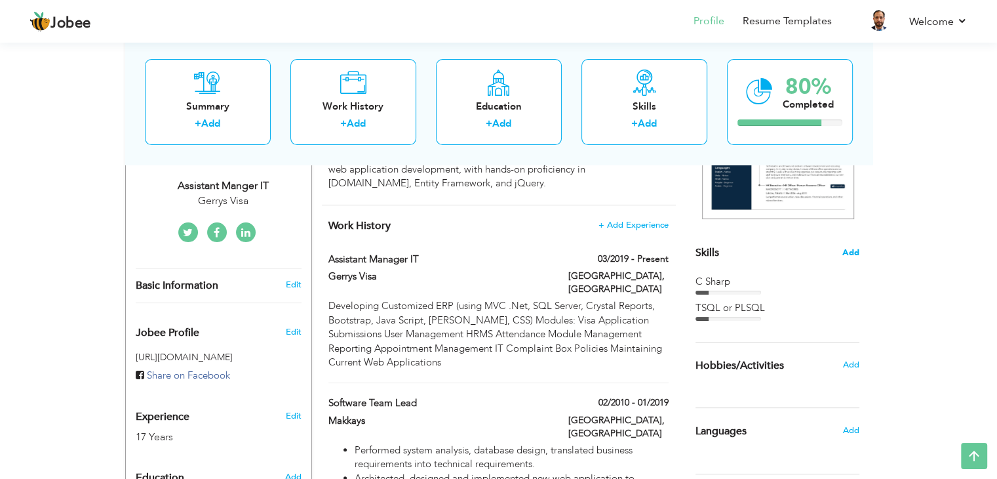
click at [846, 249] on span "Add" at bounding box center [851, 253] width 17 height 12
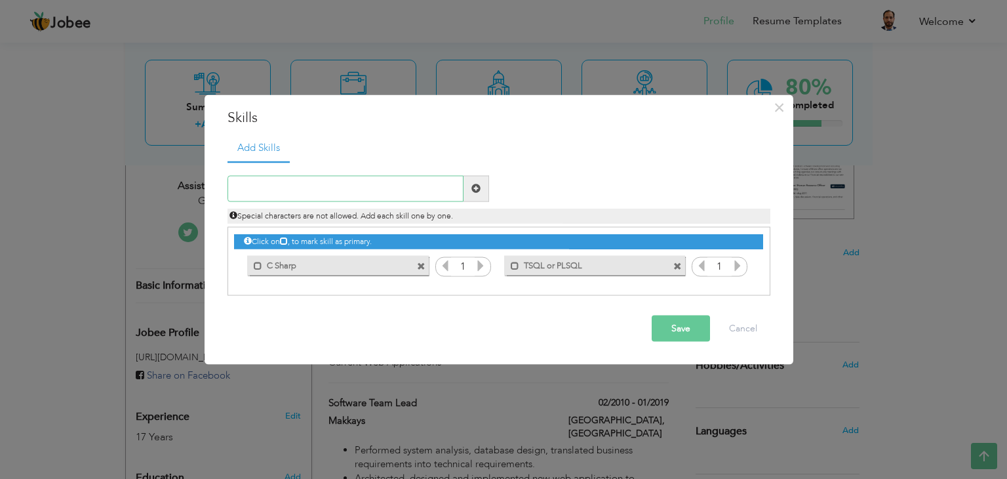
paste input "Web Technologies"
paste input "HTML5, CSHTML, XML, JSON, CSS, Ja"
drag, startPoint x: 459, startPoint y: 190, endPoint x: 447, endPoint y: 190, distance: 11.8
click at [447, 190] on input "Web Technologies HTML5, CSHTML, XML, JSON, CSS, Ja" at bounding box center [346, 188] width 236 height 26
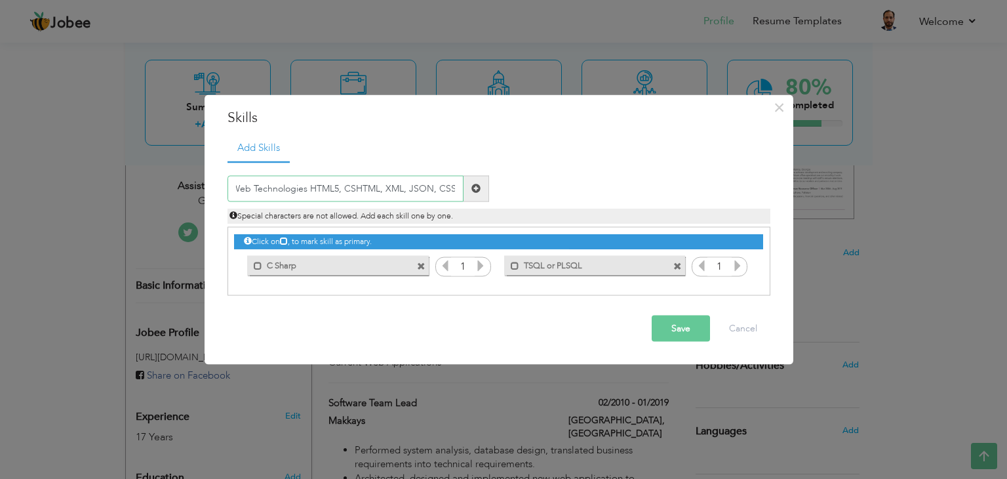
scroll to position [0, 2]
type input "Web Technologies HTML5, CSHTML, XML, JSON, CSS"
click at [472, 190] on span at bounding box center [475, 188] width 9 height 9
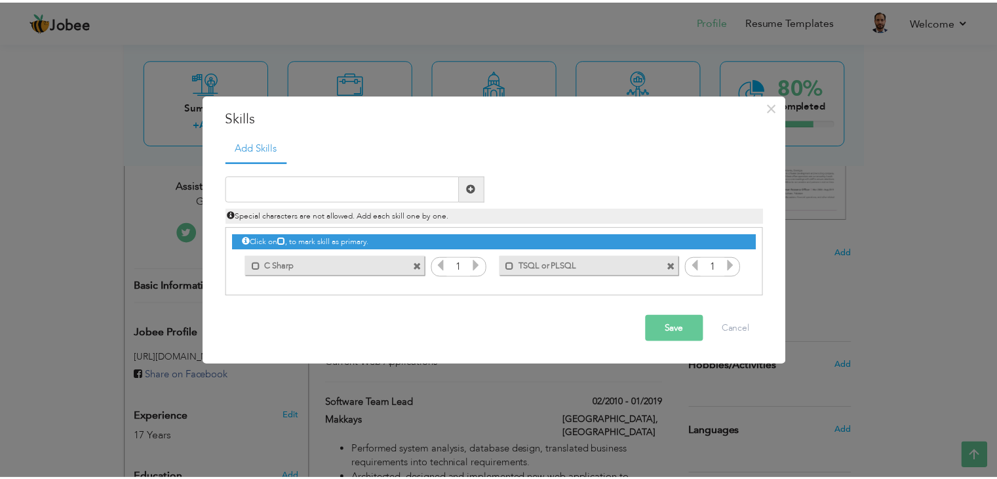
scroll to position [0, 0]
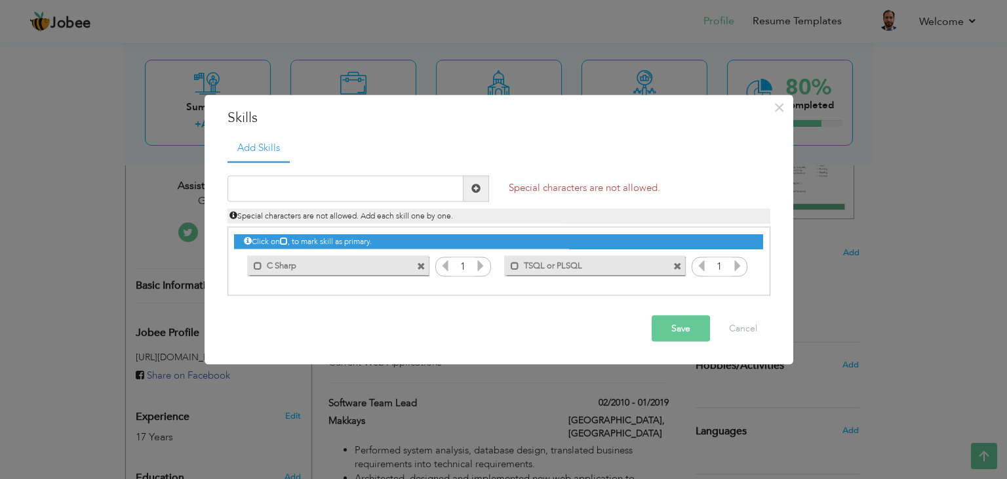
click at [483, 263] on icon at bounding box center [481, 265] width 12 height 12
click at [445, 264] on icon at bounding box center [445, 265] width 12 height 12
click at [481, 265] on icon at bounding box center [481, 265] width 12 height 12
click at [480, 265] on icon at bounding box center [481, 265] width 12 height 12
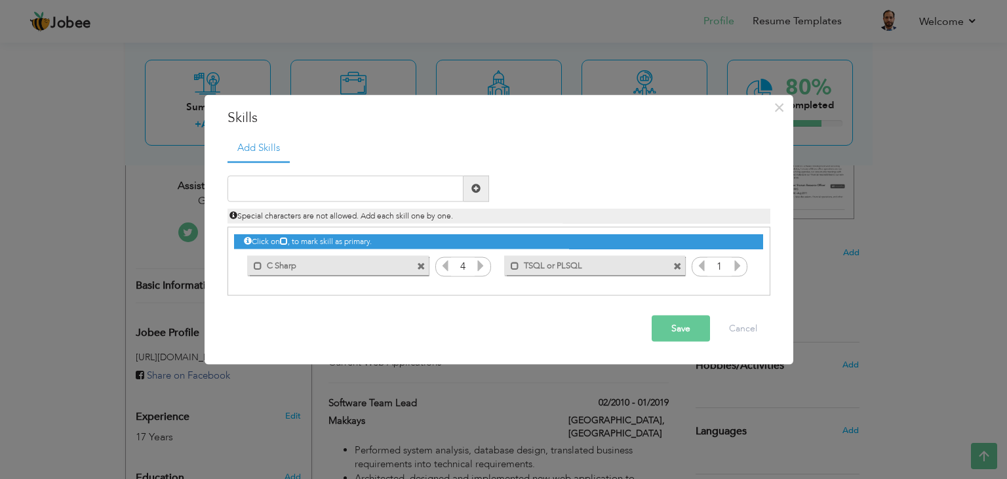
click at [480, 264] on icon at bounding box center [481, 265] width 12 height 12
click at [447, 264] on icon at bounding box center [445, 265] width 12 height 12
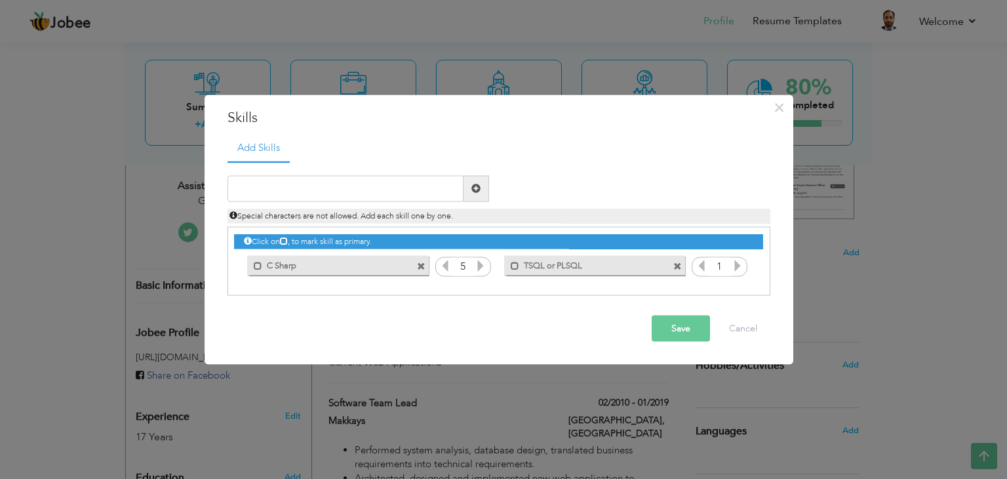
click at [447, 264] on icon at bounding box center [445, 265] width 12 height 12
click at [485, 263] on icon at bounding box center [481, 265] width 12 height 12
click at [737, 263] on icon at bounding box center [738, 265] width 12 height 12
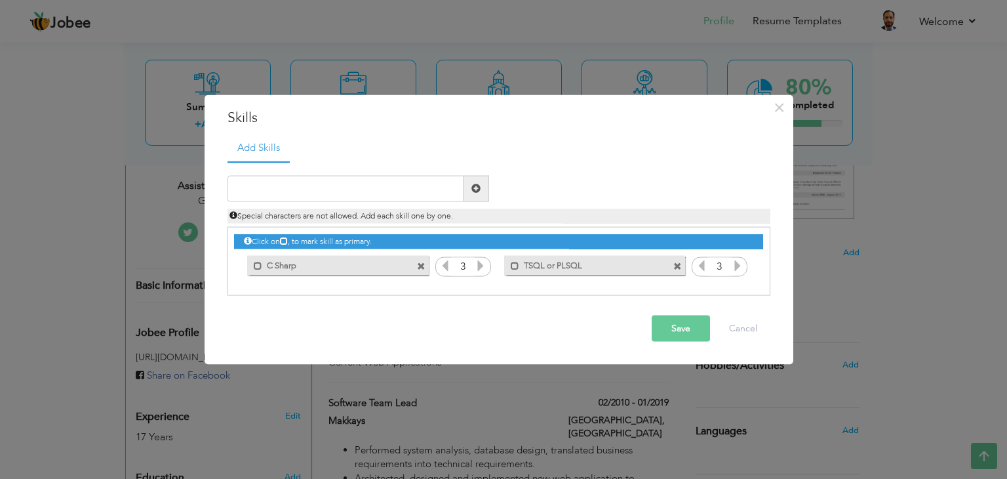
click at [737, 263] on icon at bounding box center [738, 265] width 12 height 12
click at [674, 331] on button "Save" at bounding box center [681, 328] width 58 height 26
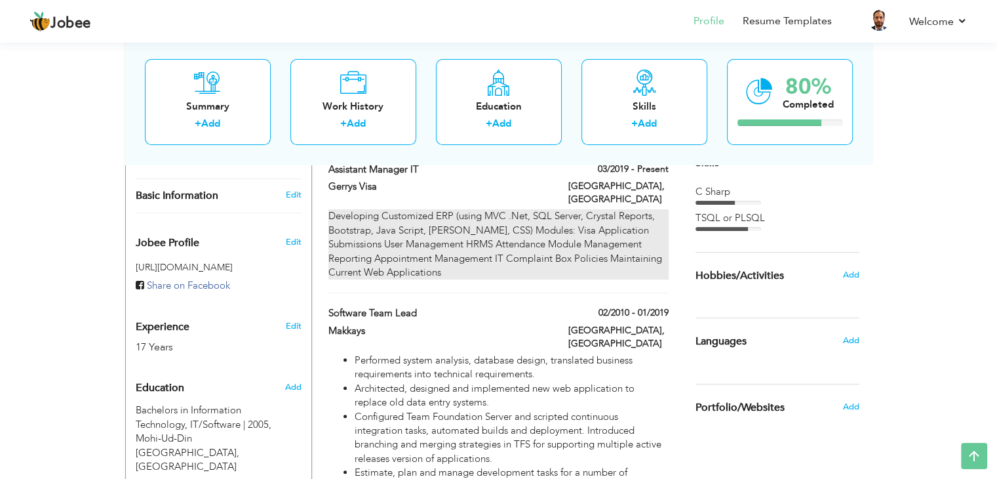
scroll to position [390, 0]
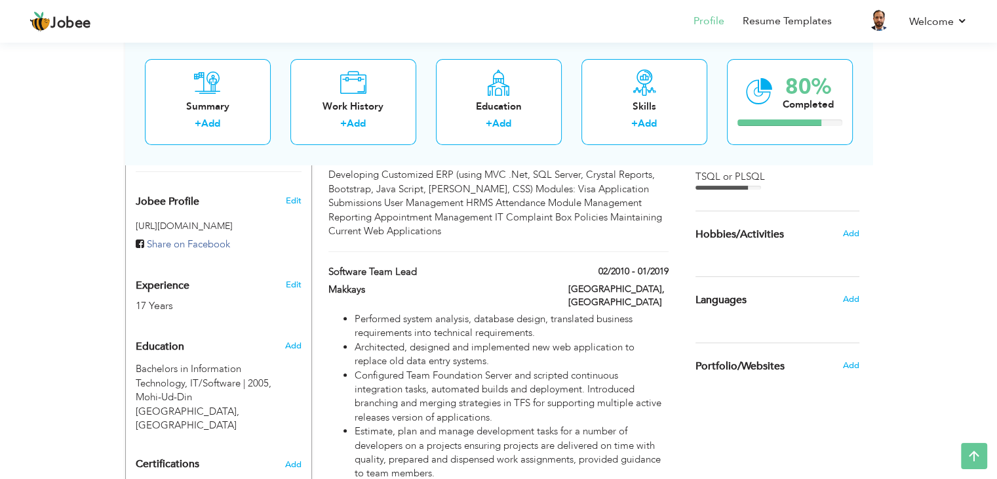
click at [753, 178] on div "TSQL or PLSQL" at bounding box center [778, 177] width 164 height 14
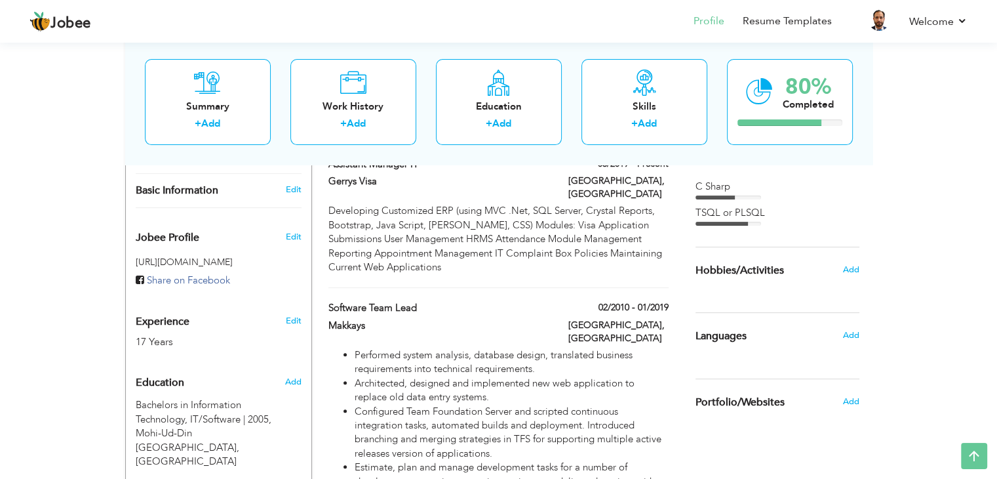
scroll to position [325, 0]
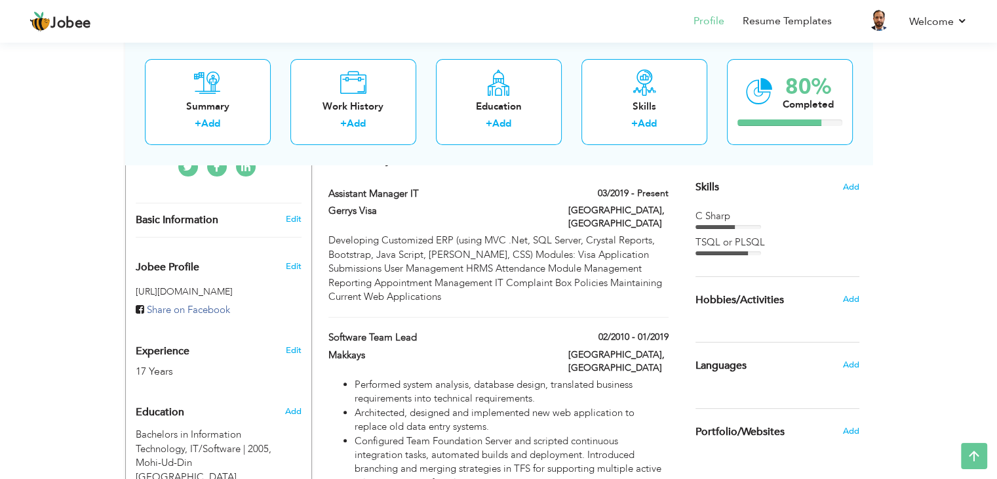
click at [715, 183] on span "Skills" at bounding box center [708, 187] width 24 height 14
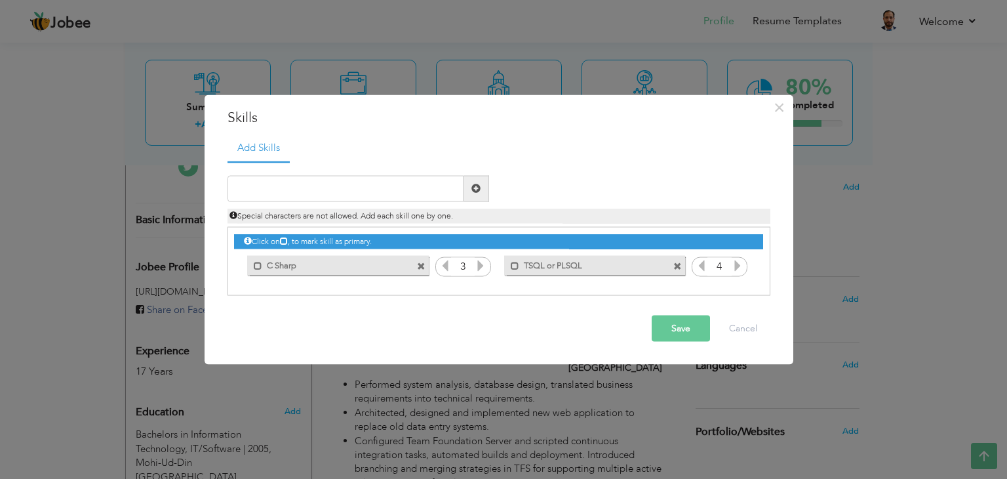
click at [572, 266] on label "TSQL or PLSQL" at bounding box center [585, 264] width 132 height 16
click at [605, 260] on label "TSQL or PLSQL" at bounding box center [587, 264] width 130 height 16
click at [570, 264] on label "TSQL or PLSQL" at bounding box center [585, 264] width 132 height 16
click at [570, 264] on label "TSQL or PLSQL" at bounding box center [587, 264] width 130 height 16
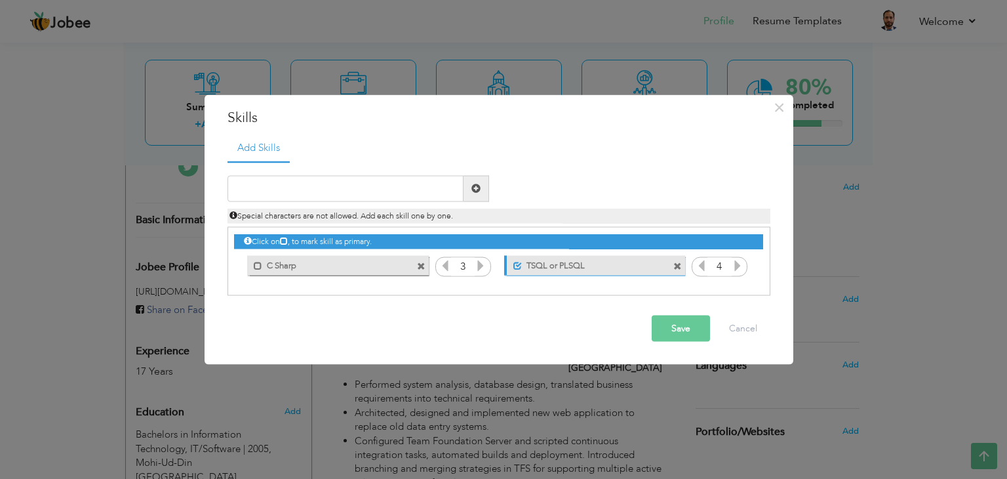
click at [570, 264] on label "TSQL or PLSQL" at bounding box center [587, 264] width 130 height 16
click at [525, 263] on label "TSQL or PLSQL" at bounding box center [585, 264] width 132 height 16
click at [525, 263] on label "TSQL or PLSQL" at bounding box center [587, 264] width 130 height 16
click at [550, 261] on label "TSQL or PLSQL" at bounding box center [585, 264] width 132 height 16
click at [550, 261] on label "TSQL or PLSQL" at bounding box center [587, 264] width 130 height 16
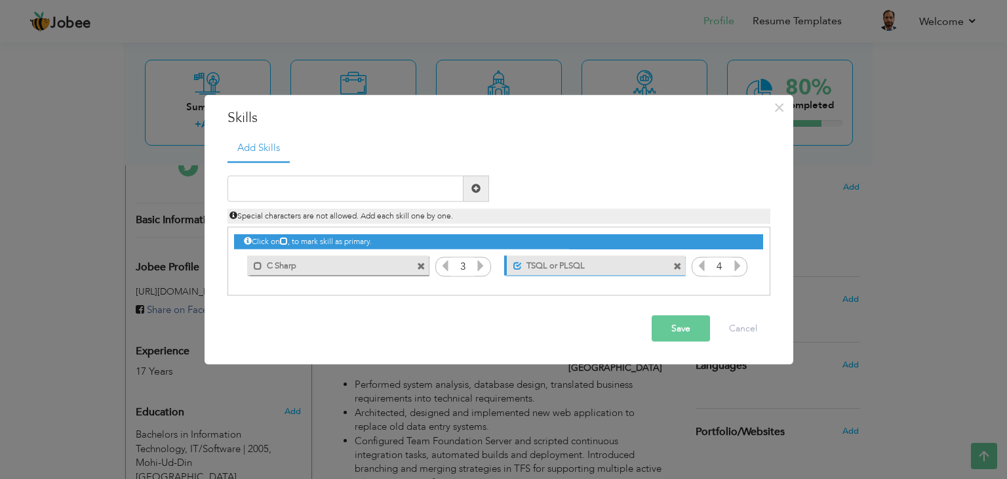
click at [550, 261] on label "TSQL or PLSQL" at bounding box center [587, 264] width 130 height 16
click at [546, 264] on label "TSQL or PLSQL" at bounding box center [587, 264] width 130 height 16
click at [546, 264] on label "TSQL or PLSQL" at bounding box center [585, 264] width 132 height 16
click at [680, 265] on span at bounding box center [677, 266] width 9 height 9
click at [336, 185] on input "text" at bounding box center [346, 188] width 236 height 26
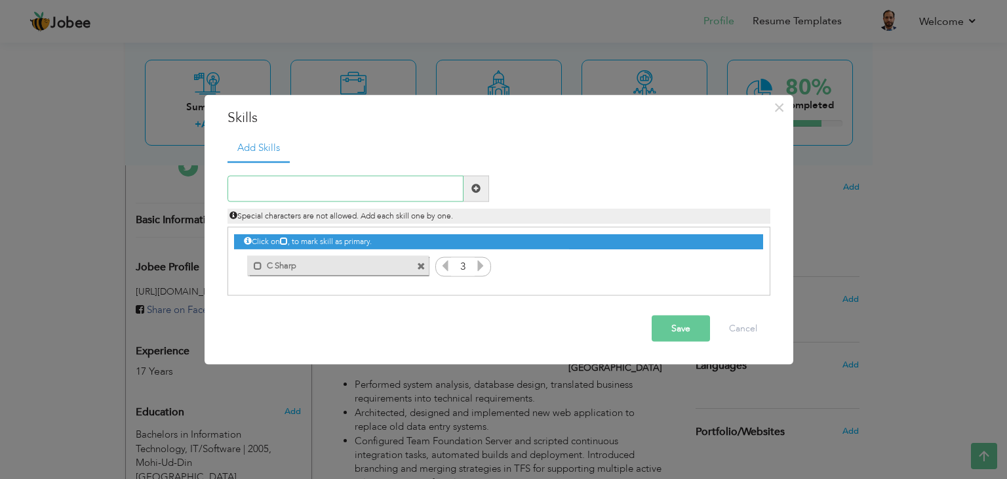
paste input "Structured Query Language"
type input "Structured Query Language"
click at [480, 185] on span at bounding box center [475, 188] width 9 height 9
click at [737, 264] on icon at bounding box center [738, 265] width 12 height 12
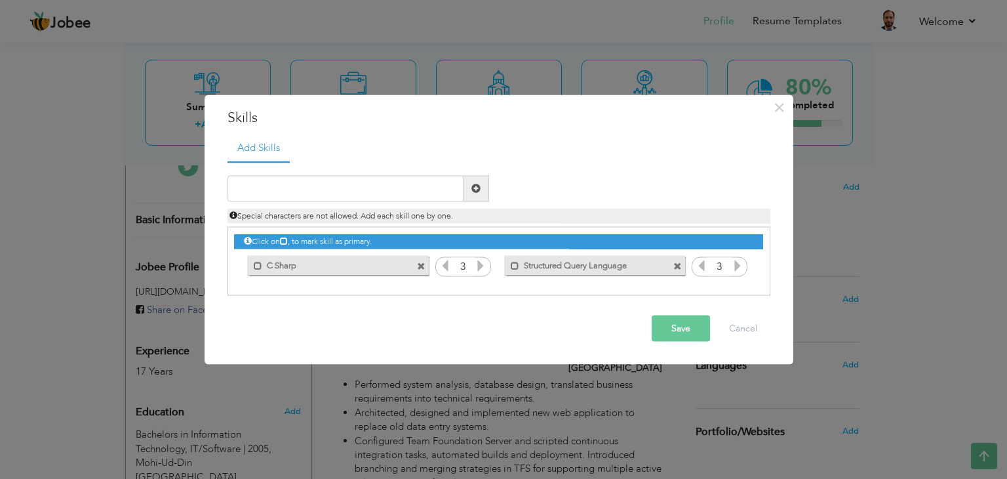
click at [737, 264] on icon at bounding box center [738, 265] width 12 height 12
click at [687, 322] on button "Save" at bounding box center [681, 328] width 58 height 26
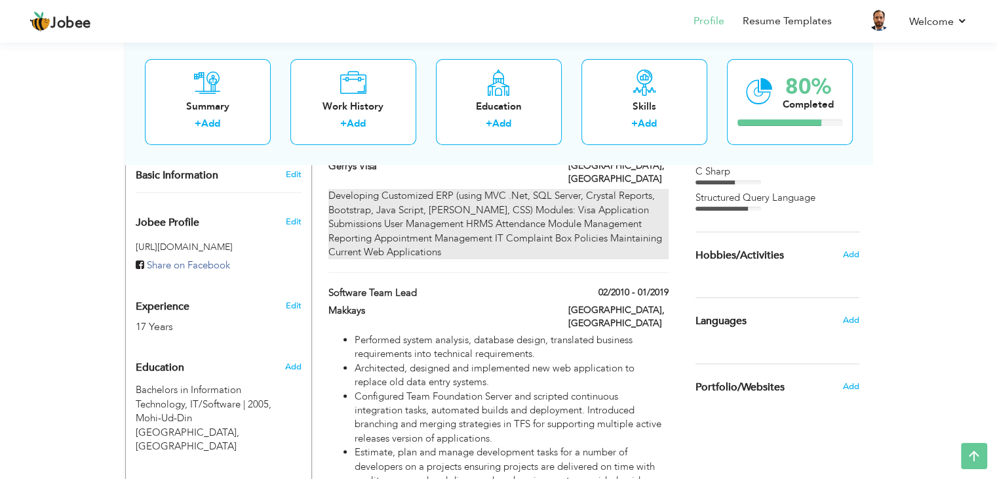
scroll to position [390, 0]
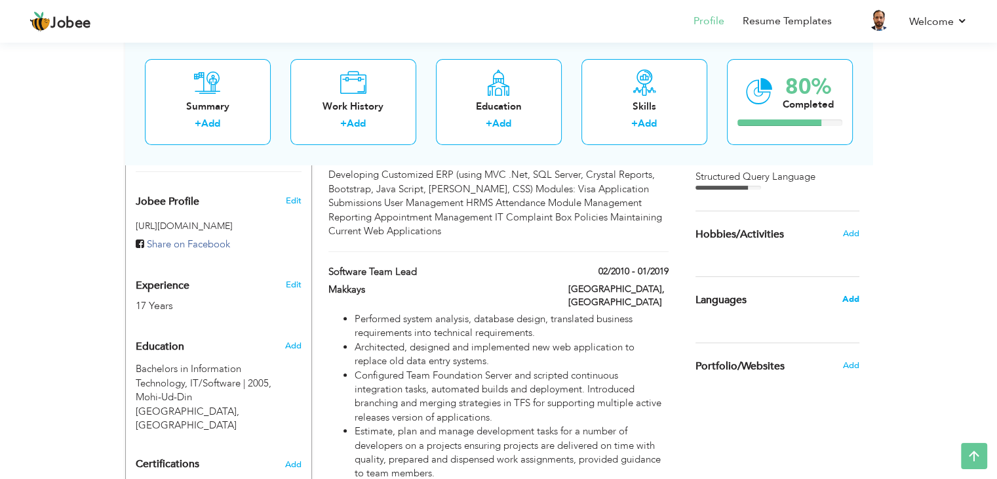
click at [845, 300] on span "Add" at bounding box center [850, 299] width 17 height 12
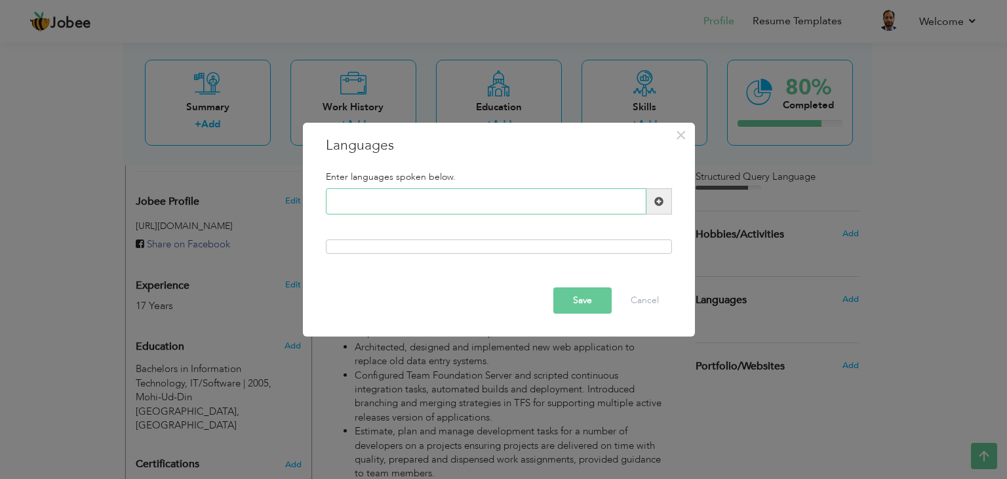
click at [437, 199] on input "text" at bounding box center [486, 201] width 321 height 26
type input "English"
click at [656, 197] on span at bounding box center [658, 201] width 9 height 9
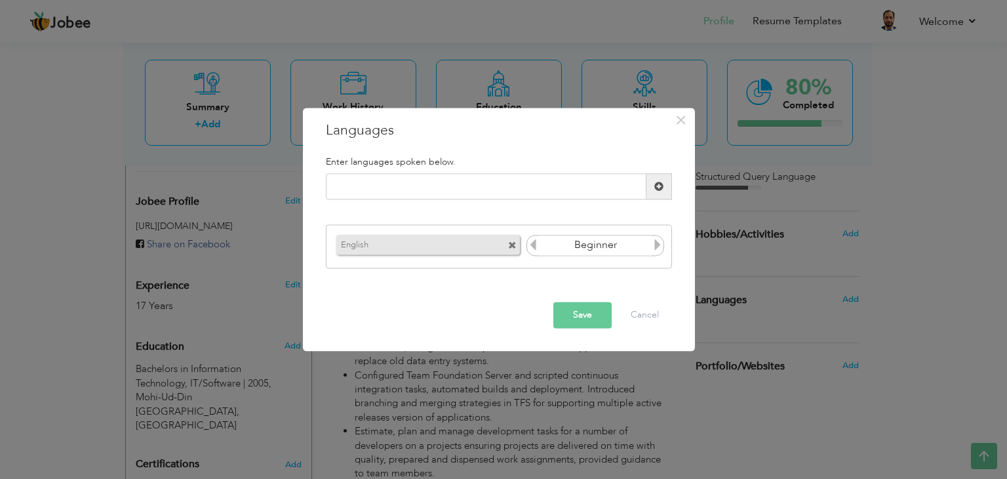
click at [646, 248] on input "Beginner" at bounding box center [595, 245] width 113 height 20
click at [656, 245] on icon at bounding box center [658, 245] width 12 height 12
click at [593, 321] on button "Save" at bounding box center [582, 315] width 58 height 26
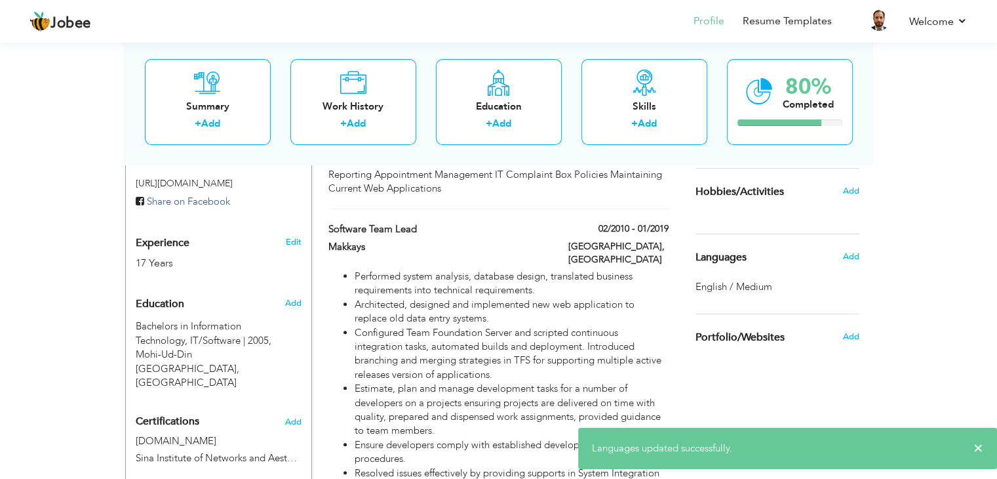
scroll to position [456, 0]
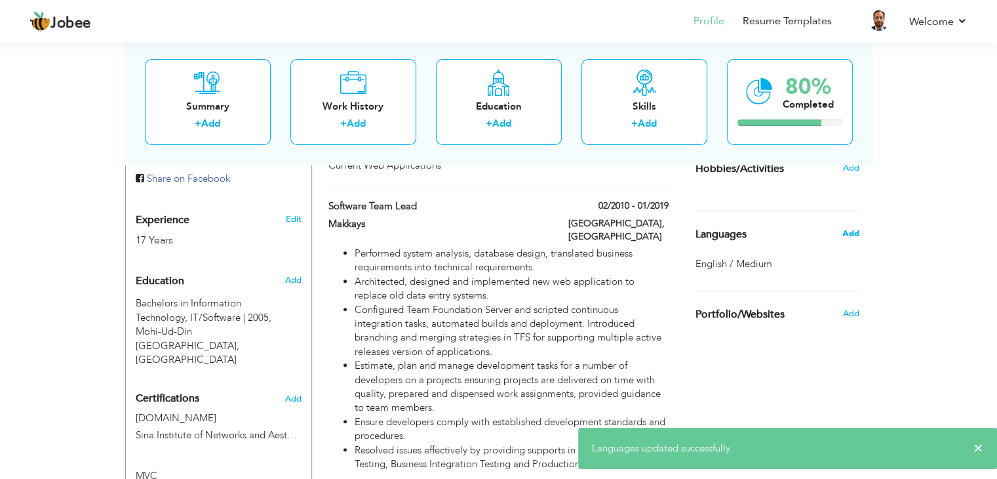
click at [851, 228] on span "Add" at bounding box center [850, 234] width 17 height 12
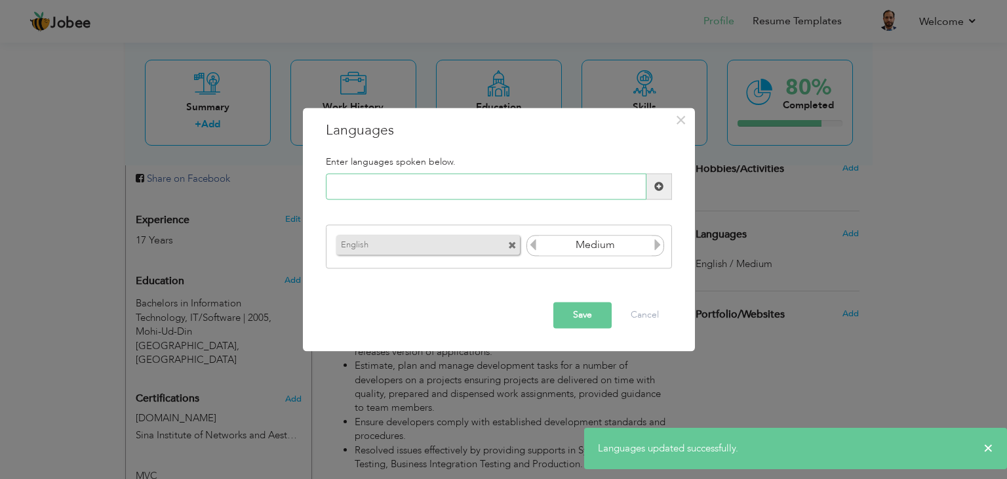
click at [434, 193] on input "text" at bounding box center [486, 187] width 321 height 26
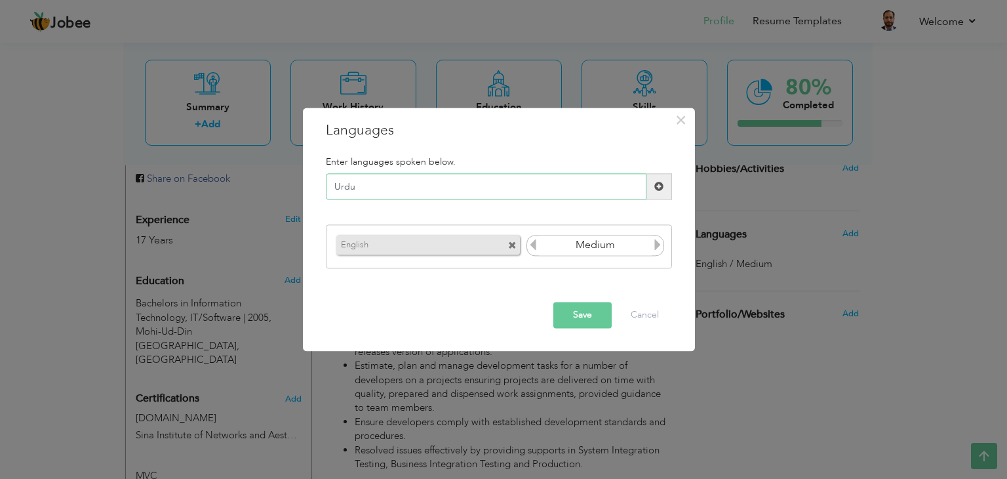
type input "Urdu"
click at [591, 304] on button "Save" at bounding box center [582, 315] width 58 height 26
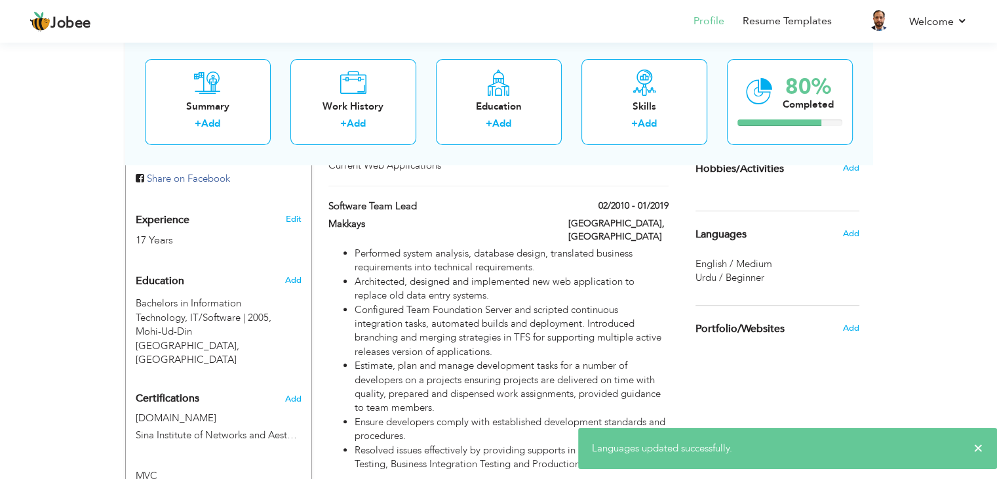
click at [757, 276] on span "Urdu / Beginner" at bounding box center [730, 277] width 69 height 13
click at [738, 235] on span "Languages" at bounding box center [721, 235] width 51 height 12
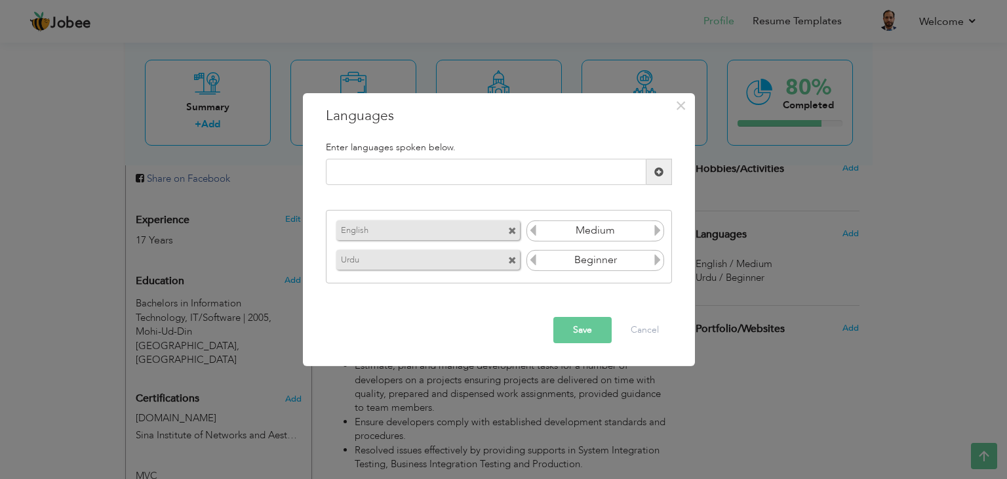
click at [655, 262] on icon at bounding box center [658, 260] width 12 height 12
click at [590, 330] on button "Save" at bounding box center [582, 330] width 58 height 26
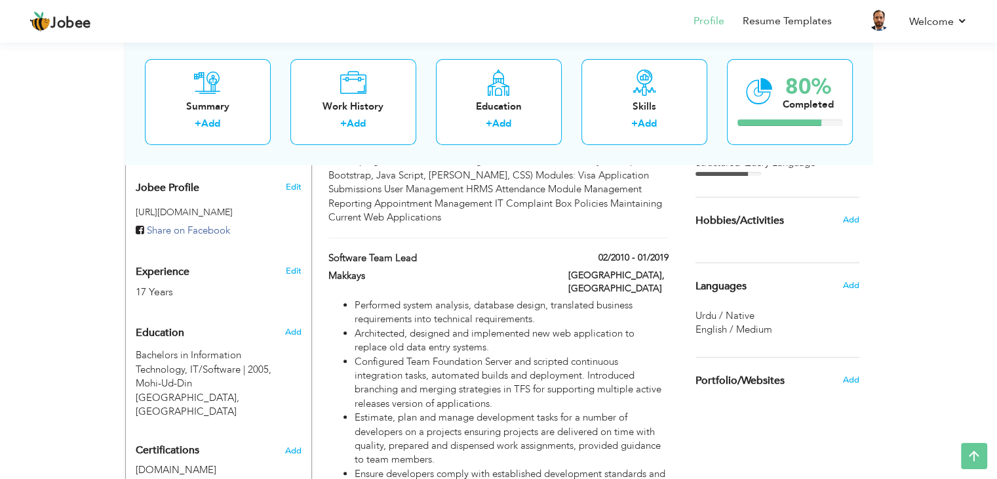
scroll to position [390, 0]
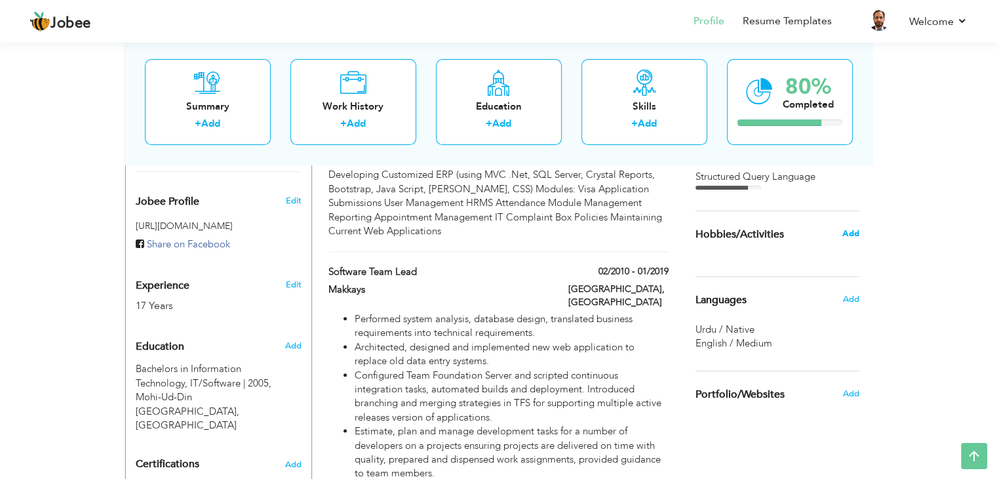
click at [849, 233] on span "Add" at bounding box center [850, 234] width 17 height 12
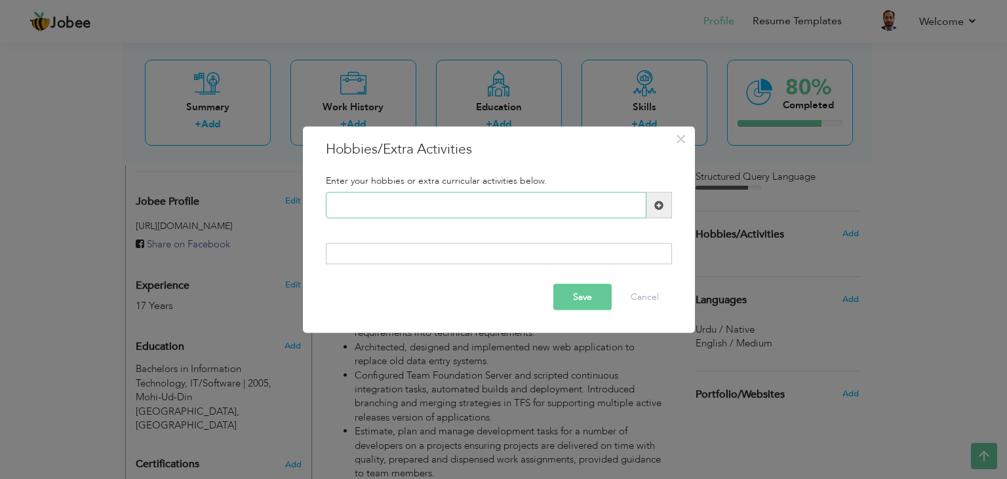
click at [557, 210] on input "text" at bounding box center [486, 205] width 321 height 26
type input "Playing Computer Games"
click at [659, 208] on span at bounding box center [658, 204] width 9 height 9
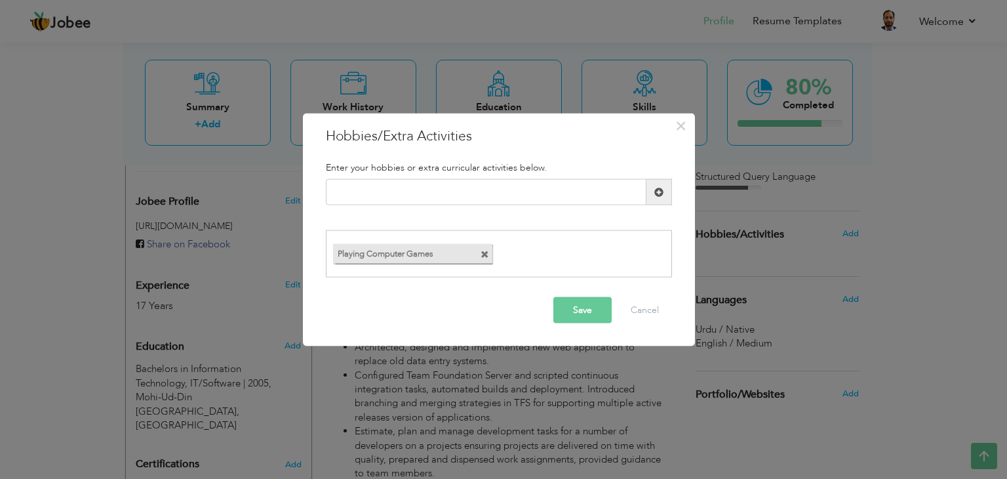
click at [590, 310] on button "Save" at bounding box center [582, 309] width 58 height 26
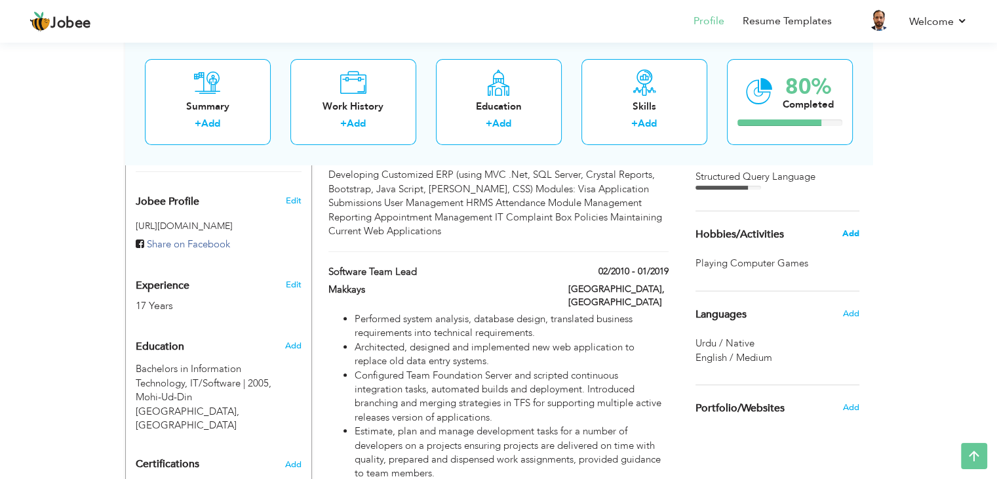
click at [849, 232] on span "Add" at bounding box center [850, 234] width 17 height 12
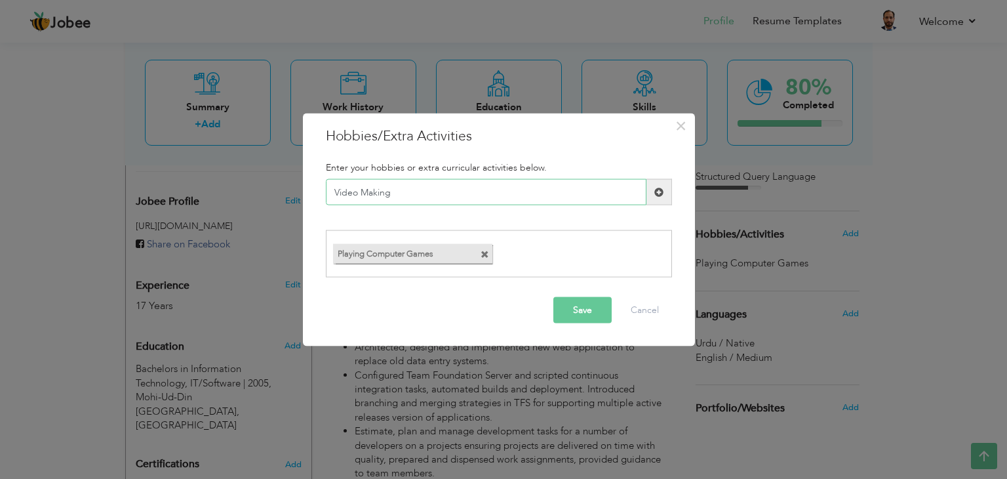
type input "Video Making"
click at [565, 311] on button "Save" at bounding box center [582, 309] width 58 height 26
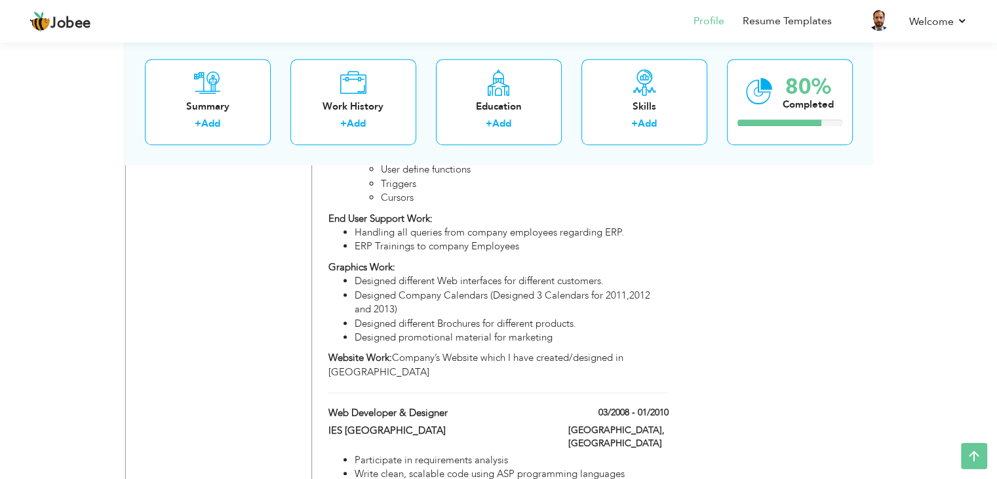
scroll to position [1374, 0]
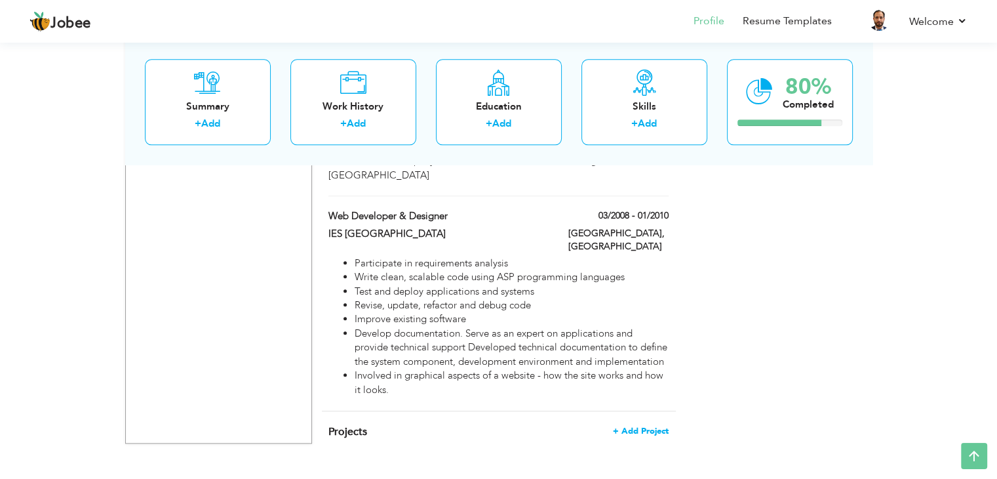
click at [639, 426] on span "+ Add Project" at bounding box center [641, 430] width 56 height 9
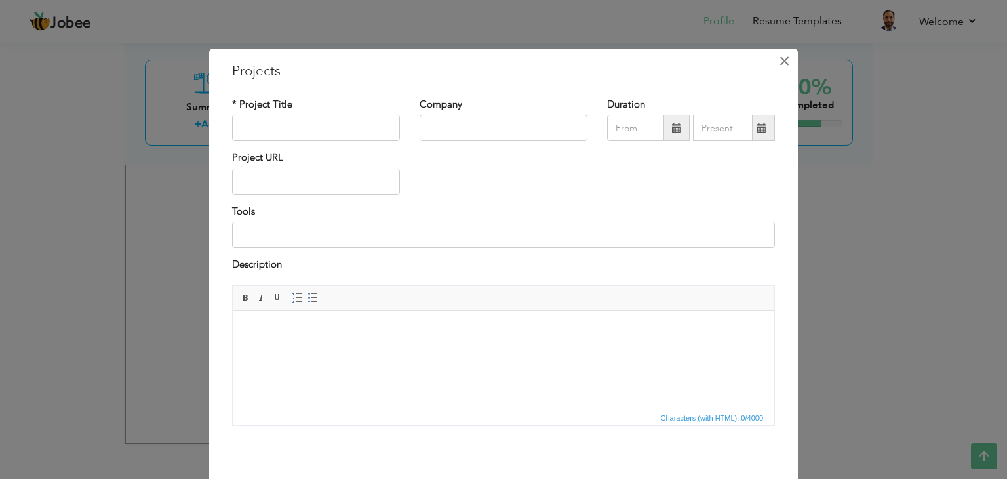
click at [779, 62] on span "×" at bounding box center [784, 61] width 11 height 24
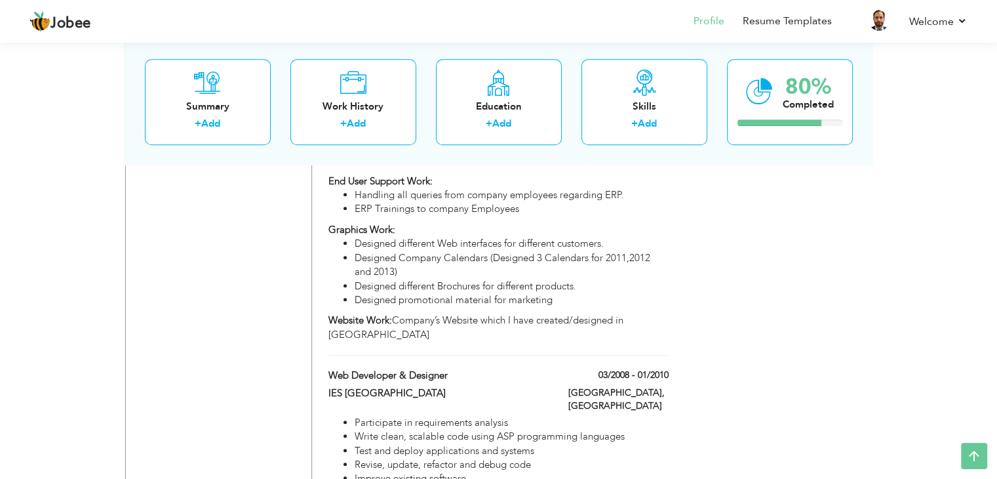
scroll to position [1111, 0]
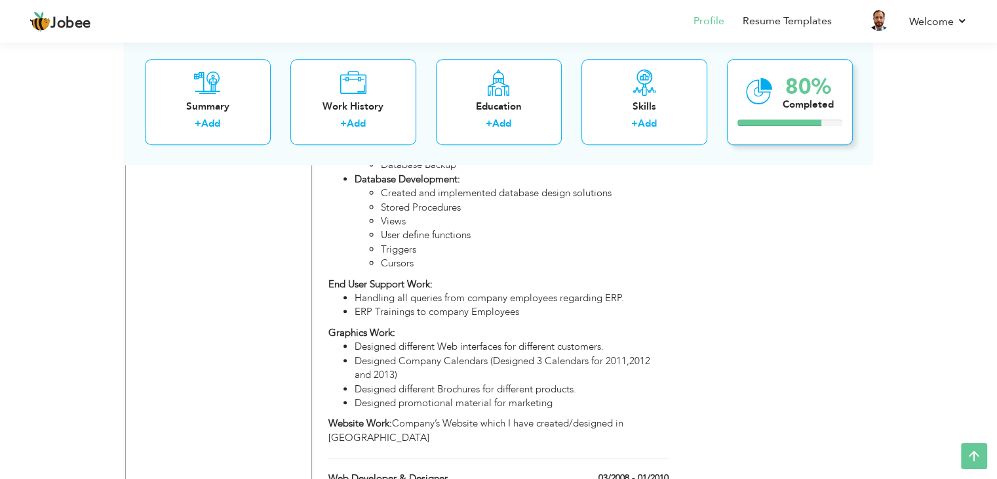
click at [780, 85] on div "80% Completed" at bounding box center [790, 102] width 126 height 86
click at [778, 108] on div "80% Completed" at bounding box center [790, 102] width 126 height 86
click at [780, 121] on div at bounding box center [780, 123] width 84 height 7
click at [787, 123] on div at bounding box center [780, 123] width 84 height 7
click at [755, 85] on icon at bounding box center [759, 92] width 27 height 44
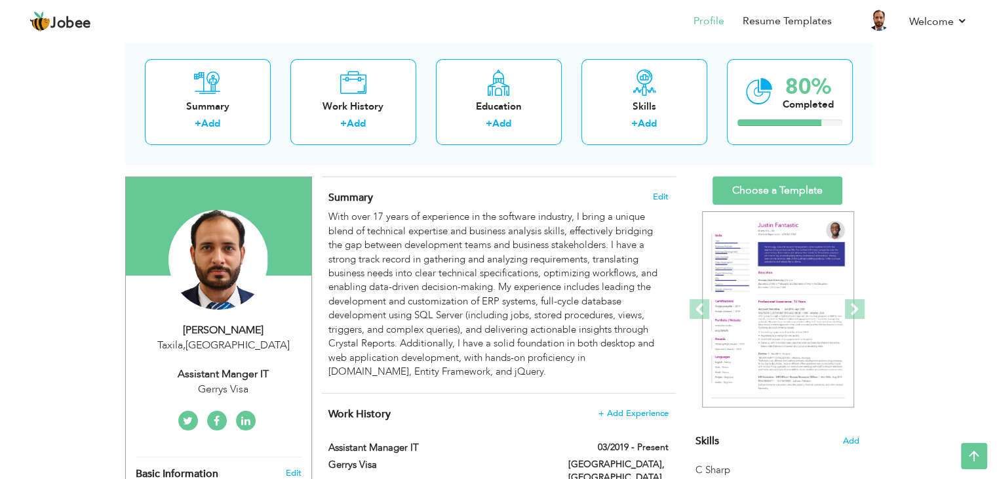
scroll to position [0, 0]
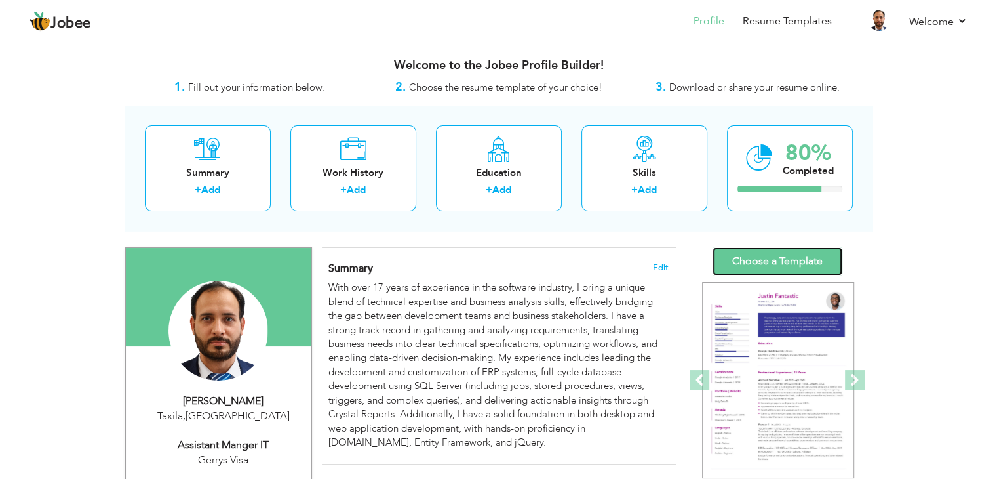
click at [790, 262] on link "Choose a Template" at bounding box center [778, 261] width 130 height 28
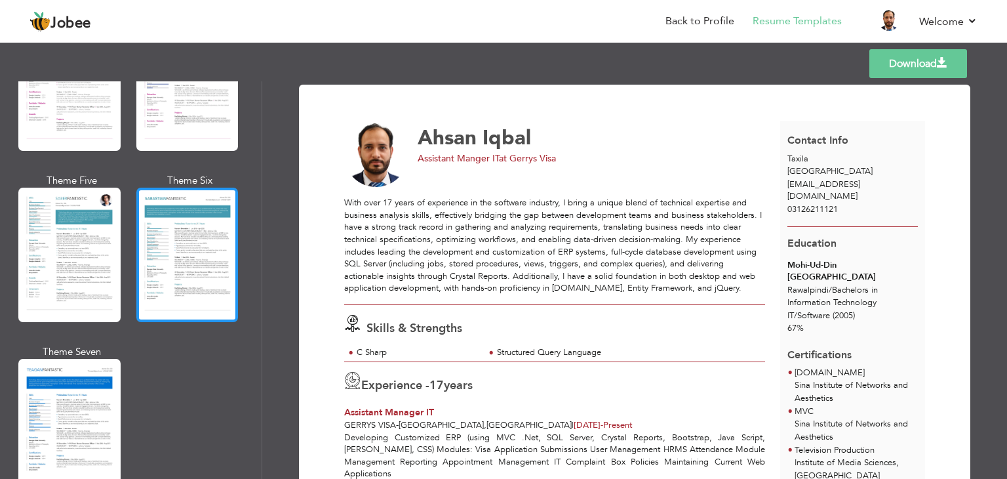
scroll to position [1836, 0]
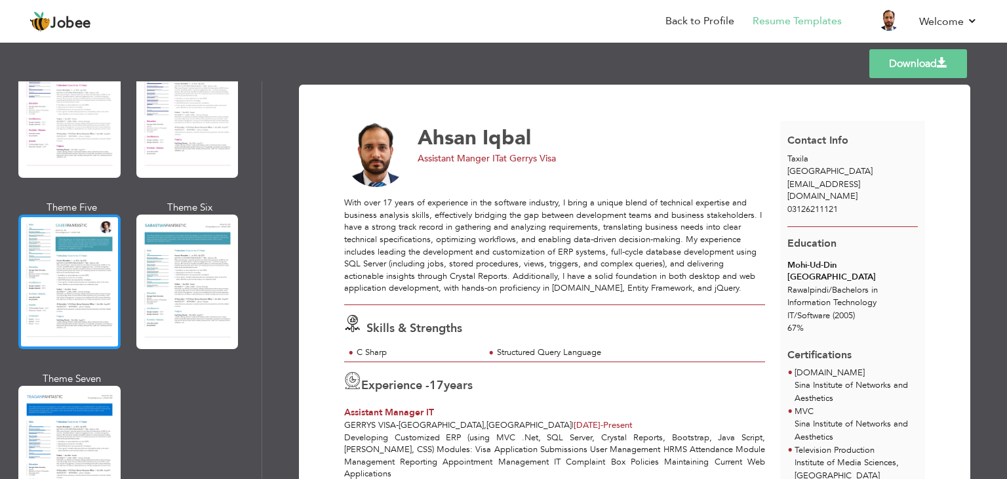
click at [66, 254] on div at bounding box center [69, 281] width 102 height 134
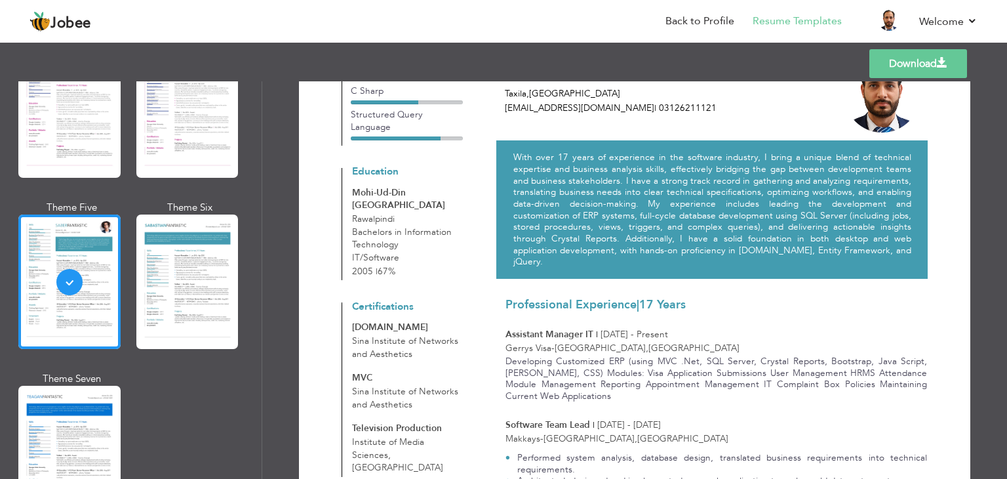
scroll to position [0, 0]
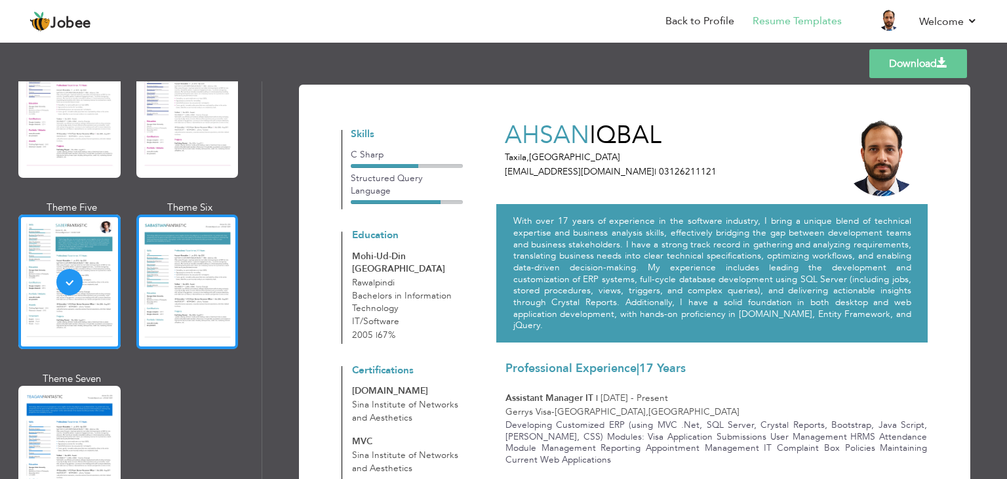
click at [171, 280] on div at bounding box center [187, 281] width 102 height 134
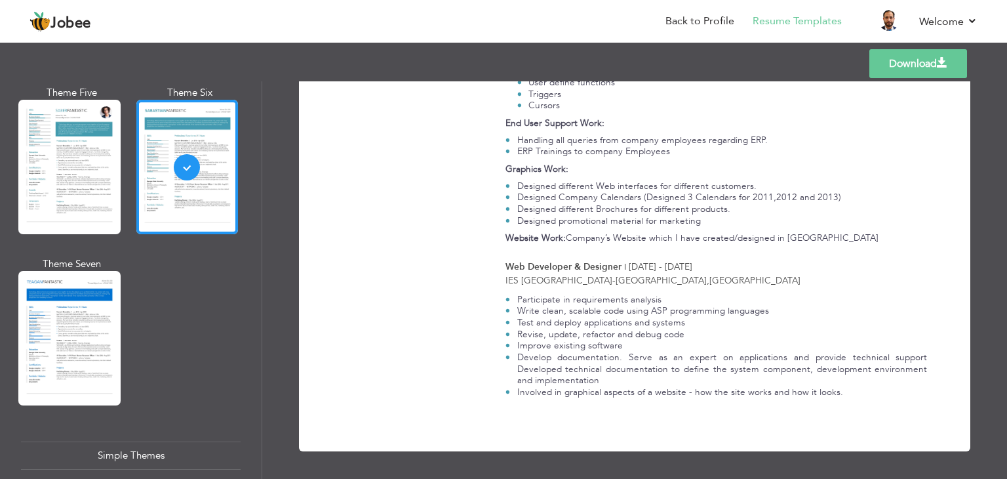
scroll to position [1885, 0]
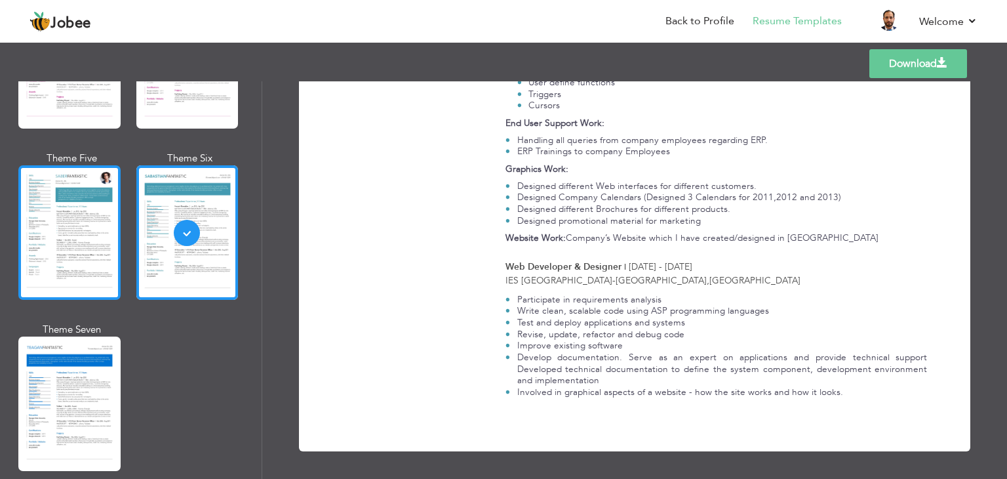
click at [75, 231] on div at bounding box center [69, 232] width 102 height 134
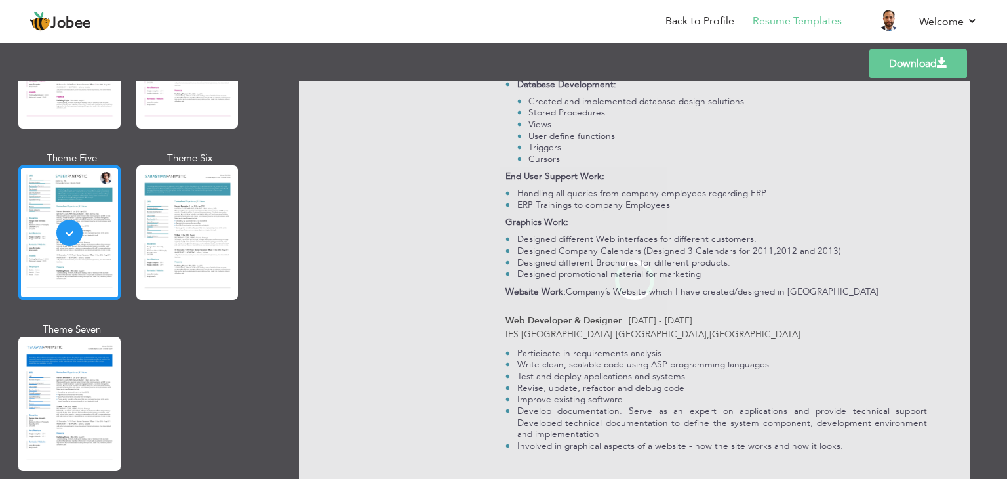
scroll to position [0, 0]
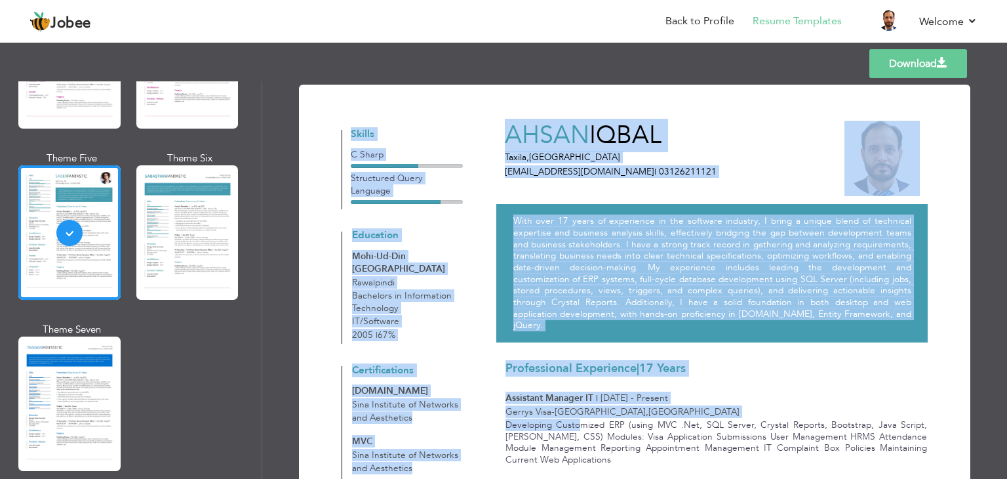
drag, startPoint x: 347, startPoint y: 127, endPoint x: 585, endPoint y: 390, distance: 354.7
click at [706, 365] on div "Professional Experience | 17 Years Assistant Manager IT | Mar 2019 - Present" at bounding box center [717, 382] width 422 height 46
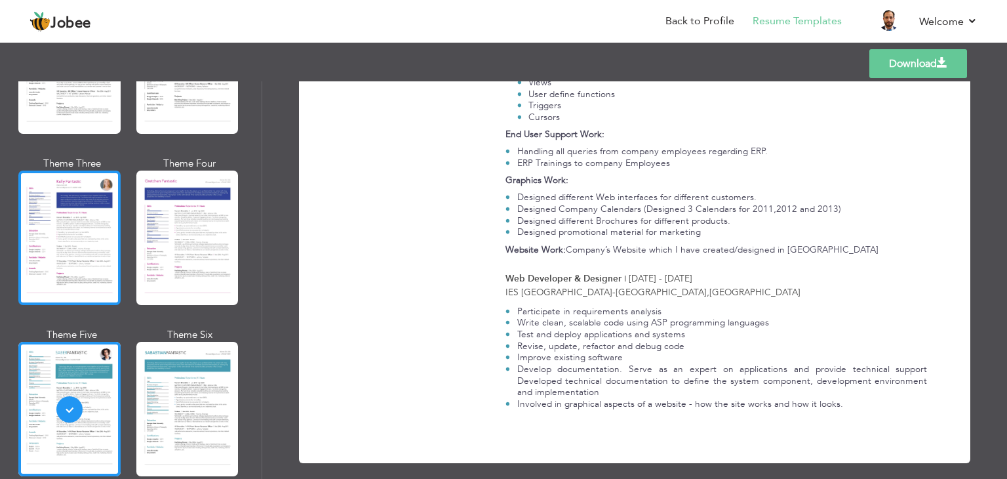
scroll to position [1689, 0]
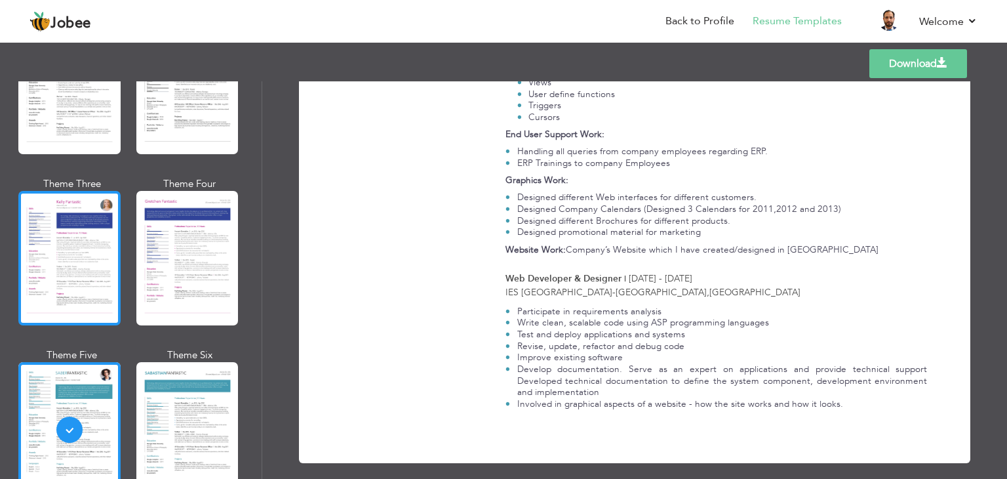
click at [92, 268] on div at bounding box center [69, 258] width 102 height 134
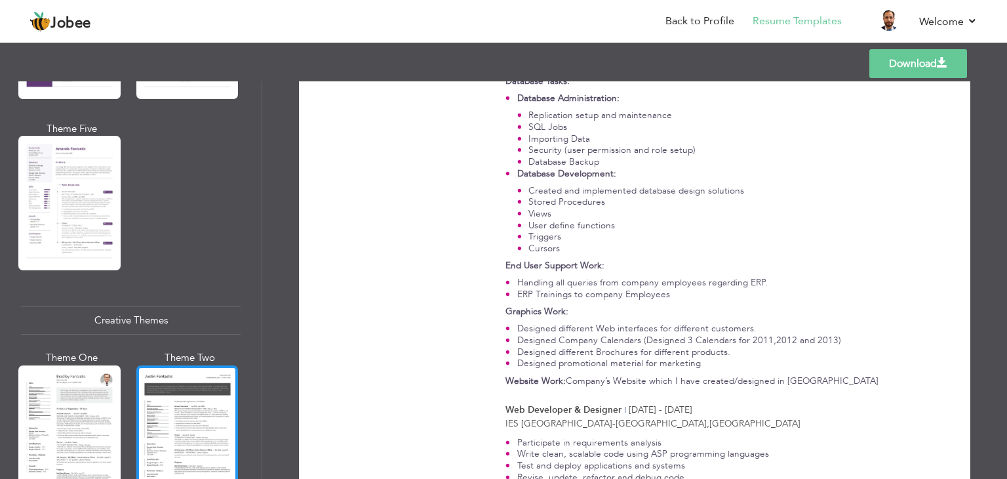
scroll to position [1295, 0]
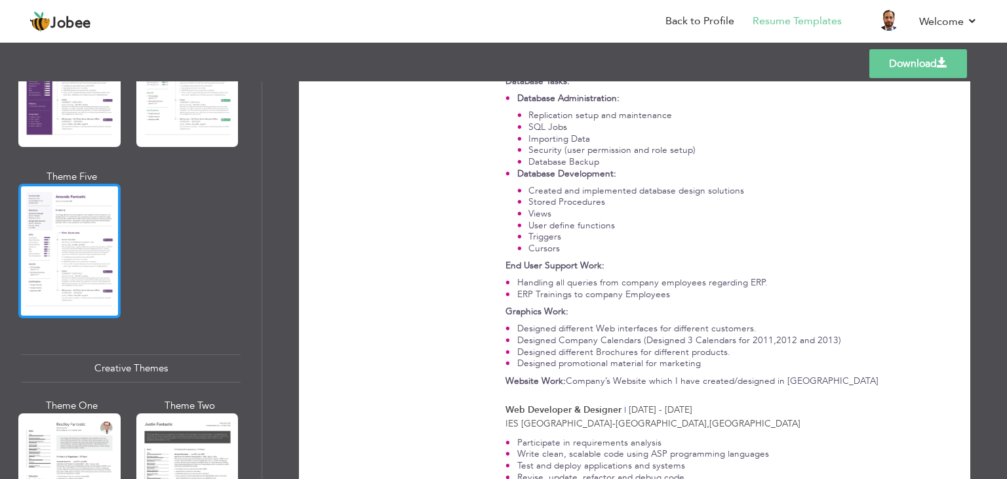
click at [50, 258] on div at bounding box center [69, 251] width 102 height 134
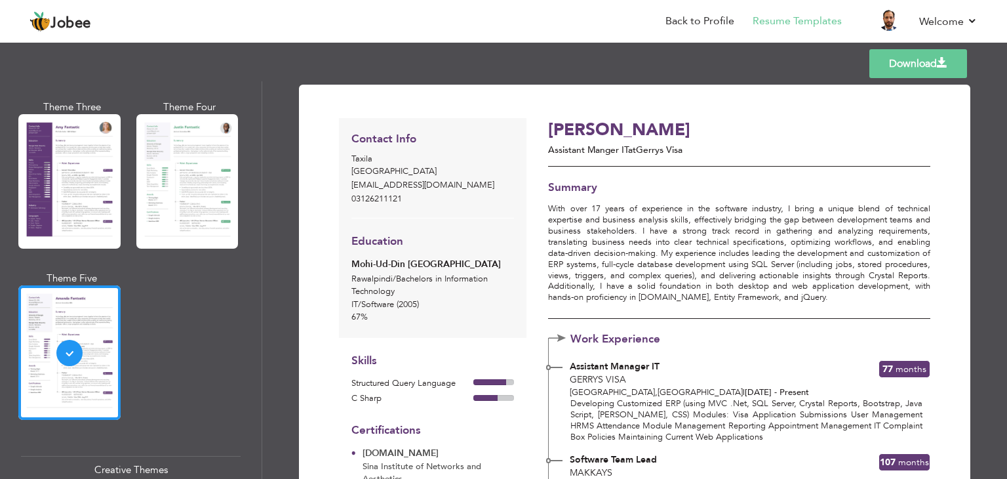
scroll to position [1164, 0]
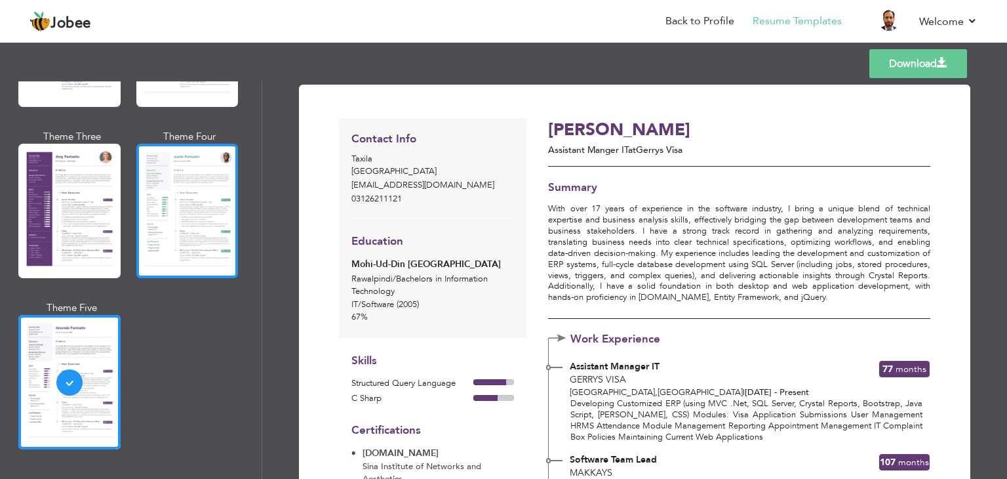
click at [176, 237] on div at bounding box center [187, 211] width 102 height 134
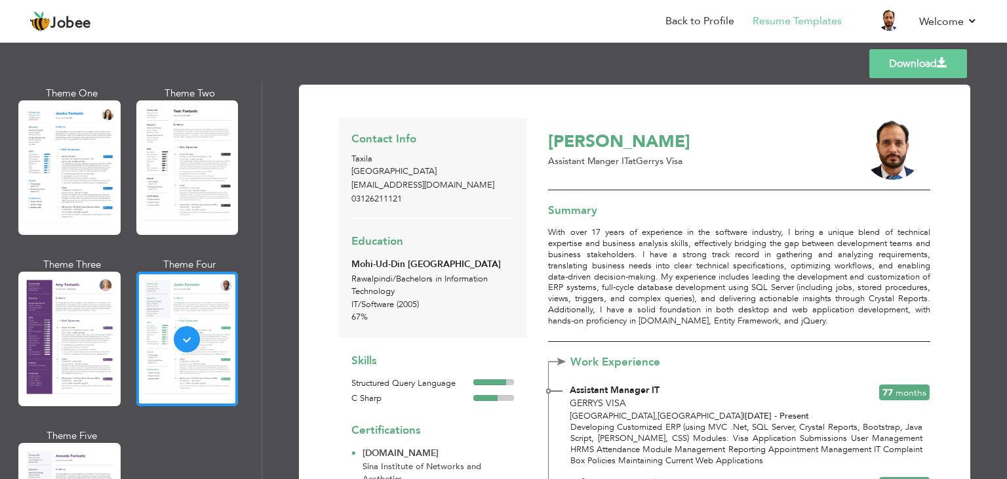
scroll to position [1033, 0]
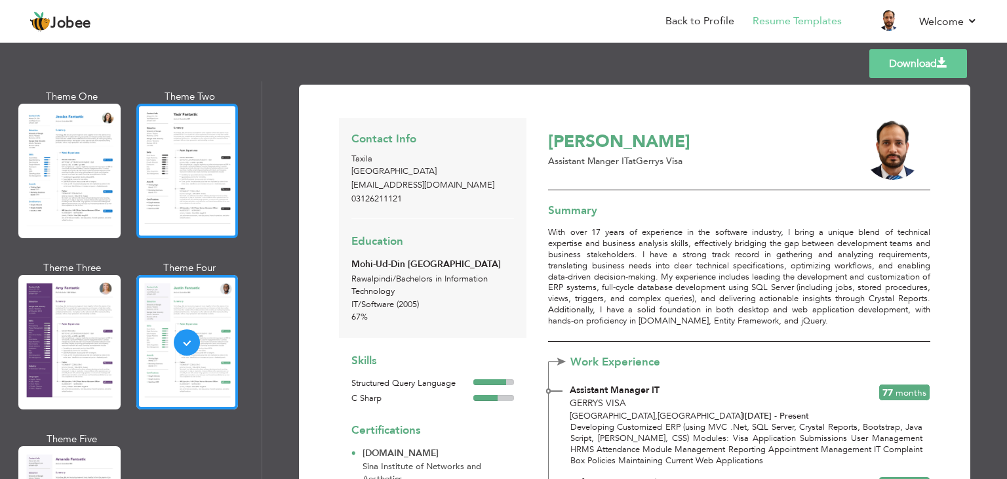
click at [167, 218] on div at bounding box center [187, 171] width 102 height 134
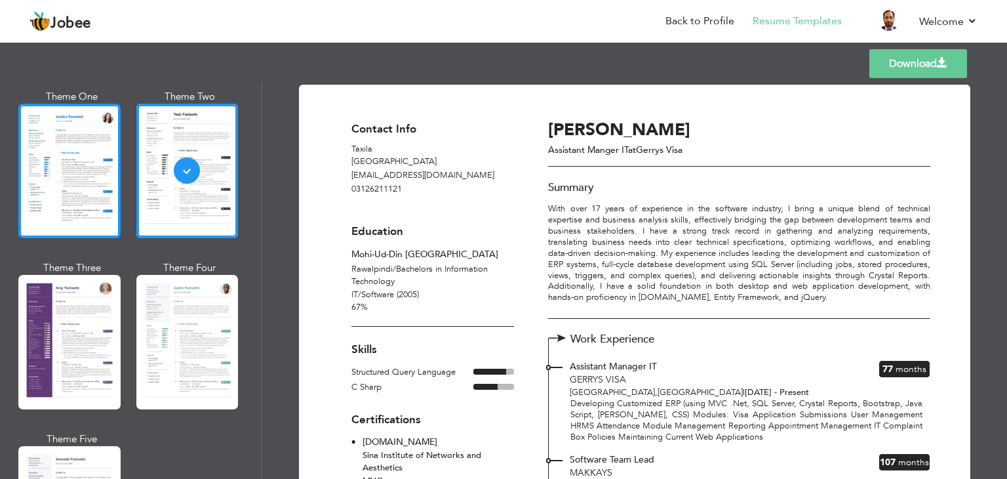
click at [101, 214] on div at bounding box center [69, 171] width 102 height 134
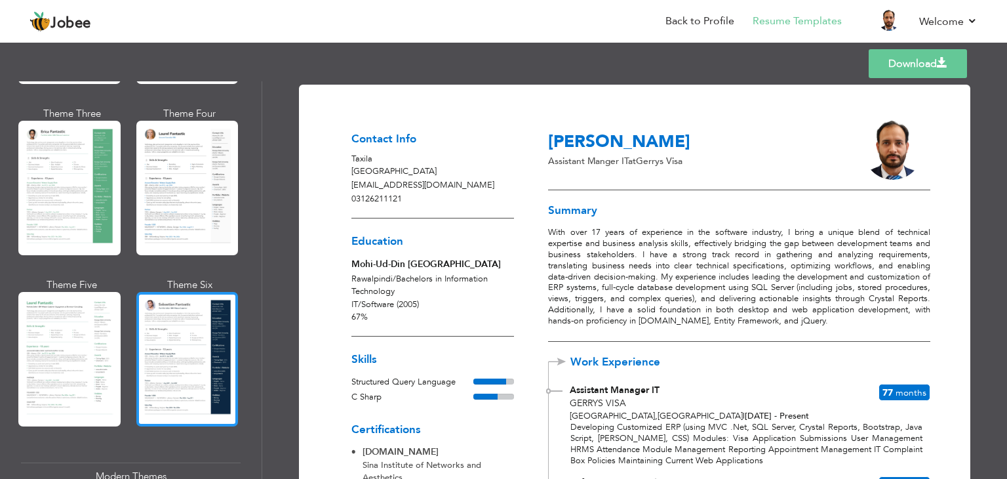
scroll to position [113, 0]
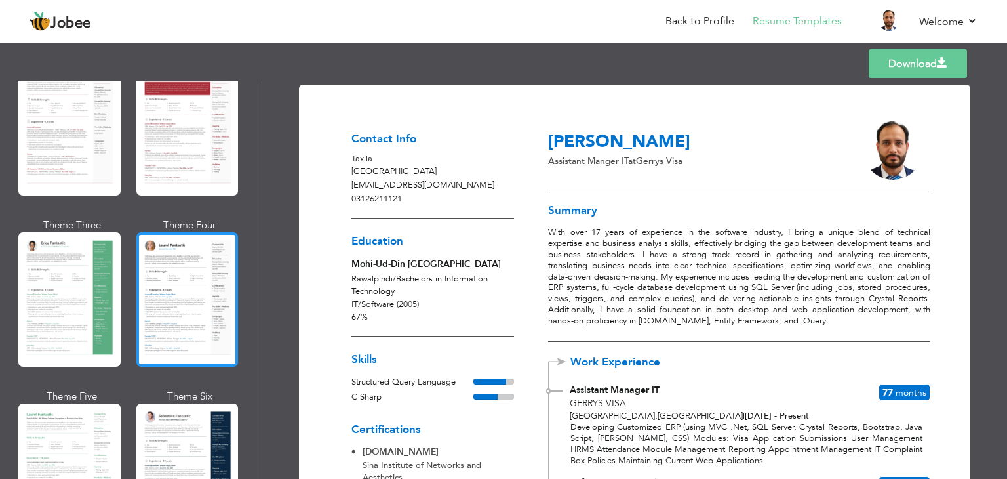
click at [201, 308] on div at bounding box center [187, 299] width 102 height 134
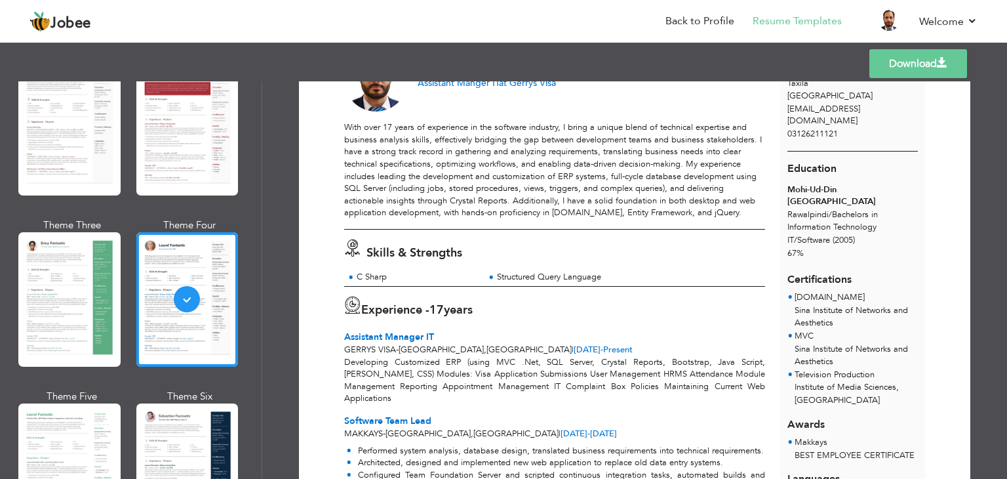
scroll to position [0, 0]
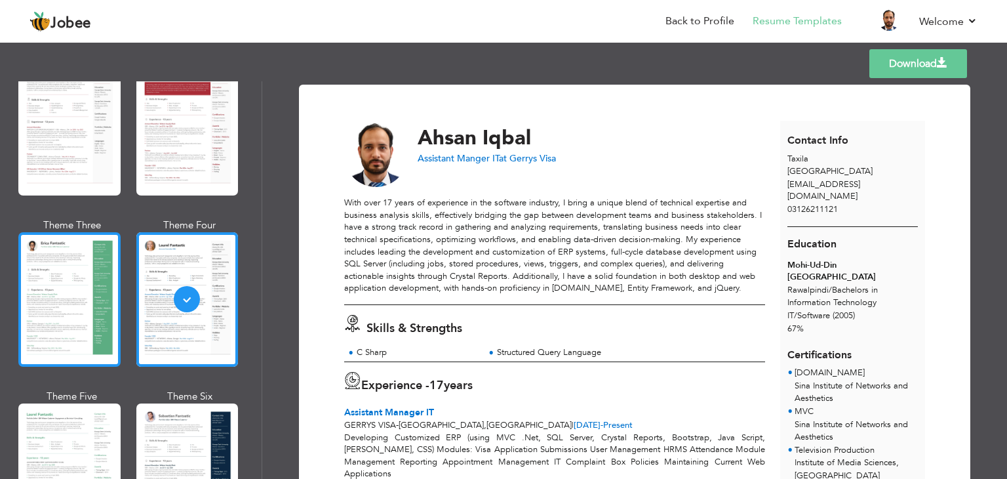
click at [93, 273] on div at bounding box center [69, 299] width 102 height 134
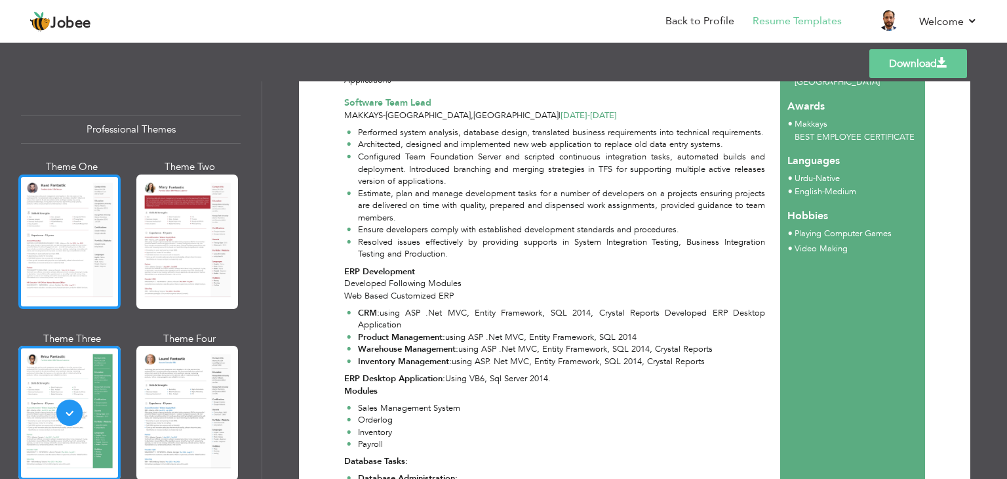
click at [89, 231] on div at bounding box center [69, 241] width 102 height 134
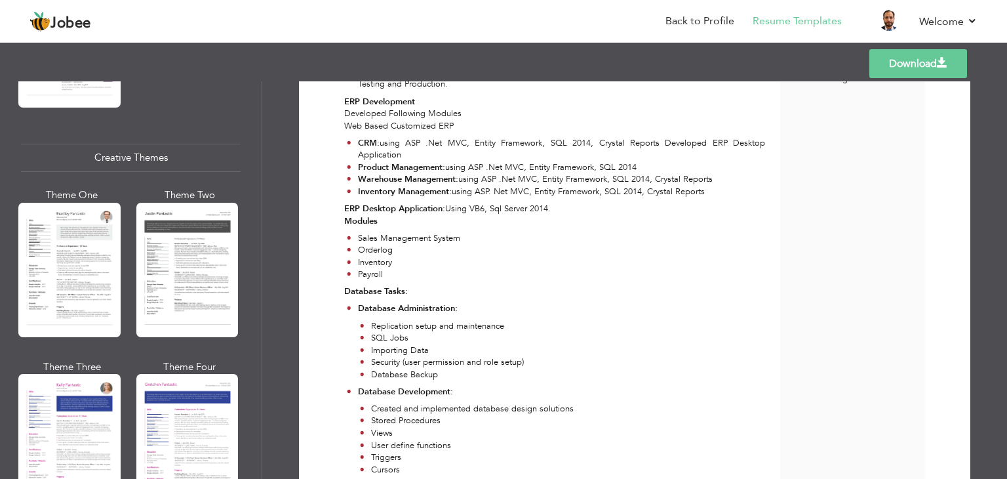
scroll to position [1574, 0]
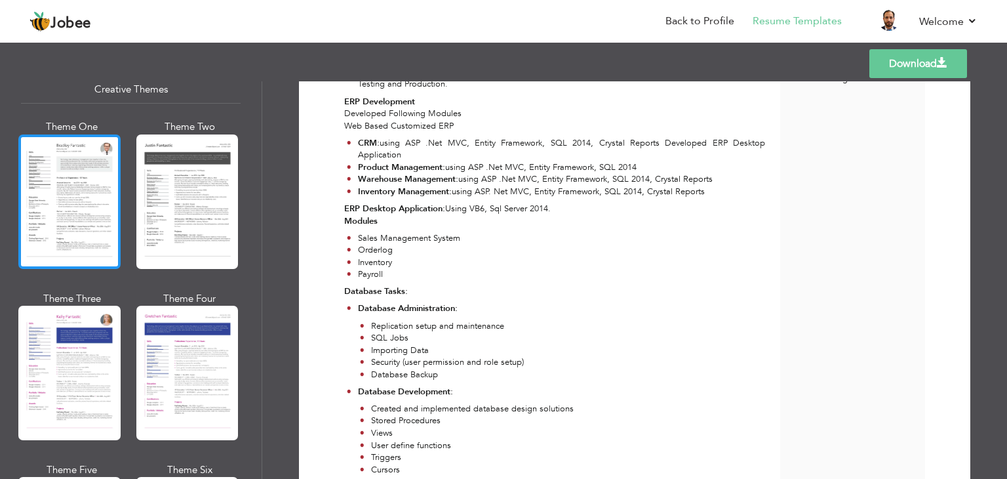
click at [43, 182] on div at bounding box center [69, 201] width 102 height 134
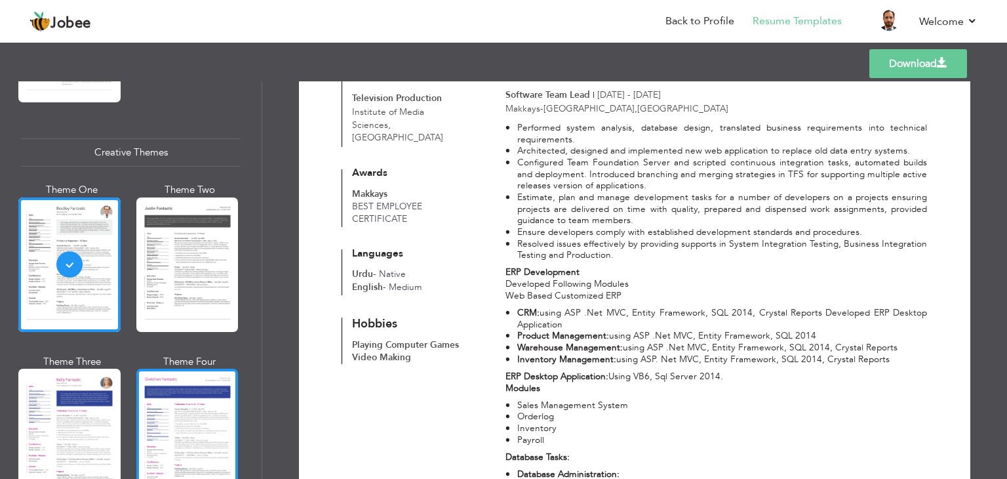
scroll to position [1492, 0]
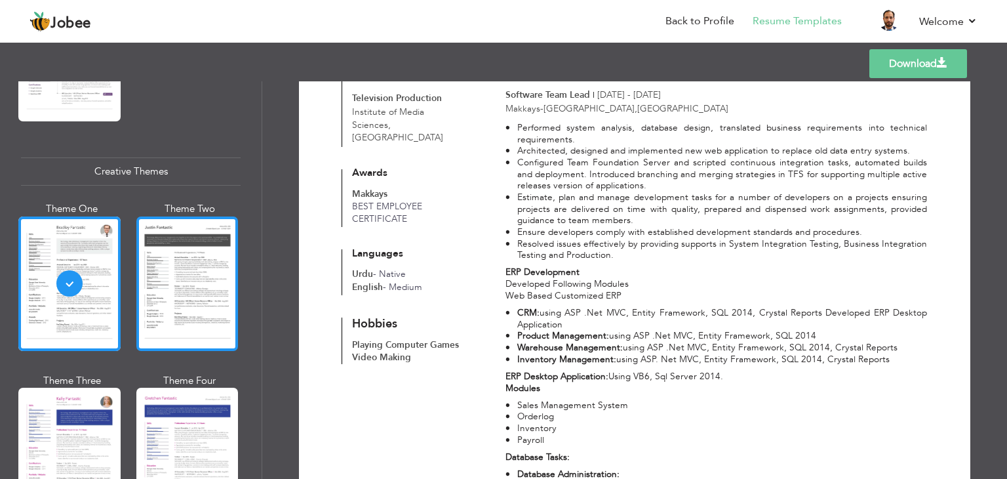
click at [199, 288] on div at bounding box center [187, 283] width 102 height 134
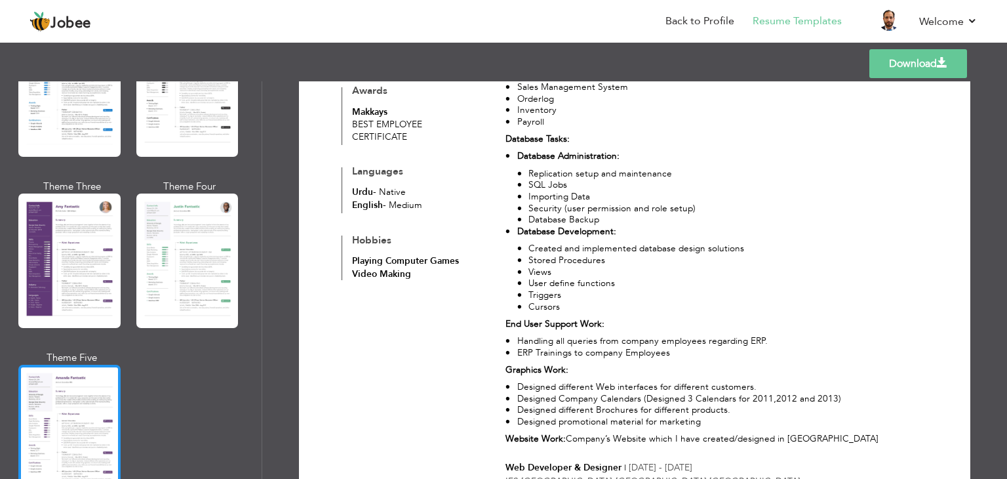
scroll to position [1098, 0]
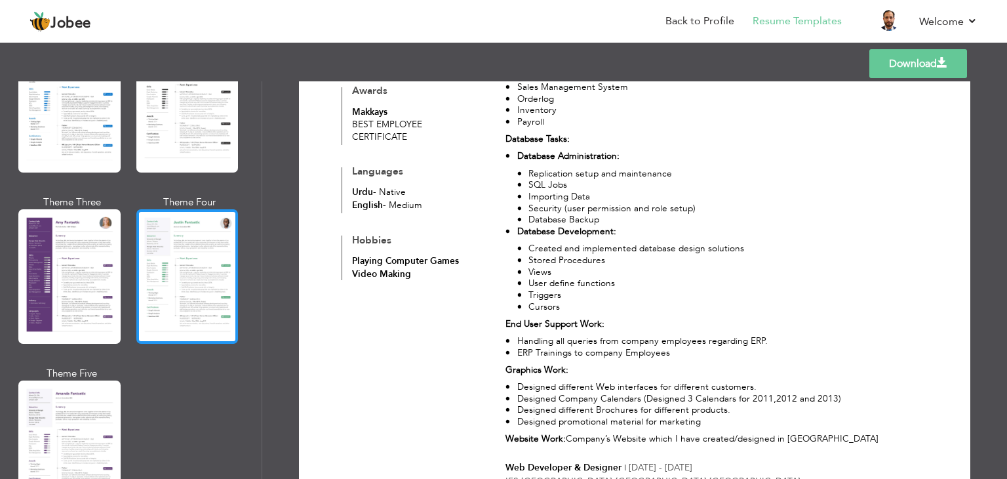
click at [194, 266] on div at bounding box center [187, 276] width 102 height 134
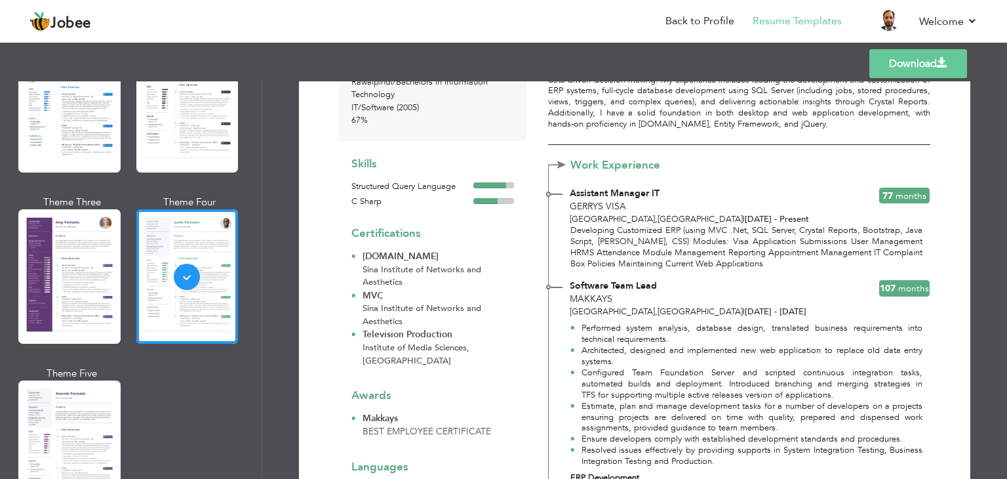
scroll to position [0, 0]
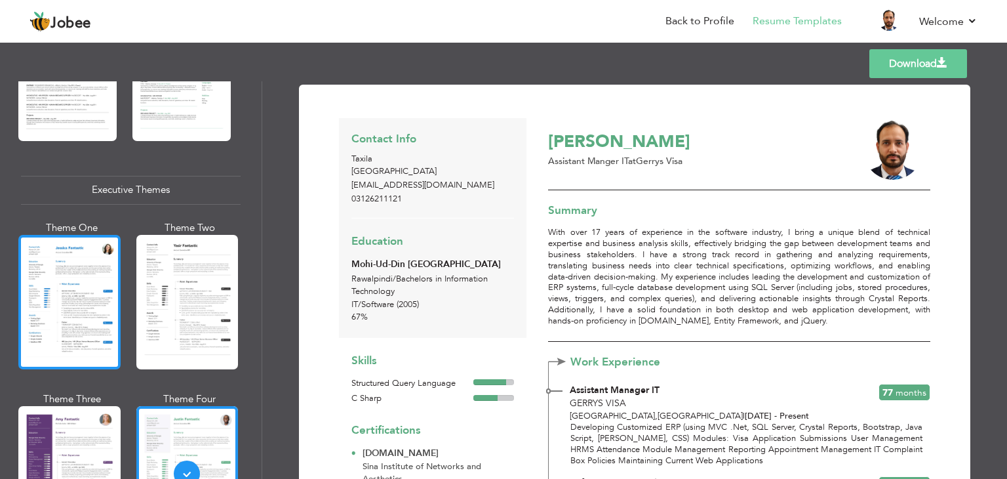
click at [91, 275] on div at bounding box center [69, 302] width 102 height 134
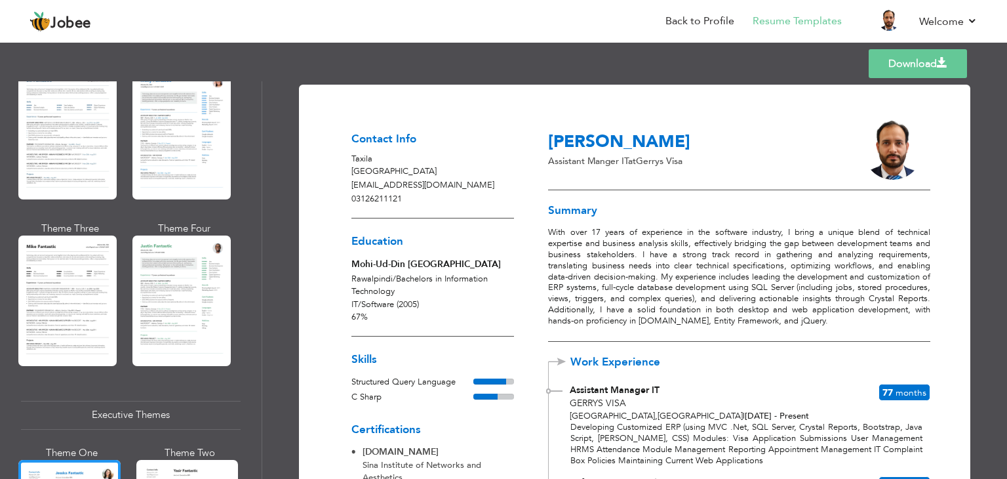
scroll to position [639, 0]
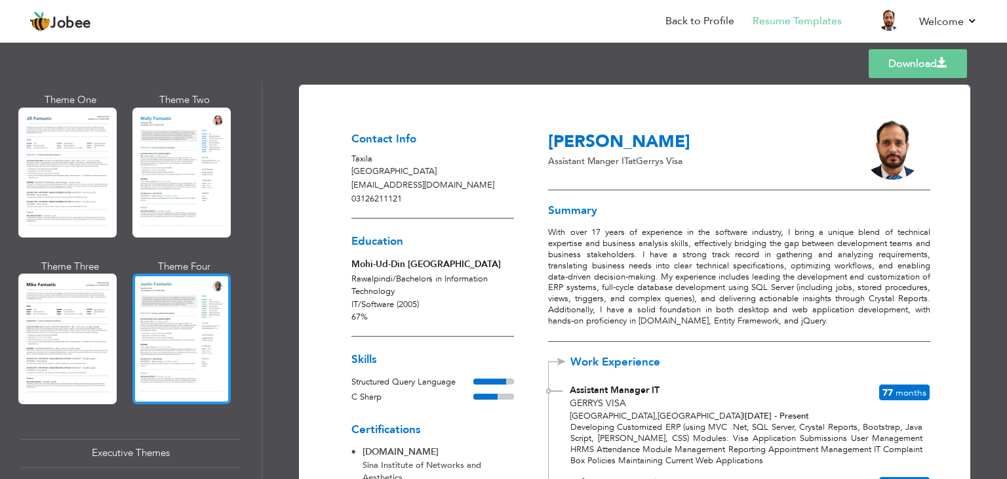
click at [169, 329] on div at bounding box center [181, 338] width 98 height 130
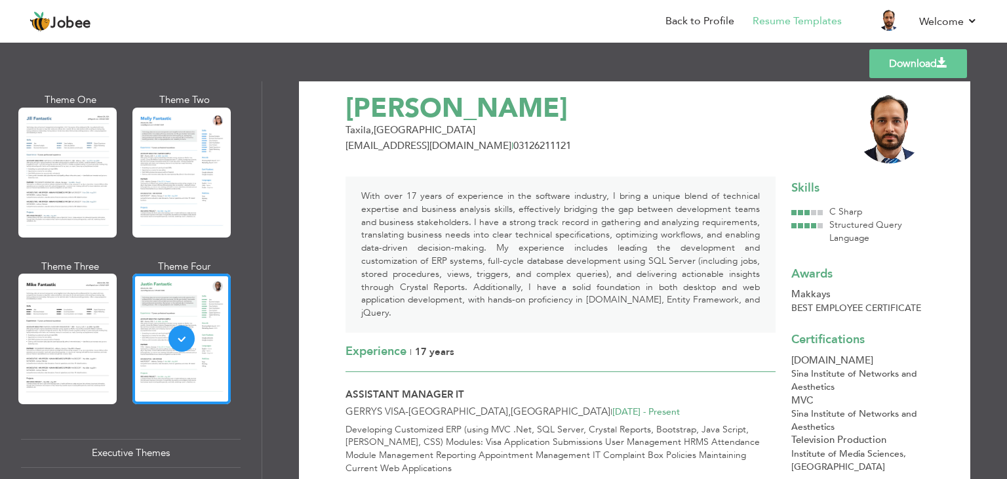
scroll to position [0, 0]
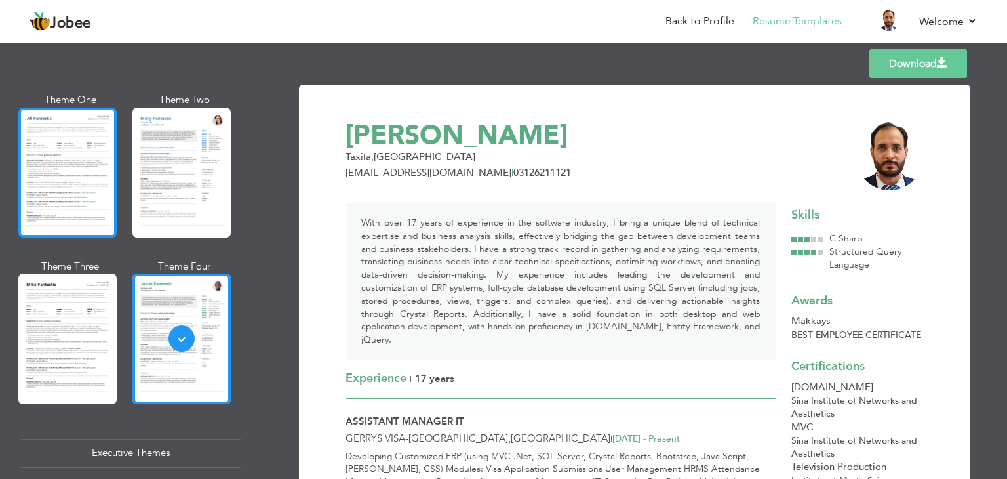
click at [63, 200] on div at bounding box center [67, 173] width 98 height 130
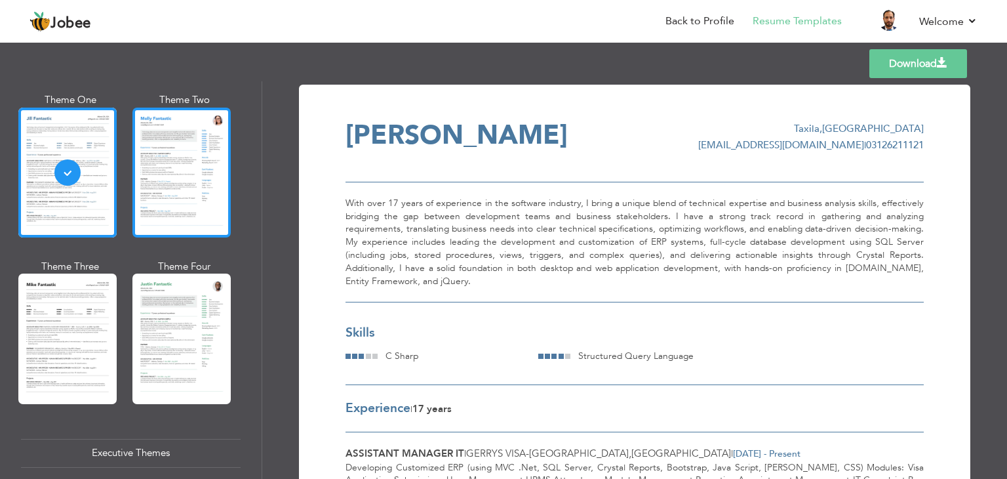
click at [161, 123] on div at bounding box center [181, 173] width 98 height 130
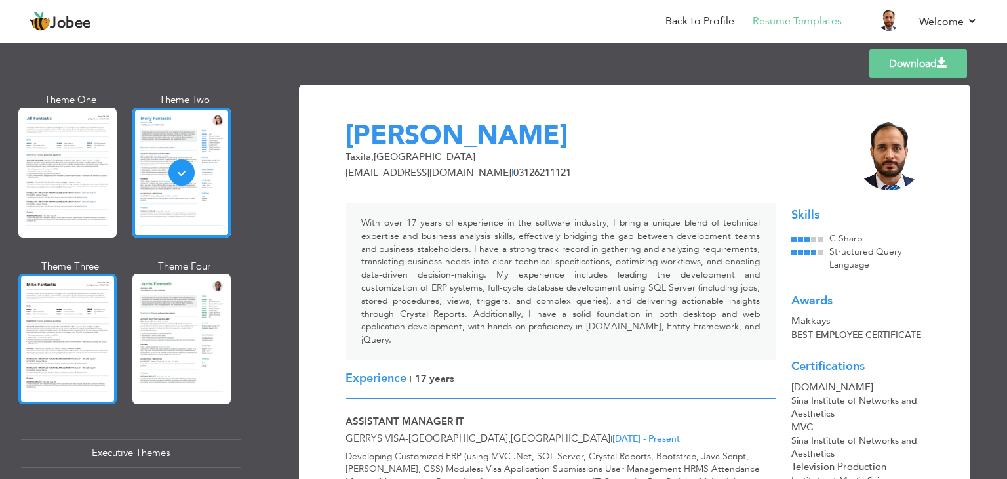
click at [89, 325] on div at bounding box center [67, 338] width 98 height 130
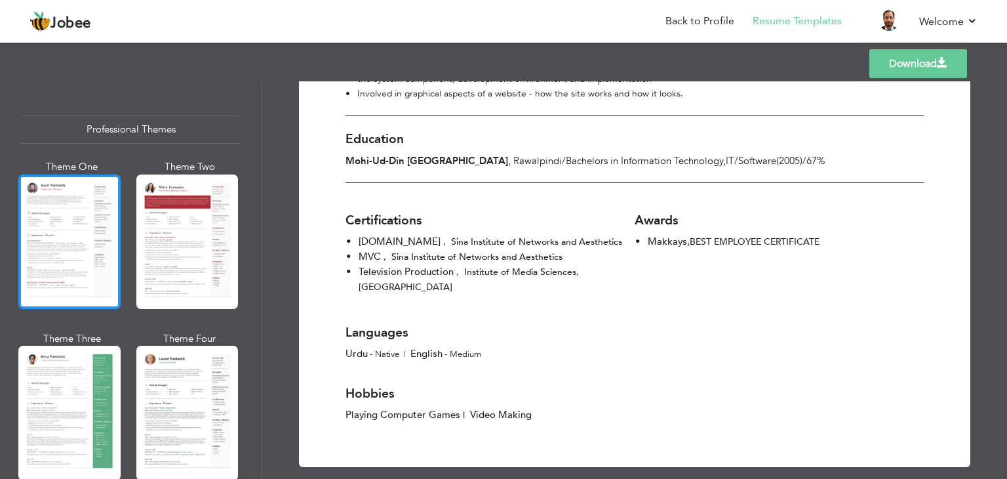
click at [66, 234] on div at bounding box center [69, 241] width 102 height 134
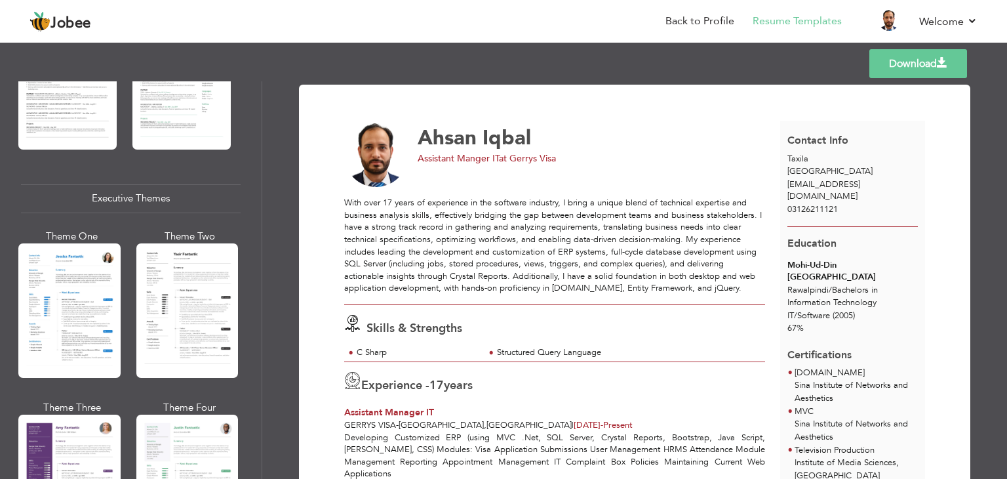
scroll to position [918, 0]
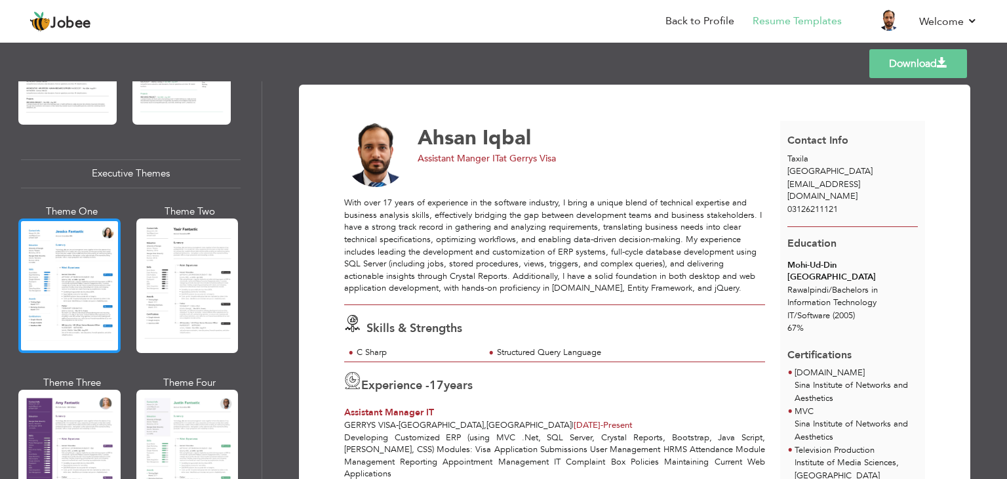
click at [100, 276] on div at bounding box center [69, 285] width 102 height 134
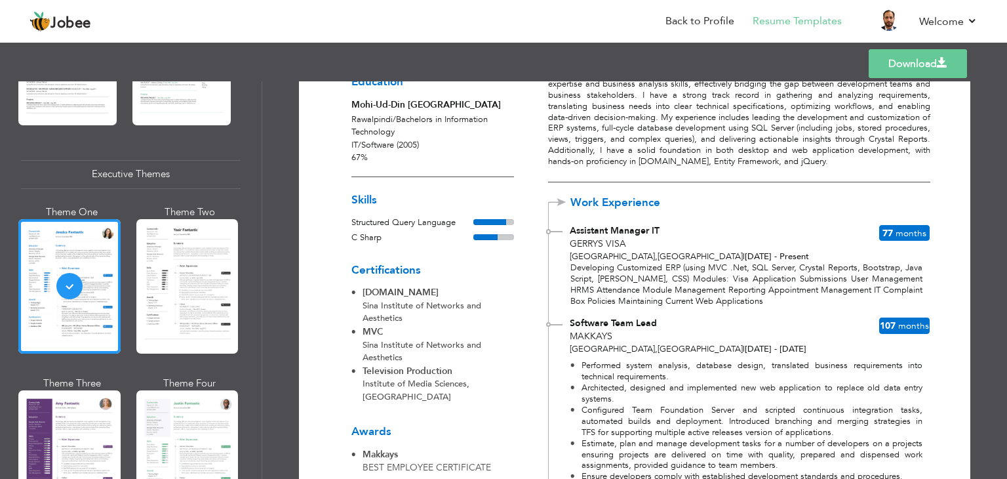
scroll to position [0, 0]
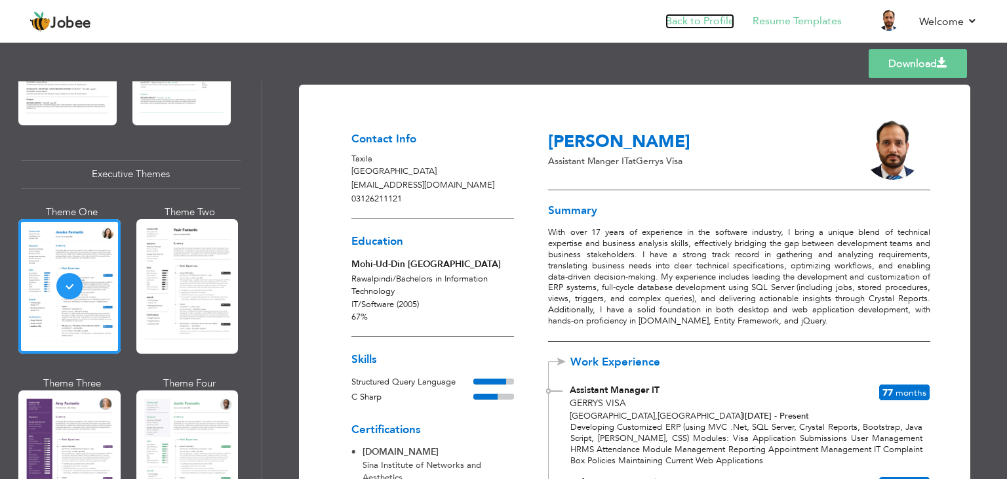
click at [716, 14] on link "Back to Profile" at bounding box center [700, 21] width 69 height 15
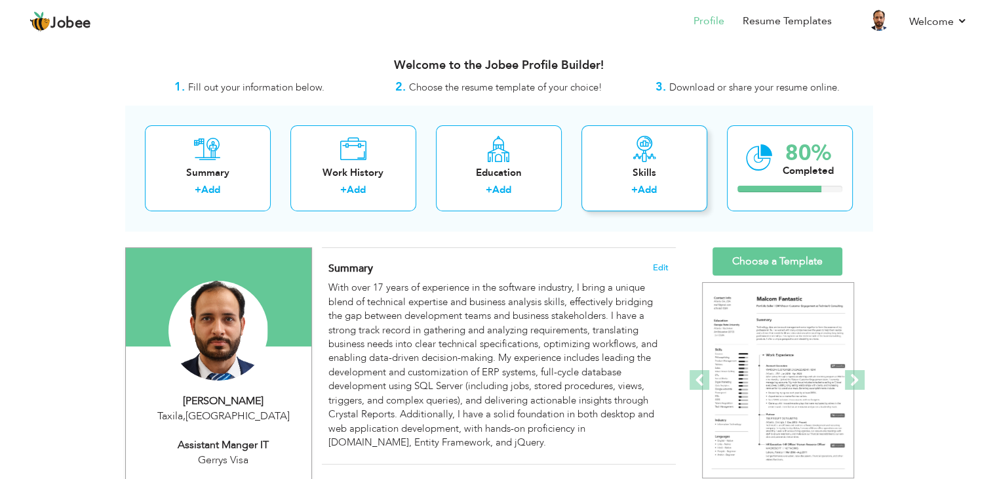
click at [641, 173] on div "Skills" at bounding box center [644, 173] width 105 height 14
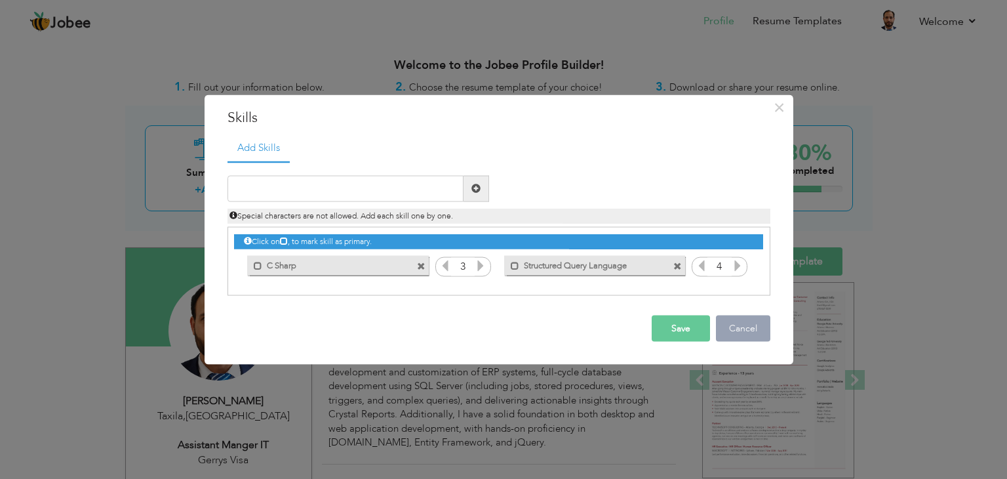
click at [732, 333] on button "Cancel" at bounding box center [743, 328] width 54 height 26
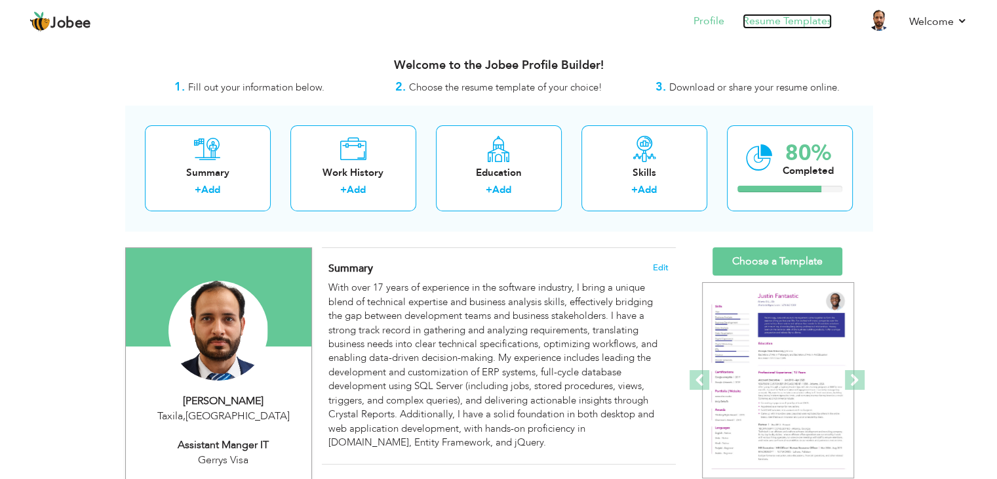
click at [776, 24] on link "Resume Templates" at bounding box center [787, 21] width 89 height 15
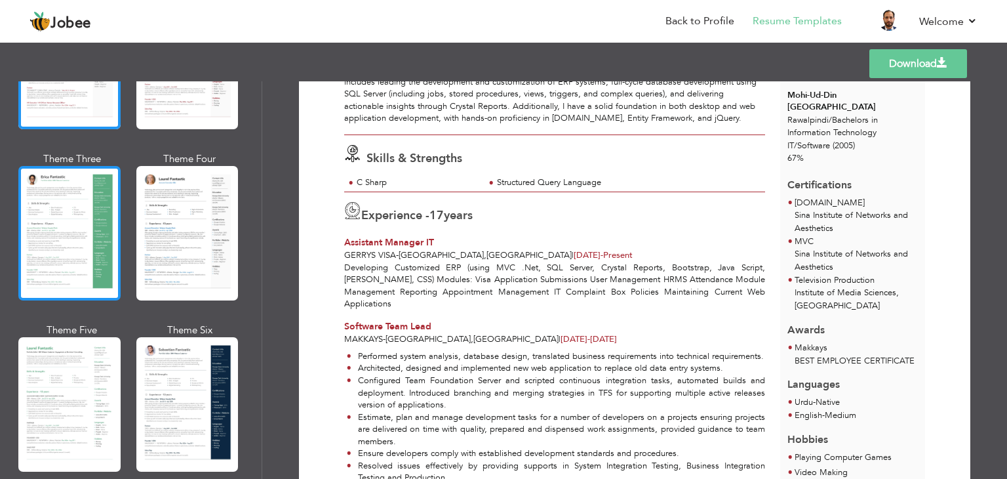
scroll to position [197, 0]
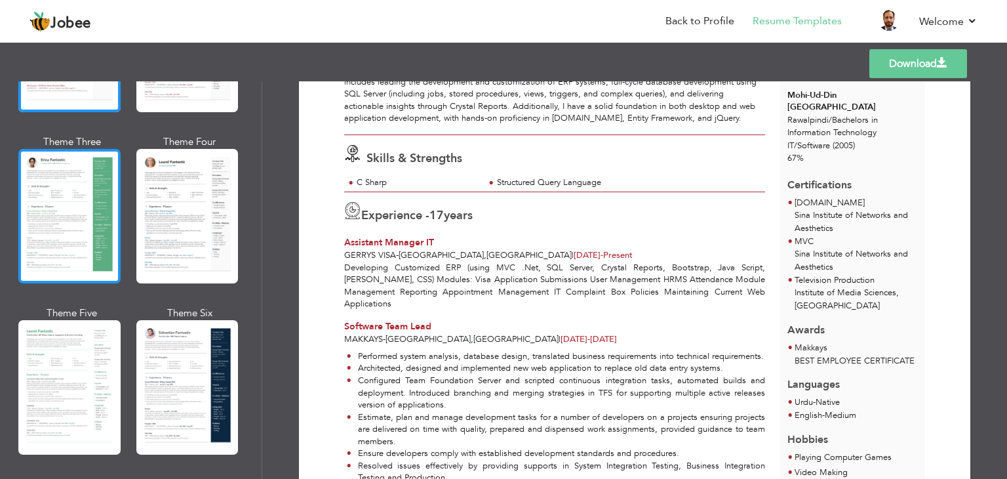
click at [54, 219] on div at bounding box center [69, 216] width 102 height 134
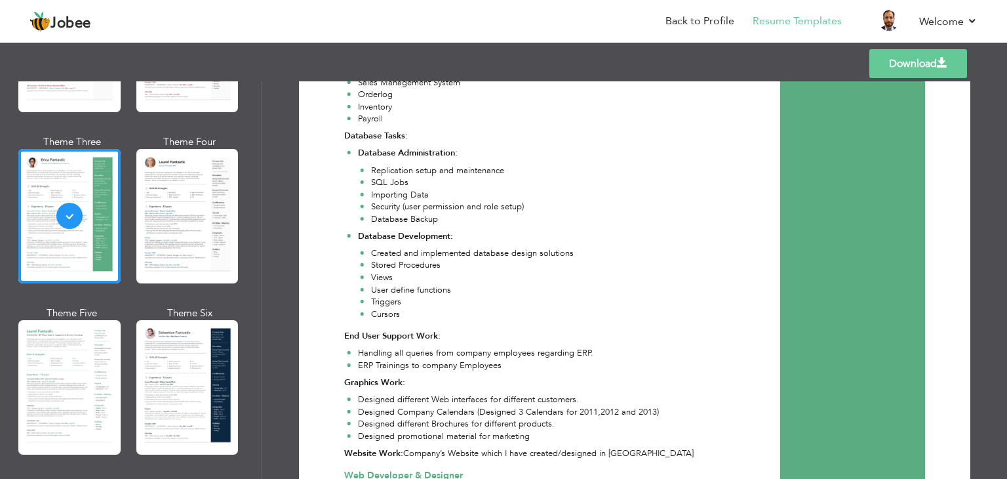
scroll to position [721, 0]
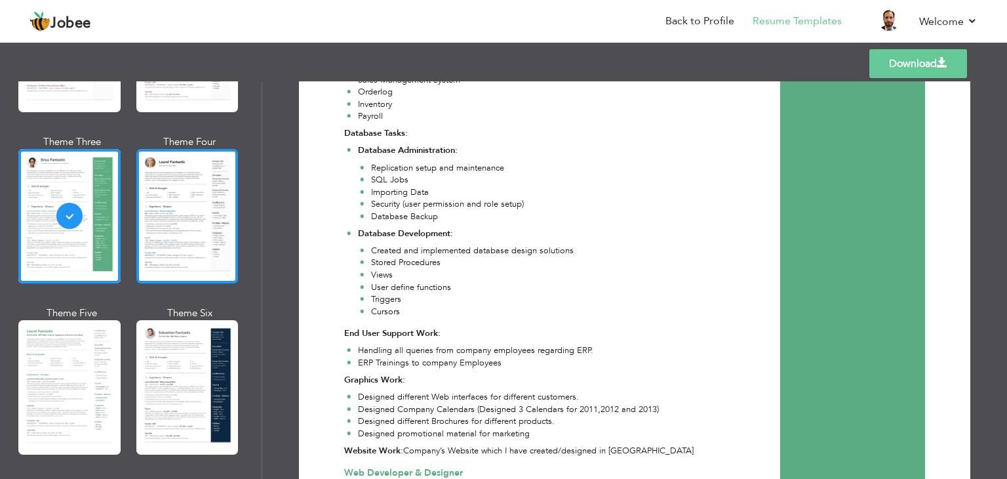
click at [178, 210] on div at bounding box center [187, 216] width 102 height 134
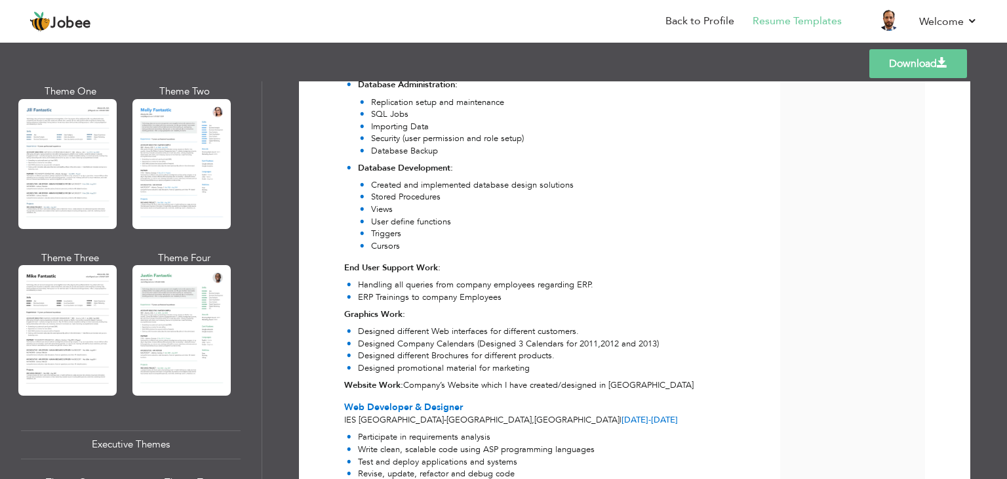
scroll to position [656, 0]
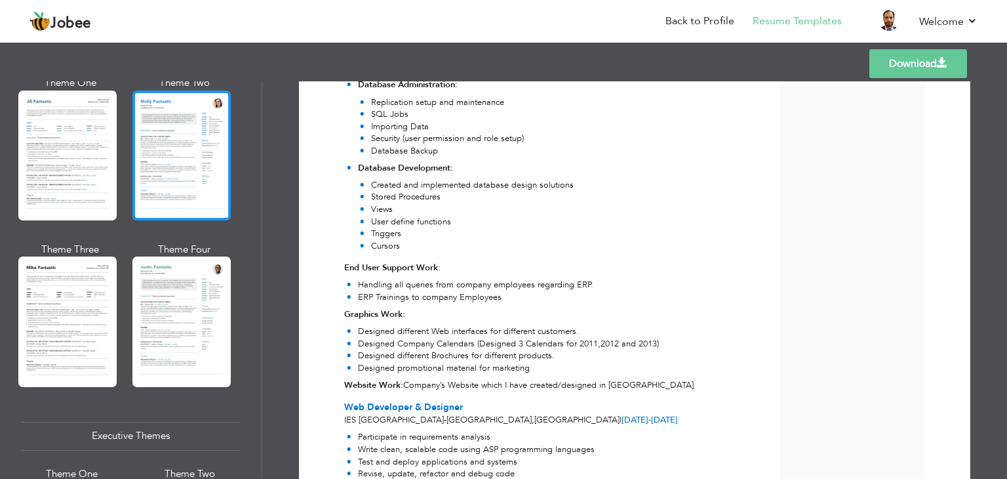
click at [178, 164] on div at bounding box center [181, 155] width 98 height 130
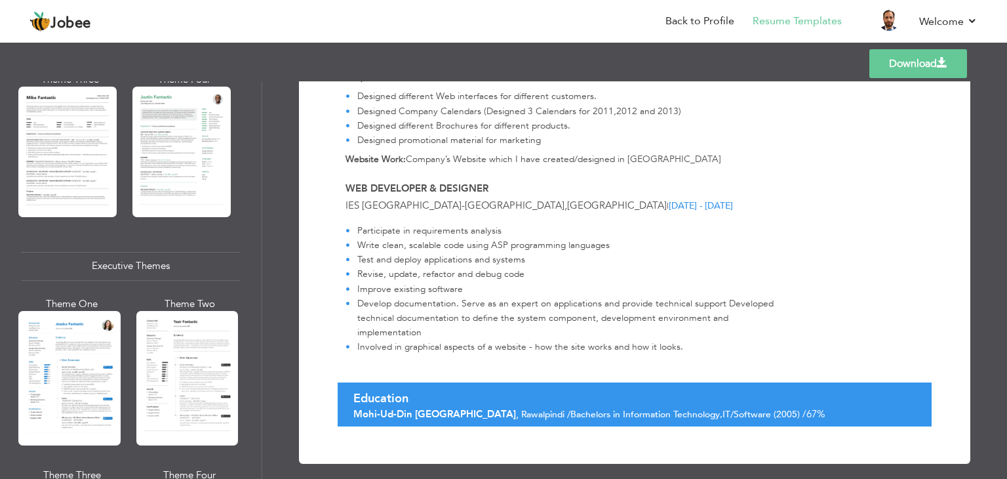
scroll to position [721, 0]
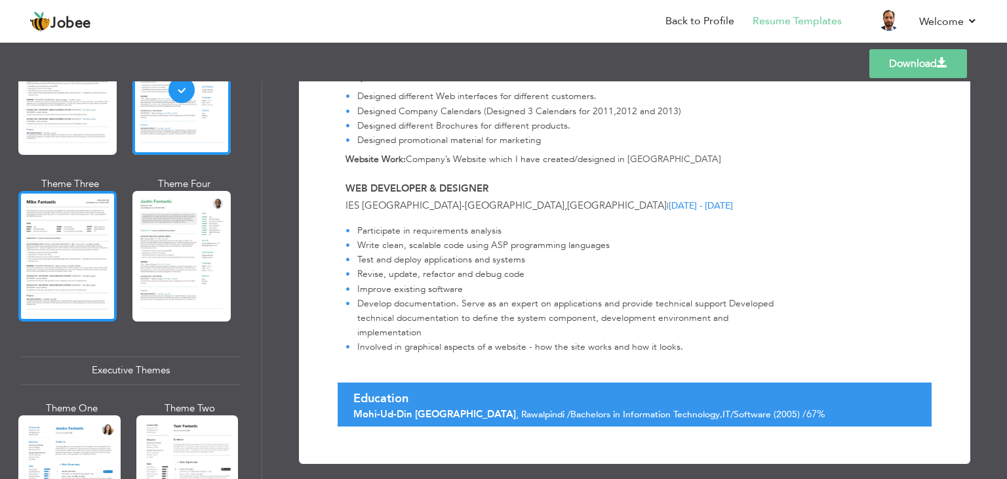
click at [22, 242] on div at bounding box center [67, 256] width 98 height 130
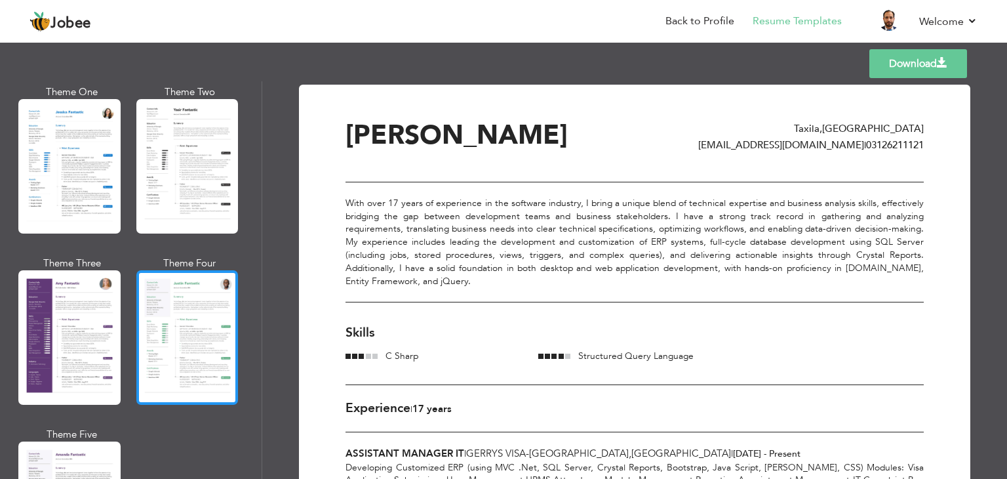
scroll to position [1049, 0]
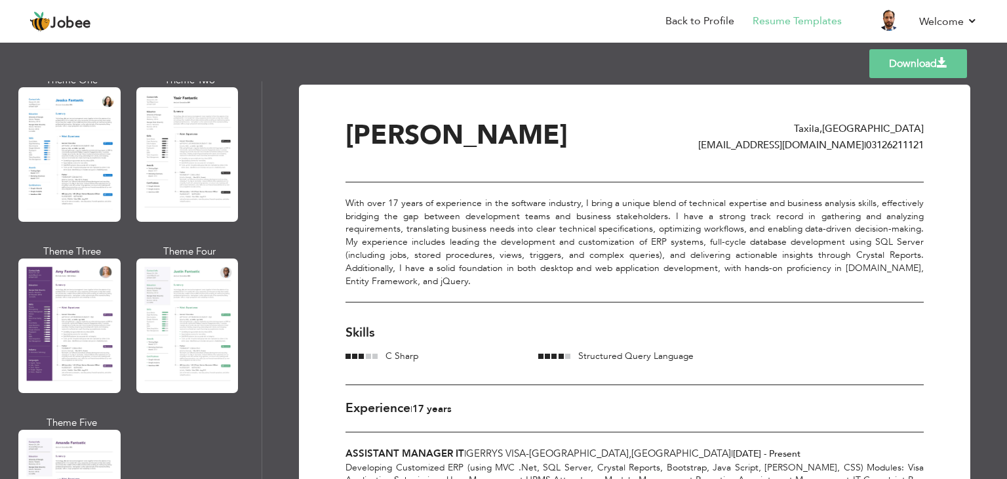
click at [77, 218] on div "Theme One" at bounding box center [72, 152] width 102 height 158
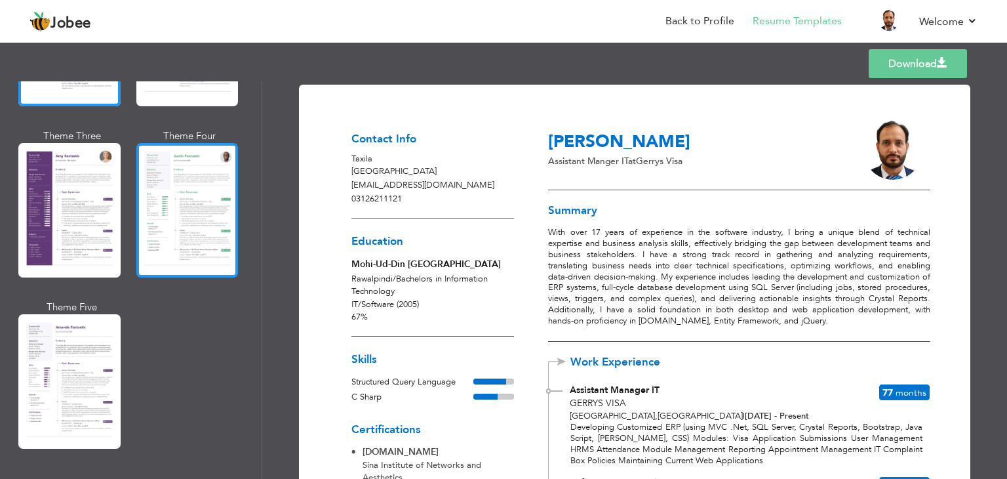
scroll to position [1179, 0]
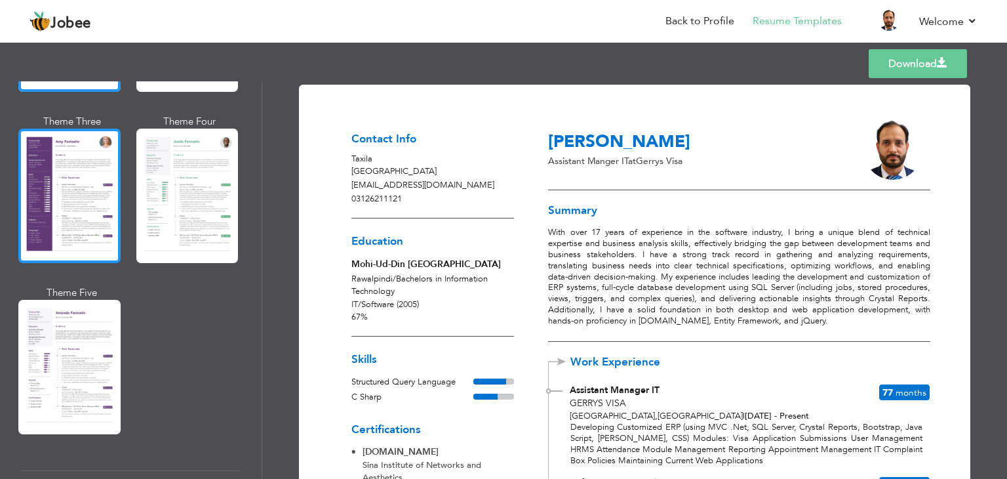
click at [78, 213] on div at bounding box center [69, 196] width 102 height 134
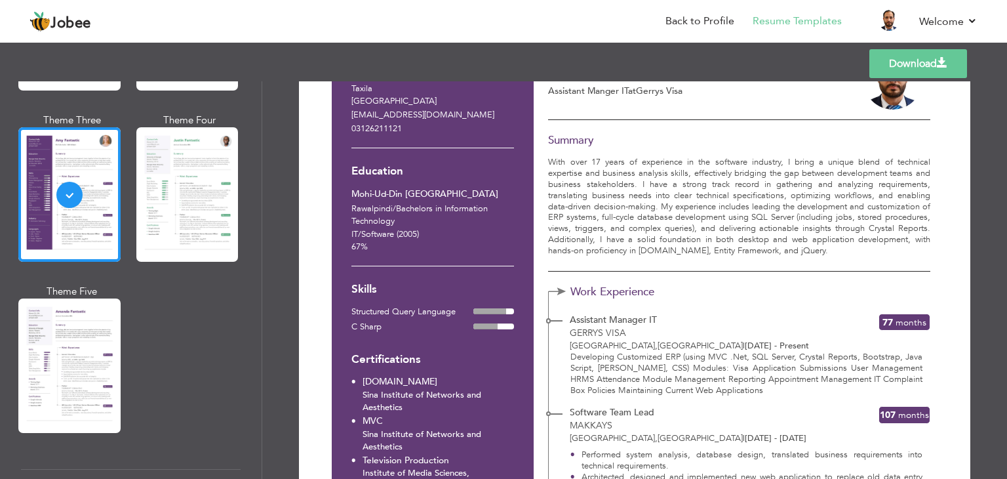
scroll to position [0, 0]
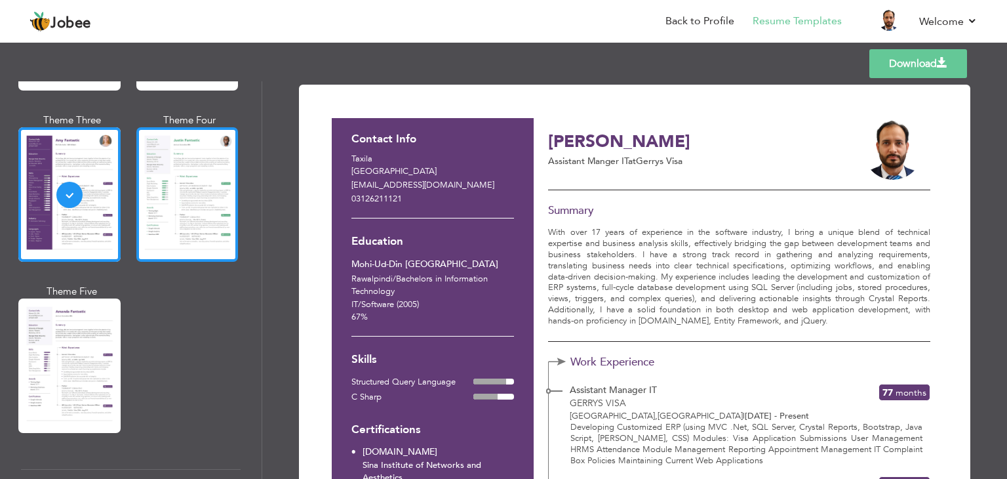
click at [176, 221] on div at bounding box center [187, 194] width 102 height 134
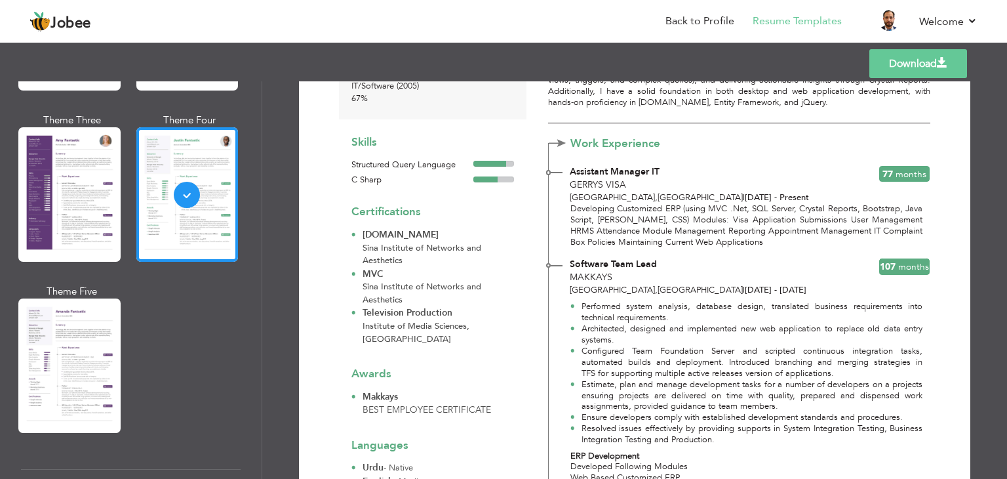
scroll to position [197, 0]
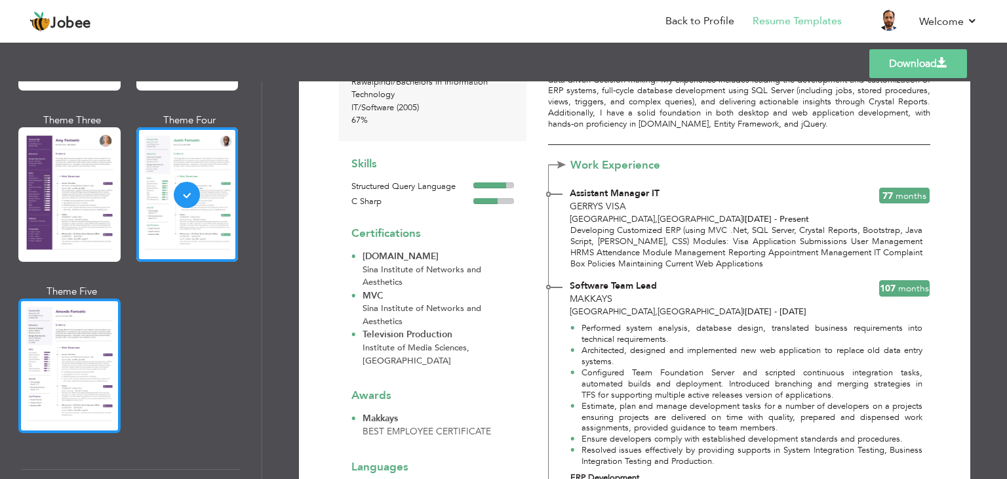
click at [68, 317] on div at bounding box center [69, 365] width 102 height 134
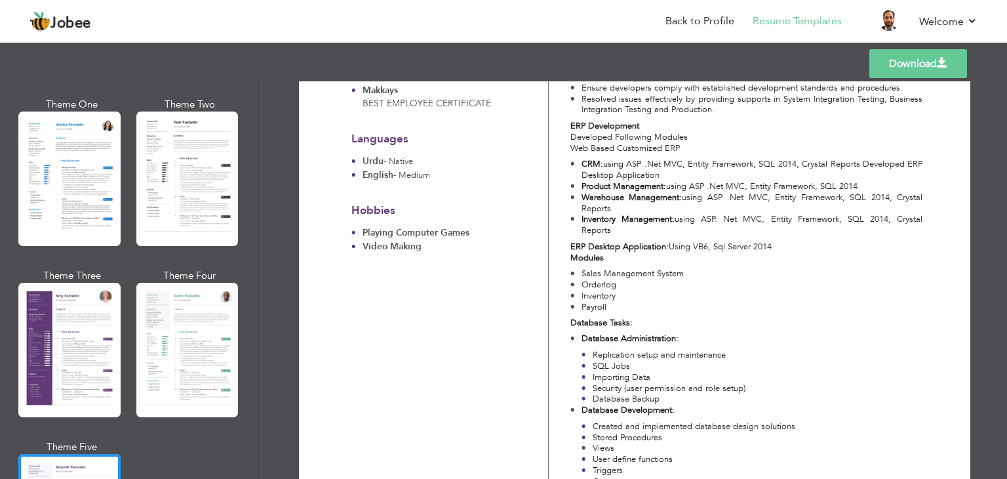
scroll to position [984, 0]
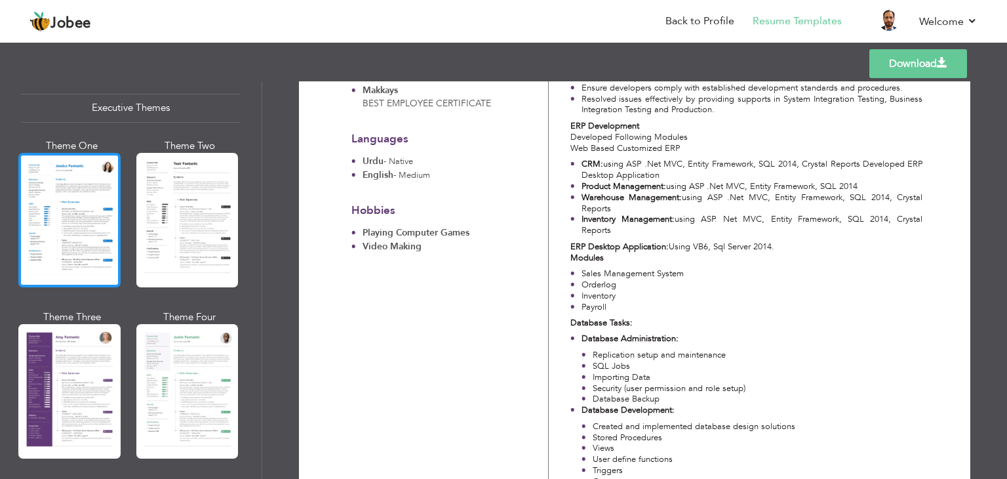
click at [100, 233] on div at bounding box center [69, 220] width 102 height 134
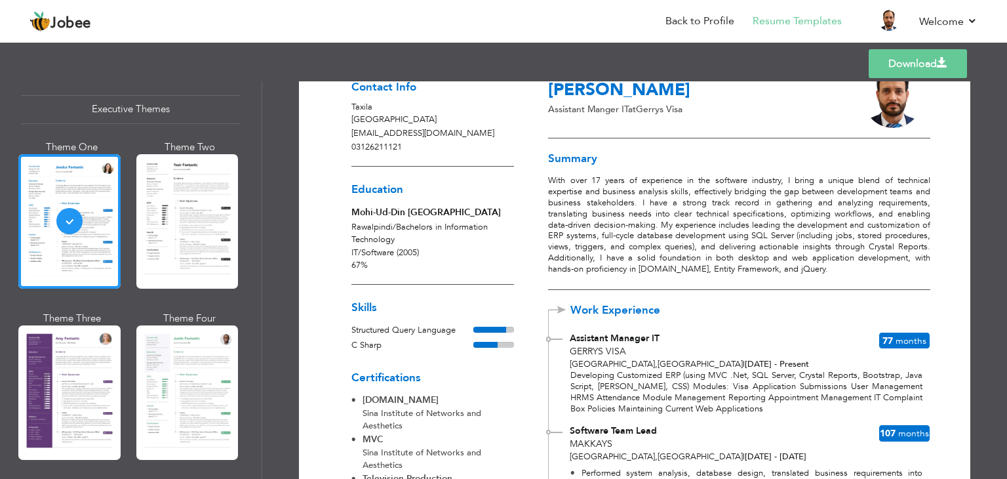
scroll to position [0, 0]
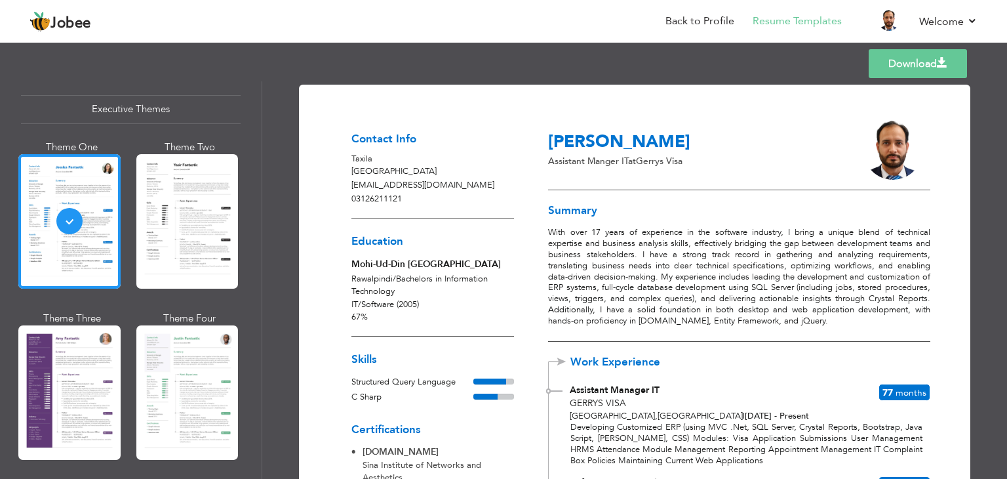
click at [896, 61] on link "Download" at bounding box center [918, 63] width 98 height 29
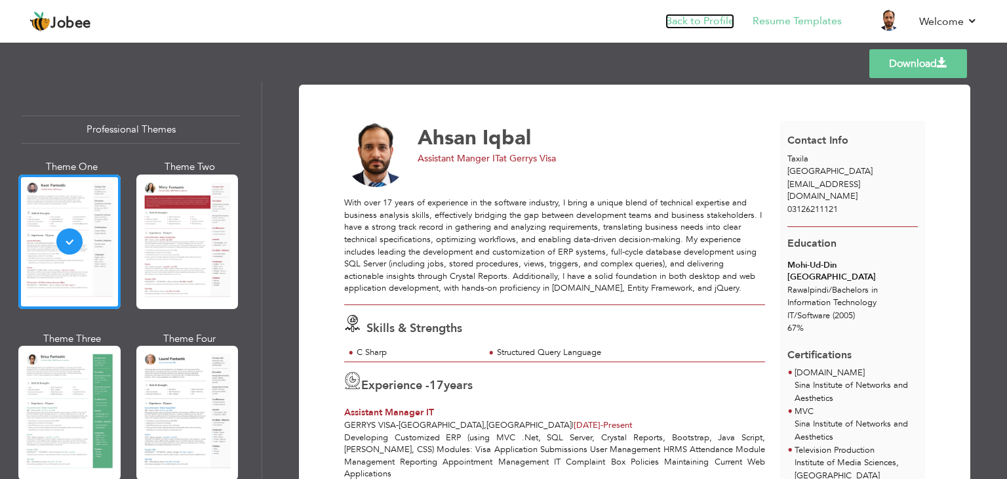
click at [690, 18] on link "Back to Profile" at bounding box center [700, 21] width 69 height 15
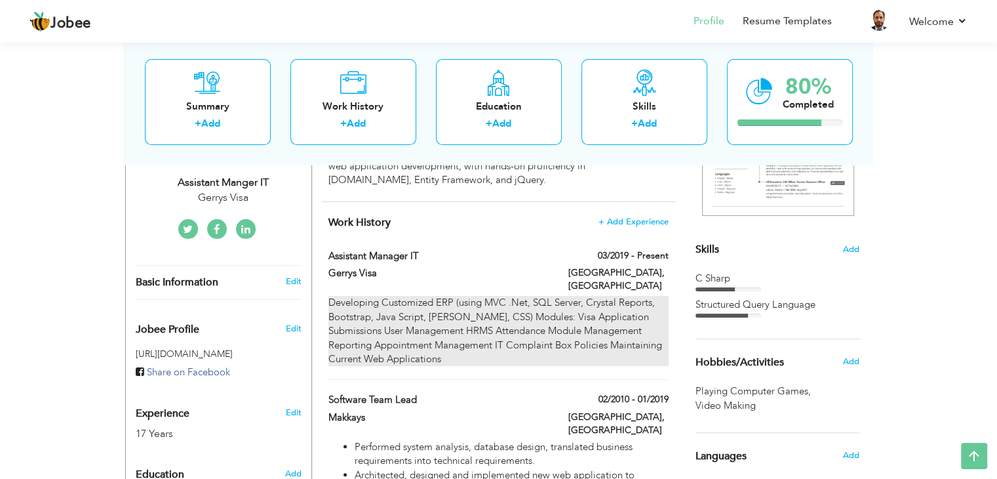
click at [564, 301] on div "Developing Customized ERP (using MVC .Net, SQL Server, Crystal Reports, Bootstr…" at bounding box center [499, 331] width 340 height 70
type input "Assistant Manager IT"
type input "Gerrys Visa"
type input "03/2019"
type input "[GEOGRAPHIC_DATA]"
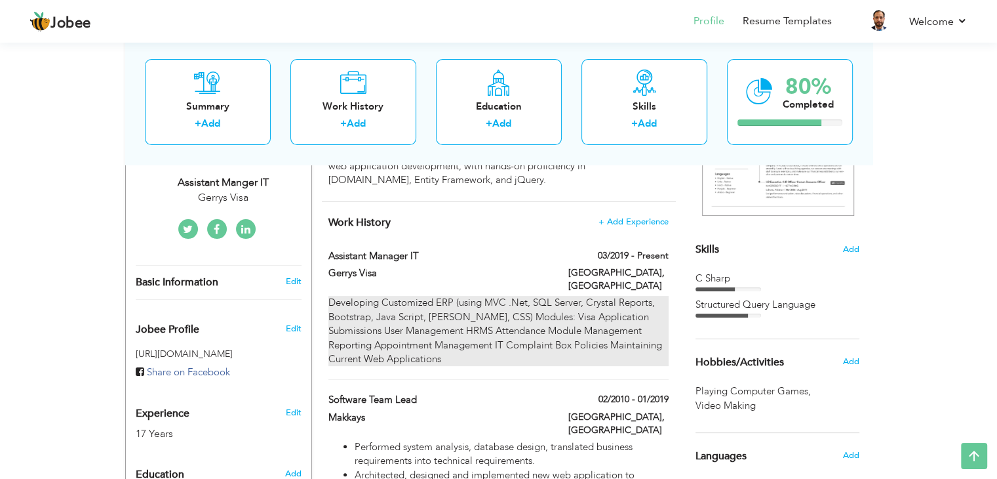
type input "[GEOGRAPHIC_DATA]"
checkbox input "true"
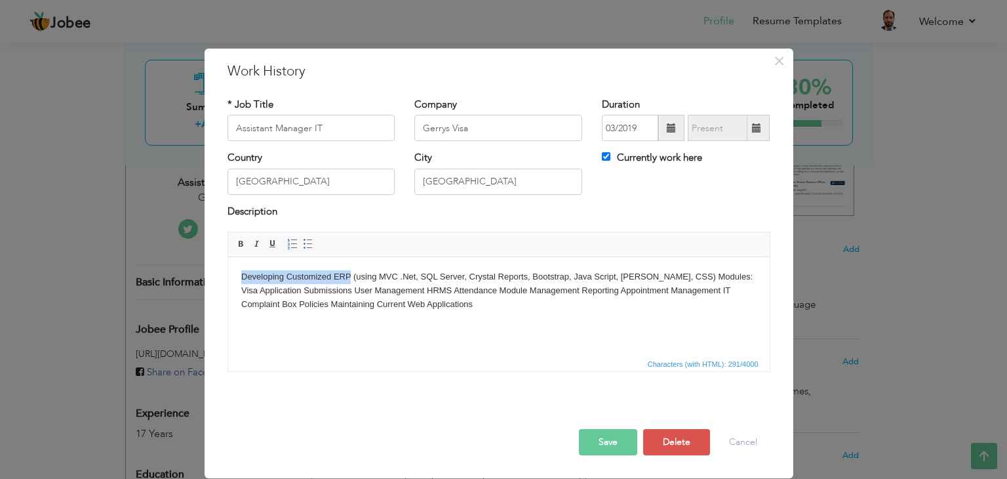
drag, startPoint x: 350, startPoint y: 275, endPoint x: 239, endPoint y: 274, distance: 110.8
click at [239, 274] on html "Developing Customized ERP (using MVC .Net, SQL Server, Crystal Reports, Bootstr…" at bounding box center [499, 290] width 542 height 67
click at [238, 239] on span at bounding box center [241, 244] width 10 height 10
click at [681, 277] on body "Developing Customized ERP (using MVC .Net, SQL Server, Crystal Reports, Bootstr…" at bounding box center [498, 290] width 515 height 41
drag, startPoint x: 273, startPoint y: 291, endPoint x: 239, endPoint y: 293, distance: 34.8
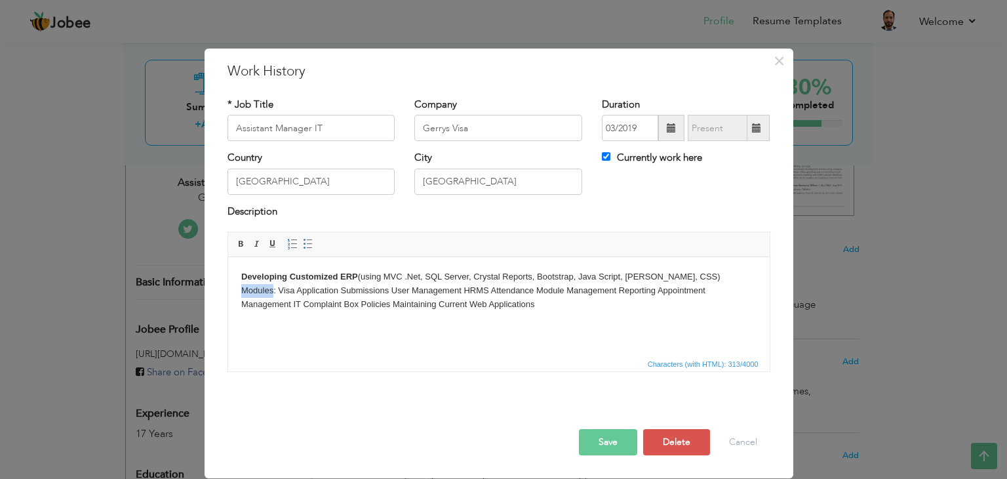
click at [239, 293] on html "Developing Customized ERP (using MVC .Net, SQL Server, Crystal Reports, Bootstr…" at bounding box center [499, 290] width 542 height 67
click at [241, 246] on span at bounding box center [241, 244] width 10 height 10
click at [280, 289] on body "Developing Customized ERP (using MVC .Net, SQL Server, Crystal Reports, Bootstr…" at bounding box center [498, 290] width 515 height 41
click at [306, 243] on span at bounding box center [308, 244] width 10 height 10
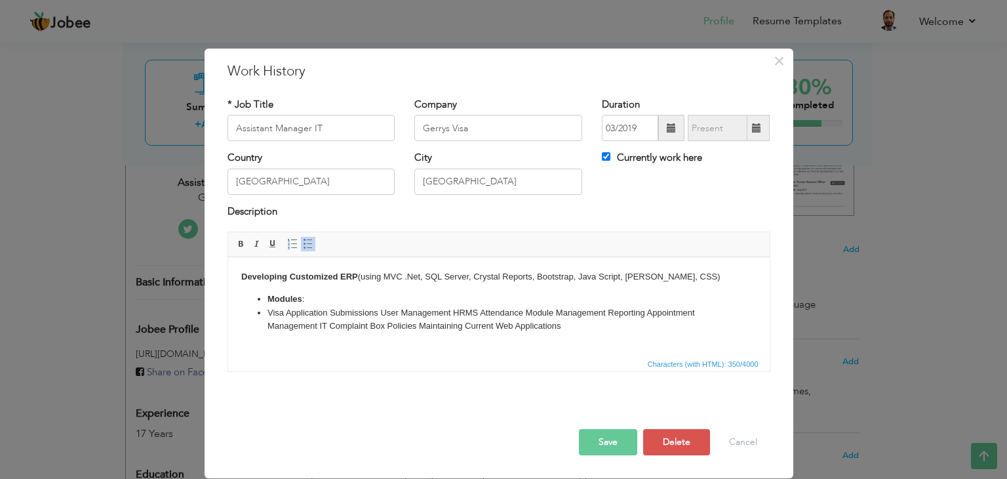
click at [264, 299] on ul "Modules : Visa Application Submissions User Management HRMS Attendance Module M…" at bounding box center [498, 312] width 515 height 41
click at [308, 245] on span at bounding box center [308, 244] width 10 height 10
click at [380, 312] on li "Visa Application Submissions User Management HRMS Attendance Module Management …" at bounding box center [498, 320] width 463 height 28
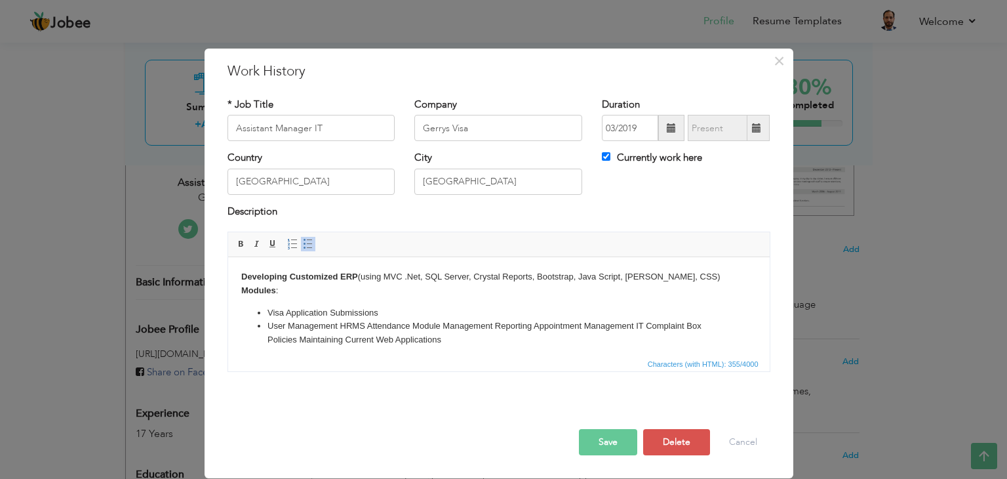
click at [337, 325] on li "User Management HRMS Attendance Module Management Reporting Appointment Managem…" at bounding box center [498, 333] width 463 height 28
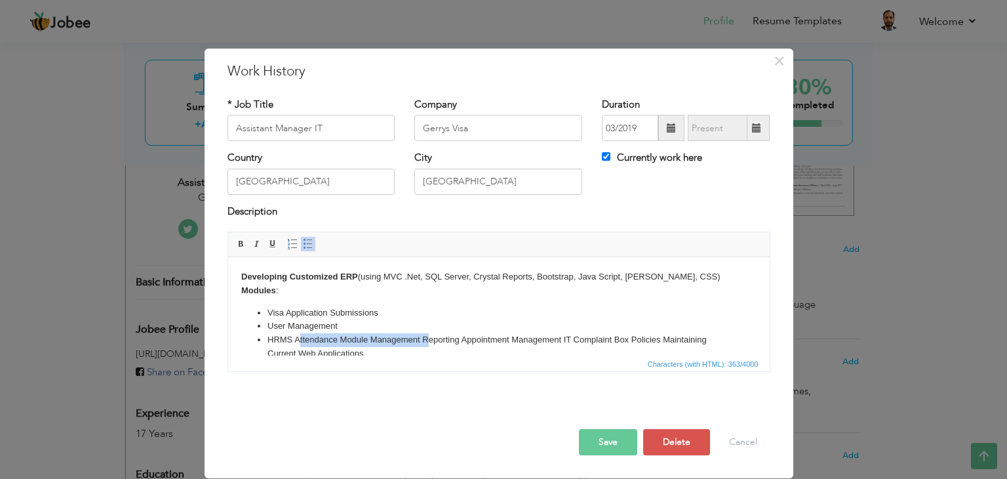
drag, startPoint x: 293, startPoint y: 340, endPoint x: 420, endPoint y: 340, distance: 127.2
click at [420, 340] on li "HRMS Attendance Module Management Reporting Appointment Management IT Complaint…" at bounding box center [498, 347] width 463 height 28
click at [407, 344] on li "HRMS Attendance Module Management Reporting Appointment Management IT Complaint…" at bounding box center [498, 347] width 463 height 28
drag, startPoint x: 367, startPoint y: 338, endPoint x: 293, endPoint y: 338, distance: 73.4
click at [293, 338] on li "HRMS Attendance Module Management Reporting Appointment Management IT Complaint…" at bounding box center [498, 347] width 463 height 28
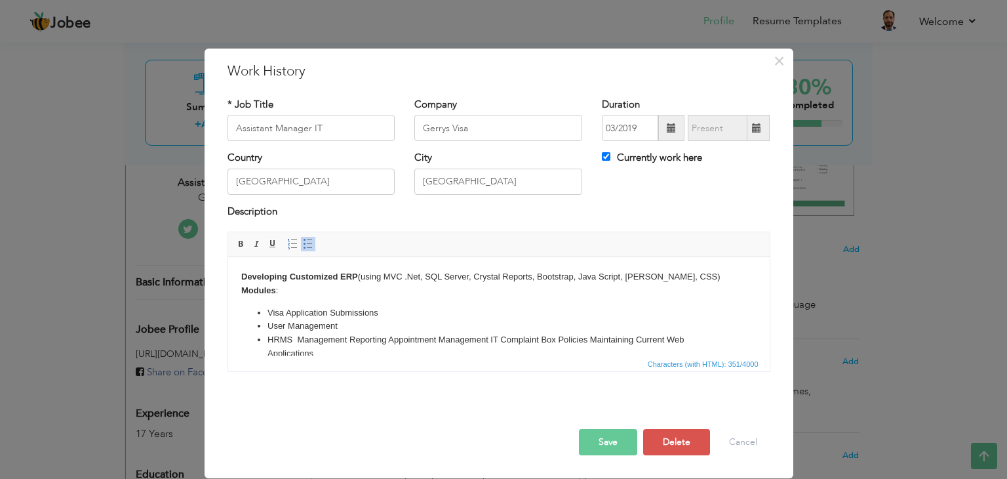
click at [296, 340] on li "HRMS Management Reporting Appointment Management IT Complaint Box Policies Main…" at bounding box center [498, 347] width 463 height 28
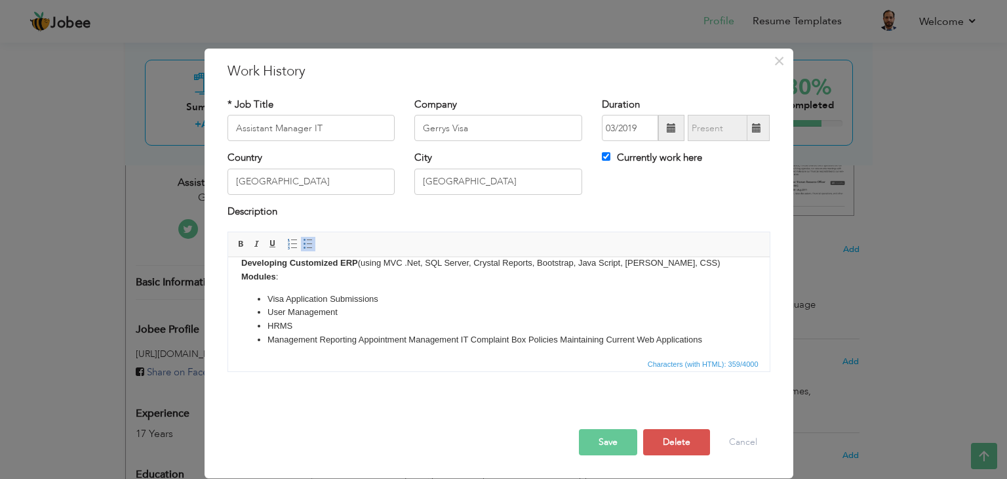
scroll to position [18, 0]
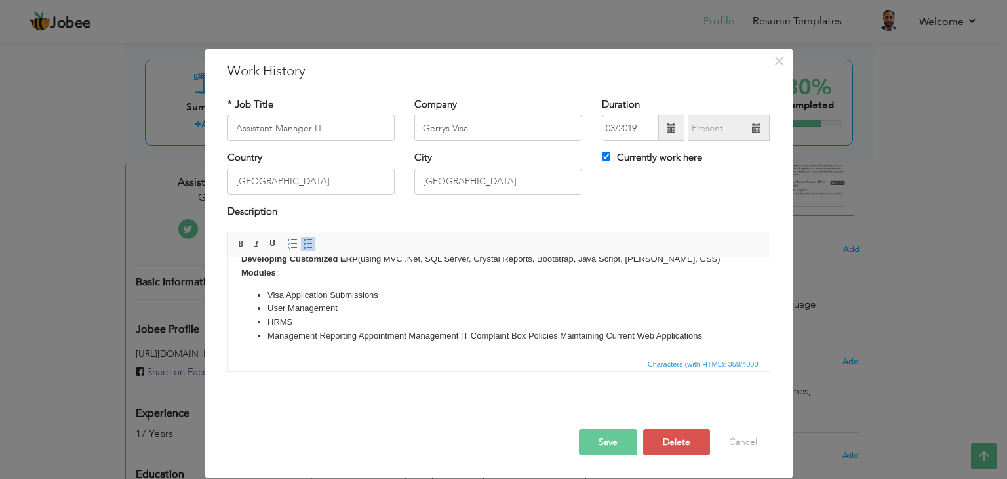
click at [357, 335] on li "Management Reporting Appointment Management IT Complaint Box Policies Maintaini…" at bounding box center [498, 336] width 463 height 14
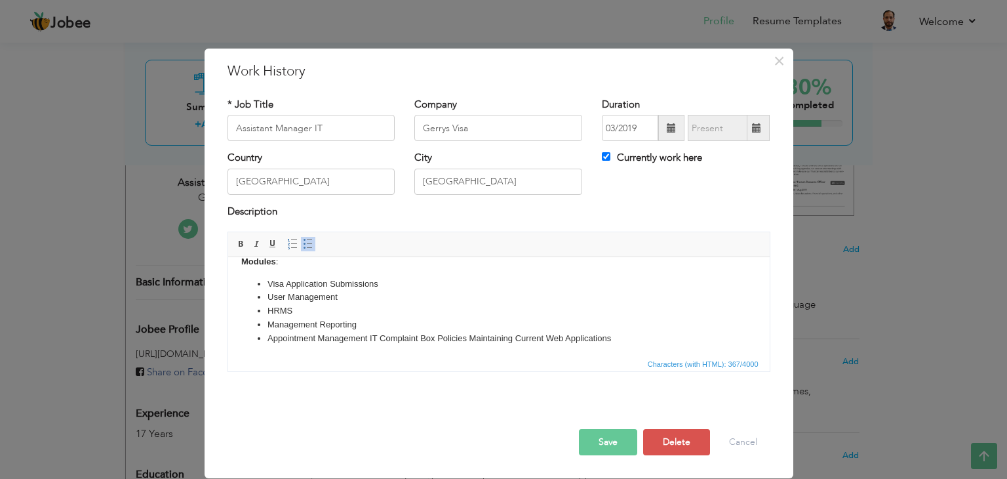
scroll to position [31, 0]
click at [314, 336] on li "Appointment Management IT Complaint Box Policies Maintaining Current Web Applic…" at bounding box center [498, 336] width 463 height 14
click at [375, 333] on li "Appointments Management IT Complaint Box Policies Maintaining Current Web Appli…" at bounding box center [498, 336] width 463 height 14
click at [374, 334] on li "Appointments Management IT Complaint Box Policies Maintaining Current Web Appli…" at bounding box center [498, 336] width 463 height 14
click at [335, 351] on li "IT Complaint Box Policies Maintaining Current Web Applications" at bounding box center [498, 350] width 463 height 14
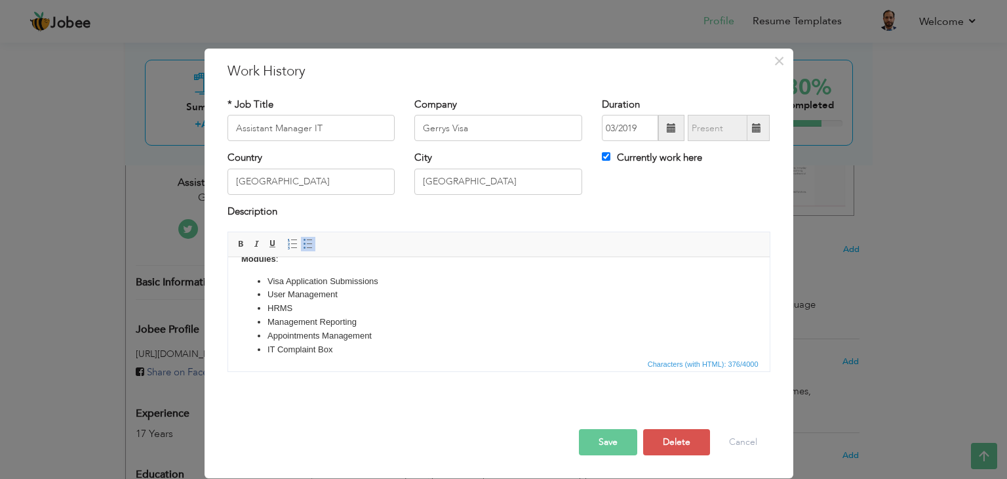
scroll to position [43, 0]
click at [346, 351] on li "Policies Maintaining Current Web Applications" at bounding box center [498, 351] width 463 height 14
click at [621, 444] on button "Save" at bounding box center [608, 442] width 58 height 26
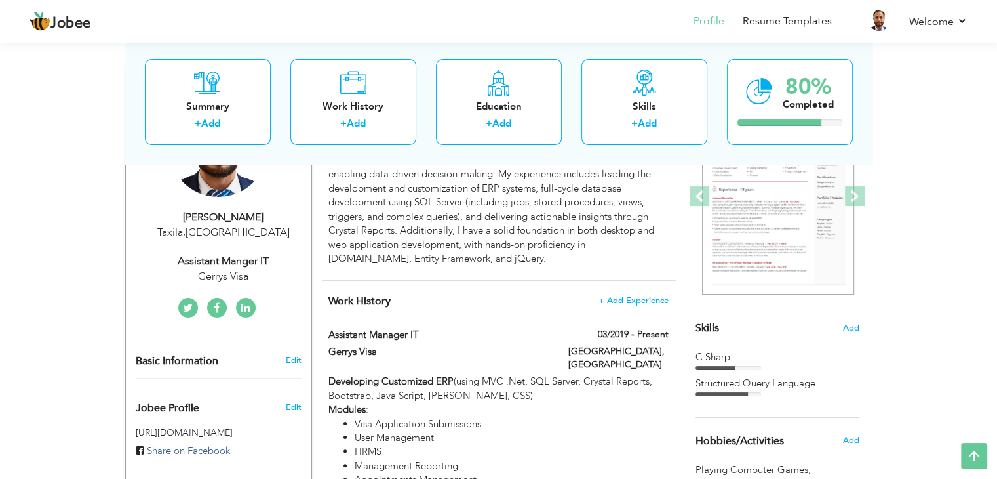
scroll to position [262, 0]
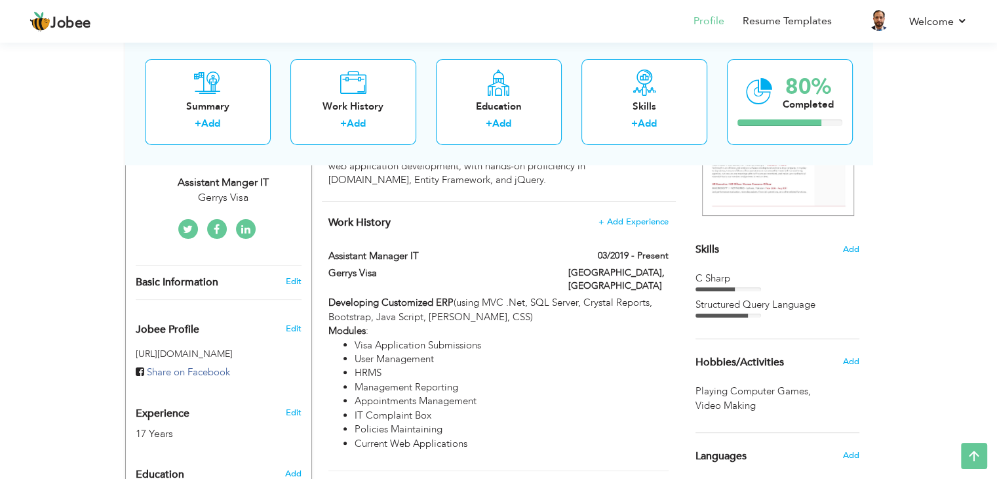
click at [841, 250] on div "Skills Add" at bounding box center [778, 121] width 164 height 272
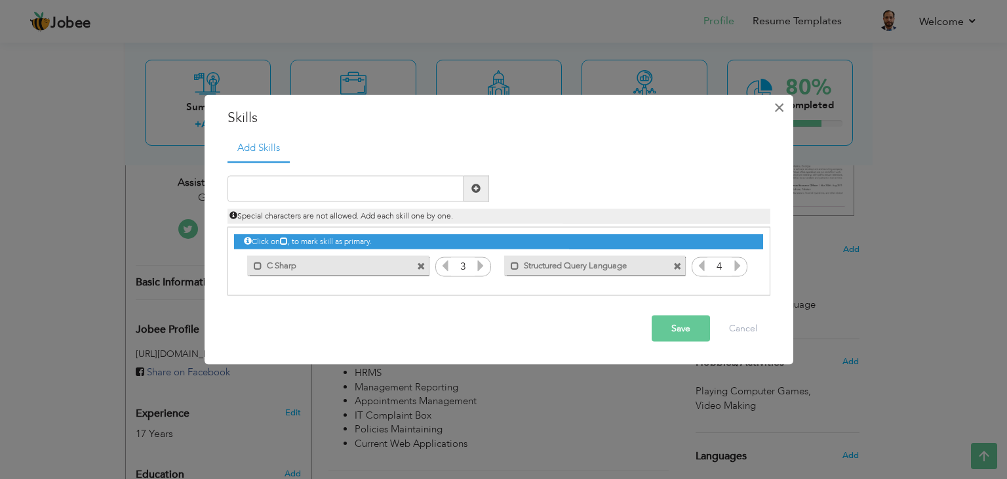
click at [776, 108] on span "×" at bounding box center [779, 108] width 11 height 24
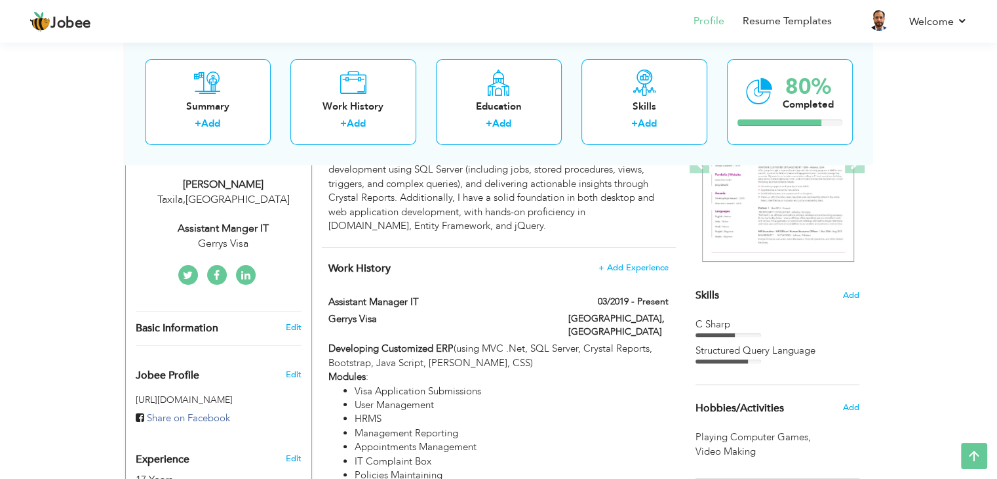
scroll to position [197, 0]
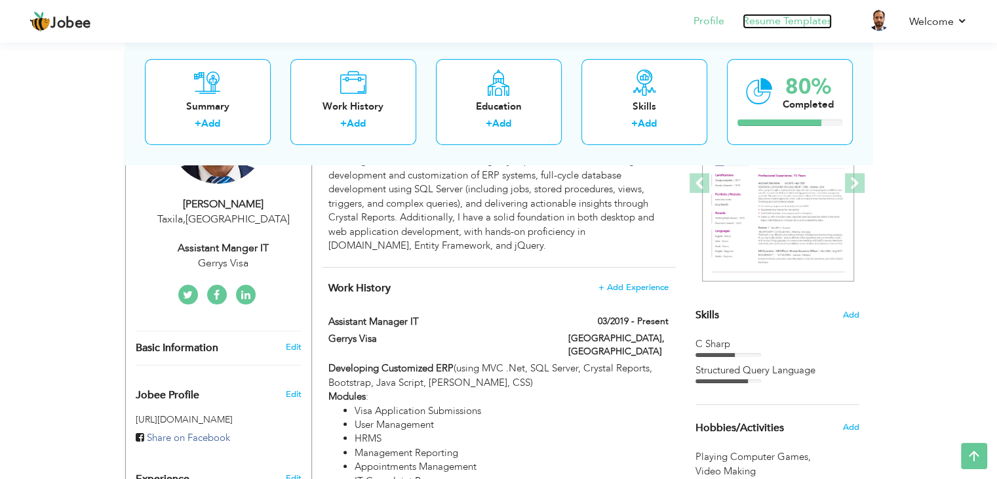
click at [794, 19] on link "Resume Templates" at bounding box center [787, 21] width 89 height 15
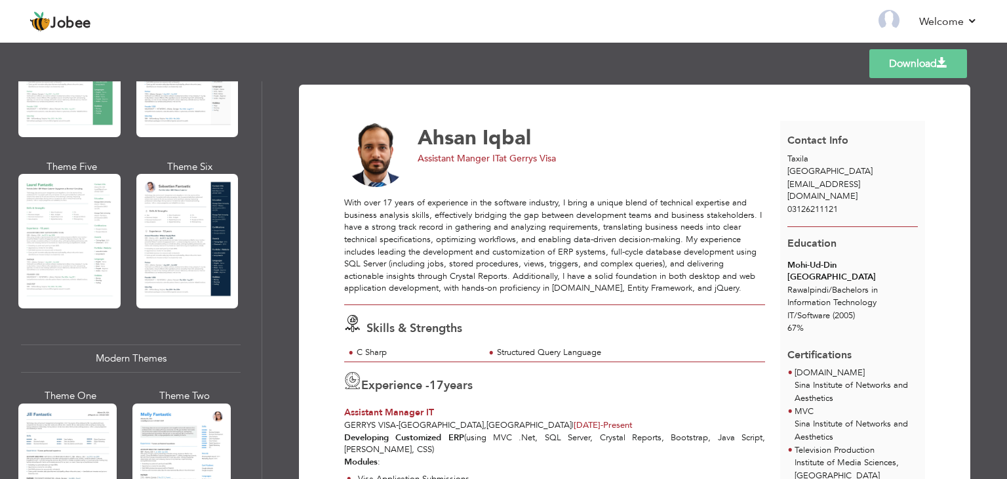
scroll to position [328, 0]
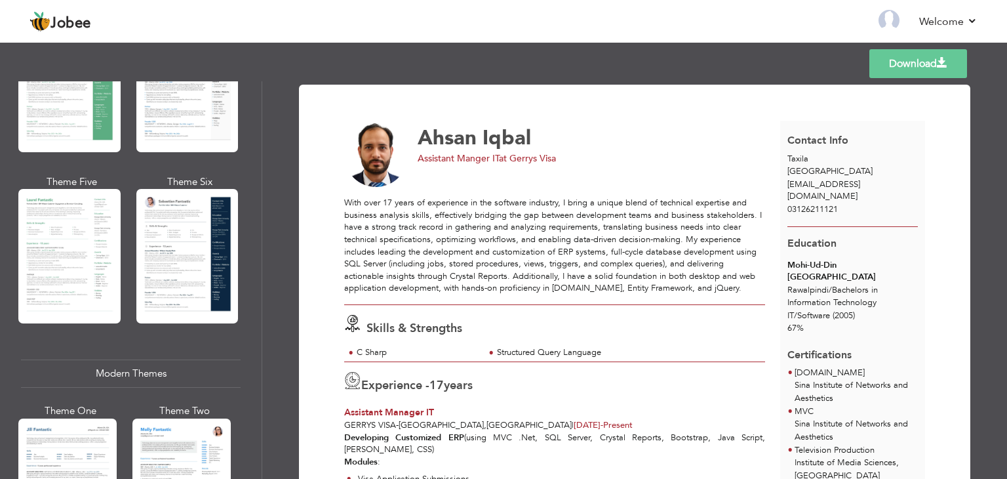
click at [84, 218] on div at bounding box center [69, 256] width 102 height 134
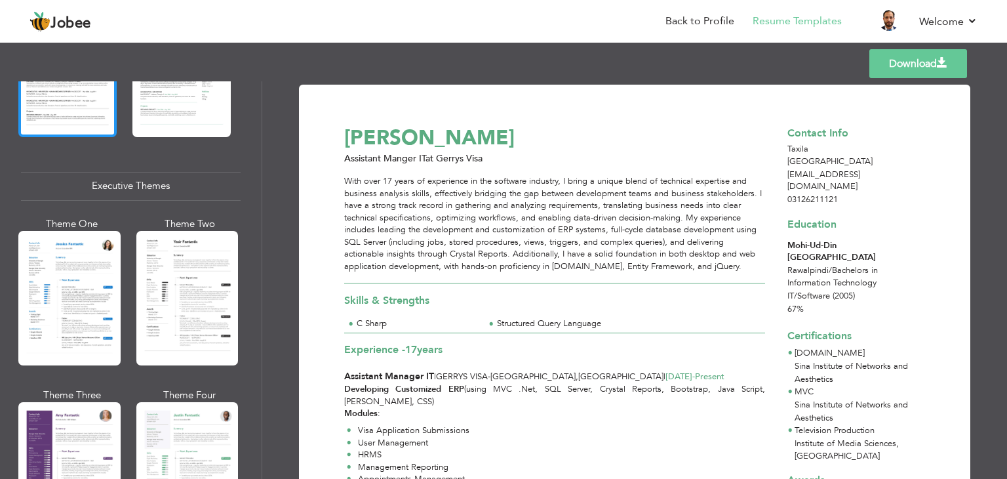
scroll to position [918, 0]
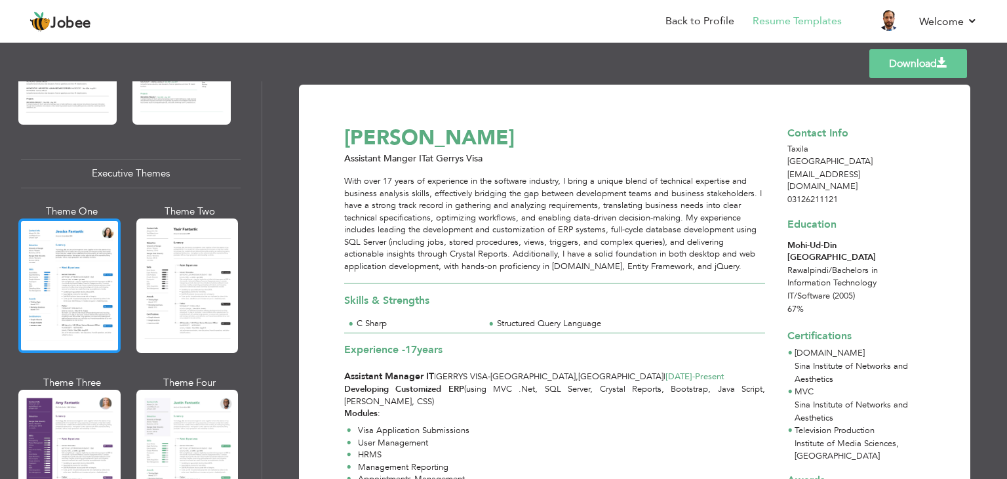
click at [84, 247] on div at bounding box center [69, 285] width 102 height 134
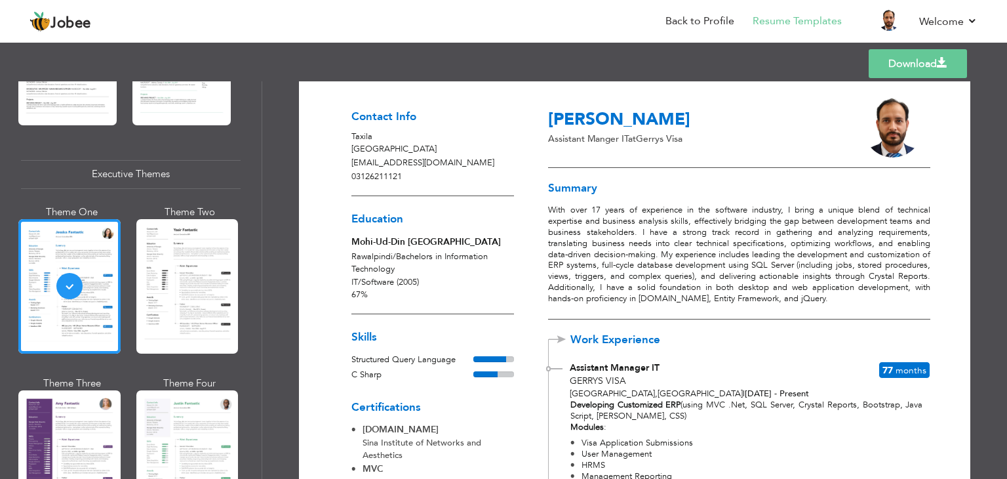
scroll to position [0, 0]
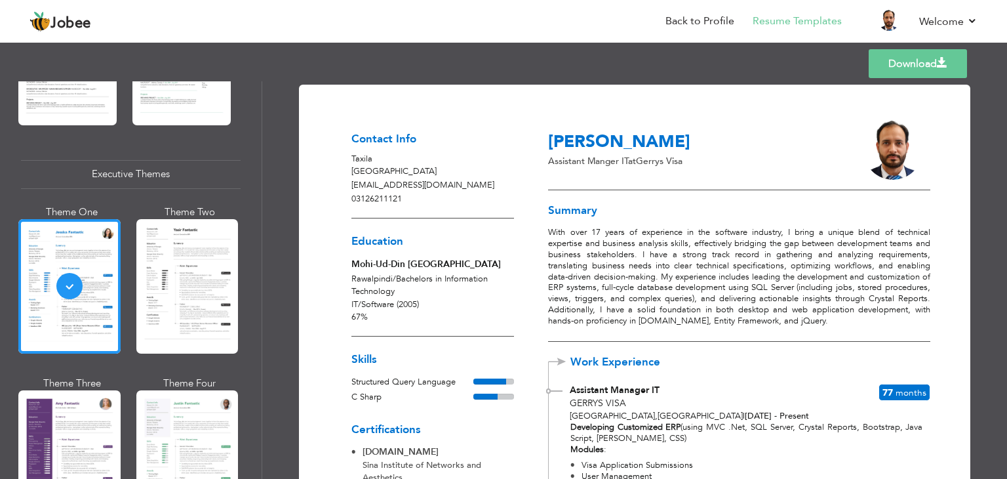
click at [912, 60] on link "Download" at bounding box center [918, 63] width 98 height 29
